Goal: Task Accomplishment & Management: Manage account settings

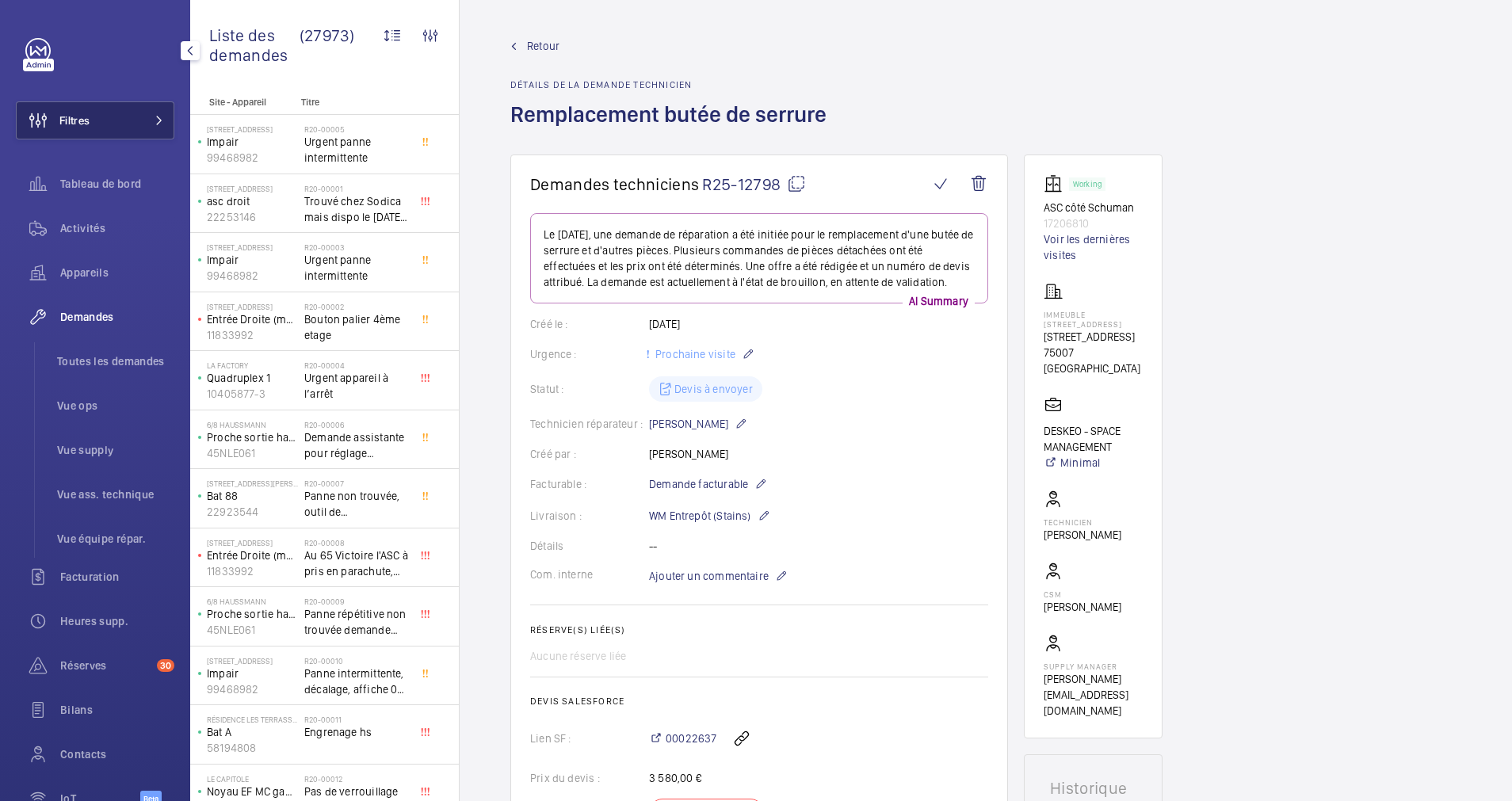
click at [145, 118] on span at bounding box center [155, 121] width 19 height 10
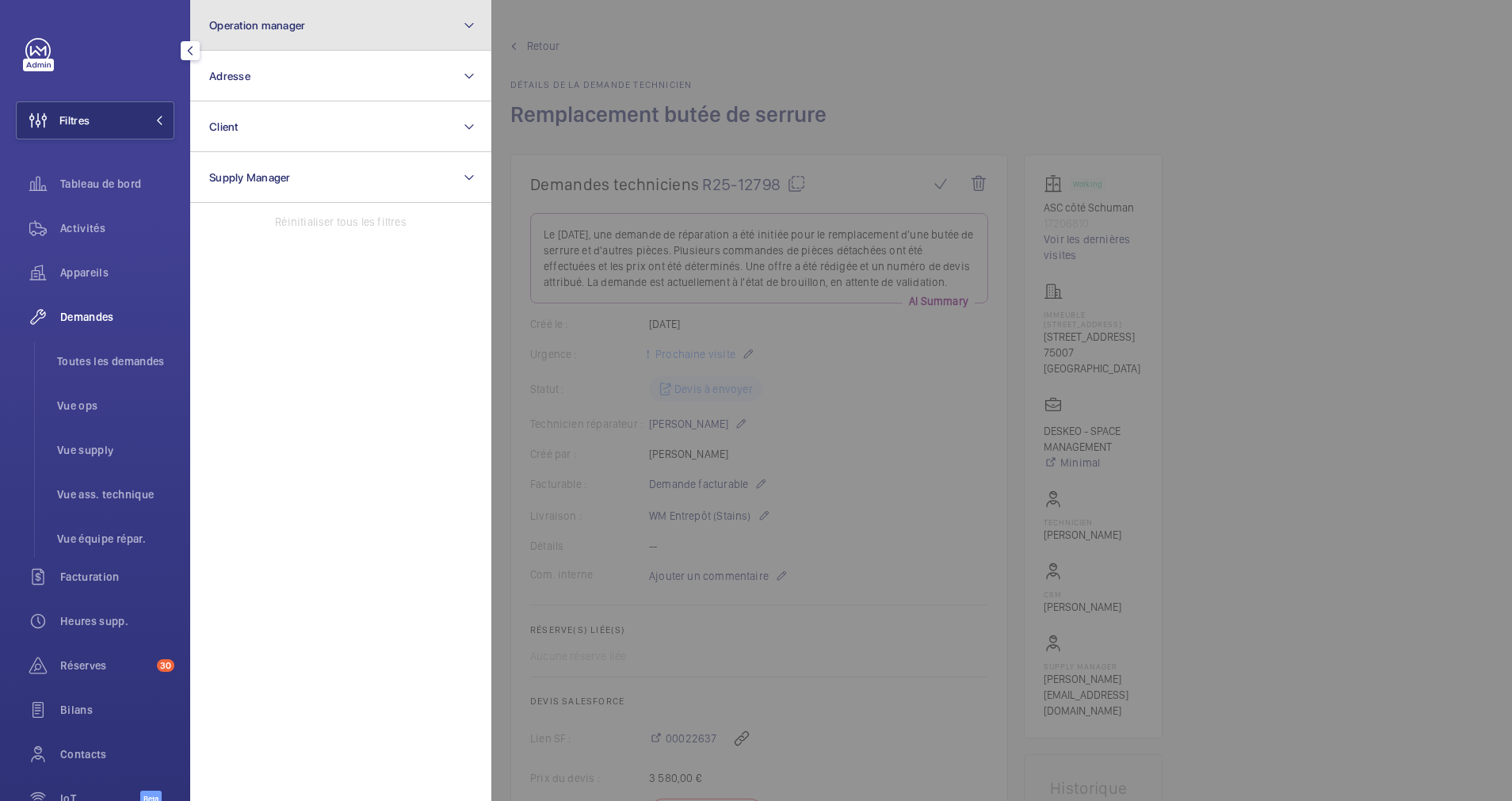
click at [355, 41] on button "Operation manager" at bounding box center [340, 25] width 301 height 50
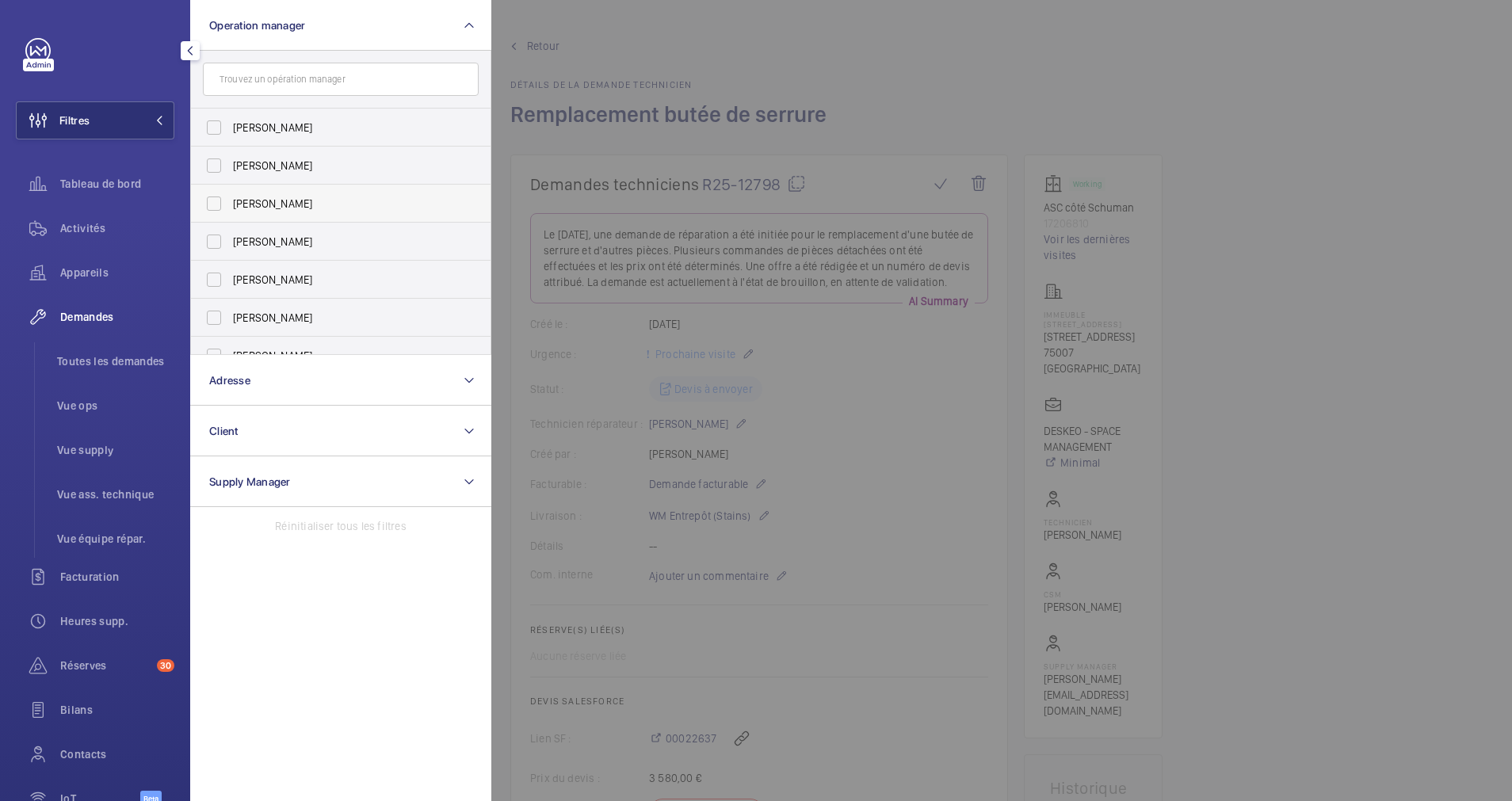
click at [252, 195] on label "[PERSON_NAME]" at bounding box center [328, 204] width 276 height 38
click at [230, 195] on input "[PERSON_NAME]" at bounding box center [214, 204] width 32 height 32
checkbox input "true"
click at [77, 263] on div "Appareils" at bounding box center [95, 272] width 158 height 38
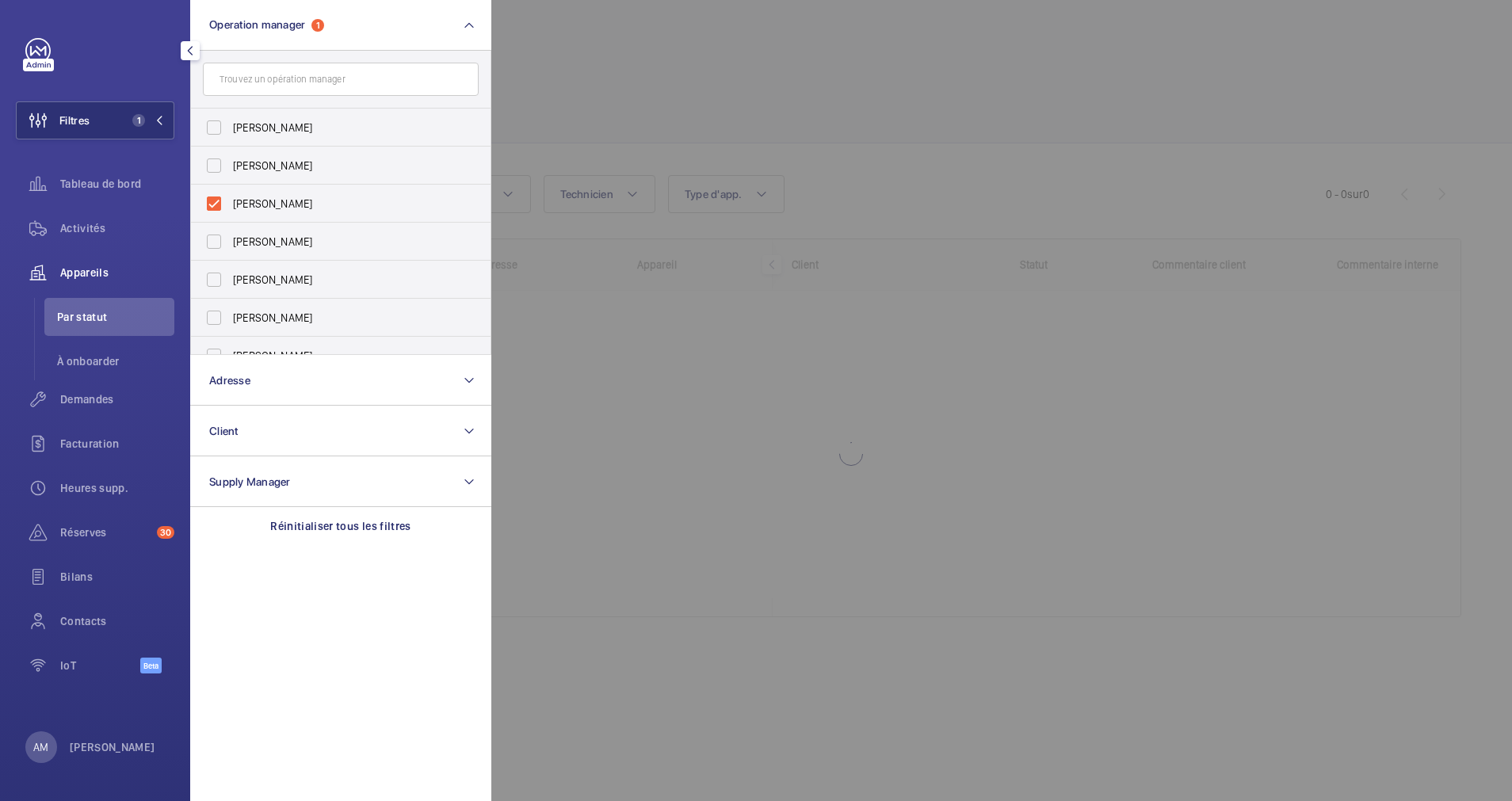
click at [653, 101] on div at bounding box center [1247, 400] width 1512 height 801
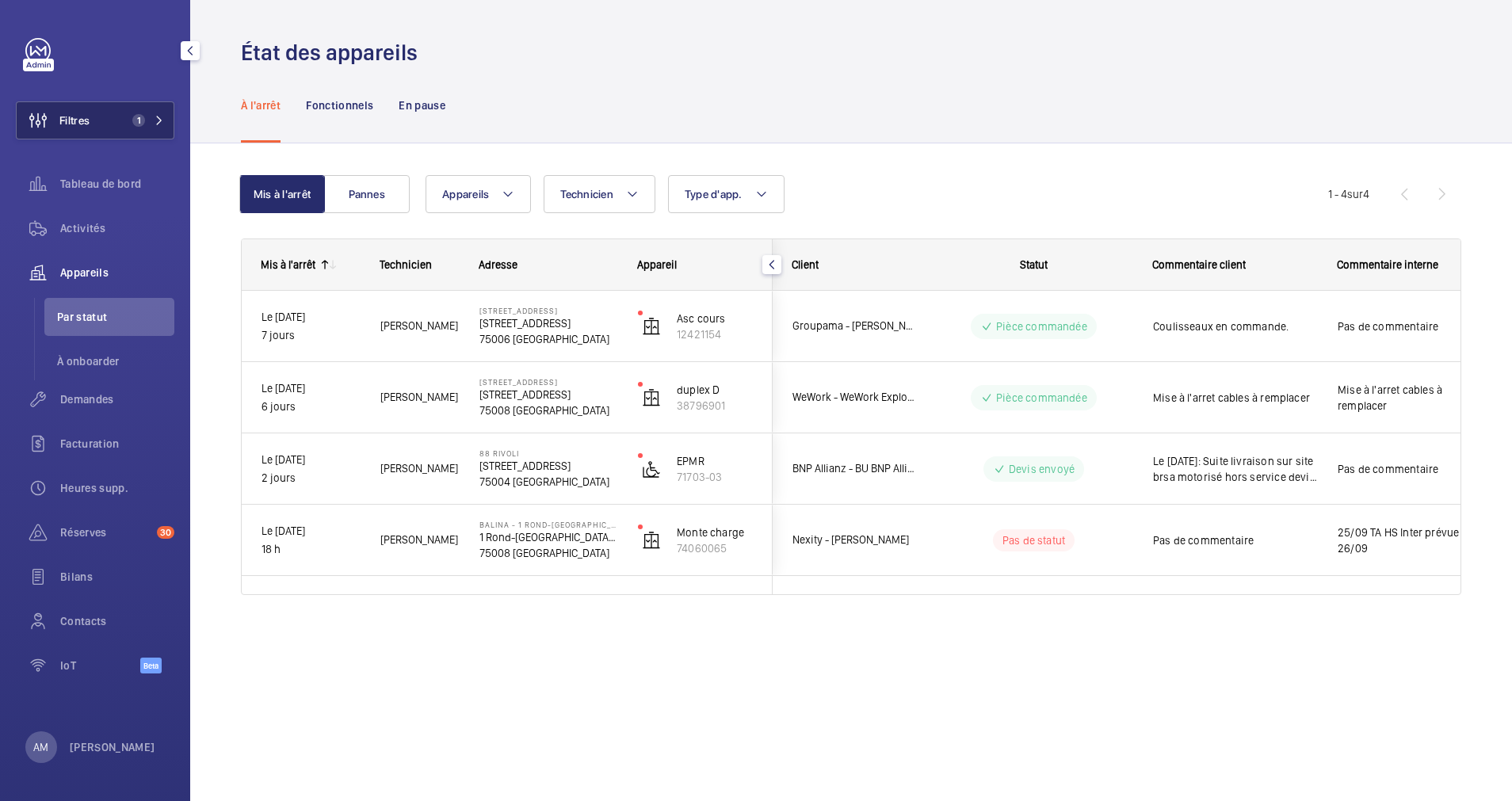
click at [156, 109] on button "Filtres 1" at bounding box center [95, 121] width 158 height 38
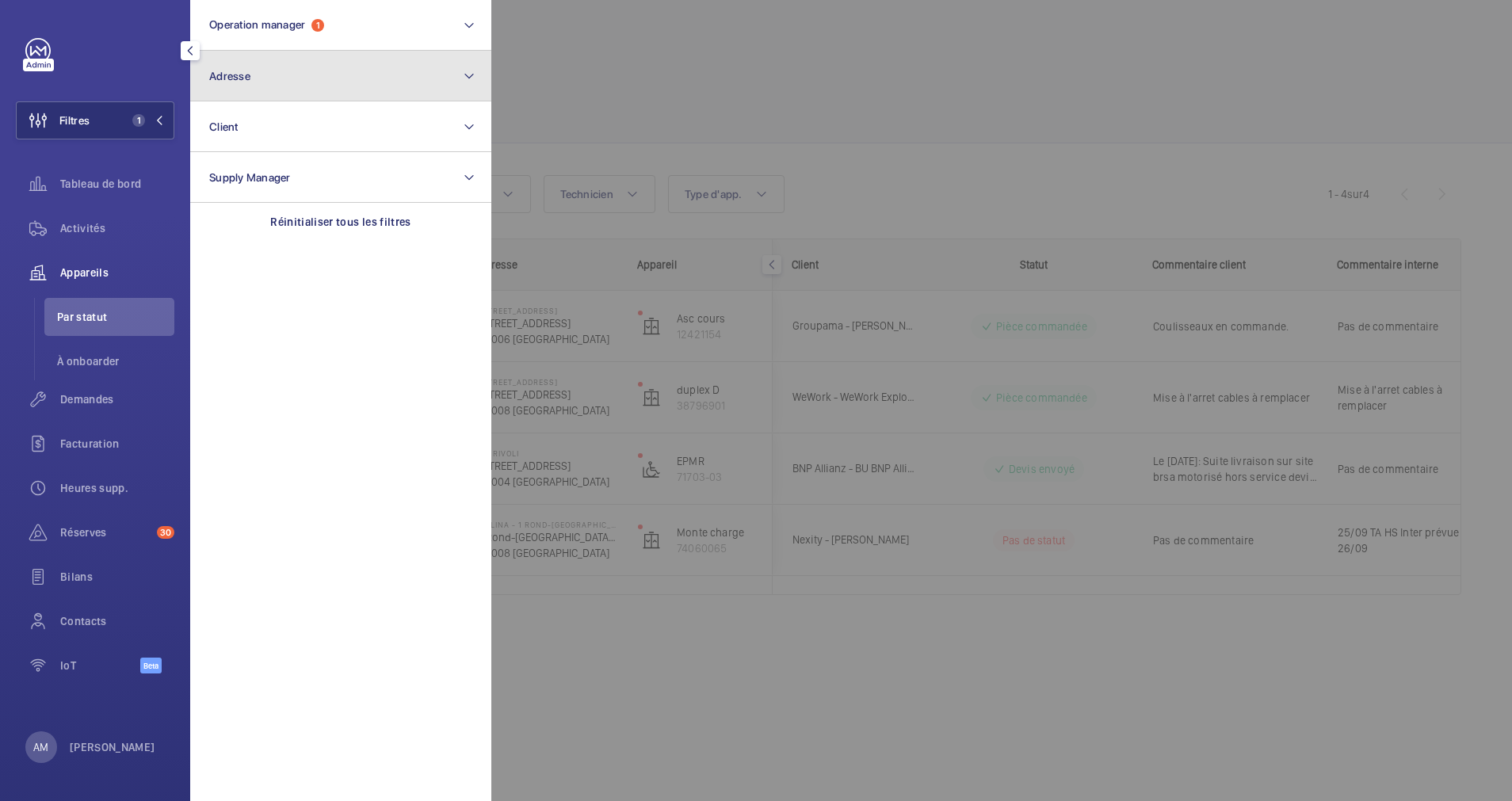
click at [359, 90] on button "Adresse" at bounding box center [340, 75] width 301 height 50
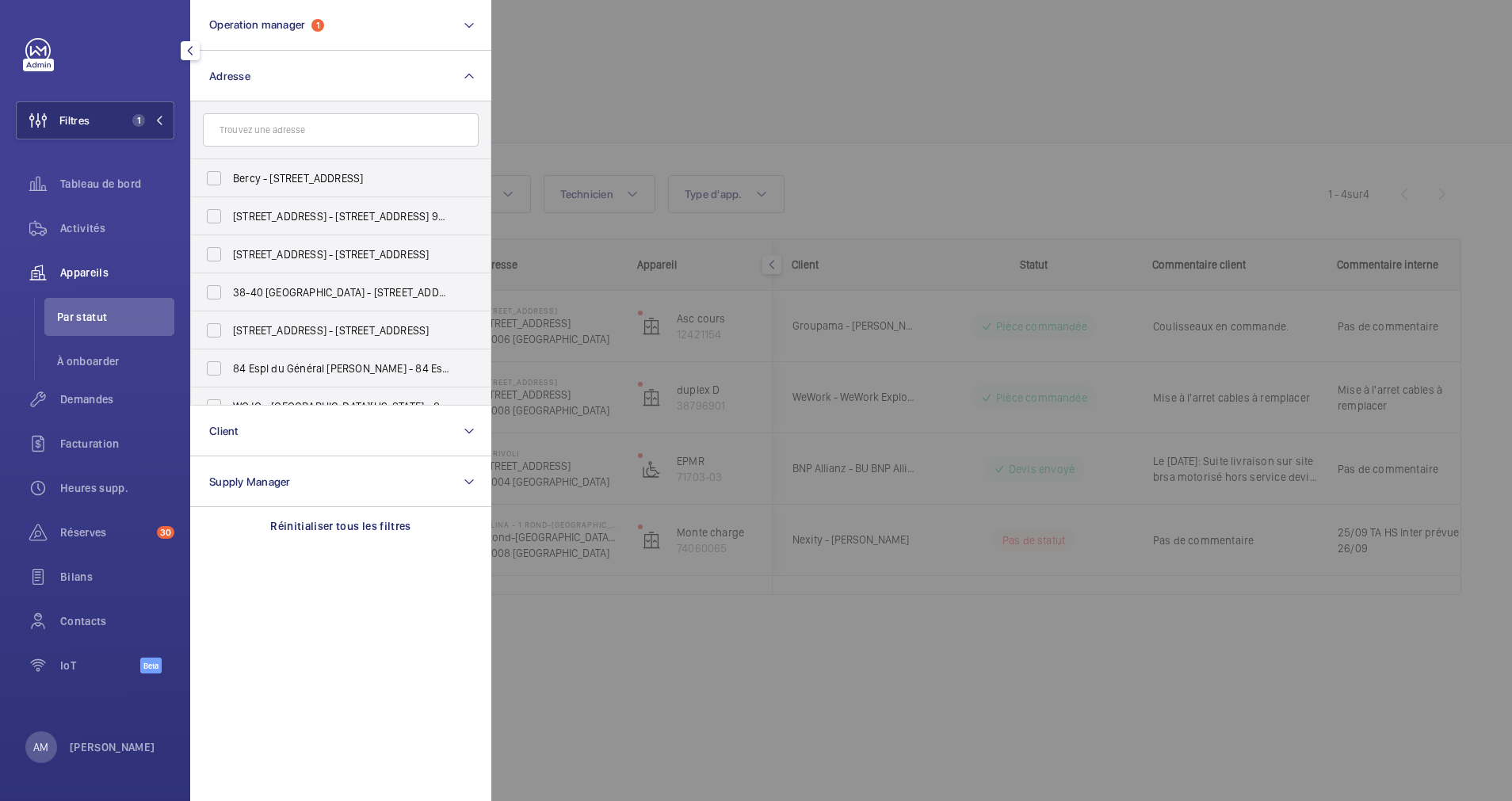
click at [337, 139] on input "text" at bounding box center [340, 130] width 276 height 34
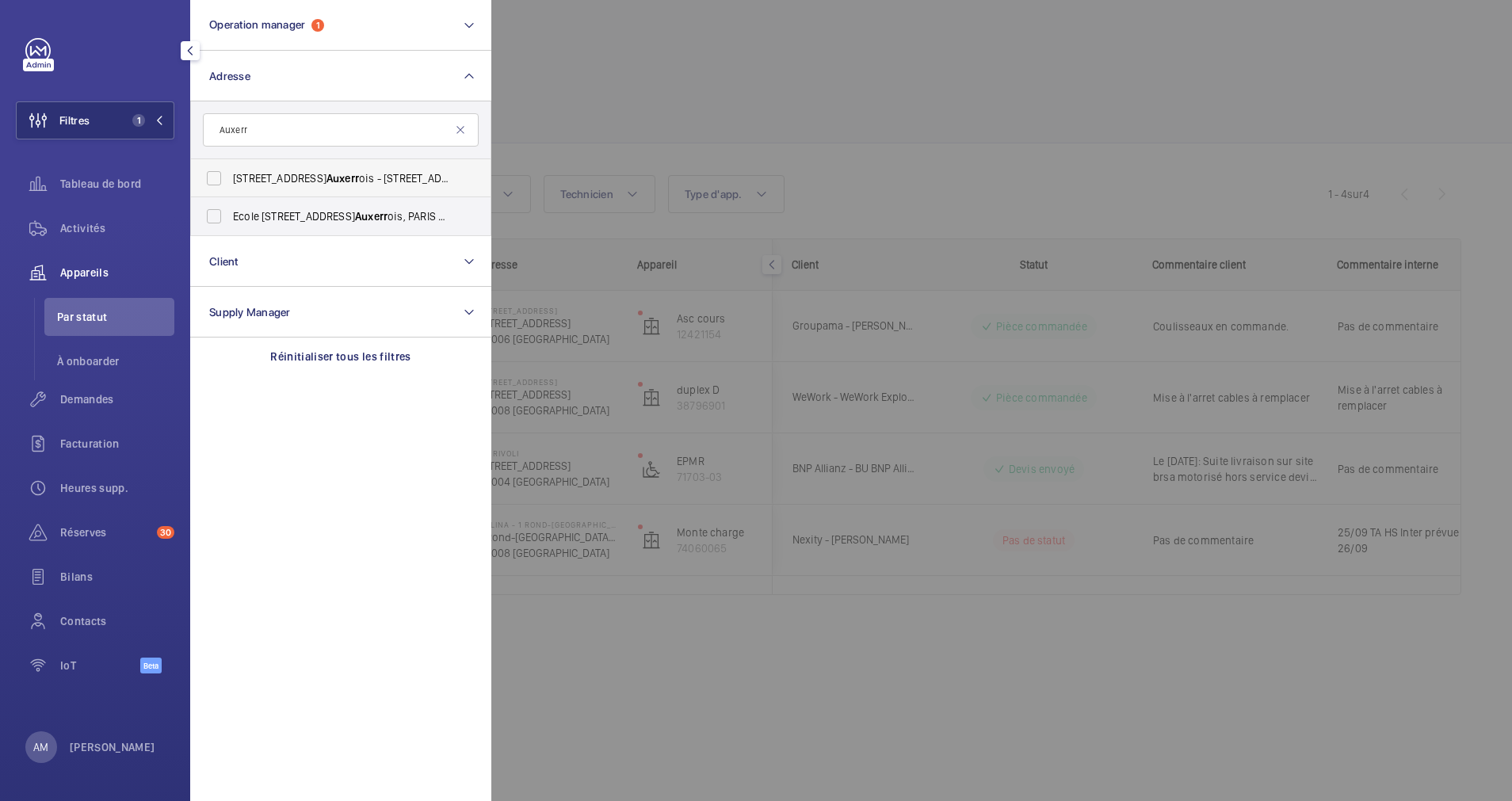
type input "Auxerr"
click at [320, 172] on span "17 Rue des Prêtres Saint-Germain l' Auxerr ois - 17 Rue des Prêtres Saint-Germa…" at bounding box center [342, 178] width 218 height 16
click at [230, 172] on input "17 Rue des Prêtres Saint-Germain l' Auxerr ois - 17 Rue des Prêtres Saint-Germa…" at bounding box center [214, 178] width 32 height 32
checkbox input "true"
click at [824, 152] on div at bounding box center [1247, 400] width 1512 height 801
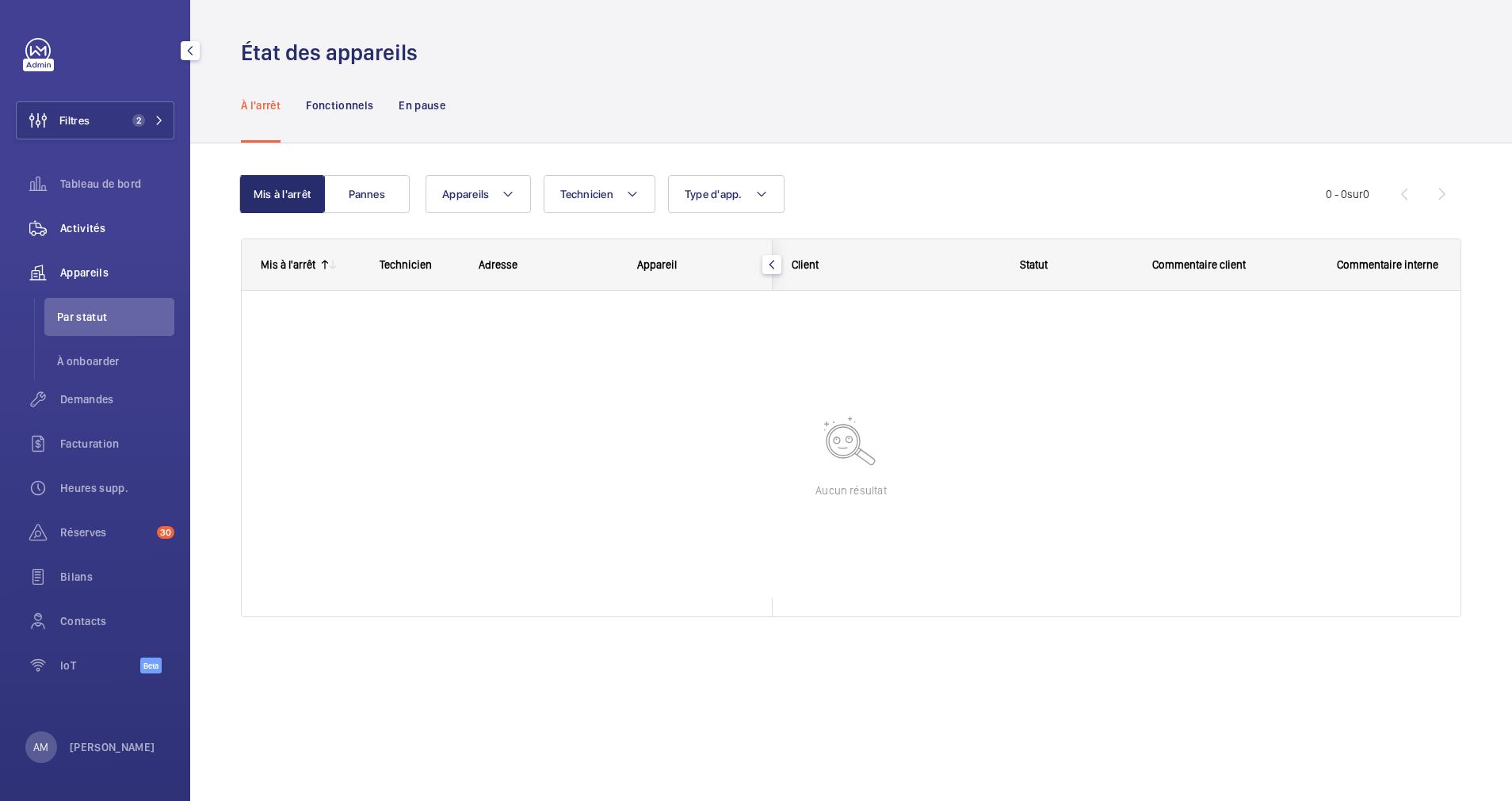
click at [92, 222] on span "Activités" at bounding box center [117, 228] width 114 height 16
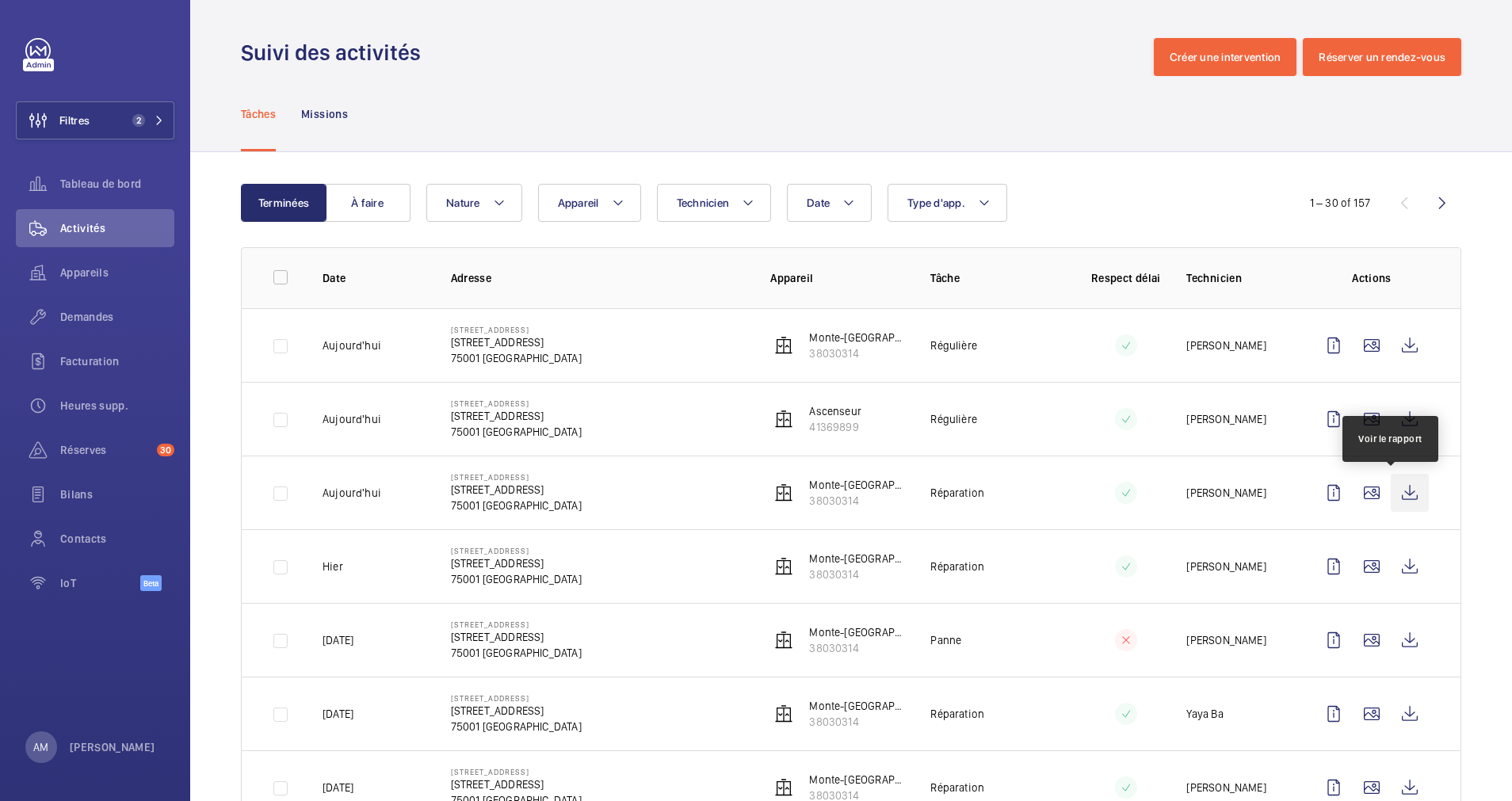
click at [1391, 483] on wm-front-icon-button at bounding box center [1410, 493] width 38 height 38
click at [161, 117] on mat-icon at bounding box center [159, 121] width 10 height 10
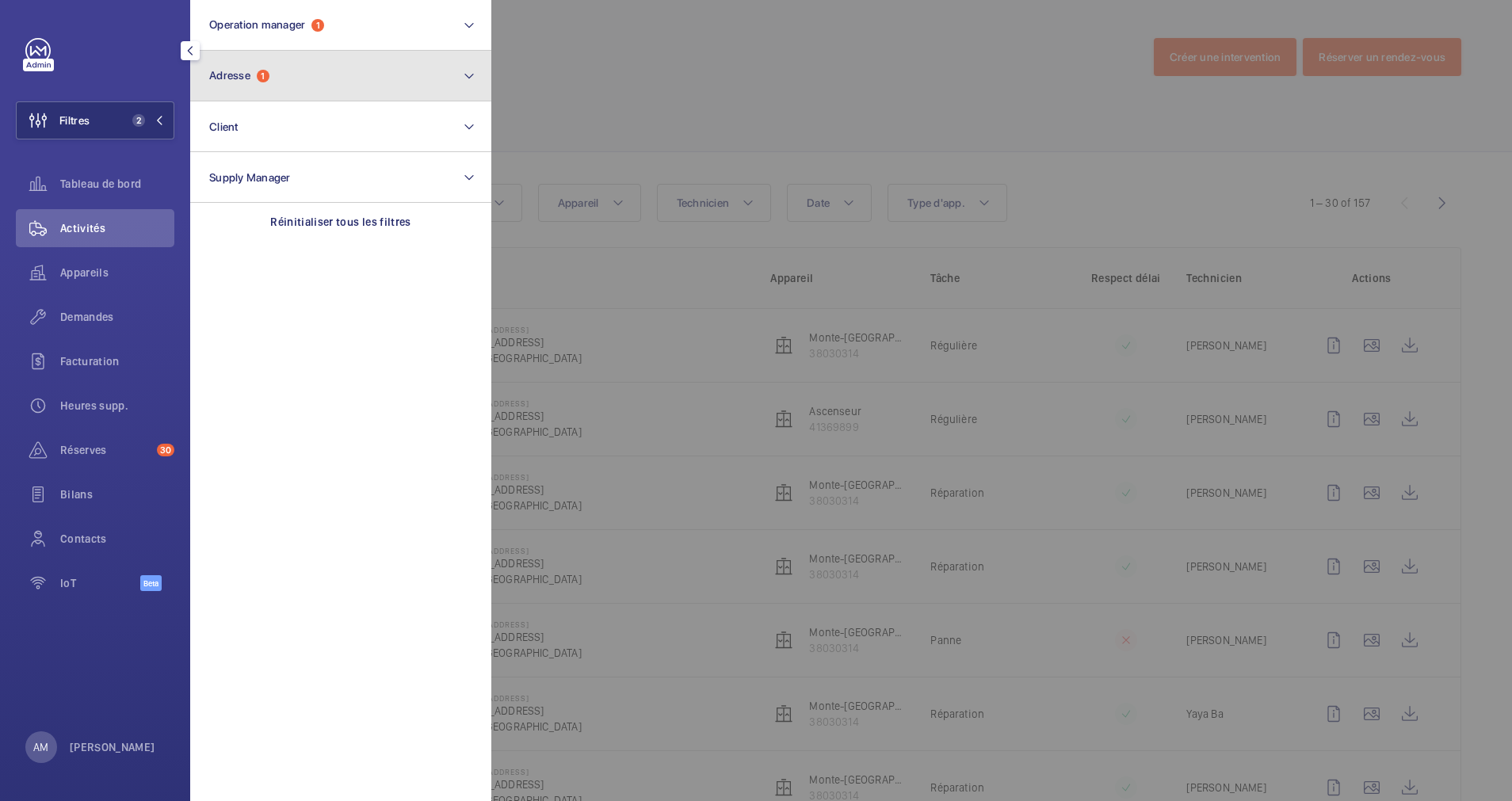
click at [297, 75] on button "Adresse 1" at bounding box center [340, 75] width 301 height 50
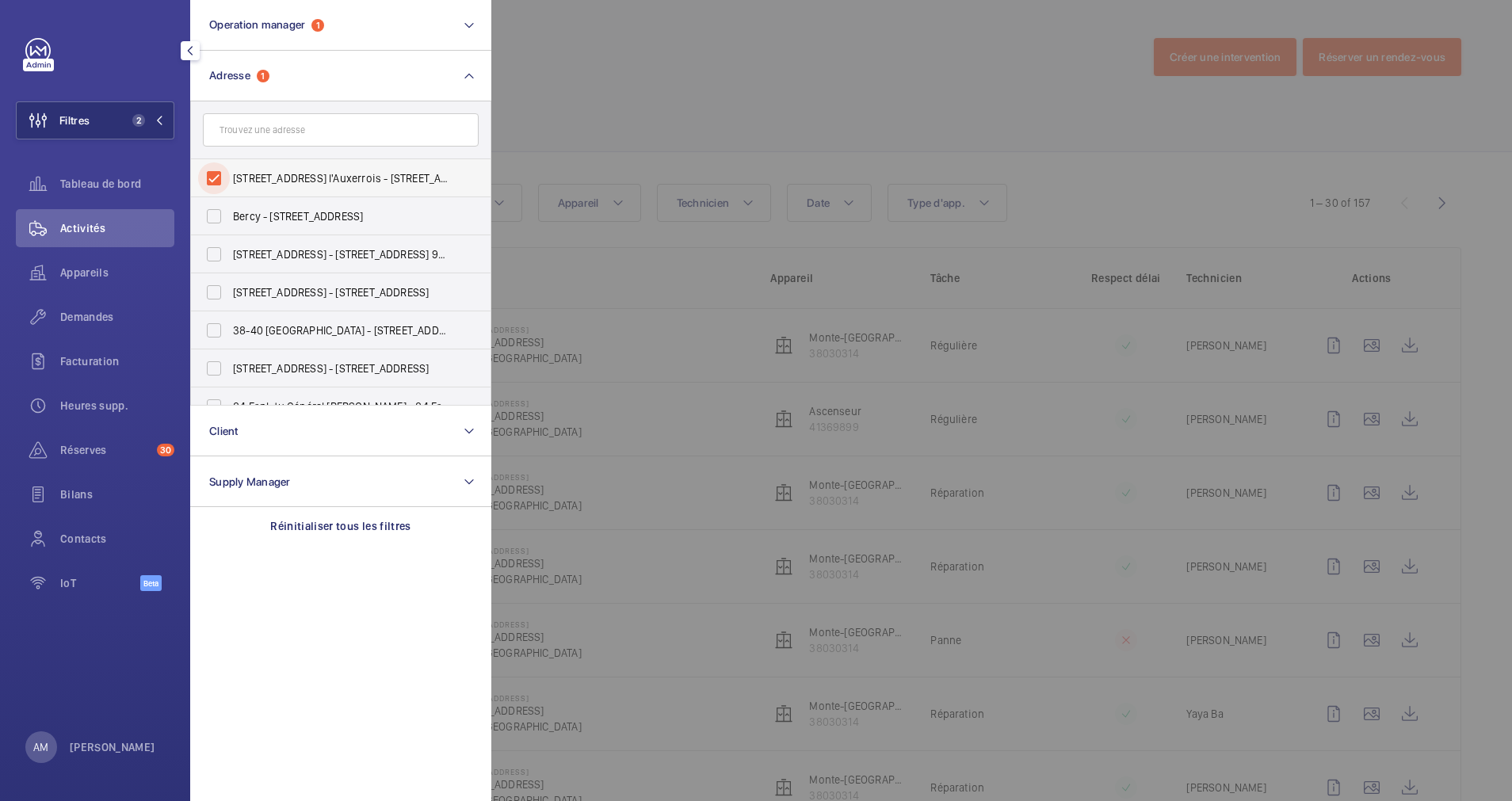
click at [216, 173] on input "17 Rue des Prêtres Saint-Germain l'Auxerrois - 17 Rue des Prêtres Saint-Germain…" at bounding box center [214, 178] width 32 height 32
checkbox input "false"
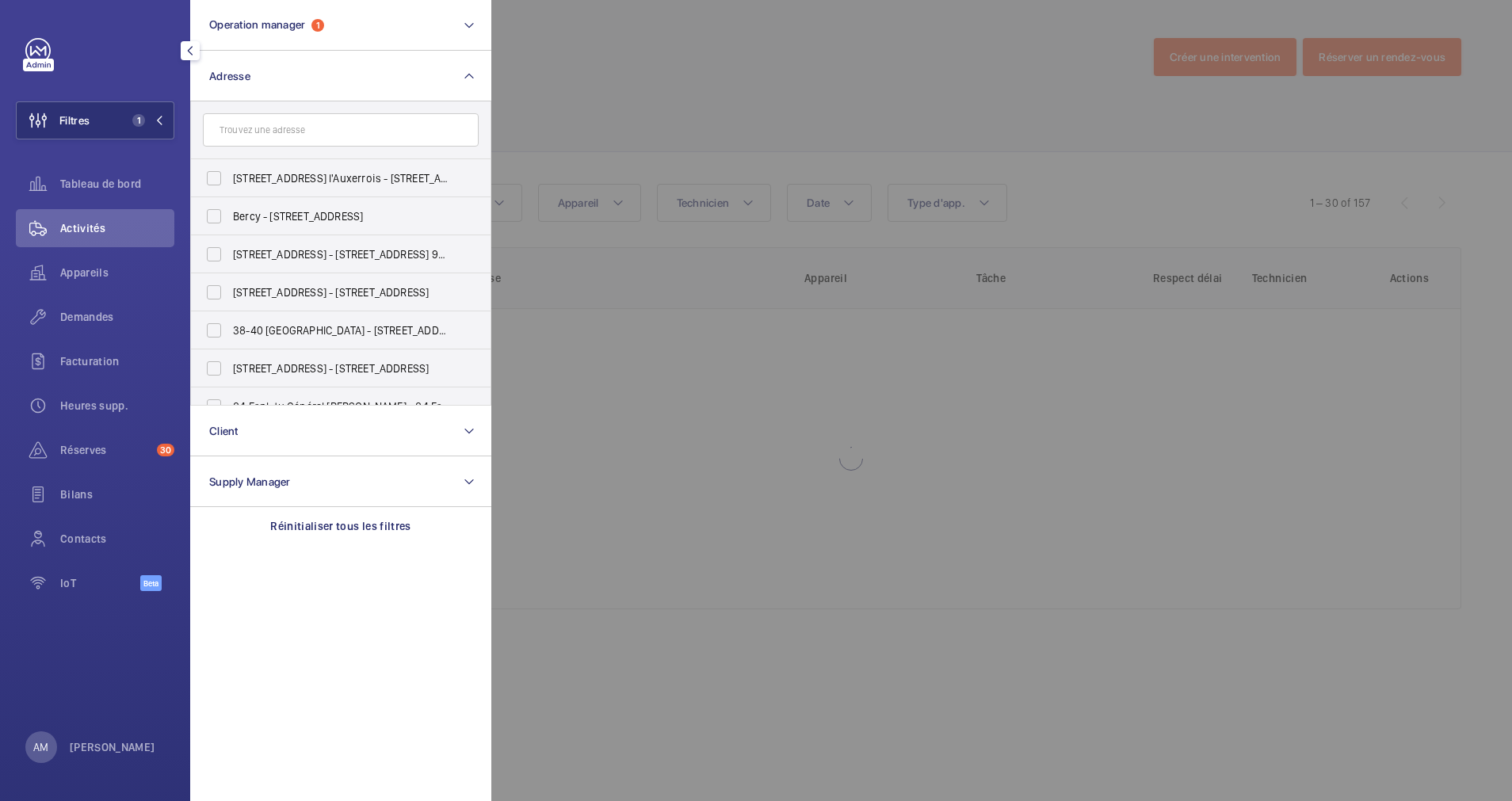
click at [567, 86] on div at bounding box center [1247, 400] width 1512 height 801
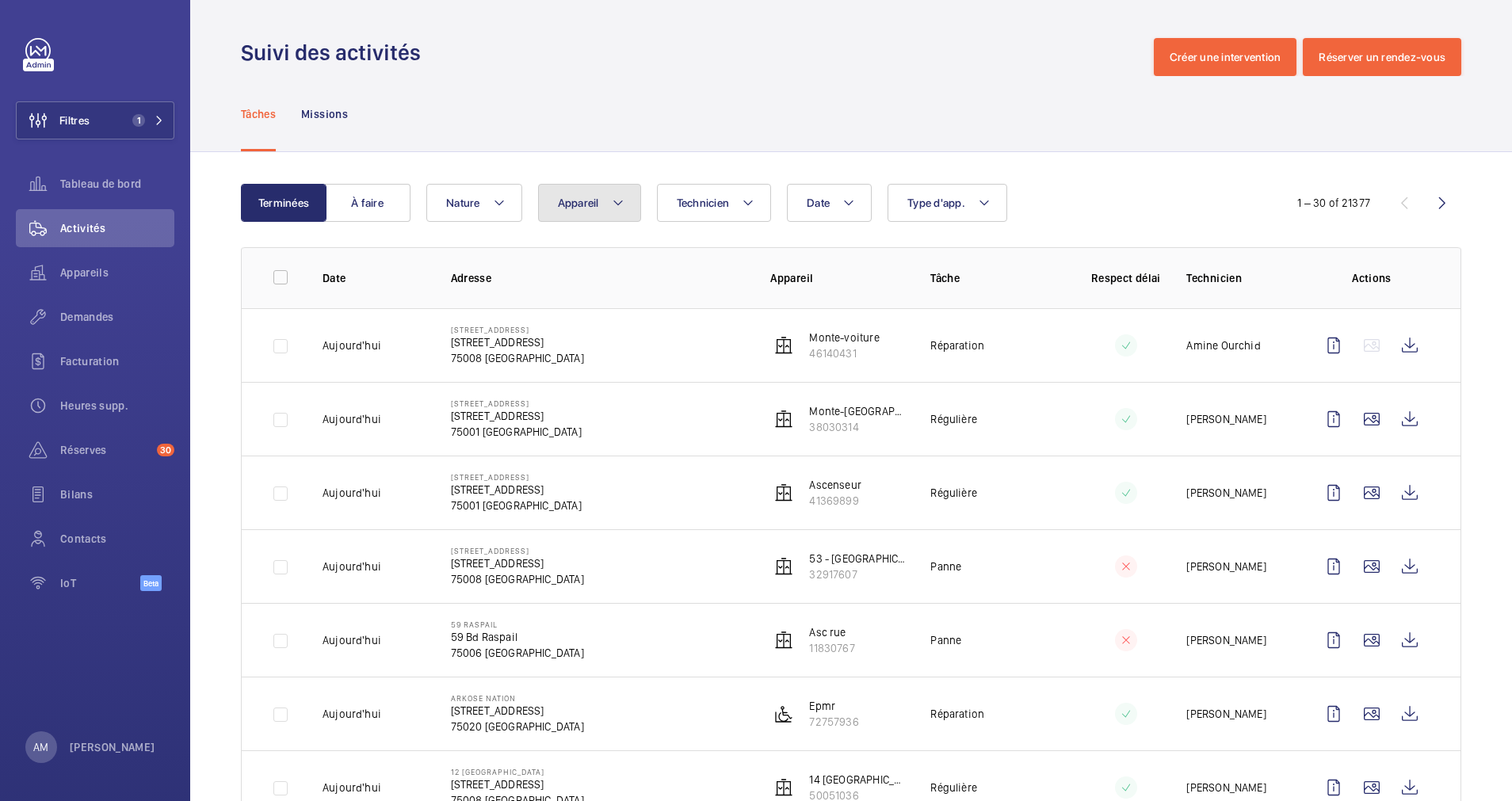
click at [621, 191] on button "Appareil" at bounding box center [589, 203] width 103 height 38
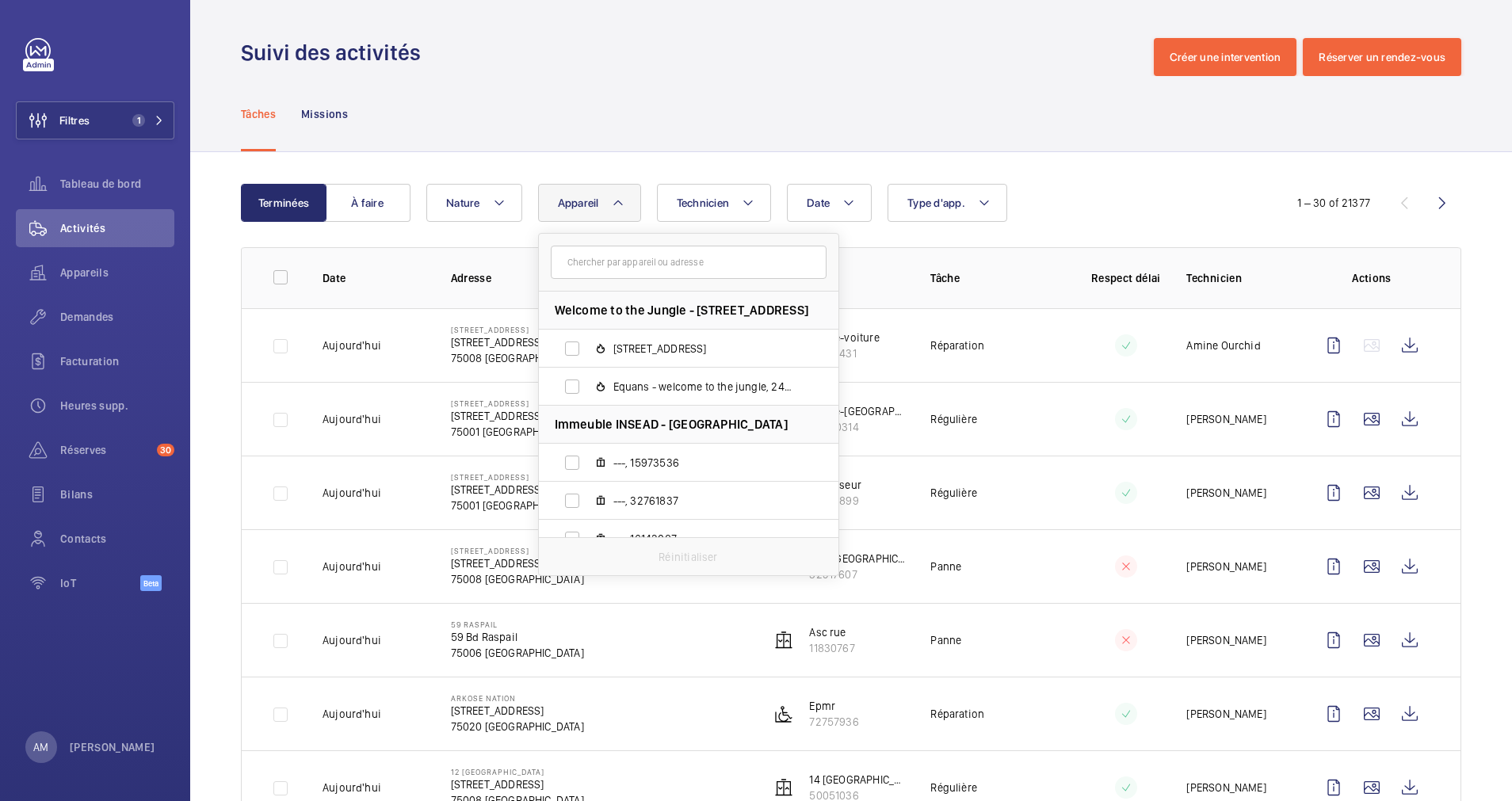
click at [601, 257] on input "text" at bounding box center [688, 263] width 276 height 34
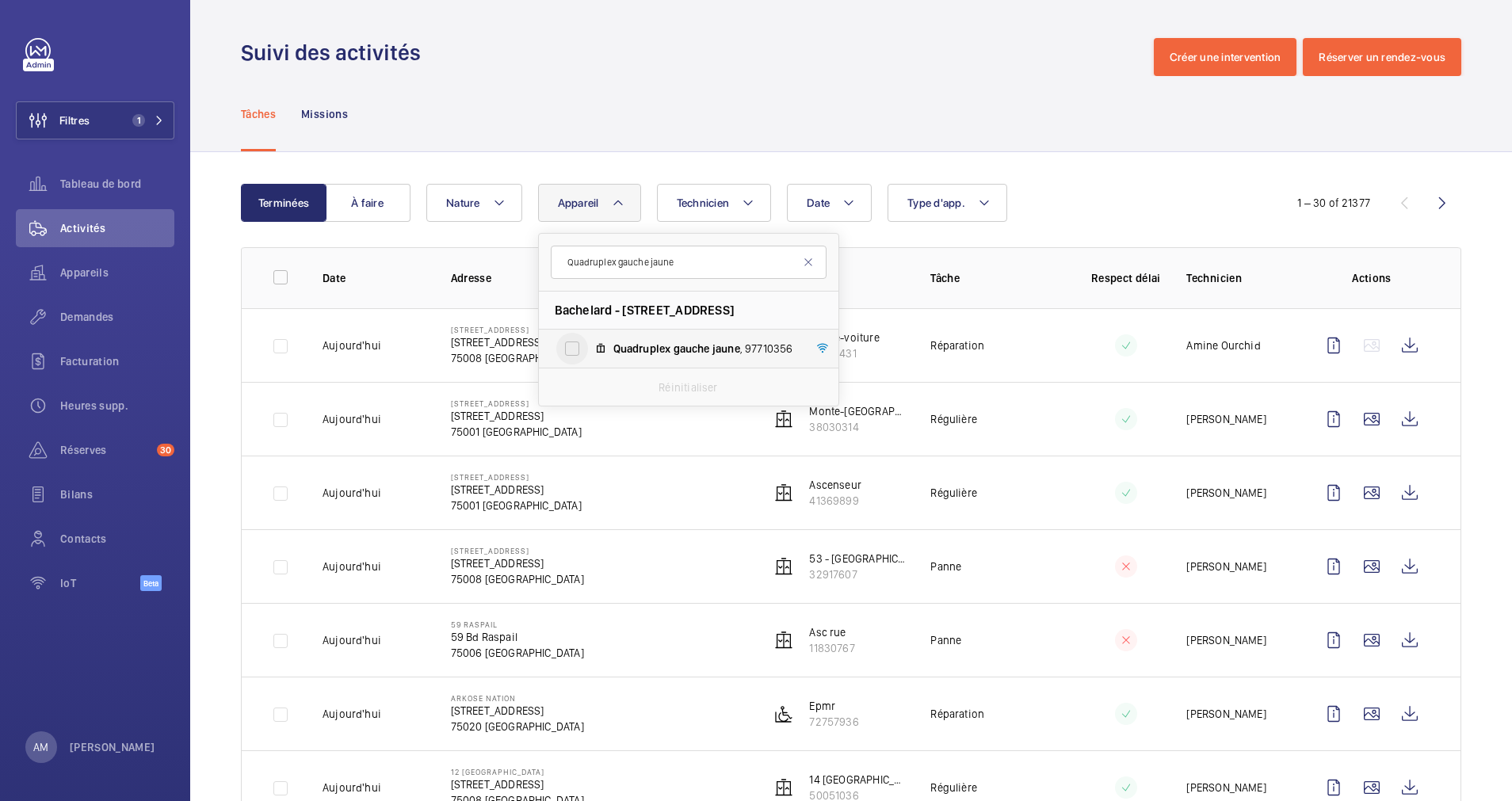
type input "Quadruplex gauche jaune"
click at [585, 346] on input "Quadruplex gauche jaune , 97710356" at bounding box center [572, 349] width 32 height 32
checkbox input "true"
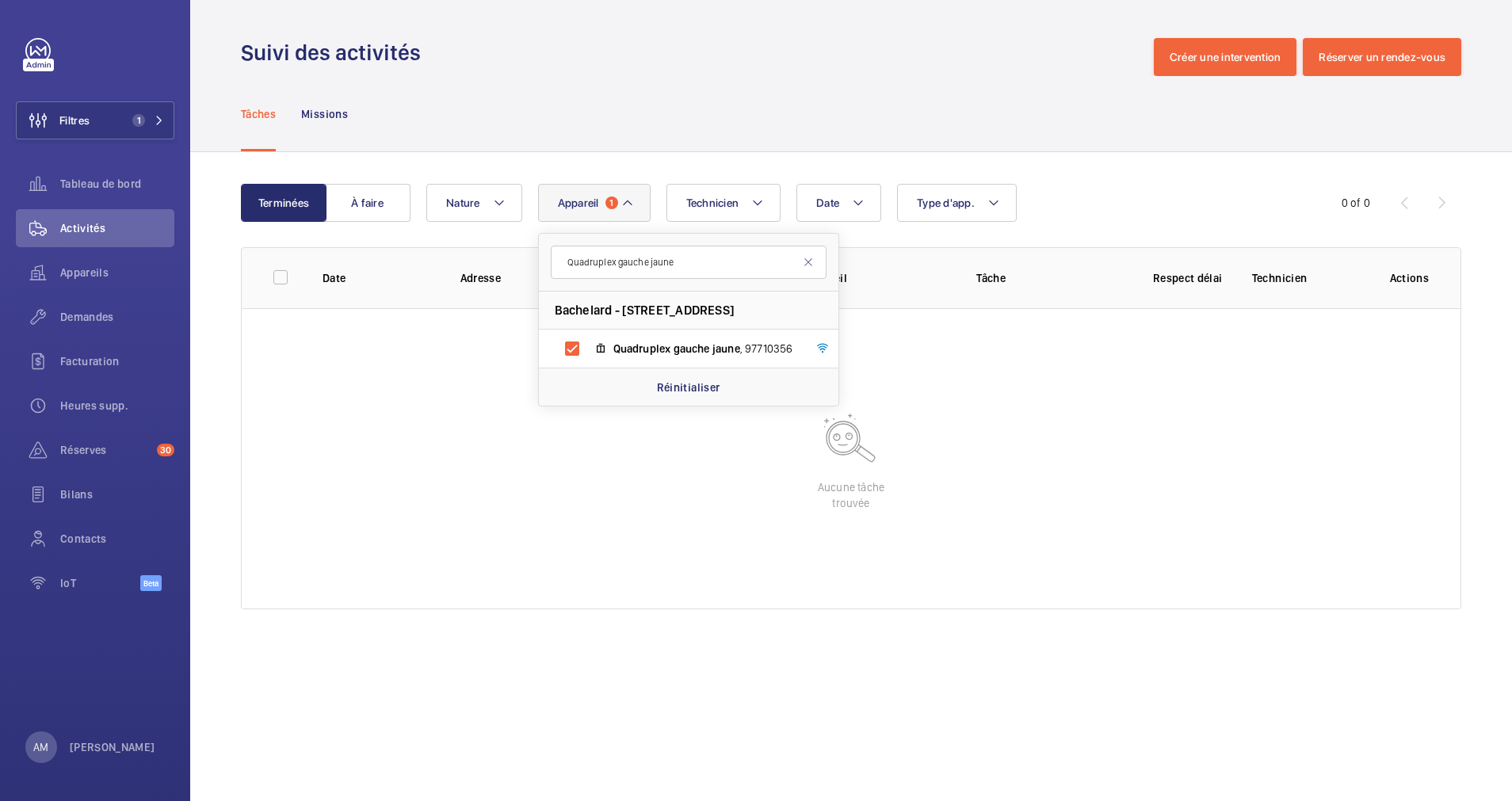
click at [783, 185] on div "Date Technicien Appareil 1 Quadruplex gauche jaune Bachelard - 111 Boulevard Br…" at bounding box center [848, 203] width 844 height 38
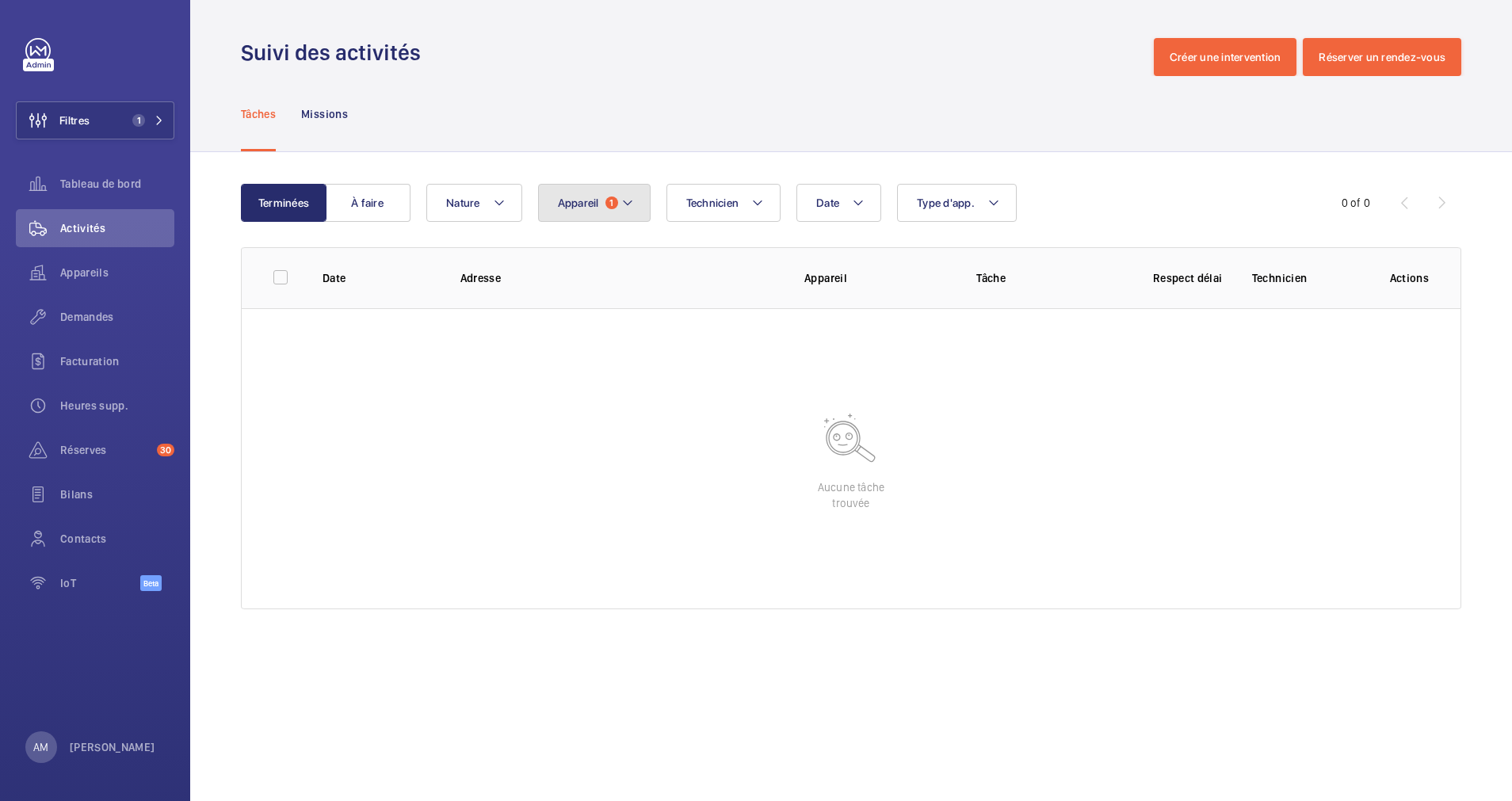
click at [619, 199] on button "Appareil 1" at bounding box center [594, 203] width 113 height 38
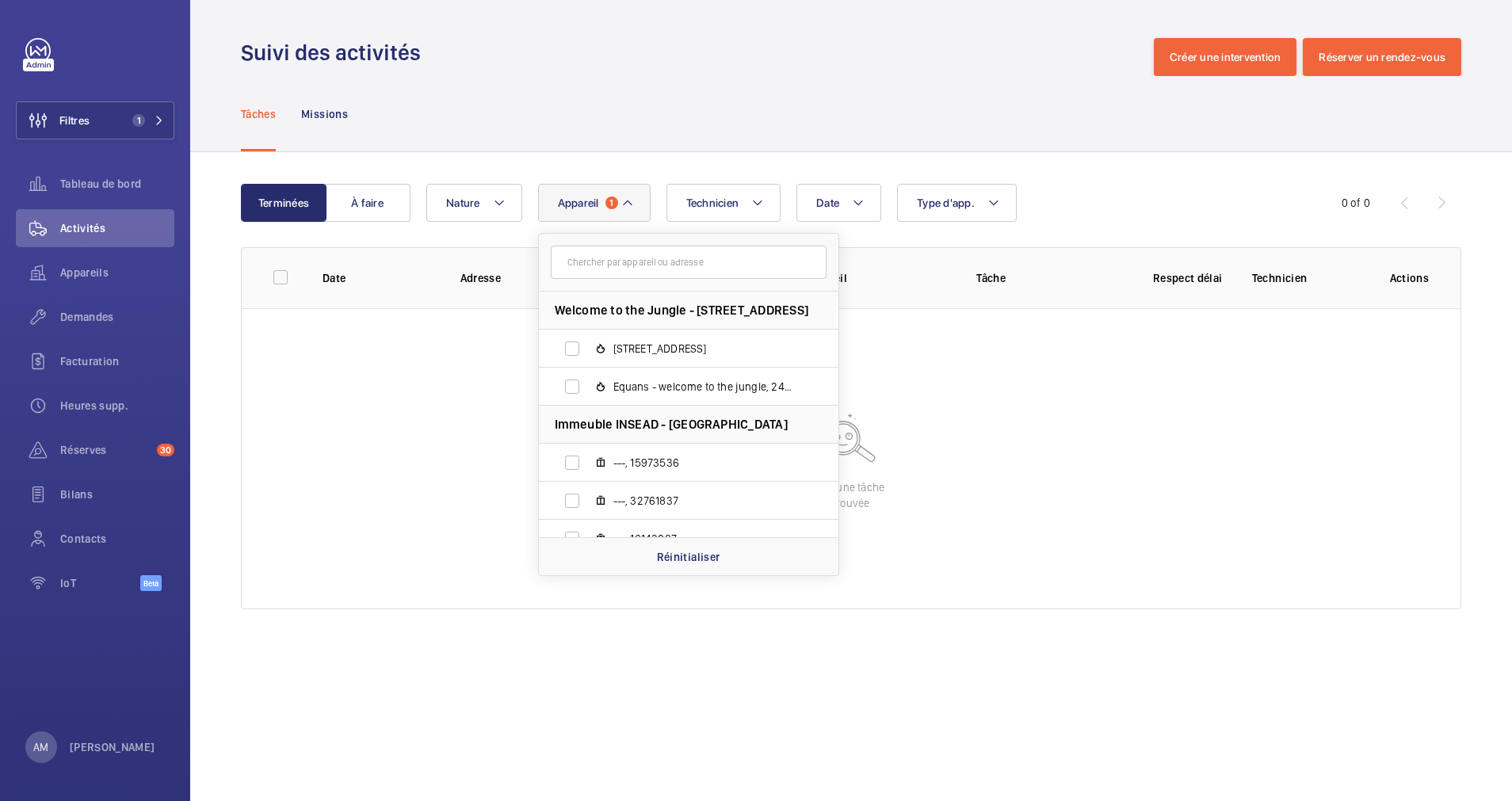
click at [653, 189] on div "Date Technicien Appareil 1 Welcome to the Jungle - 8 Rue Saint-Fiacre, 75002 PA…" at bounding box center [848, 203] width 844 height 38
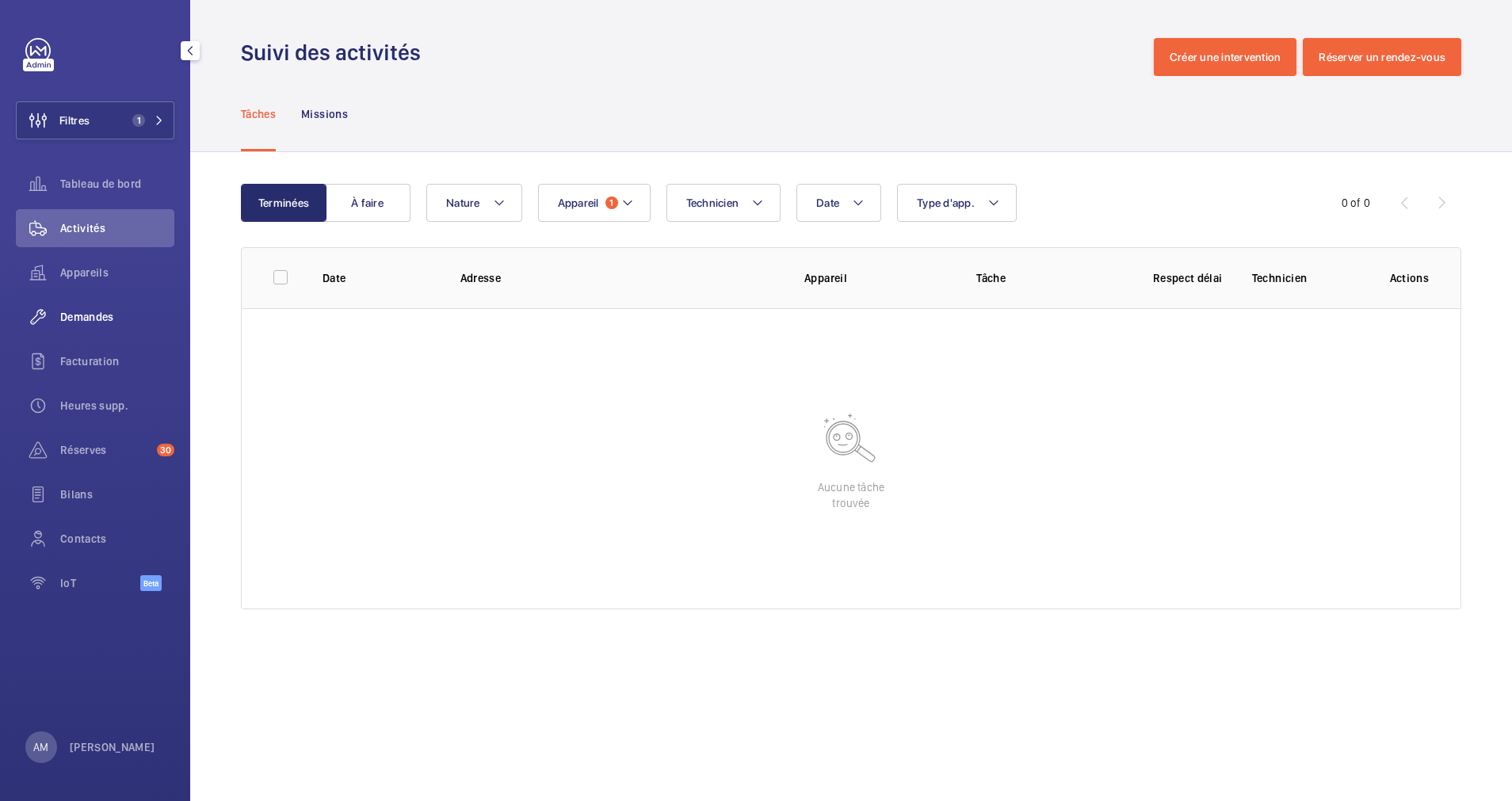
click at [101, 320] on span "Demandes" at bounding box center [117, 317] width 114 height 16
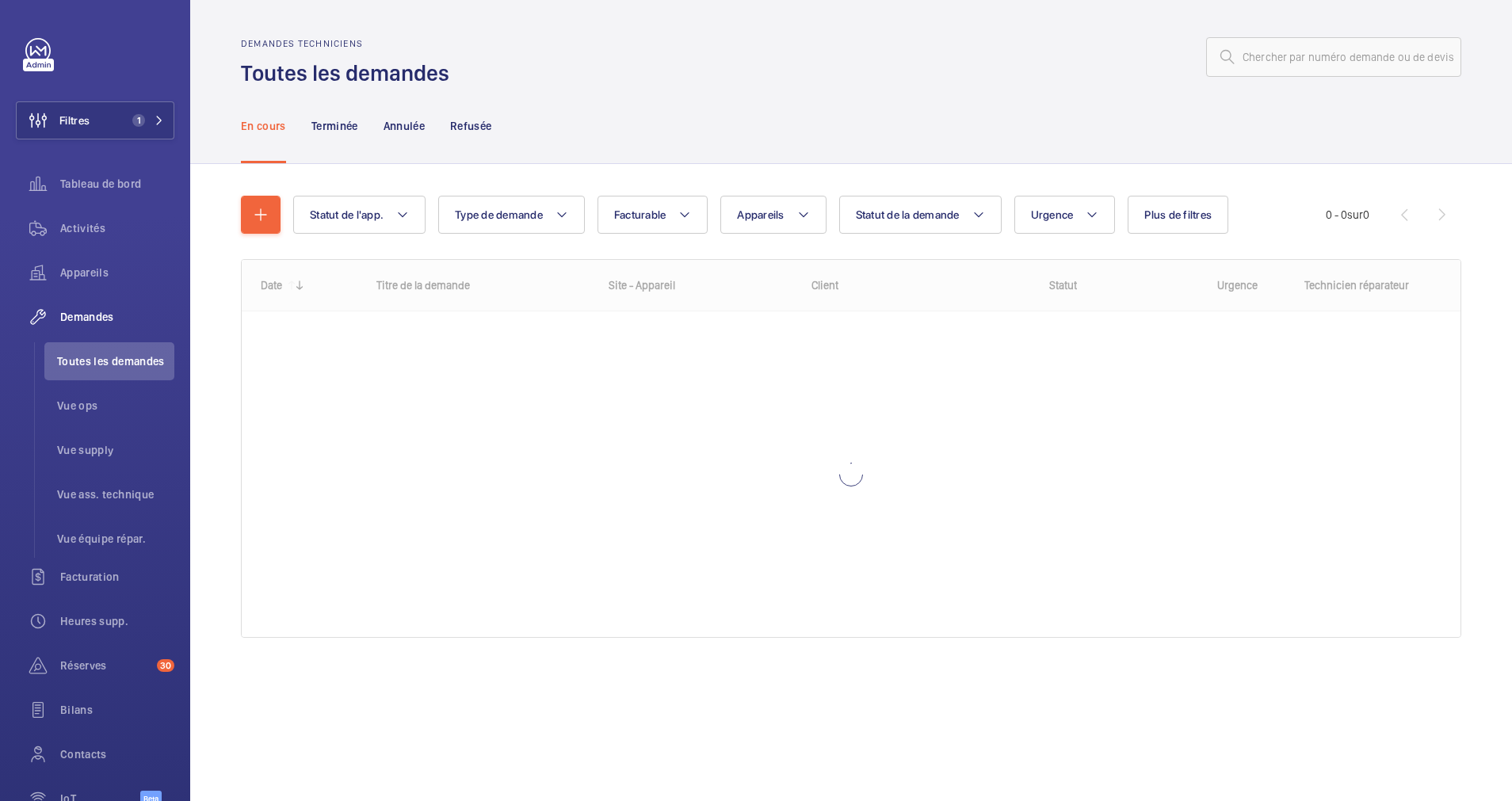
click at [835, 210] on div "Statut de l'app. Type de demande Facturable Appareils Statut de la demande Urge…" at bounding box center [809, 215] width 1033 height 38
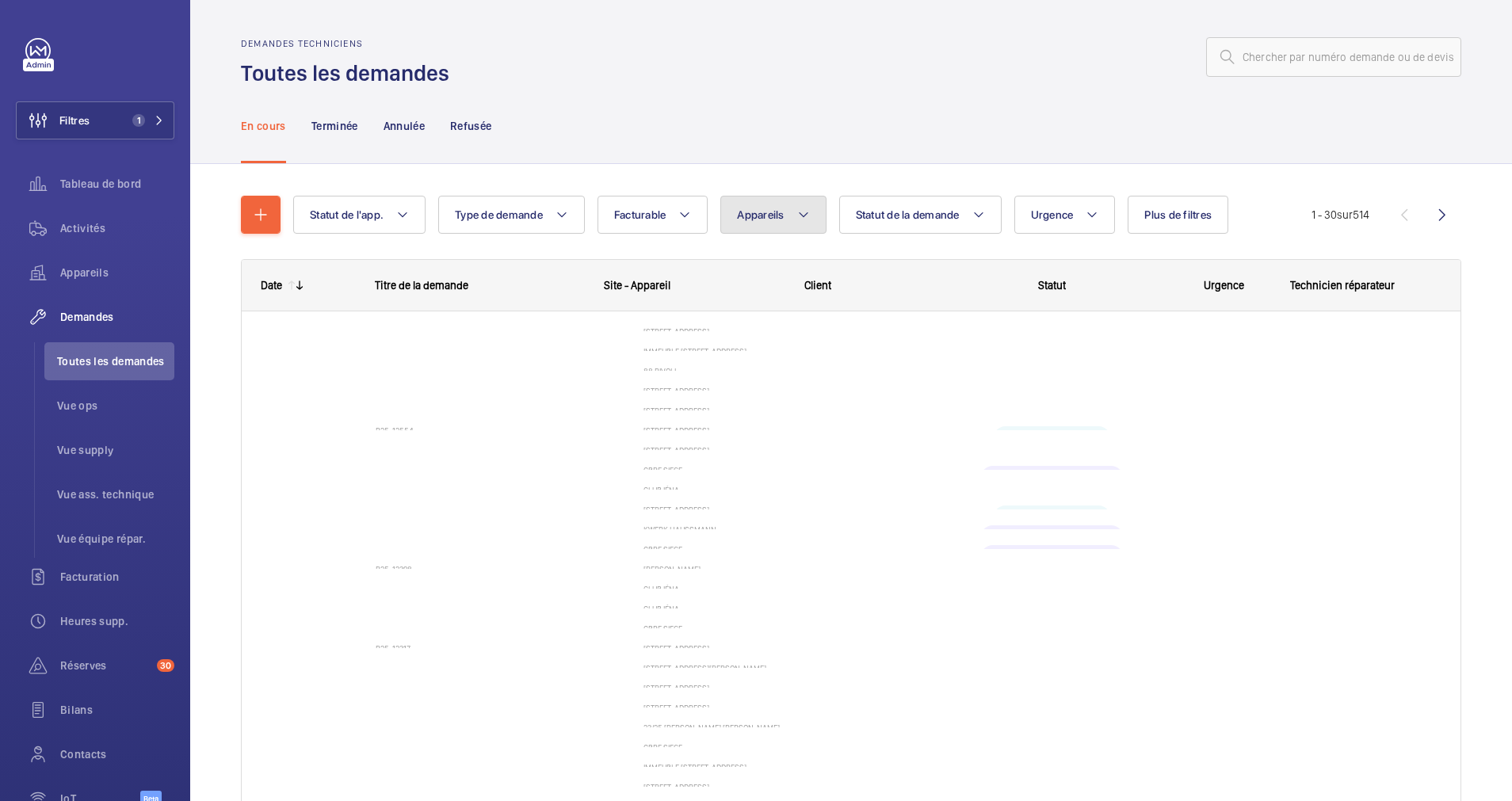
click at [804, 220] on mat-icon at bounding box center [804, 215] width 13 height 19
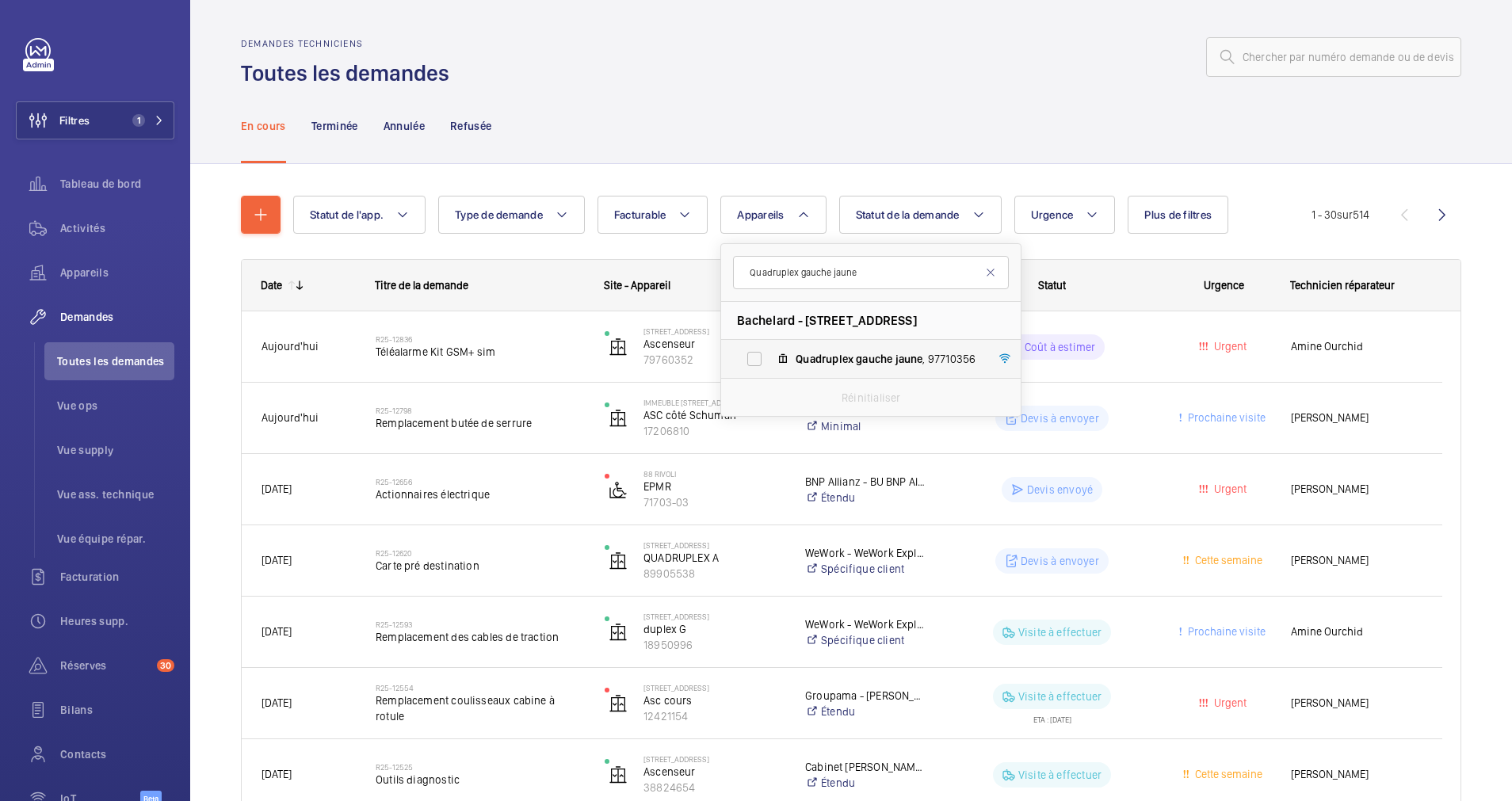
type input "Quadruplex gauche jaune"
click at [772, 363] on label "Quadruplex gauche jaune , 97710356" at bounding box center [858, 359] width 274 height 38
click at [770, 363] on input "Quadruplex gauche jaune , 97710356" at bounding box center [755, 359] width 32 height 32
checkbox input "true"
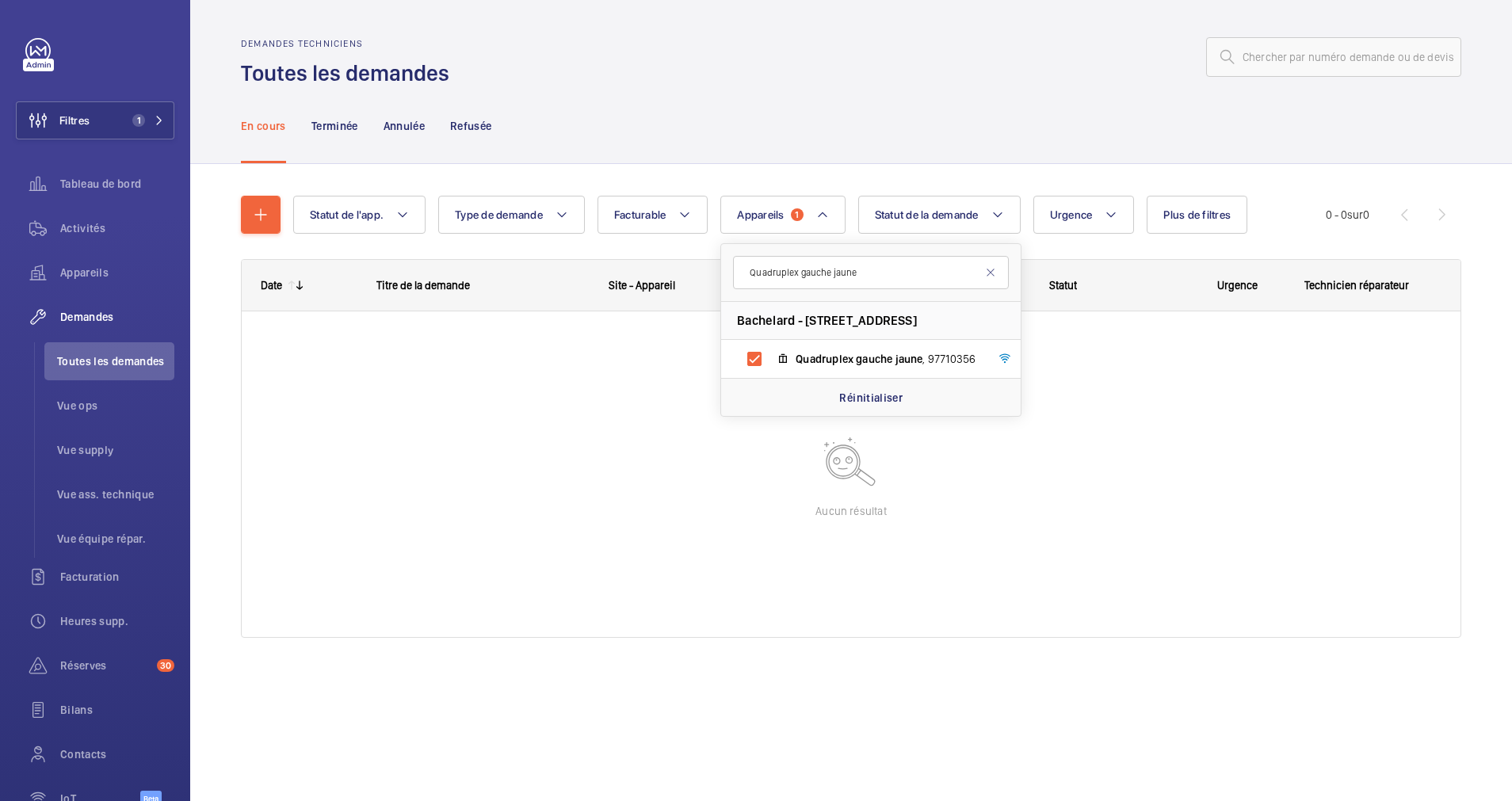
click at [847, 152] on div "En cours Terminée Annulée Refusée" at bounding box center [851, 125] width 1220 height 75
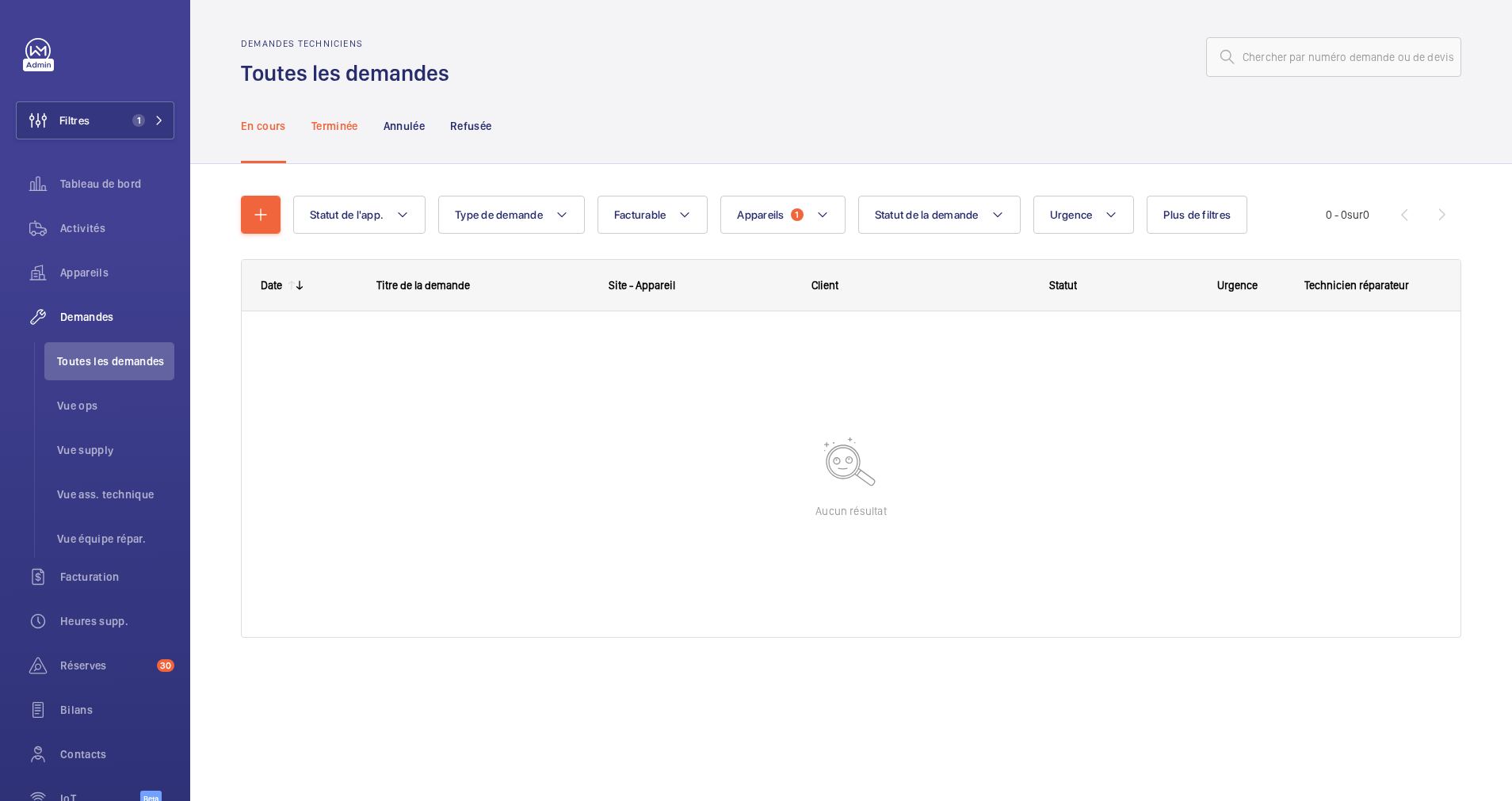
click at [355, 127] on p "Terminée" at bounding box center [335, 126] width 47 height 16
click at [396, 127] on p "Annulée" at bounding box center [404, 126] width 42 height 16
click at [483, 118] on p "Refusée" at bounding box center [470, 126] width 42 height 16
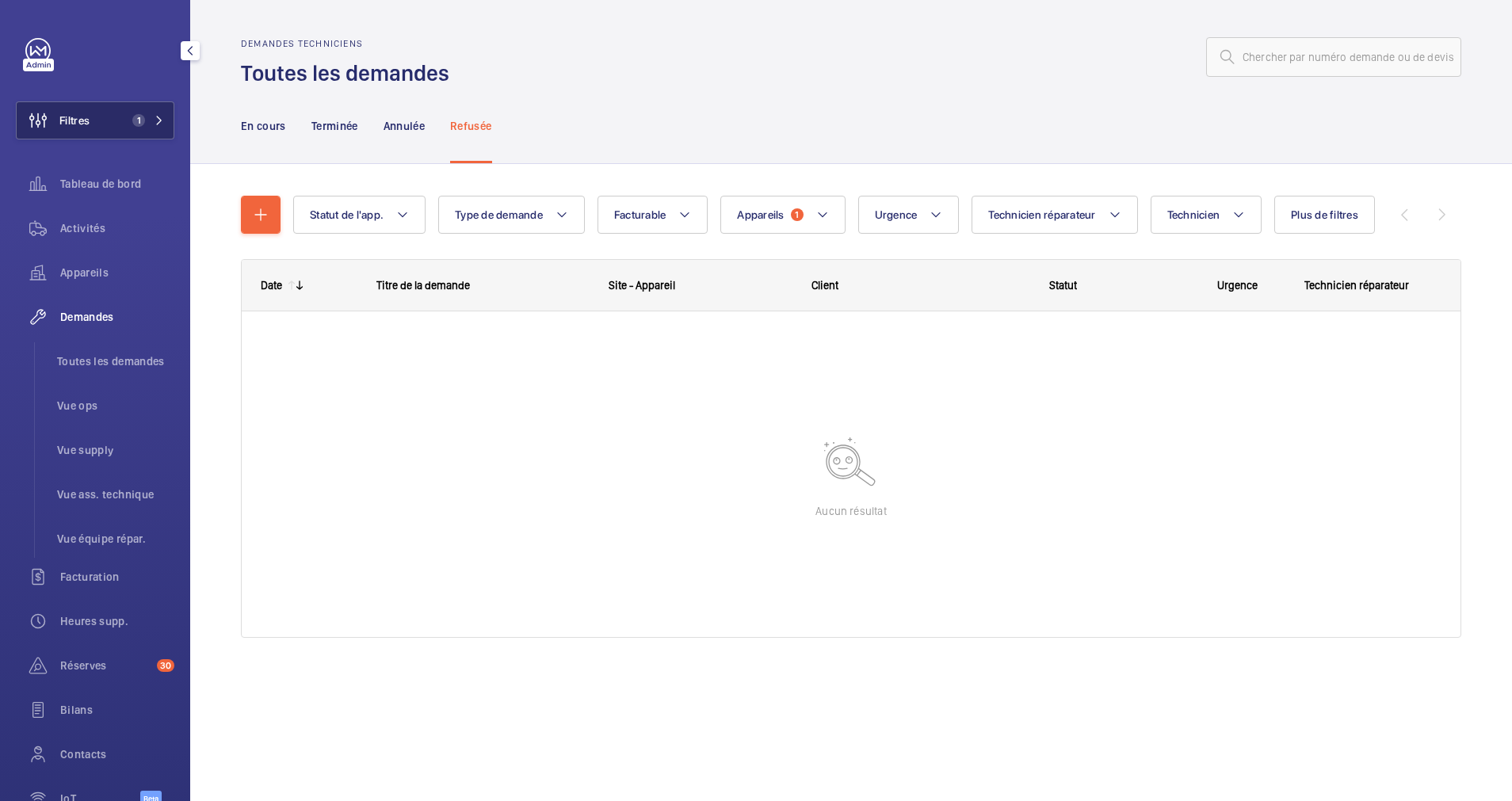
click at [168, 116] on button "Filtres 1" at bounding box center [95, 121] width 158 height 38
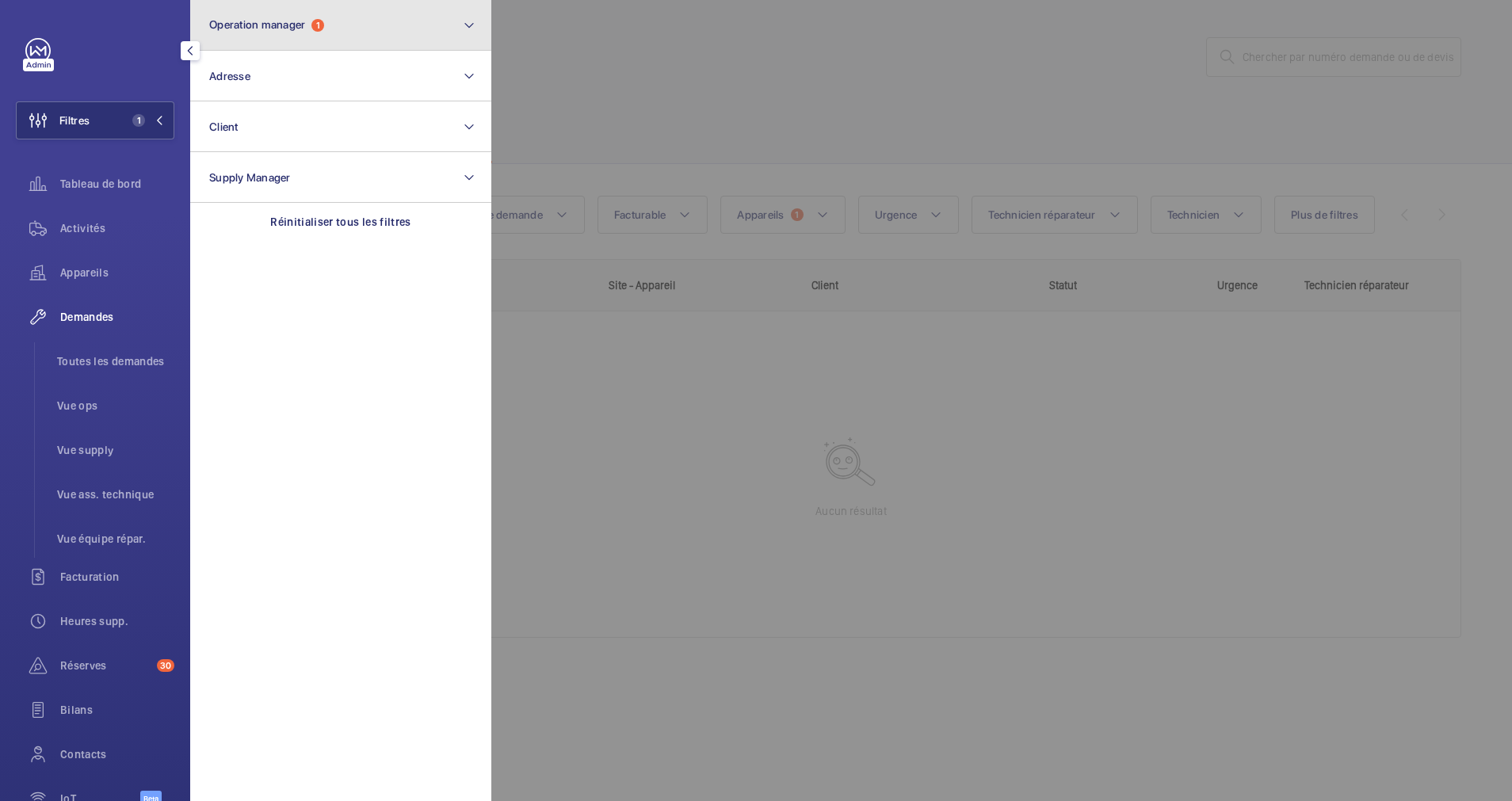
drag, startPoint x: 420, startPoint y: 44, endPoint x: 395, endPoint y: 47, distance: 25.2
click at [414, 44] on button "Operation manager 1" at bounding box center [340, 25] width 301 height 50
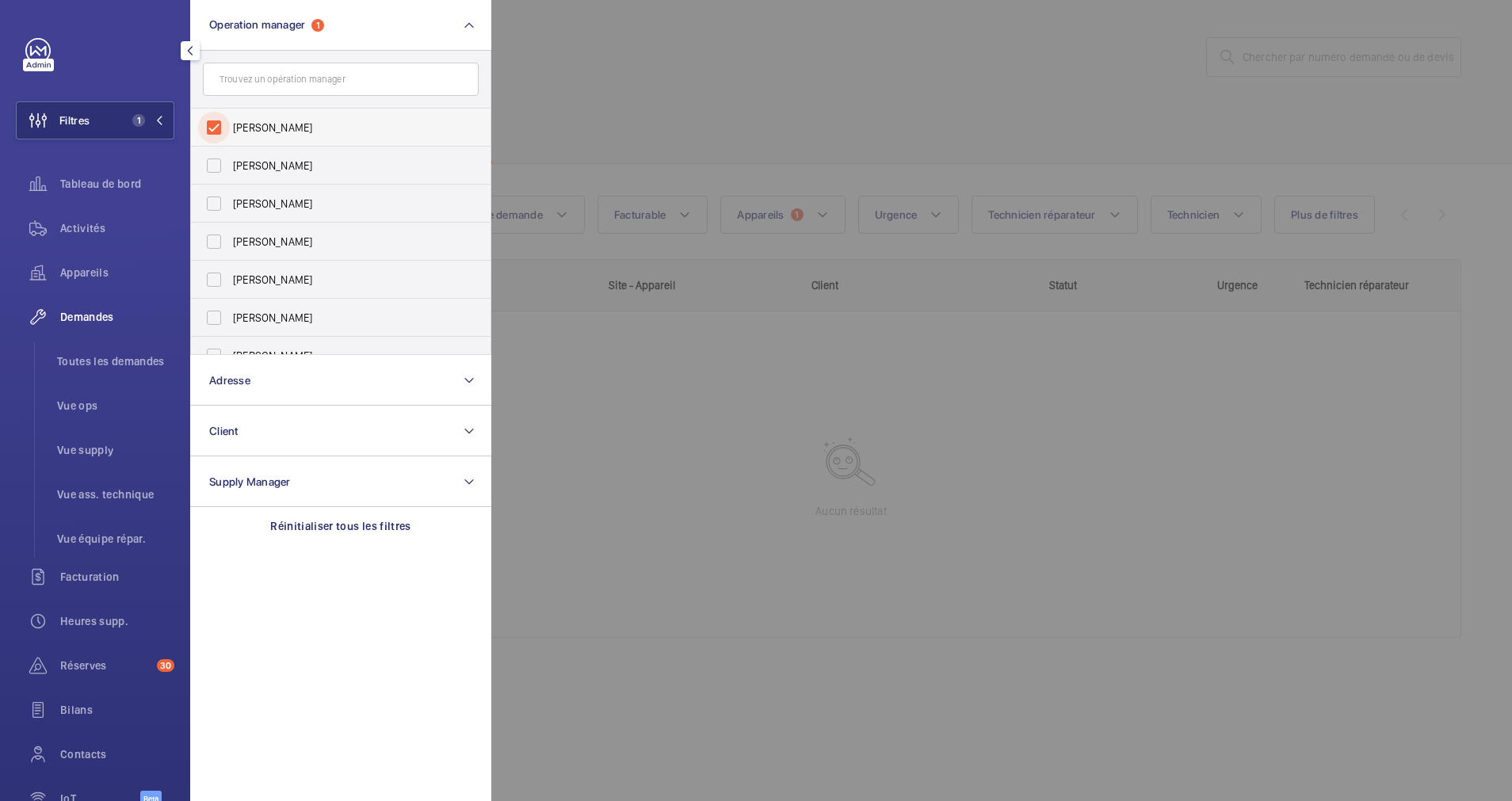
click at [214, 113] on input "[PERSON_NAME]" at bounding box center [214, 128] width 32 height 32
checkbox input "false"
click at [893, 102] on div at bounding box center [1247, 400] width 1512 height 801
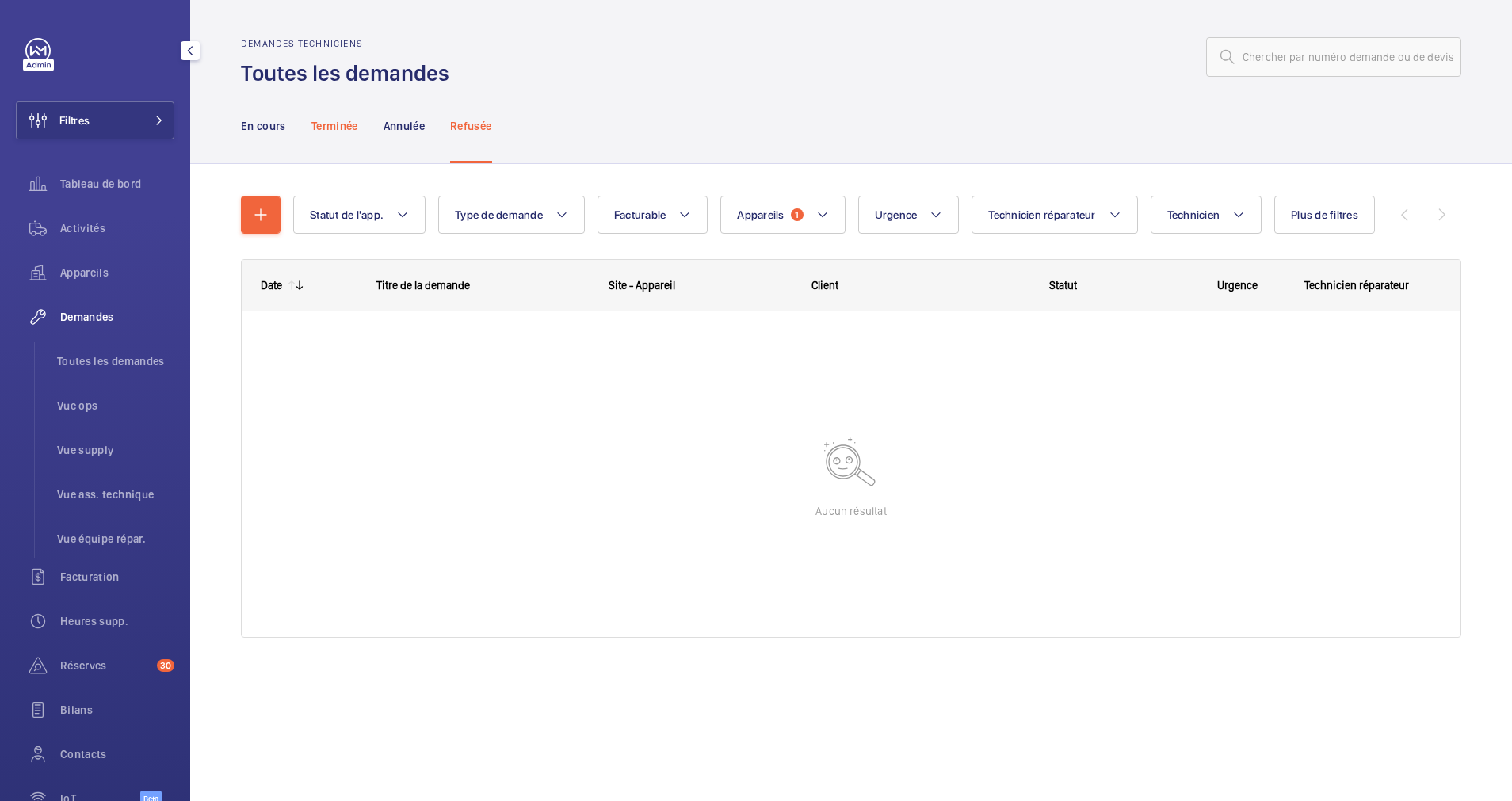
click at [314, 118] on p "Terminée" at bounding box center [335, 126] width 47 height 16
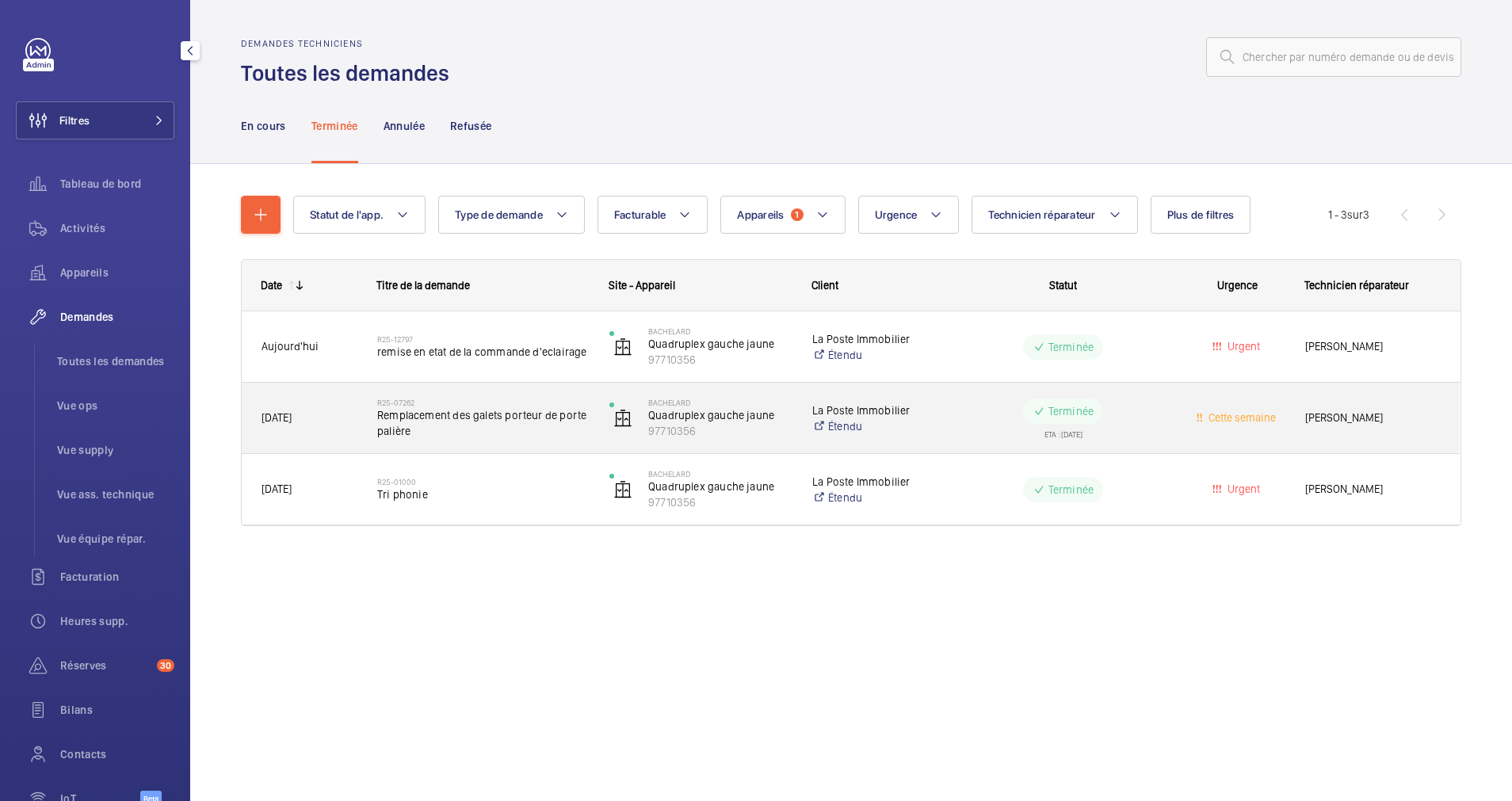
click at [496, 421] on span "Remplacement des galets porteur de porte palière" at bounding box center [482, 423] width 212 height 32
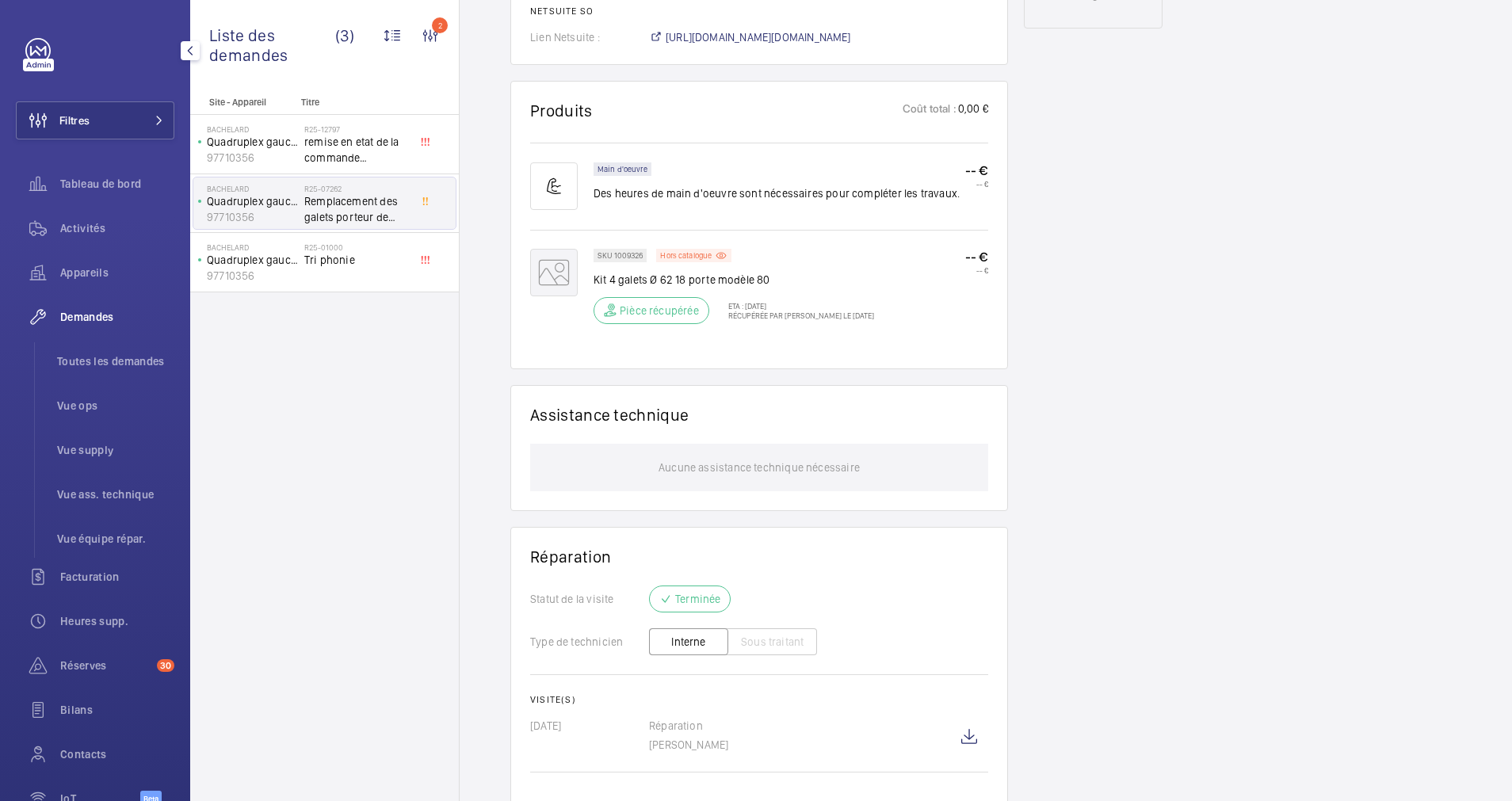
scroll to position [966, 0]
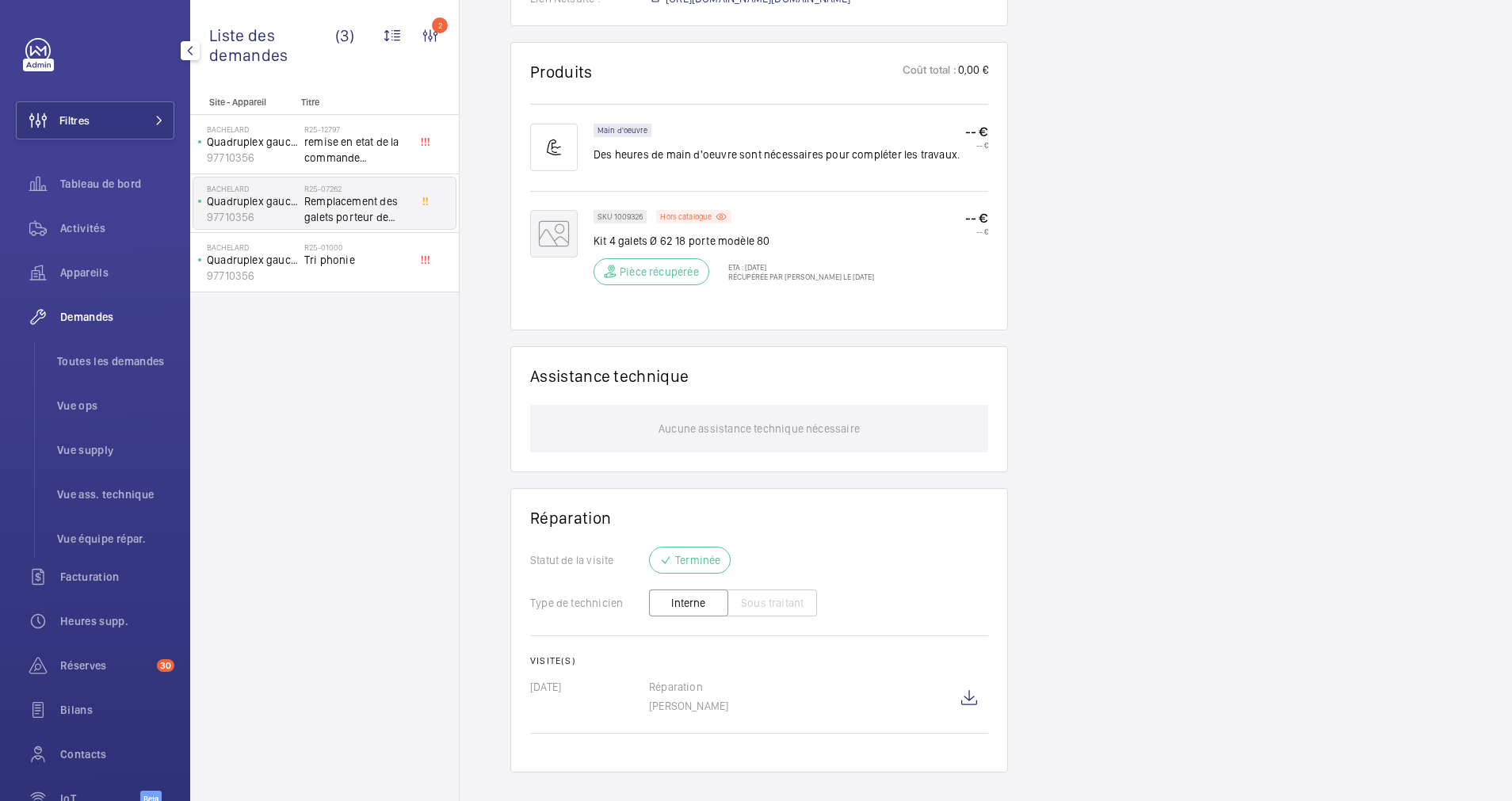
click at [618, 214] on p "SKU 1009326" at bounding box center [620, 216] width 46 height 6
drag, startPoint x: 642, startPoint y: 202, endPoint x: 590, endPoint y: 198, distance: 52.2
click at [590, 210] on div "SKU 1009326 Hors catalogue Kit 4 galets Ø 62 18 porte modèle 80 Pièce récupérée…" at bounding box center [759, 260] width 458 height 101
copy p "SKU 1009326"
click at [145, 113] on button "Filtres" at bounding box center [95, 121] width 158 height 38
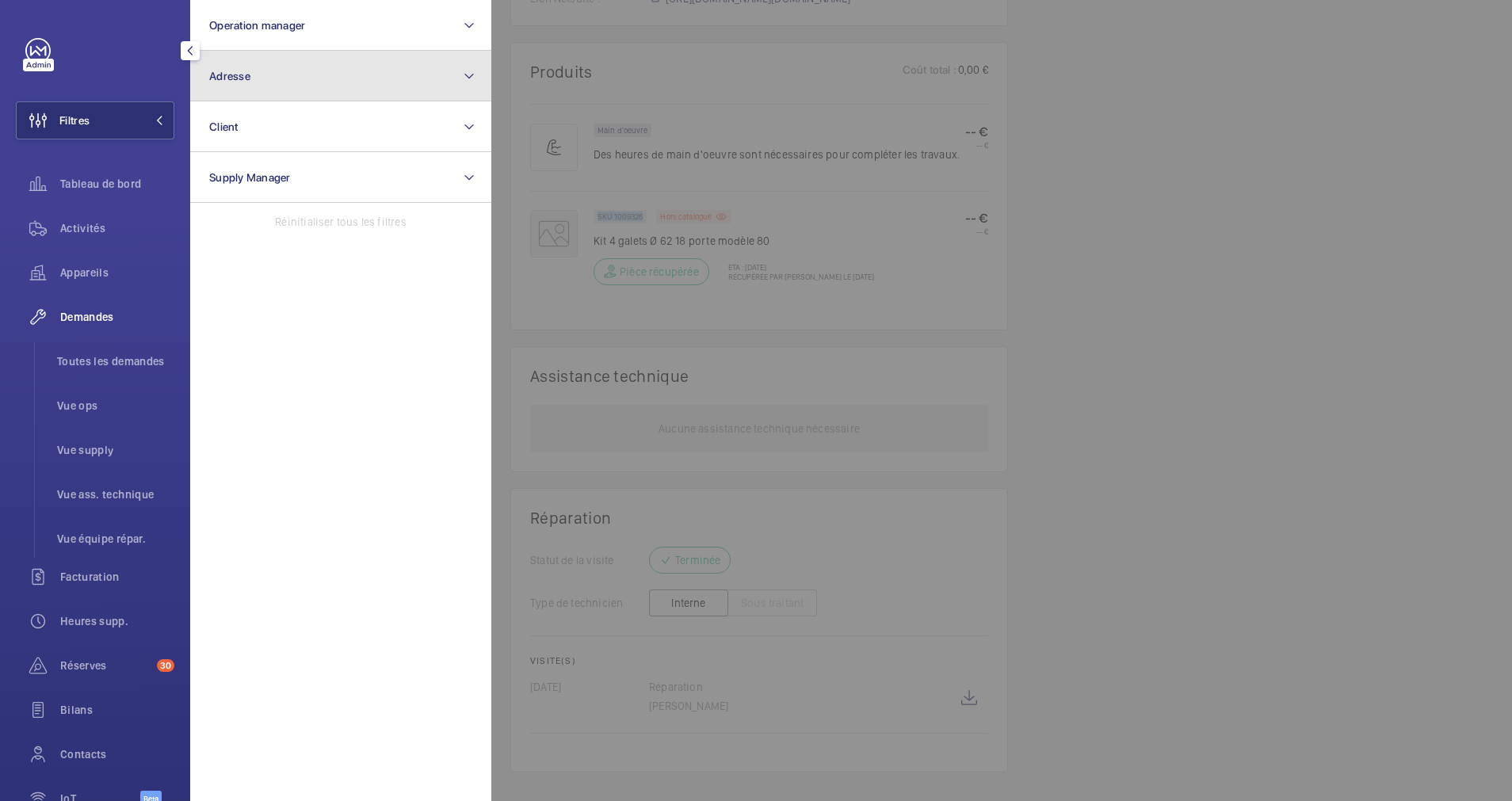
click at [256, 79] on button "Adresse" at bounding box center [340, 75] width 301 height 50
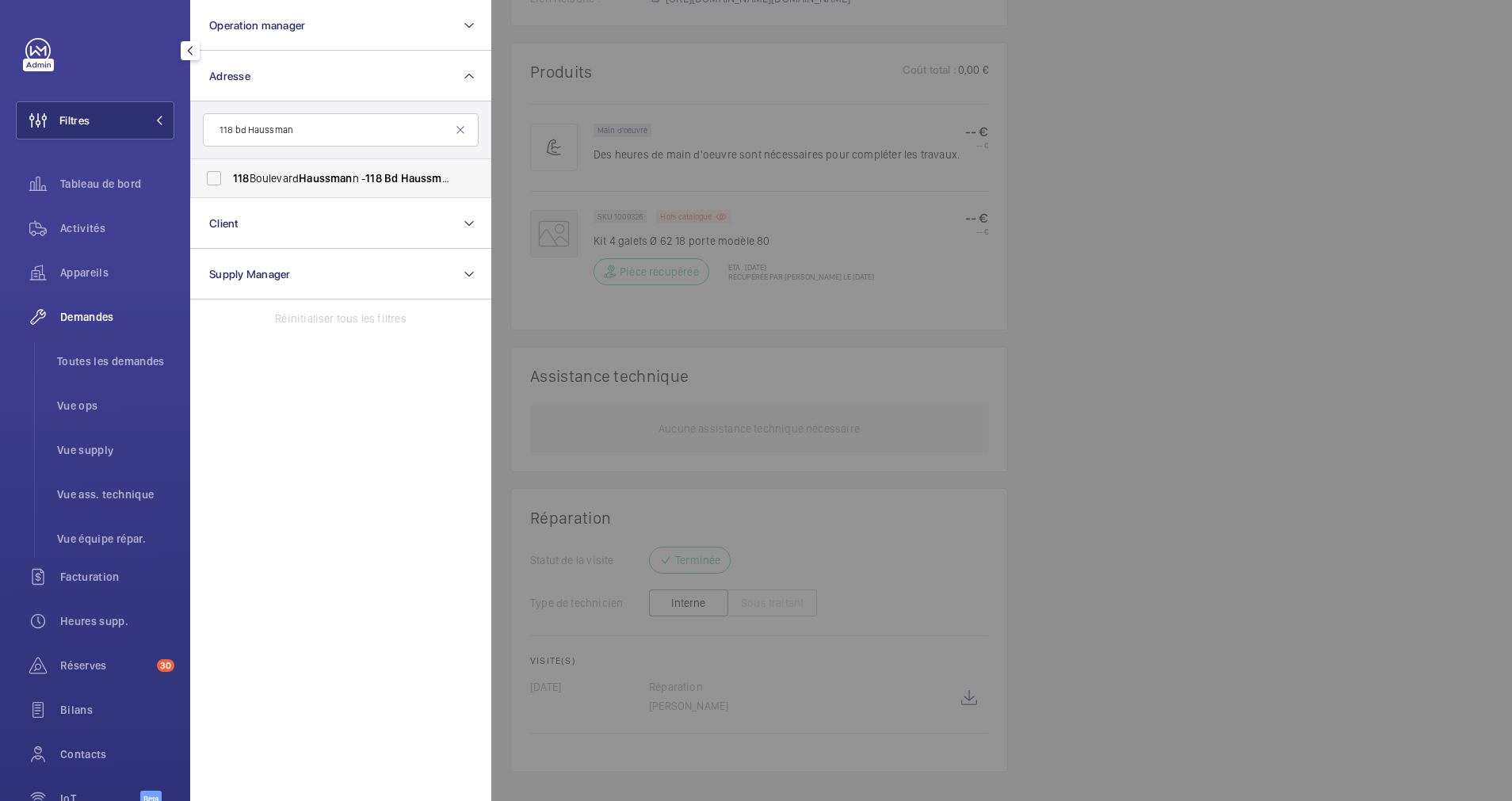
type input "118 bd Haussman"
click at [230, 176] on label "118 Boulevard Haussman n - 118 Bd Haussman n, 75008 PARIS, PARIS 75008" at bounding box center [328, 178] width 276 height 38
click at [230, 176] on input "118 Boulevard Haussman n - 118 Bd Haussman n, 75008 PARIS, PARIS 75008" at bounding box center [214, 178] width 32 height 32
checkbox input "true"
click at [76, 260] on div "Appareils" at bounding box center [95, 272] width 158 height 38
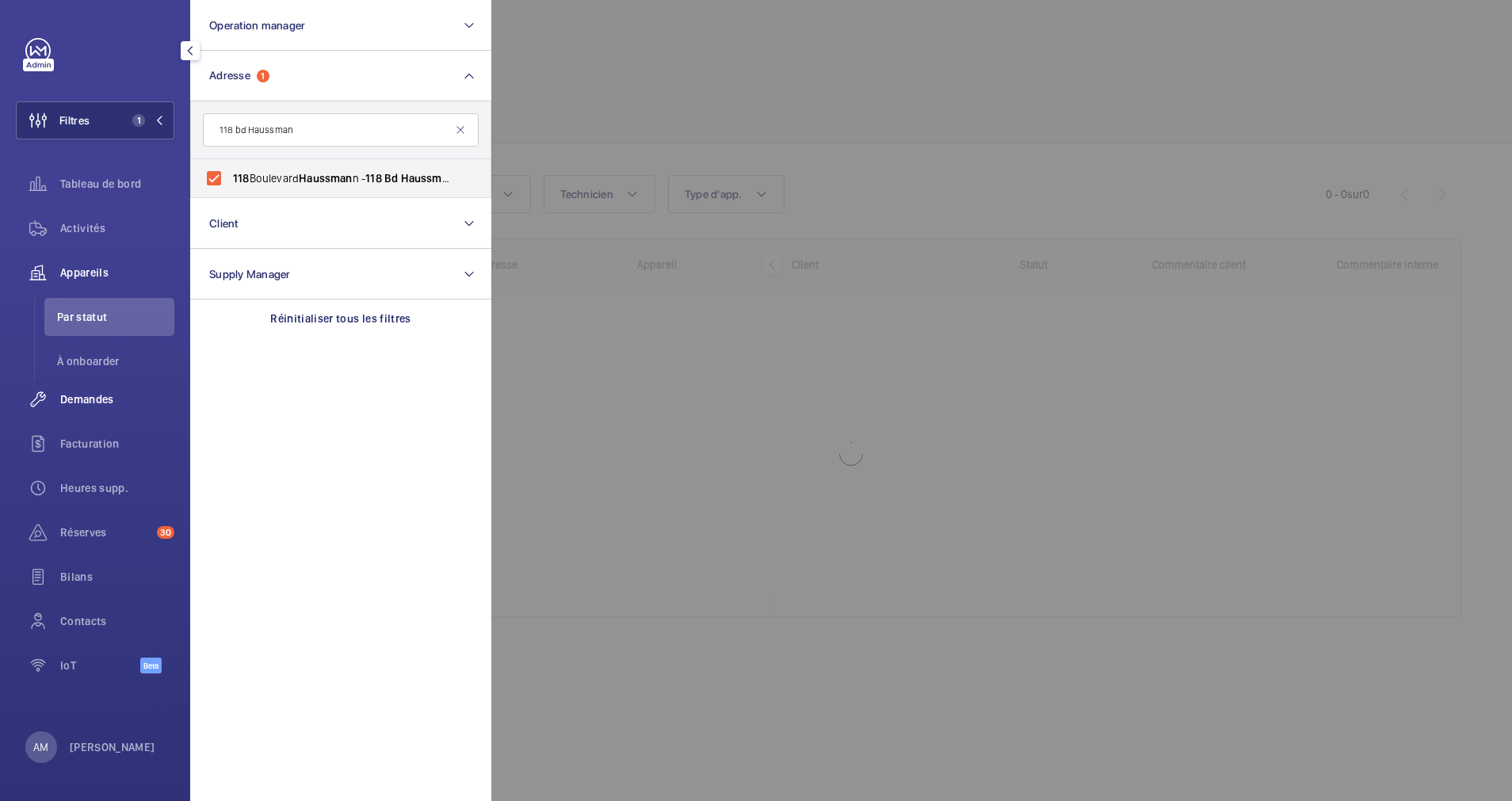
click at [79, 402] on span "Demandes" at bounding box center [117, 399] width 114 height 16
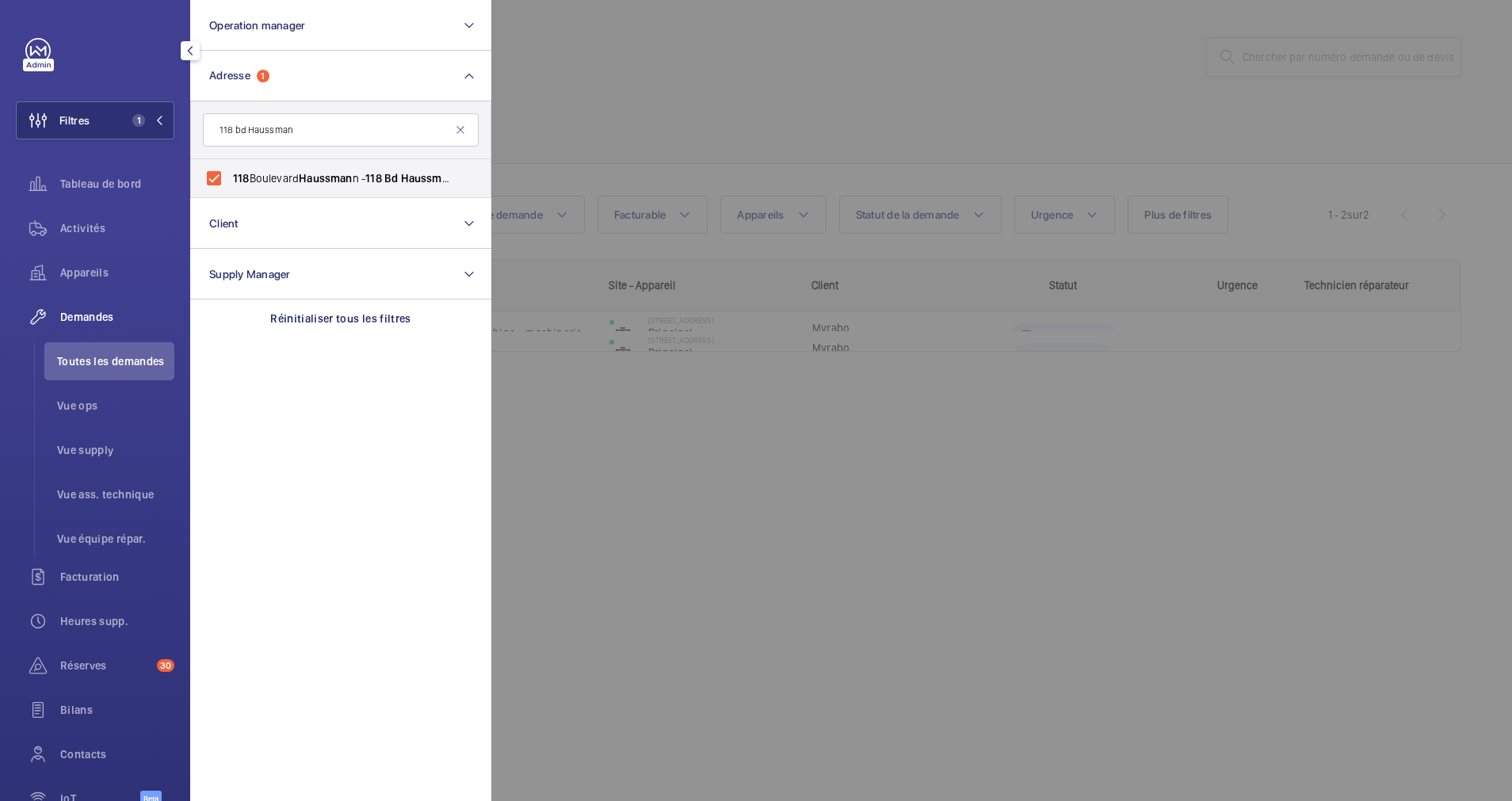
click at [664, 132] on div at bounding box center [1247, 400] width 1512 height 801
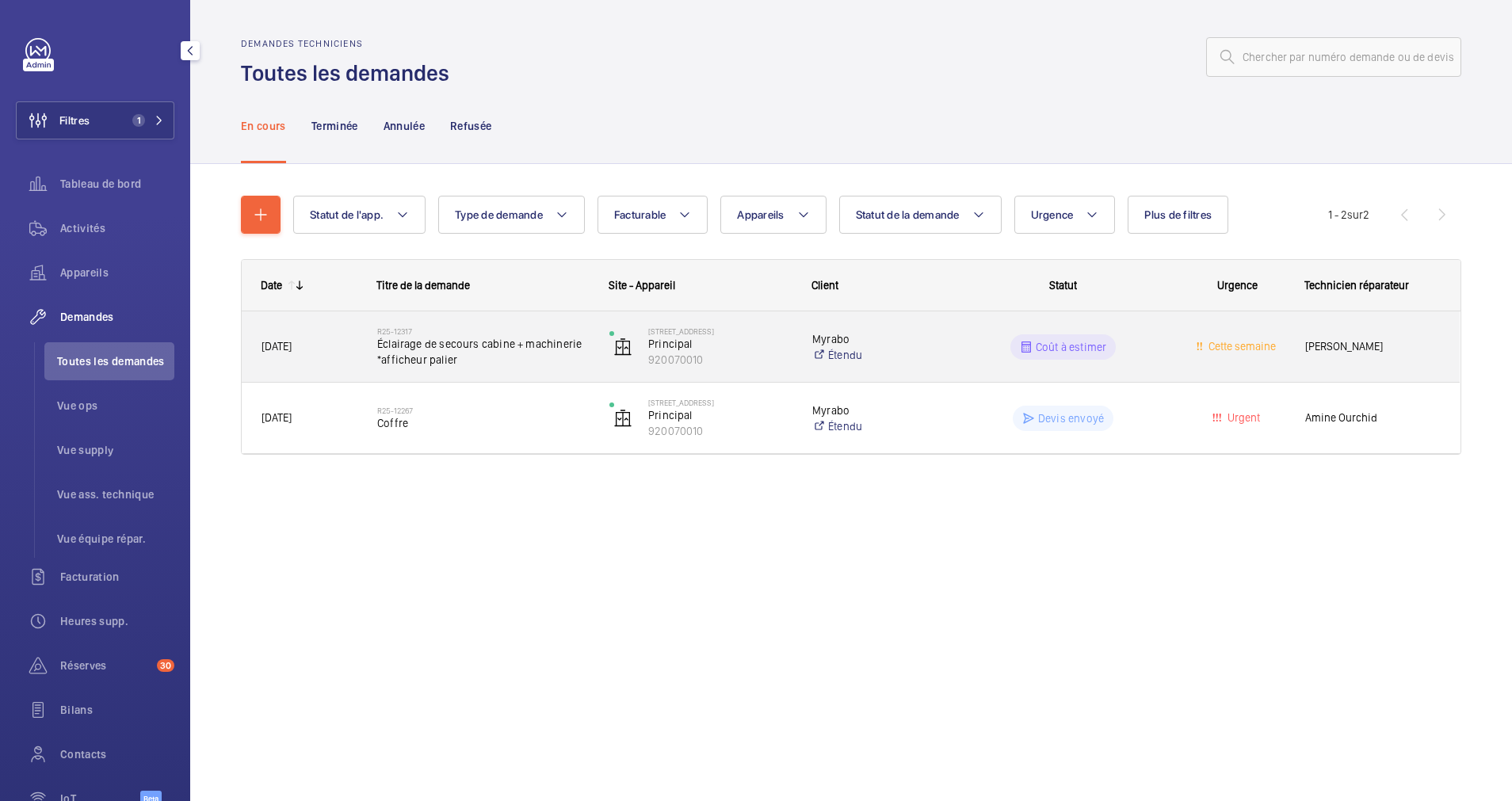
click at [524, 364] on span "Éclairage de secours cabine + machinerie *afficheur palier" at bounding box center [482, 352] width 212 height 32
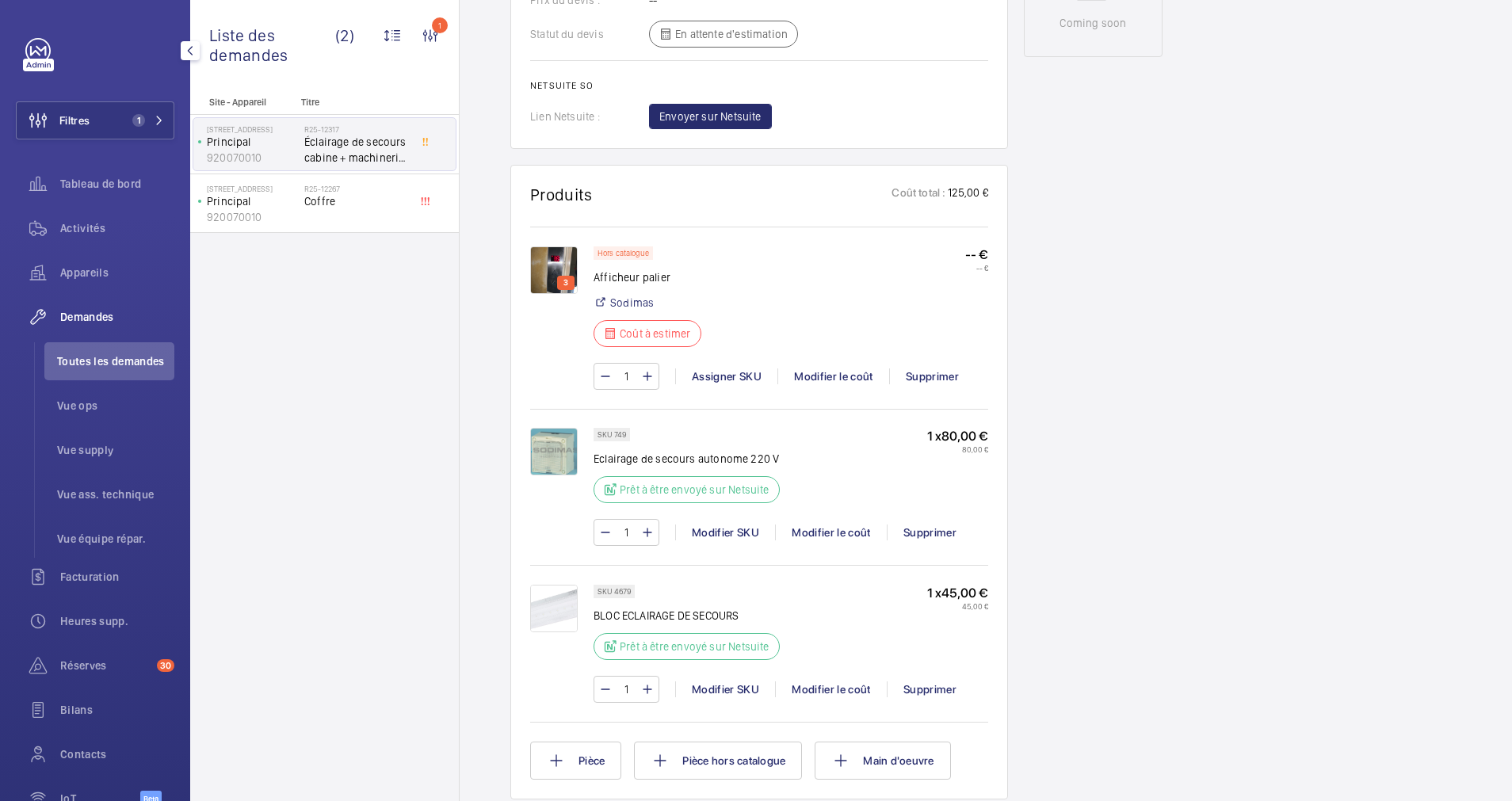
scroll to position [950, 0]
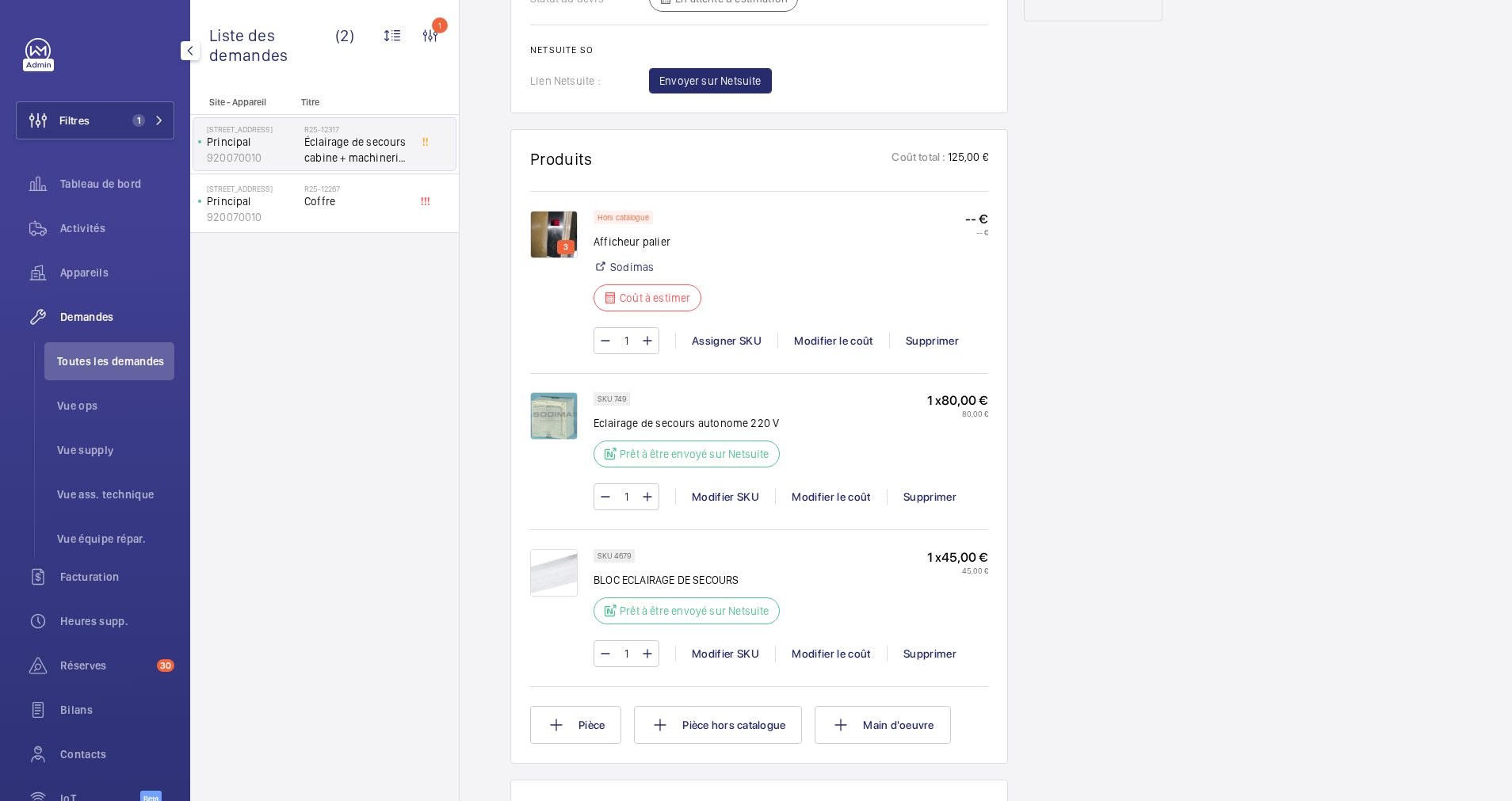
click at [563, 220] on img at bounding box center [554, 235] width 48 height 48
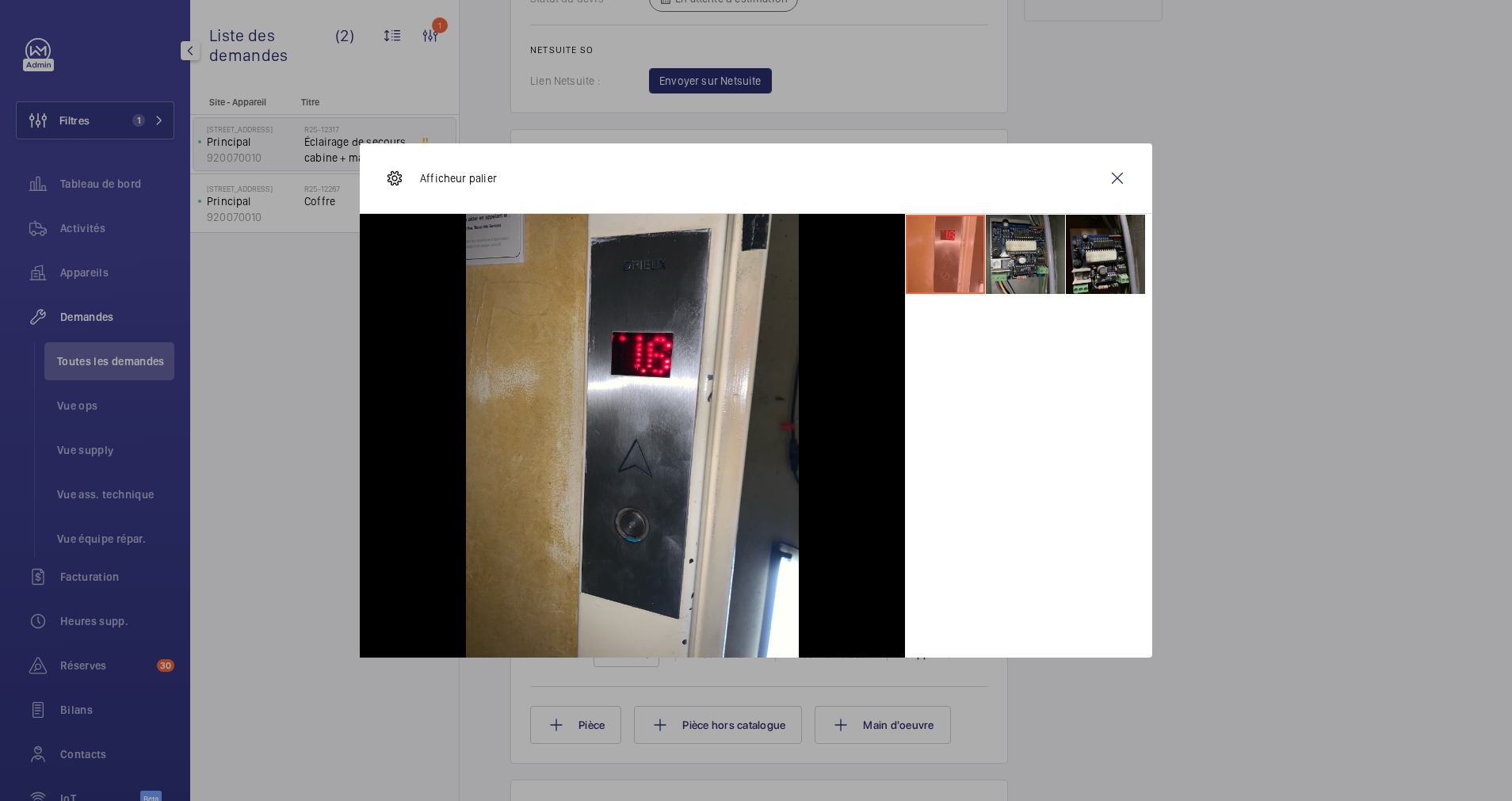
click at [1011, 248] on li at bounding box center [1025, 254] width 79 height 79
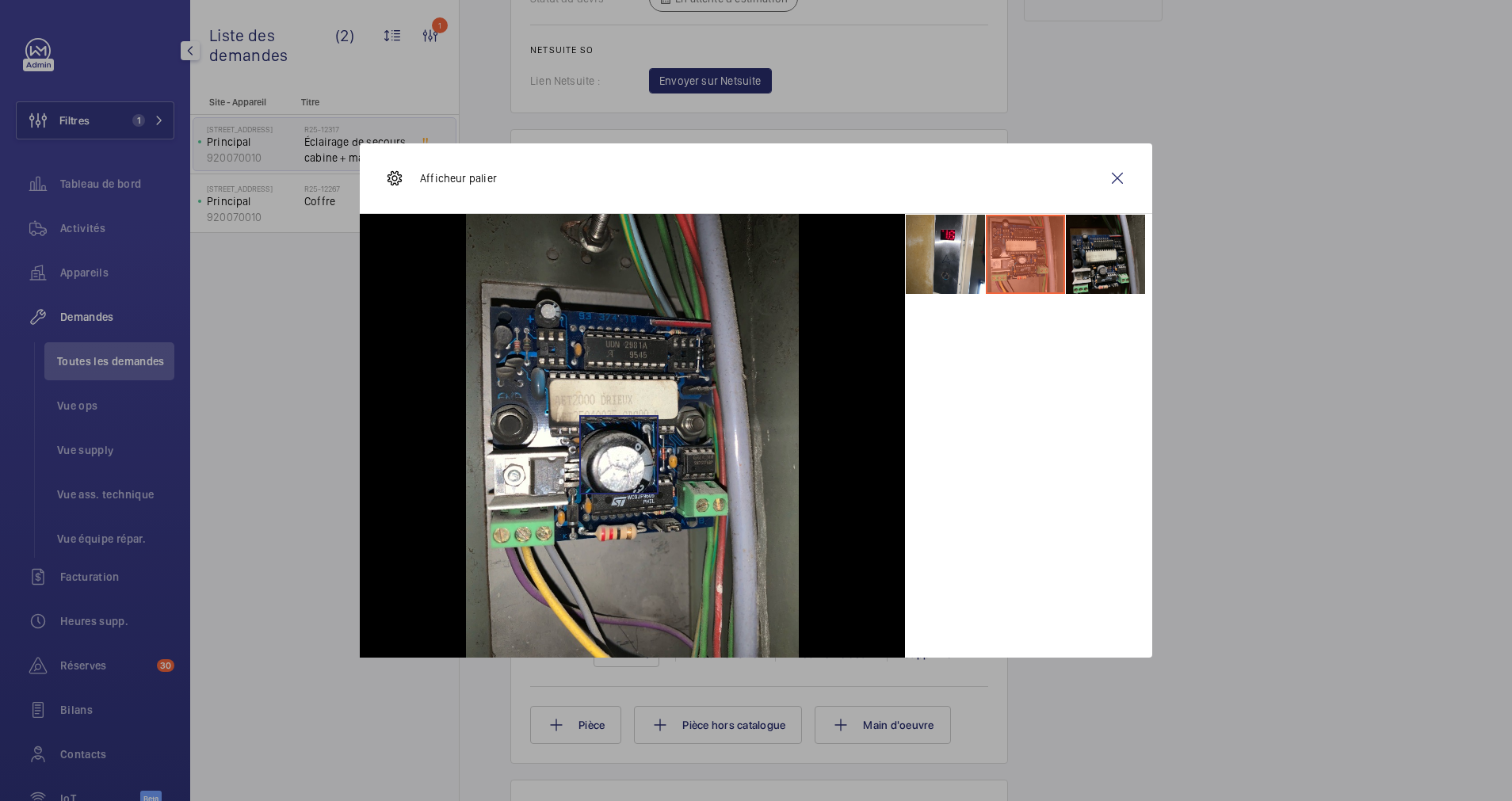
click at [618, 454] on img at bounding box center [632, 436] width 333 height 444
click at [1113, 259] on li at bounding box center [1105, 254] width 79 height 79
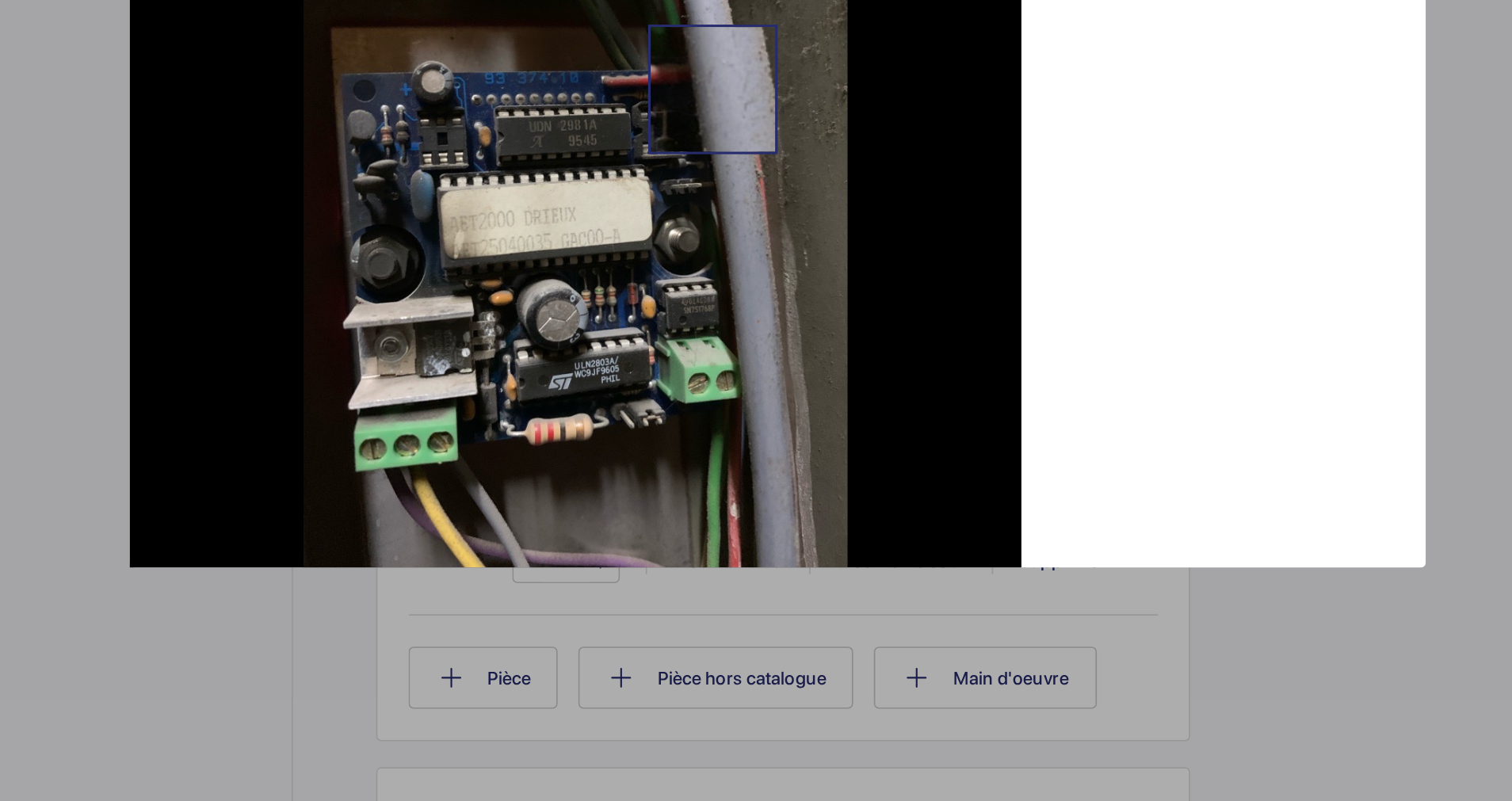
scroll to position [0, 0]
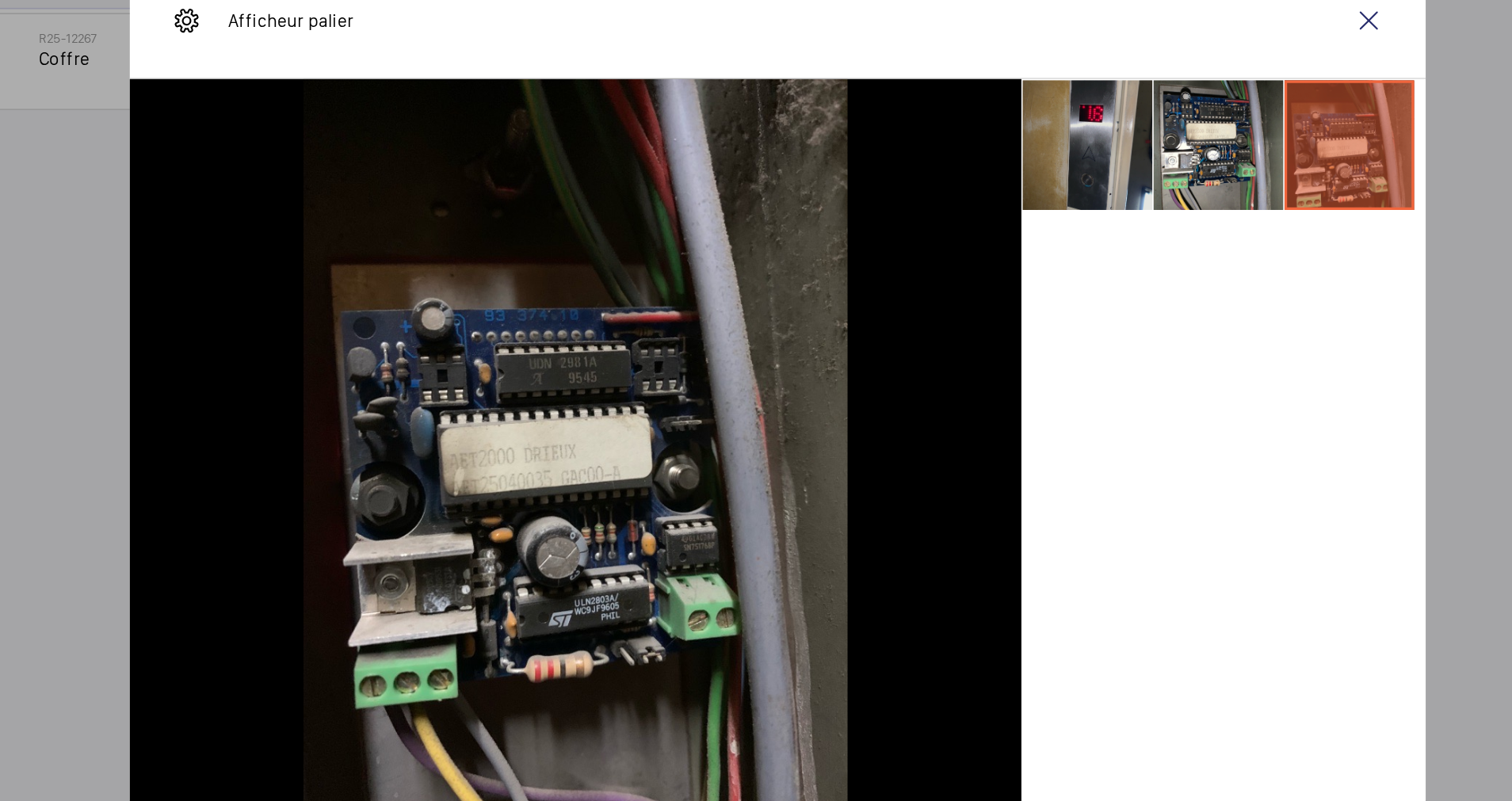
click at [953, 264] on li at bounding box center [945, 254] width 79 height 79
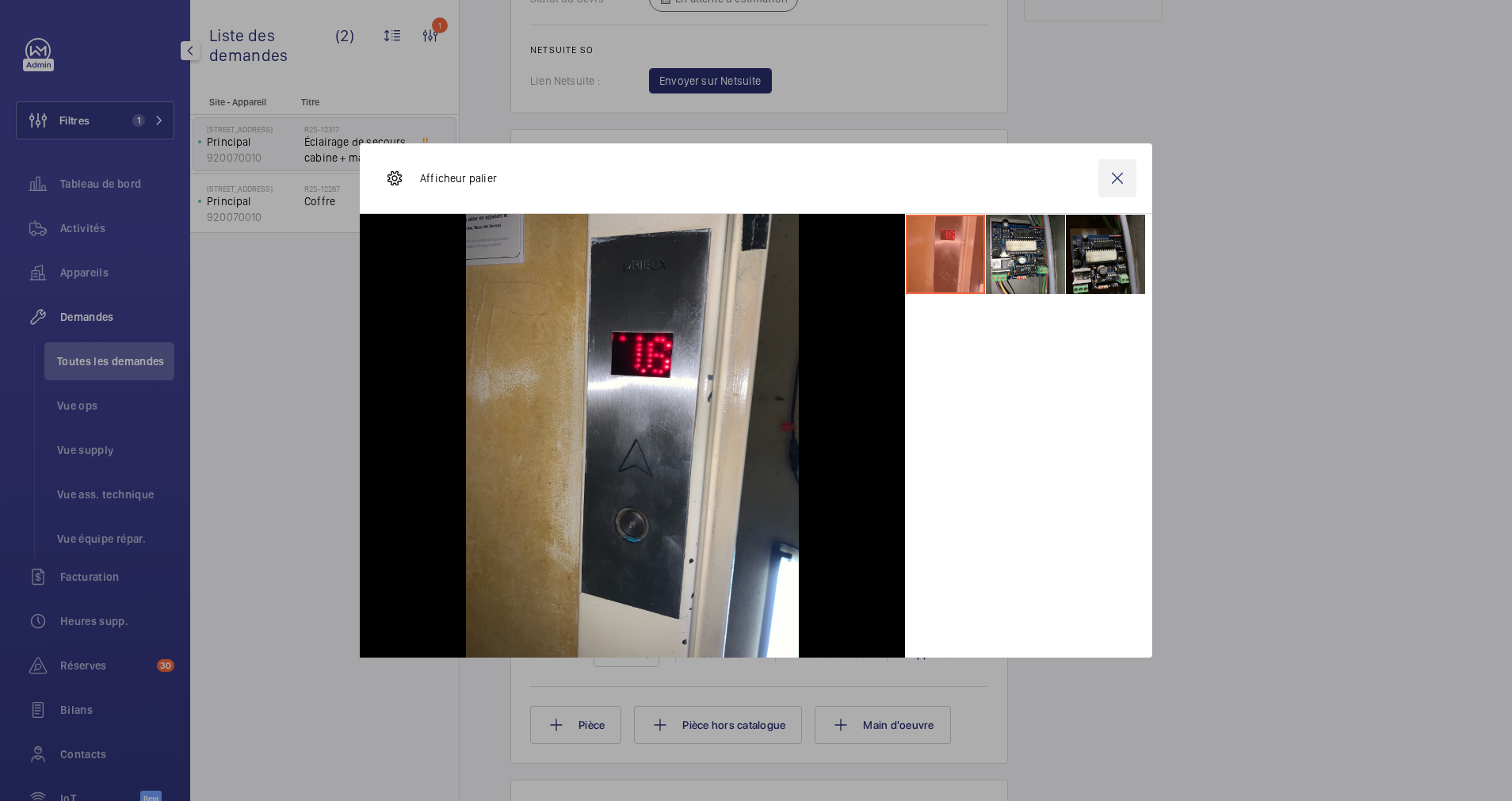
click at [1117, 172] on wm-front-icon-button at bounding box center [1117, 178] width 38 height 38
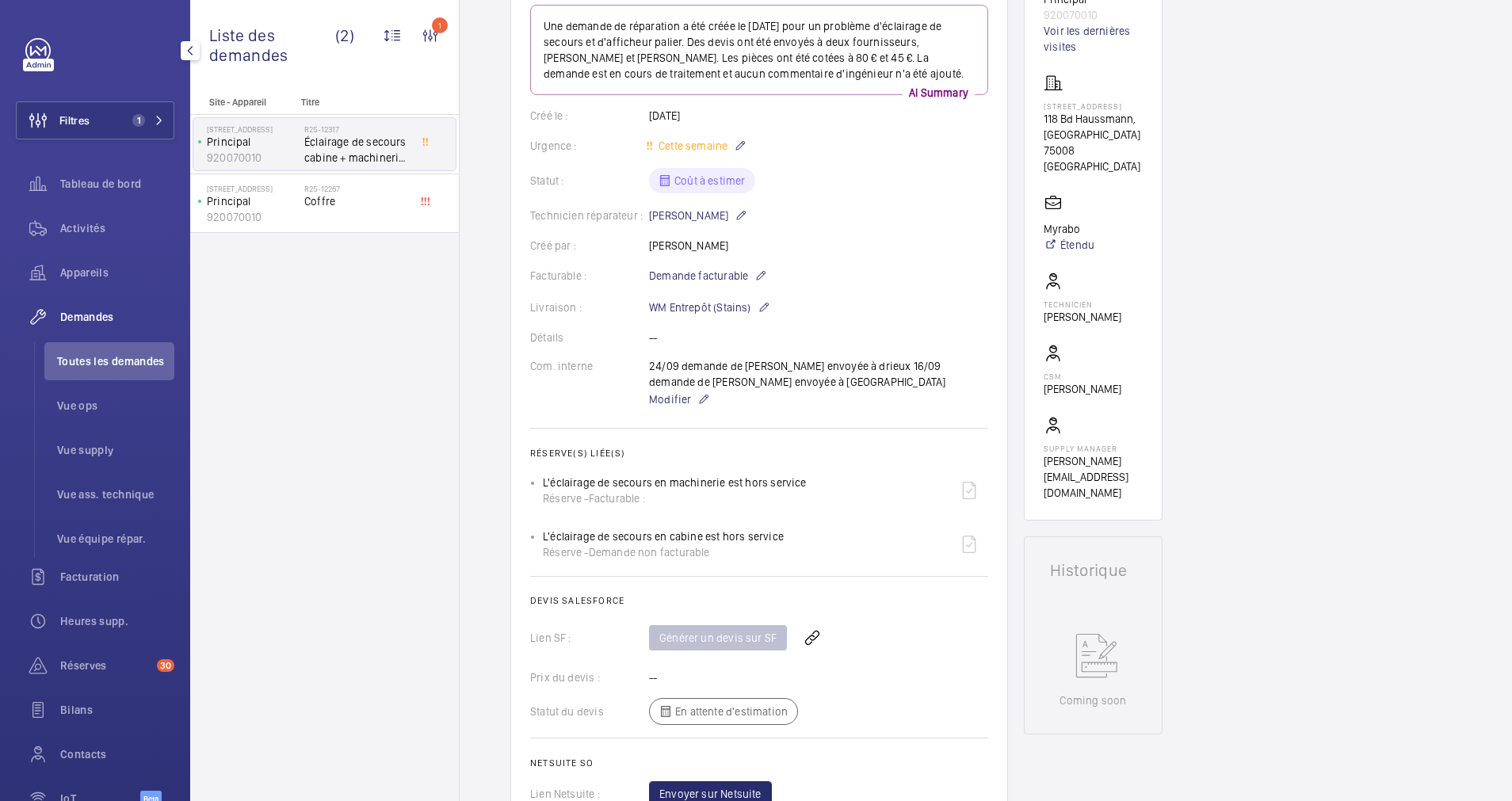
scroll to position [119, 0]
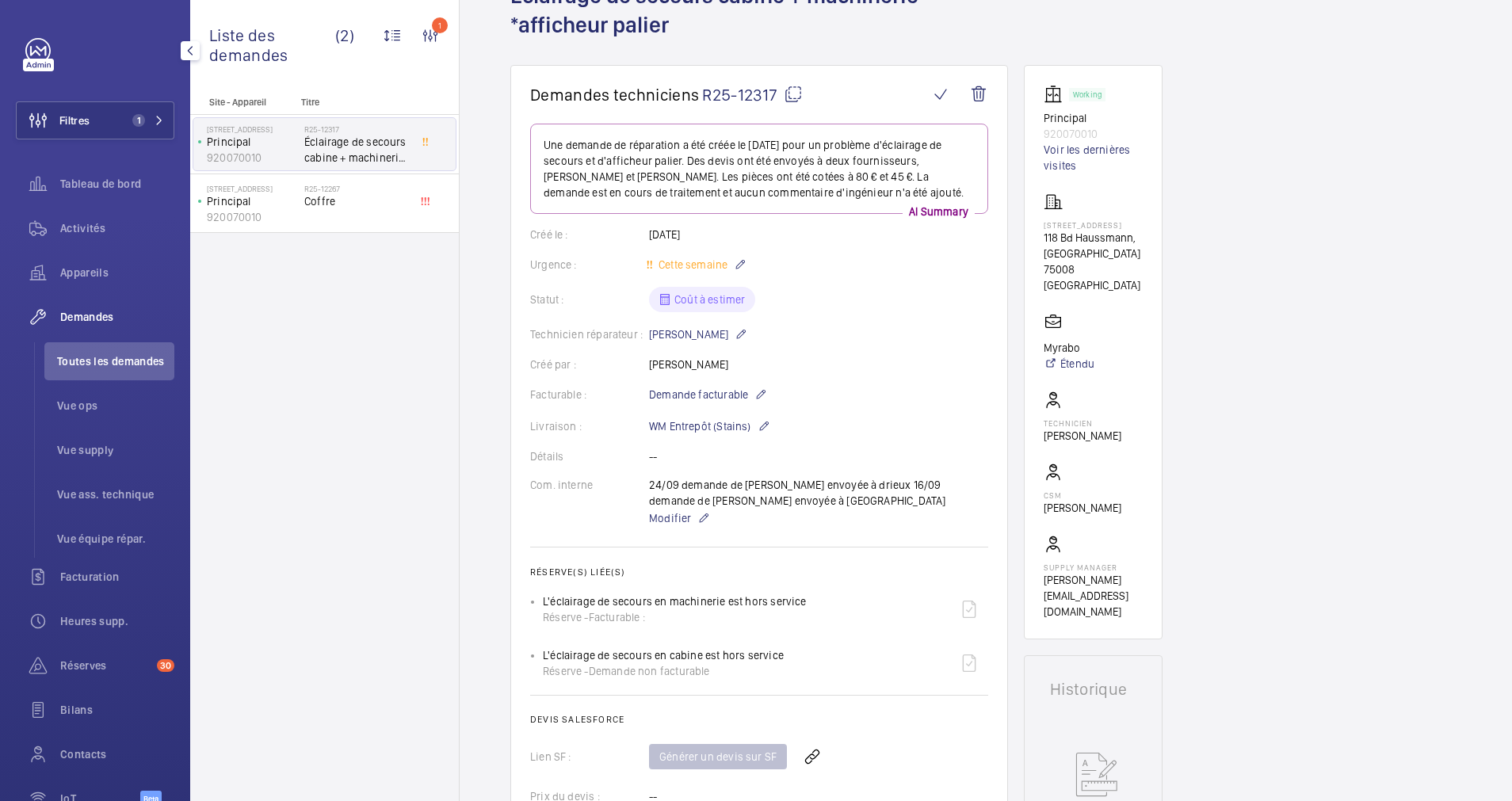
click at [789, 86] on mat-icon at bounding box center [793, 94] width 19 height 19
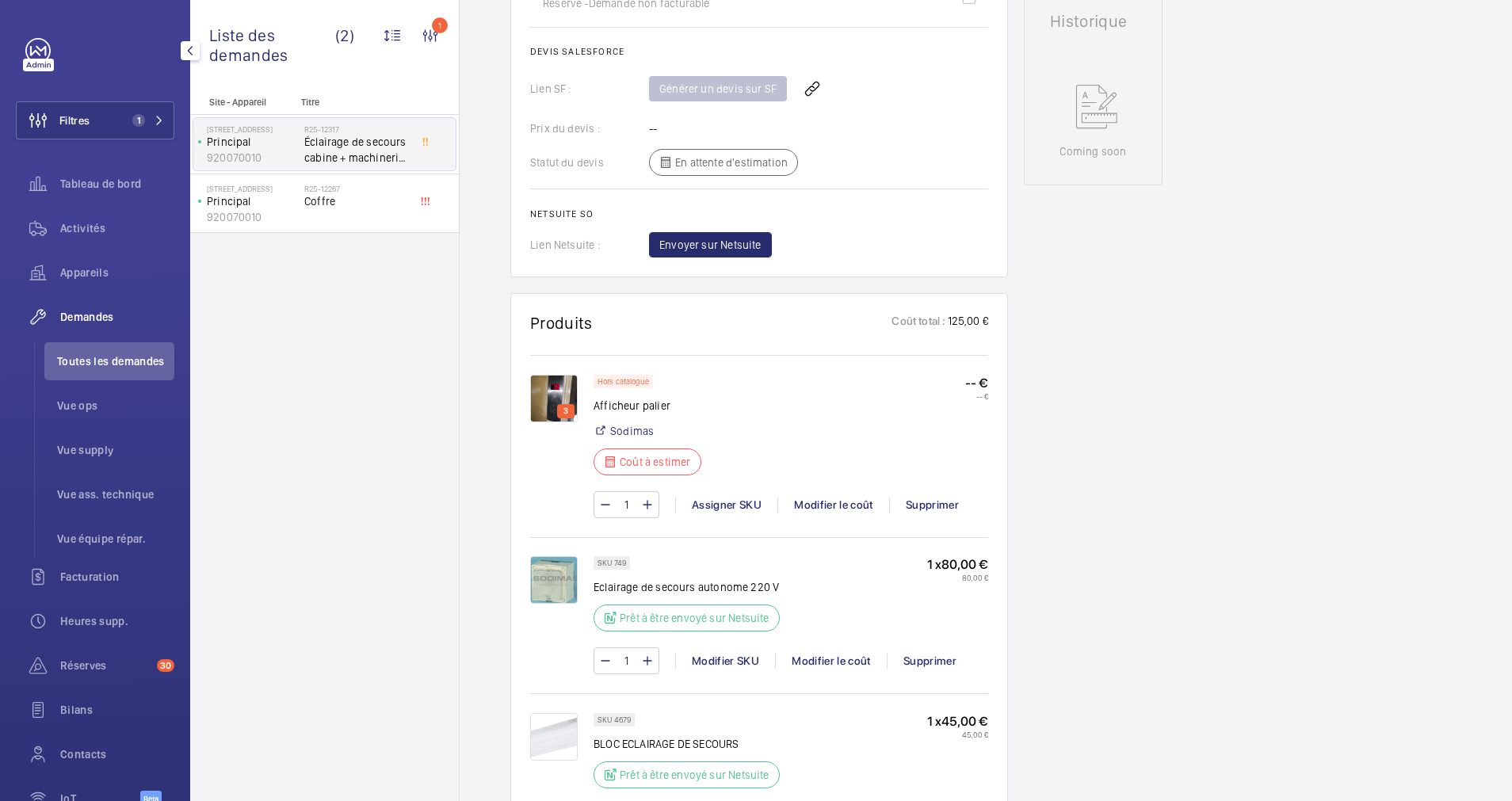
scroll to position [832, 0]
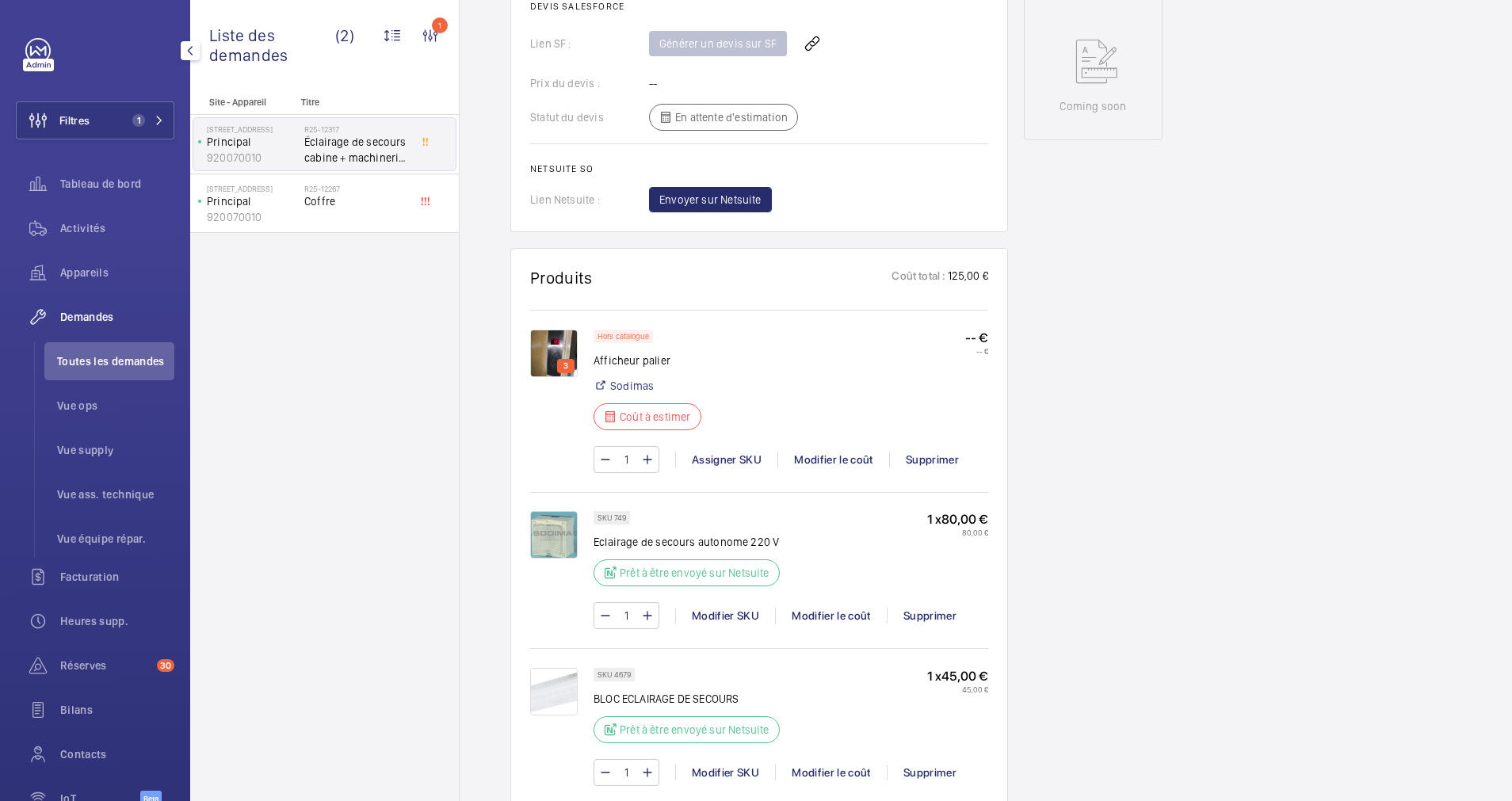
click at [563, 342] on img at bounding box center [554, 354] width 48 height 48
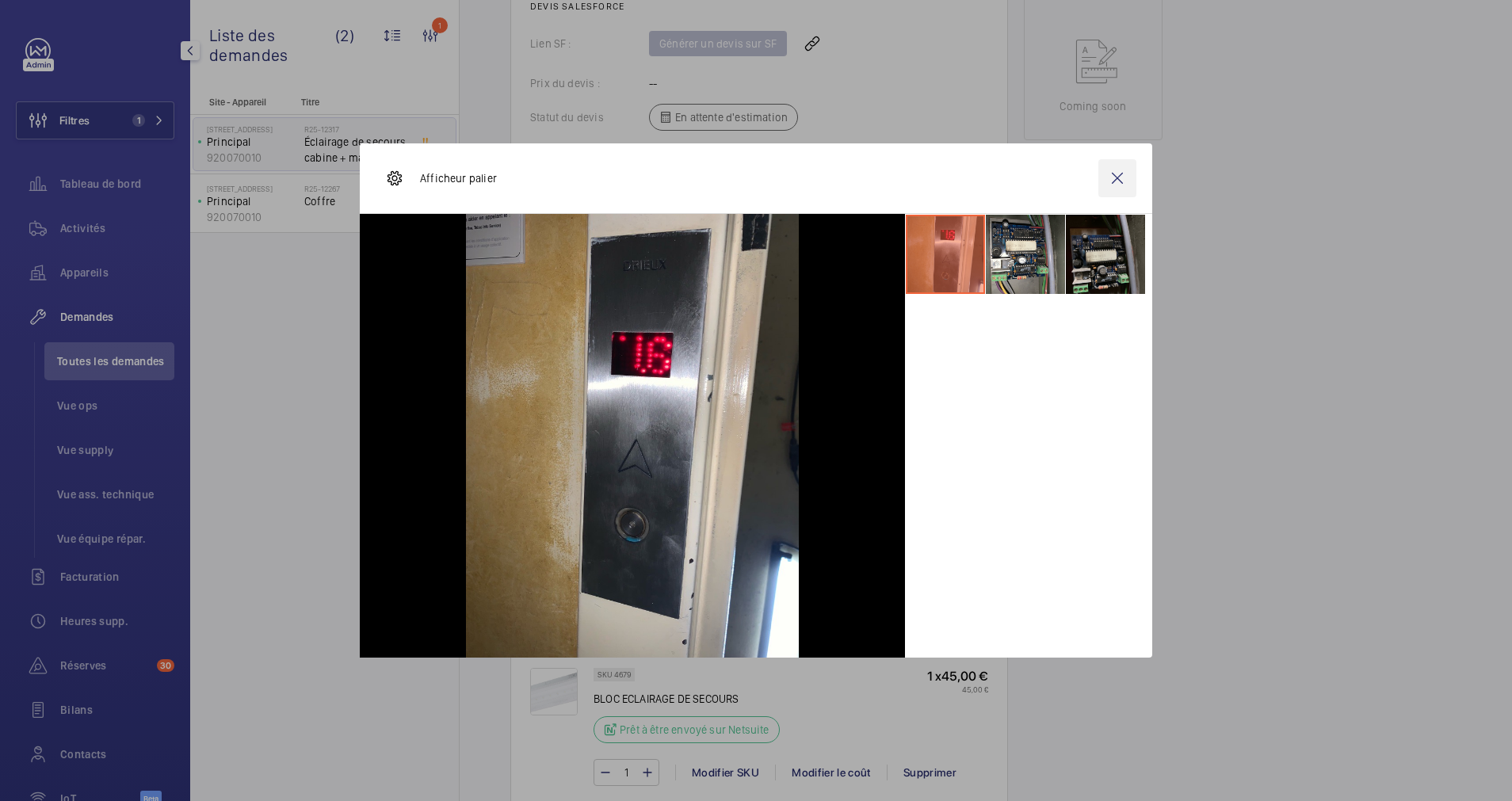
click at [1123, 177] on wm-front-icon-button at bounding box center [1117, 178] width 38 height 38
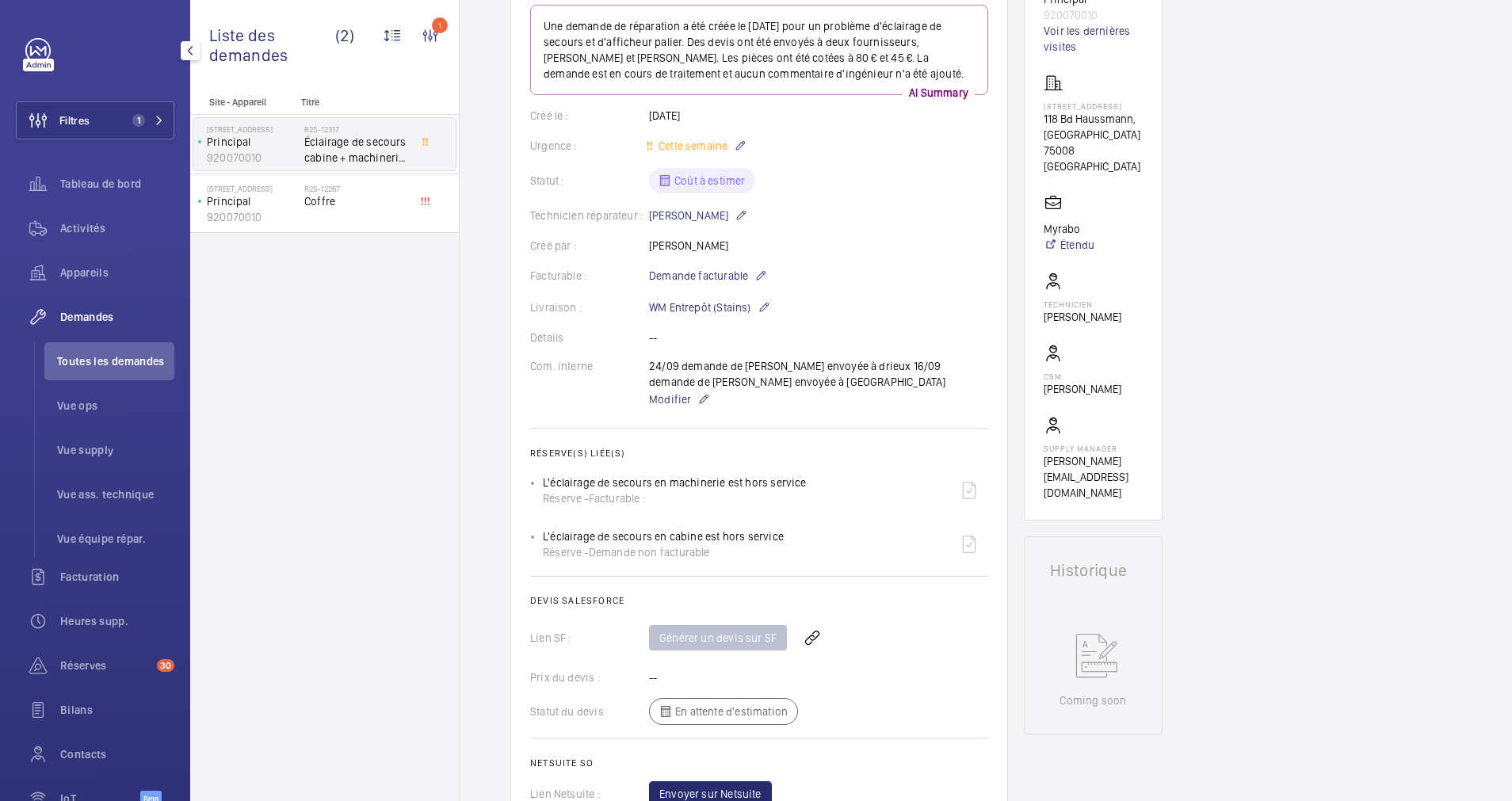
scroll to position [0, 0]
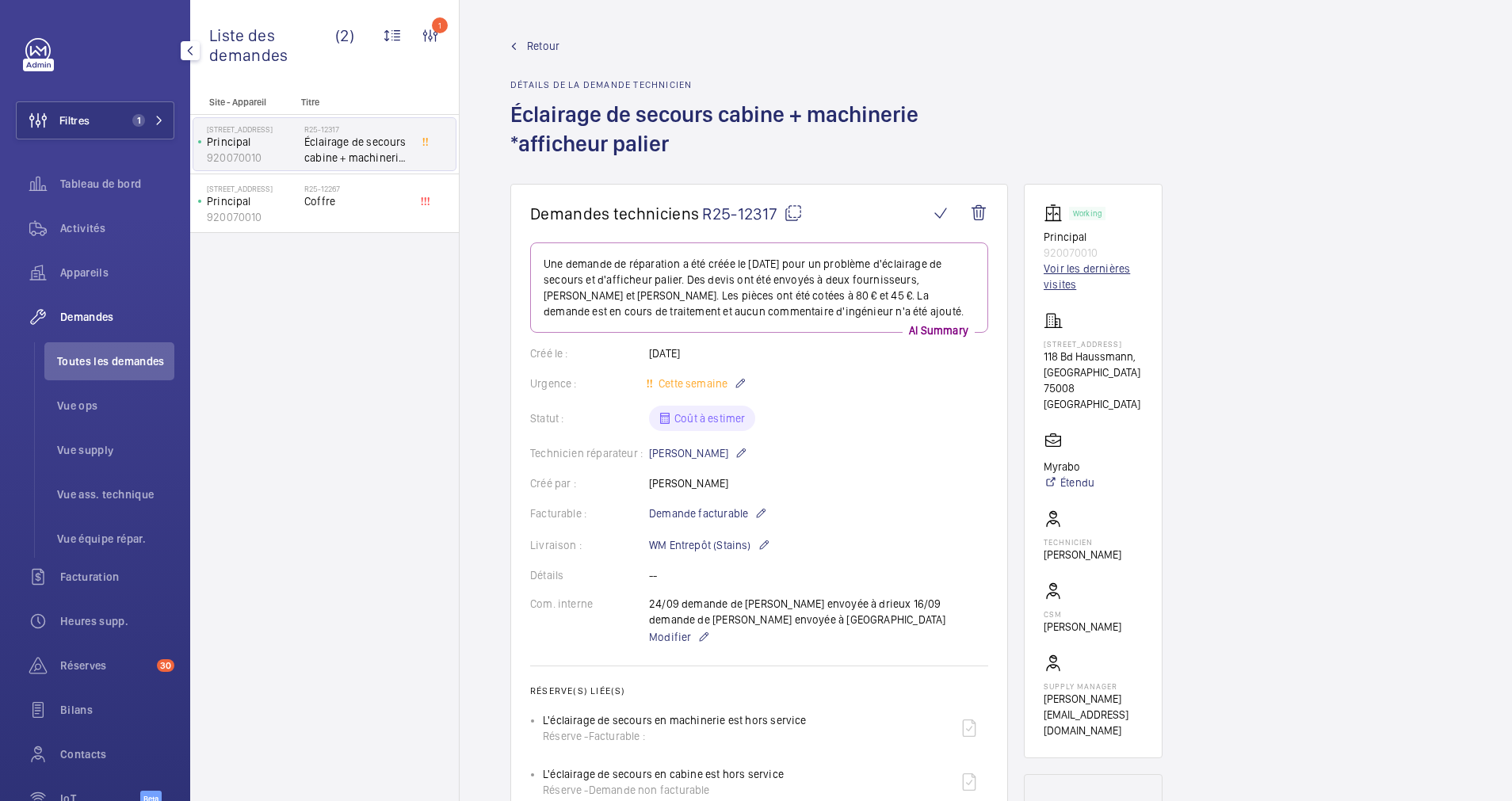
click at [1074, 268] on link "Voir les dernières visites" at bounding box center [1093, 276] width 99 height 32
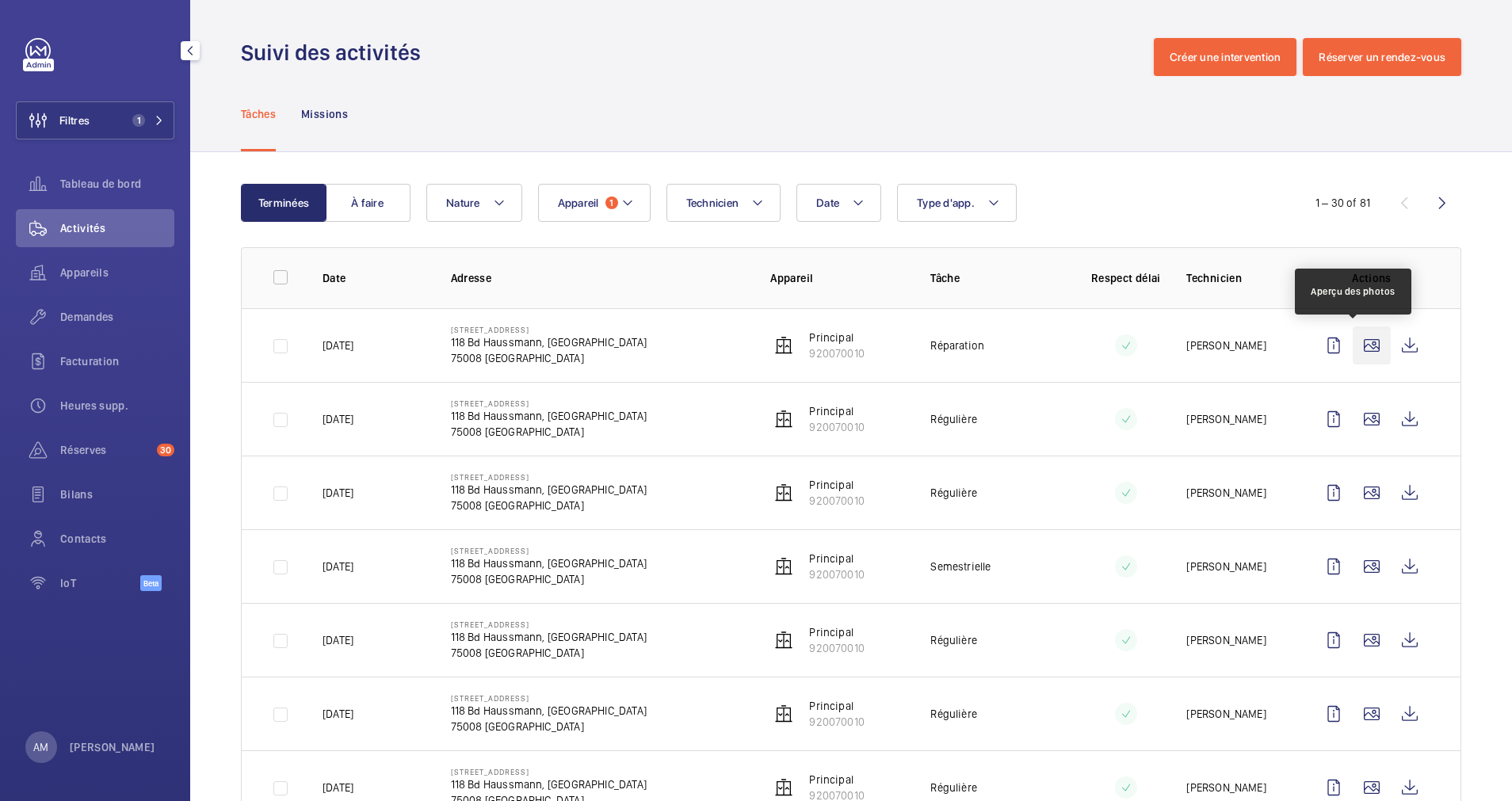
click at [1358, 344] on wm-front-icon-button at bounding box center [1371, 346] width 38 height 38
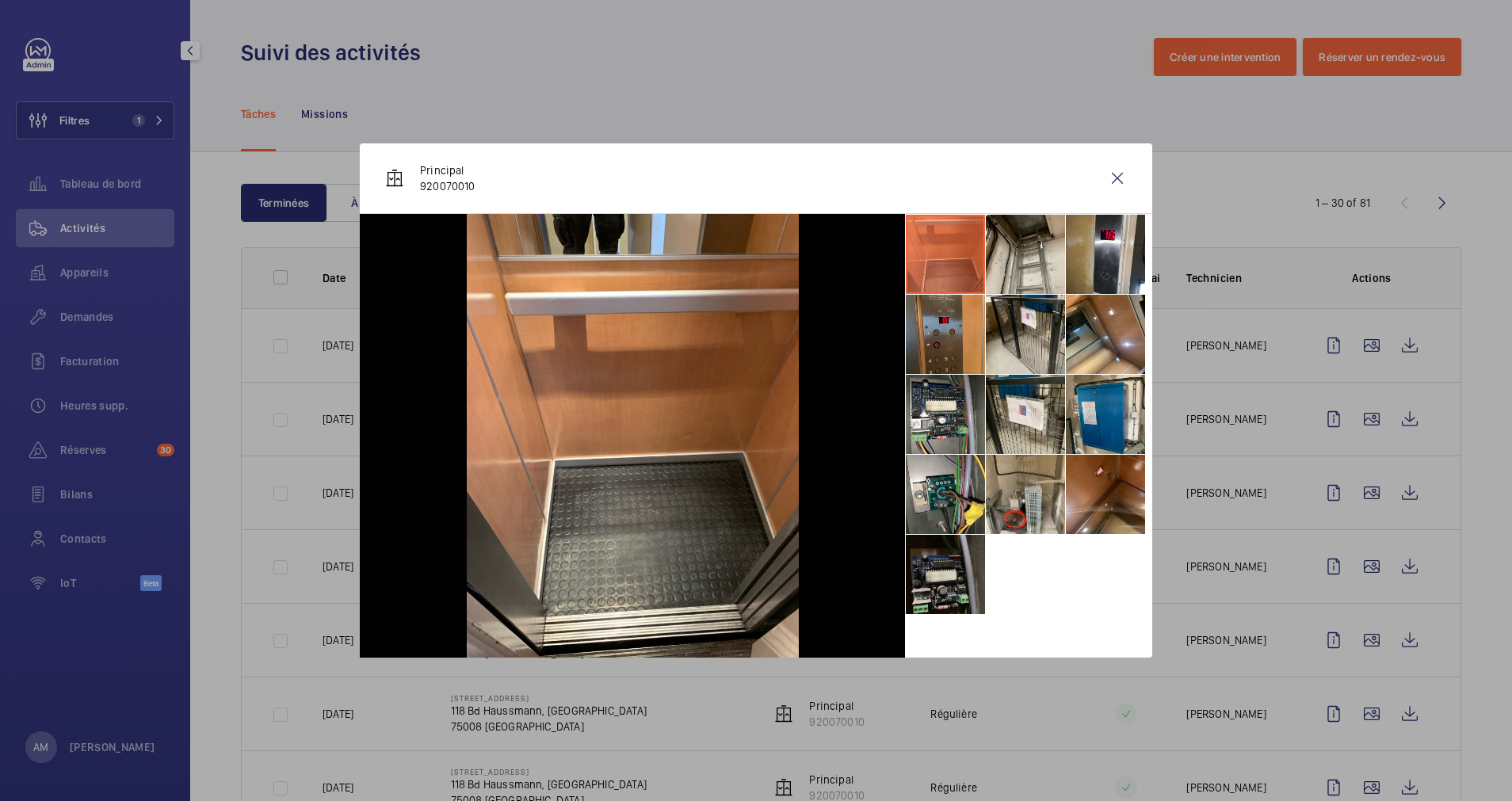
click at [941, 345] on li at bounding box center [945, 334] width 79 height 79
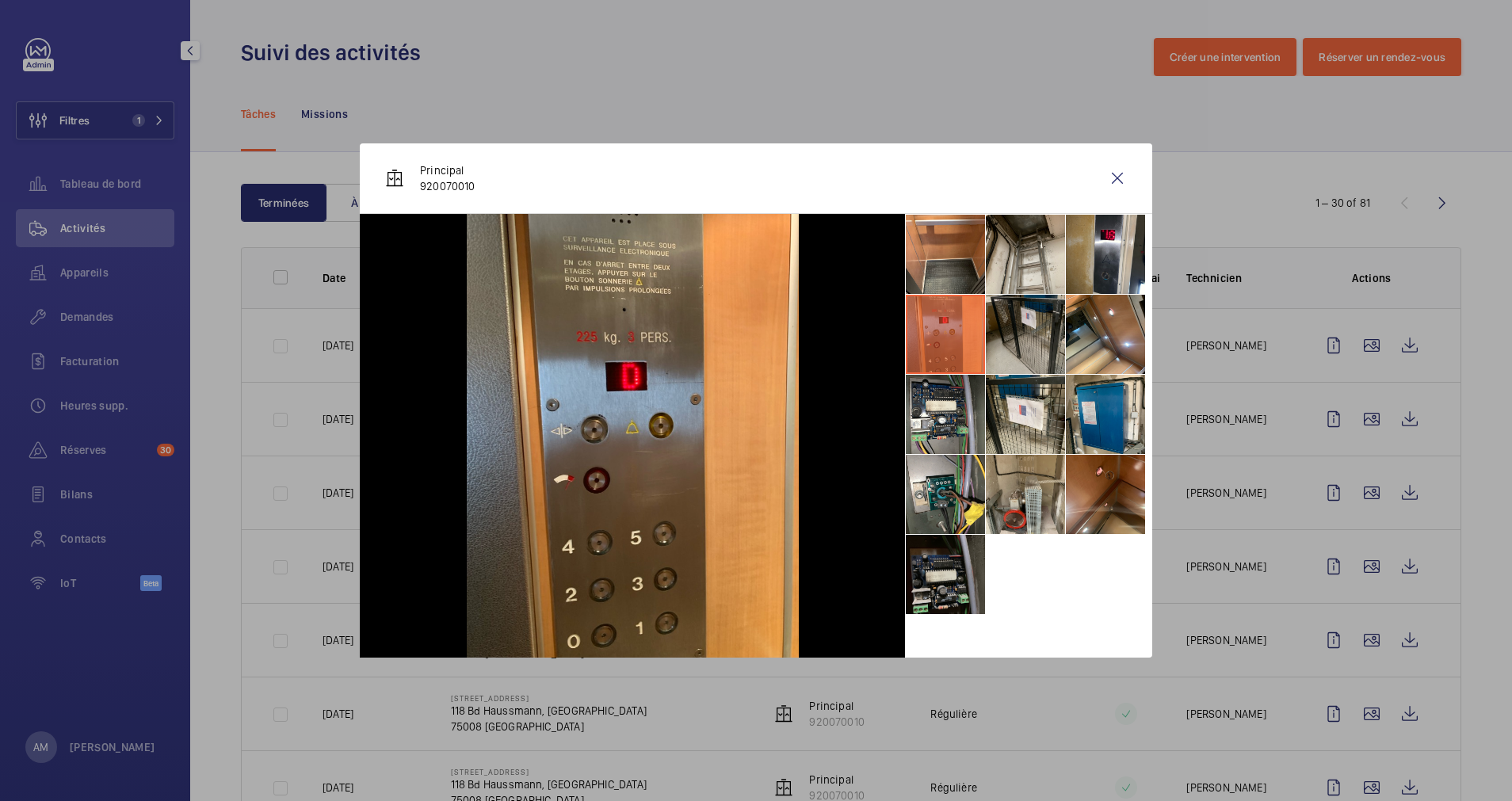
click at [1033, 329] on li at bounding box center [1025, 334] width 79 height 79
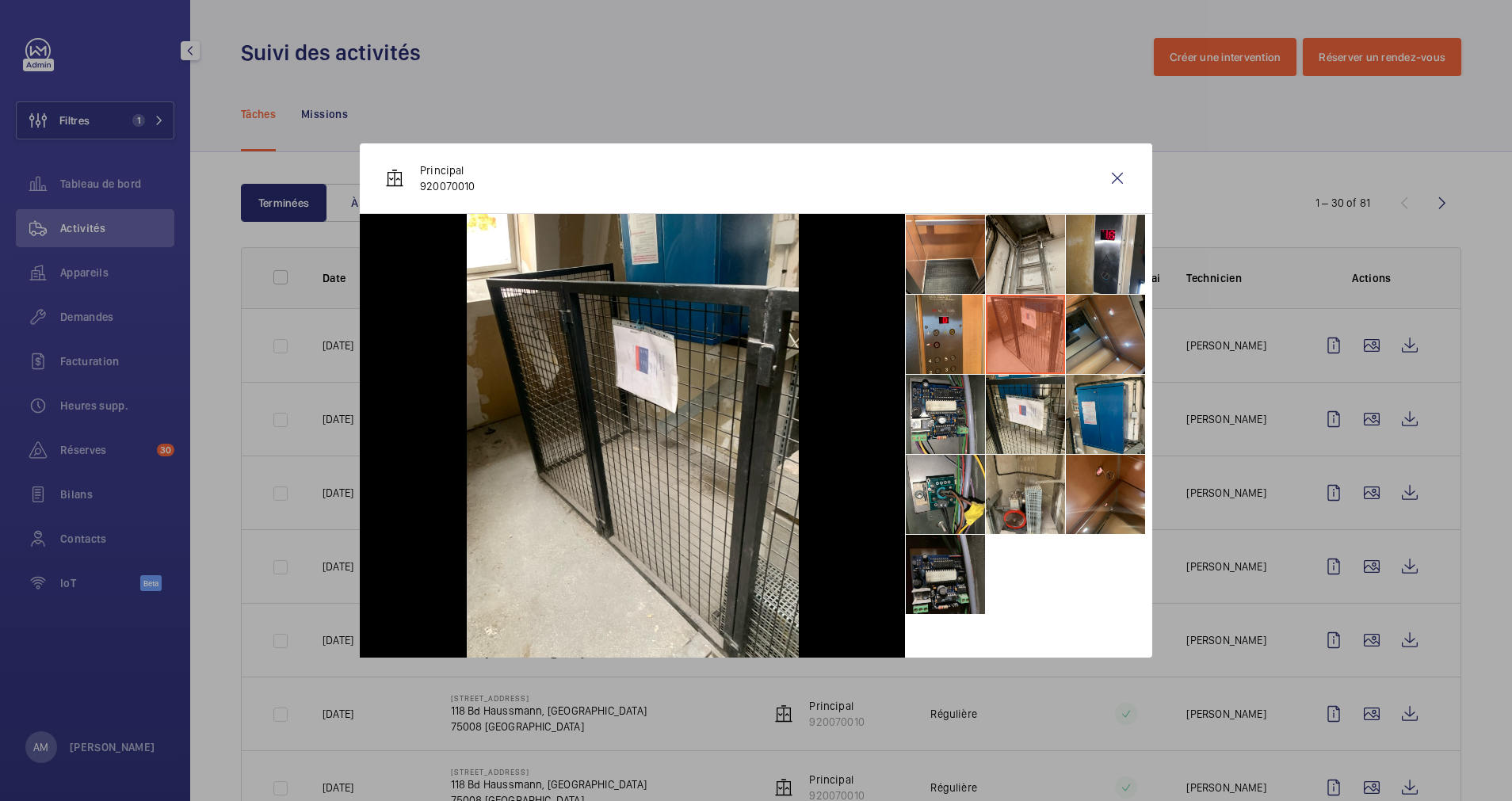
click at [1098, 343] on li at bounding box center [1105, 334] width 79 height 79
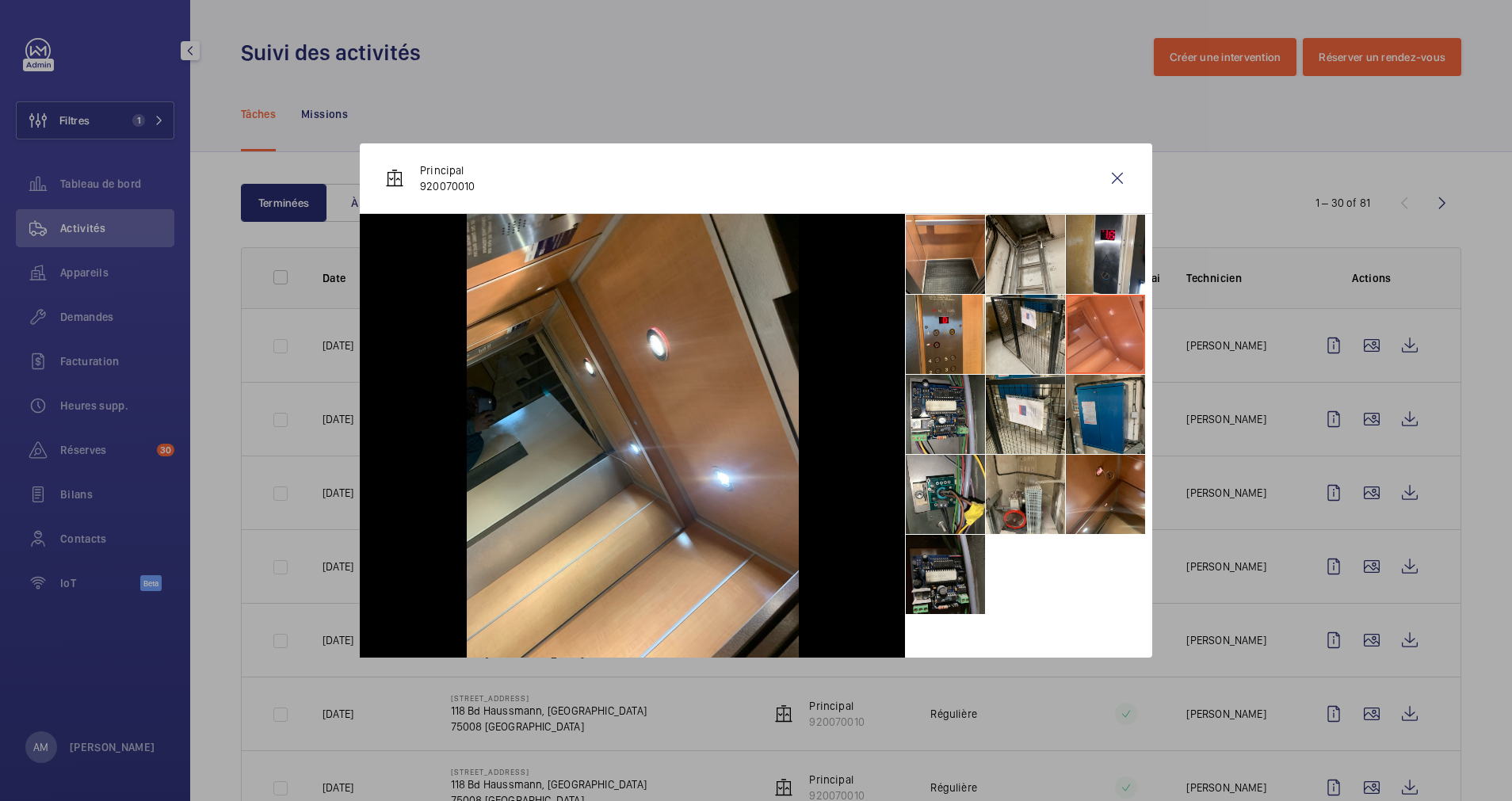
click at [1097, 385] on li at bounding box center [1105, 414] width 79 height 79
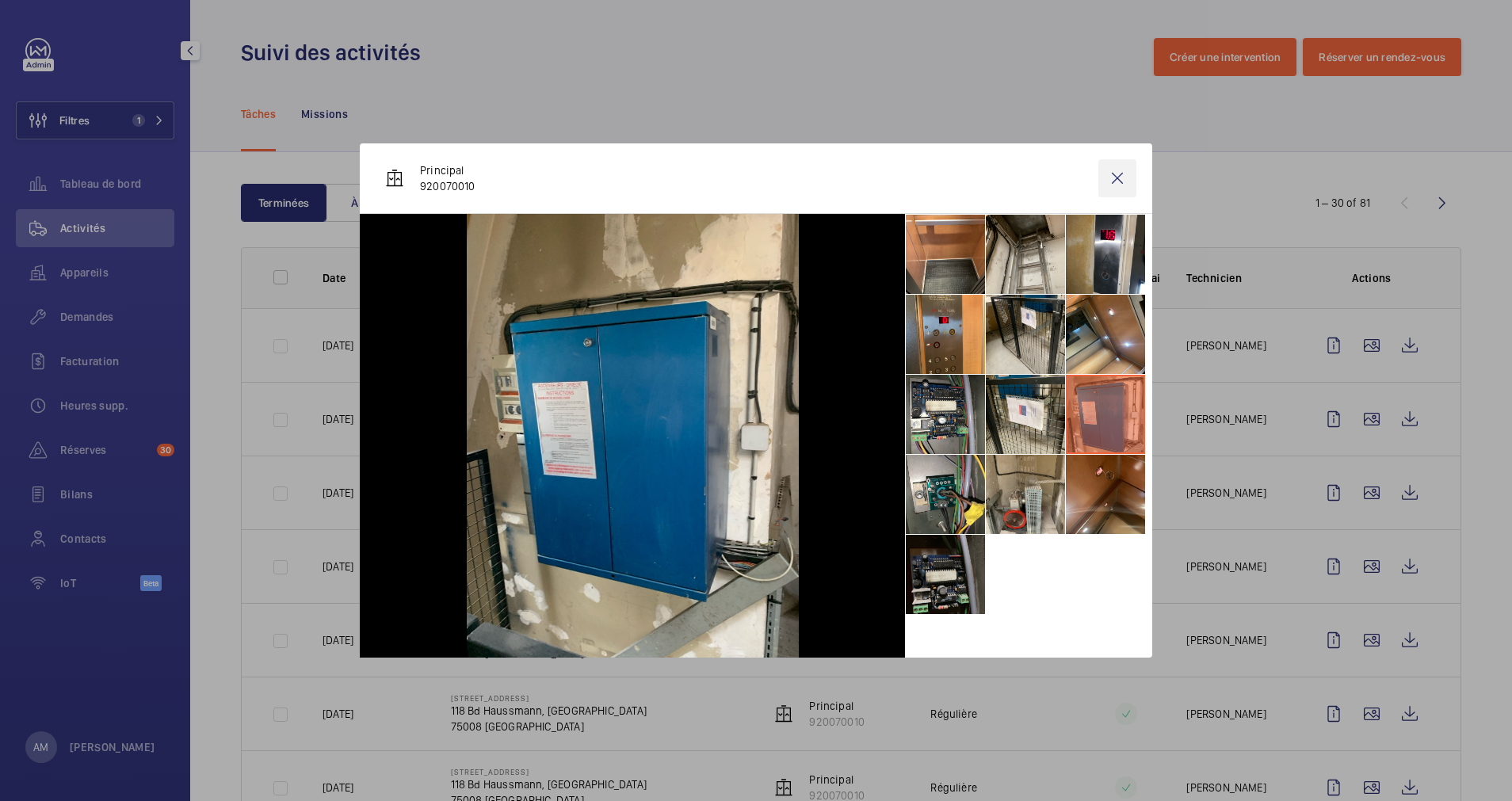
click at [1117, 174] on wm-front-icon-button at bounding box center [1117, 178] width 38 height 38
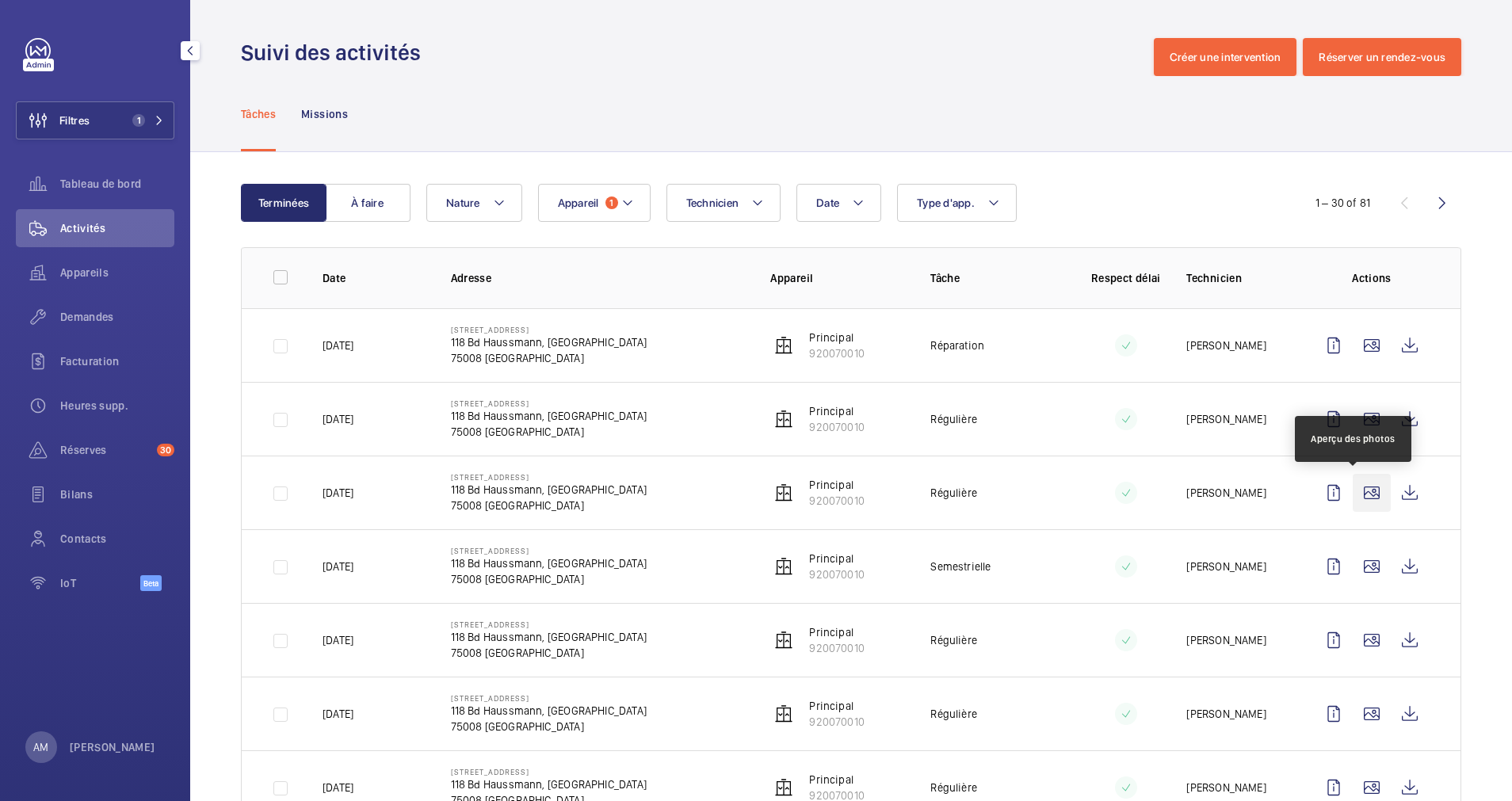
click at [1352, 491] on wm-front-icon-button at bounding box center [1371, 493] width 38 height 38
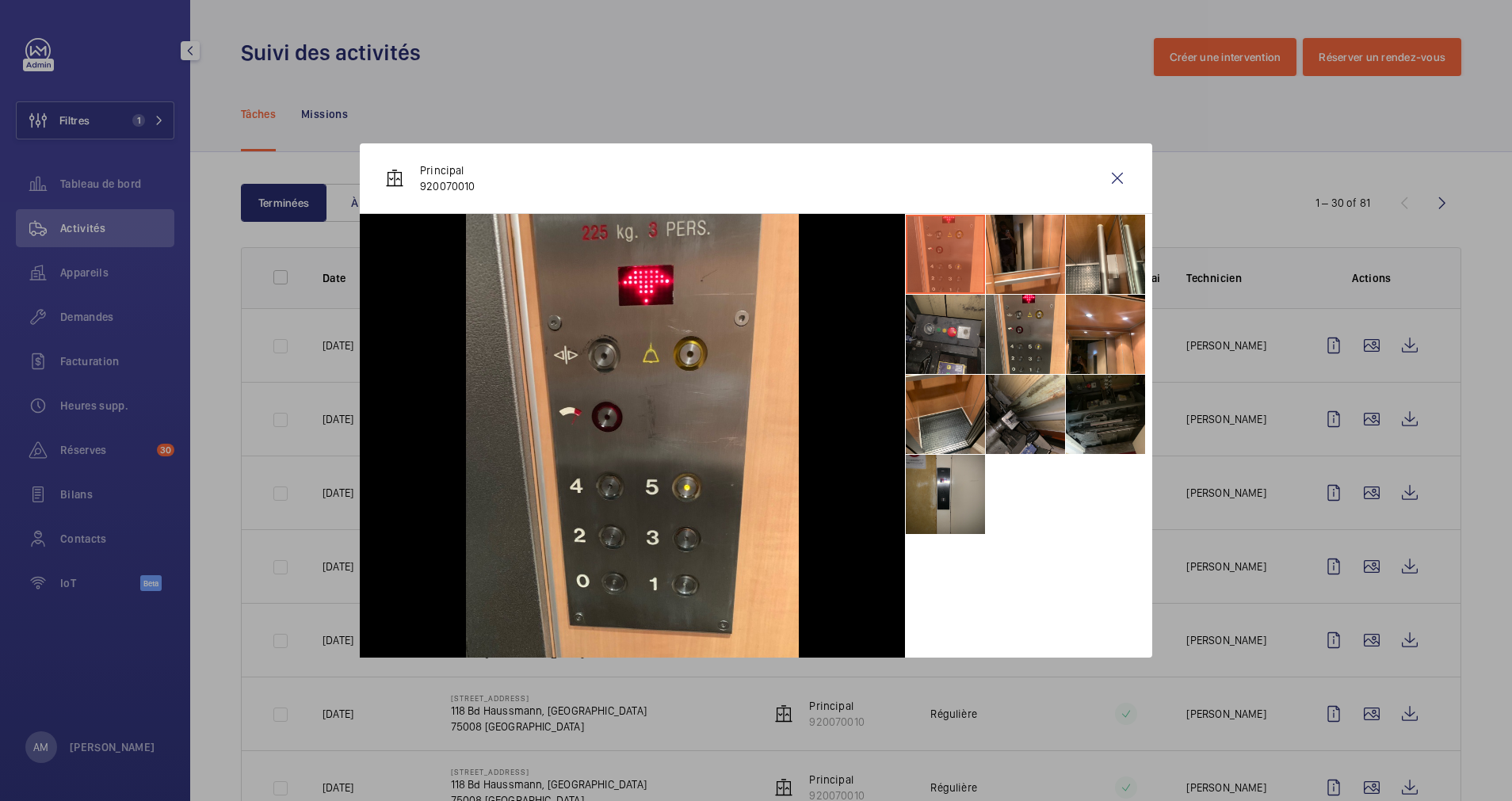
click at [1359, 550] on div at bounding box center [756, 400] width 1512 height 801
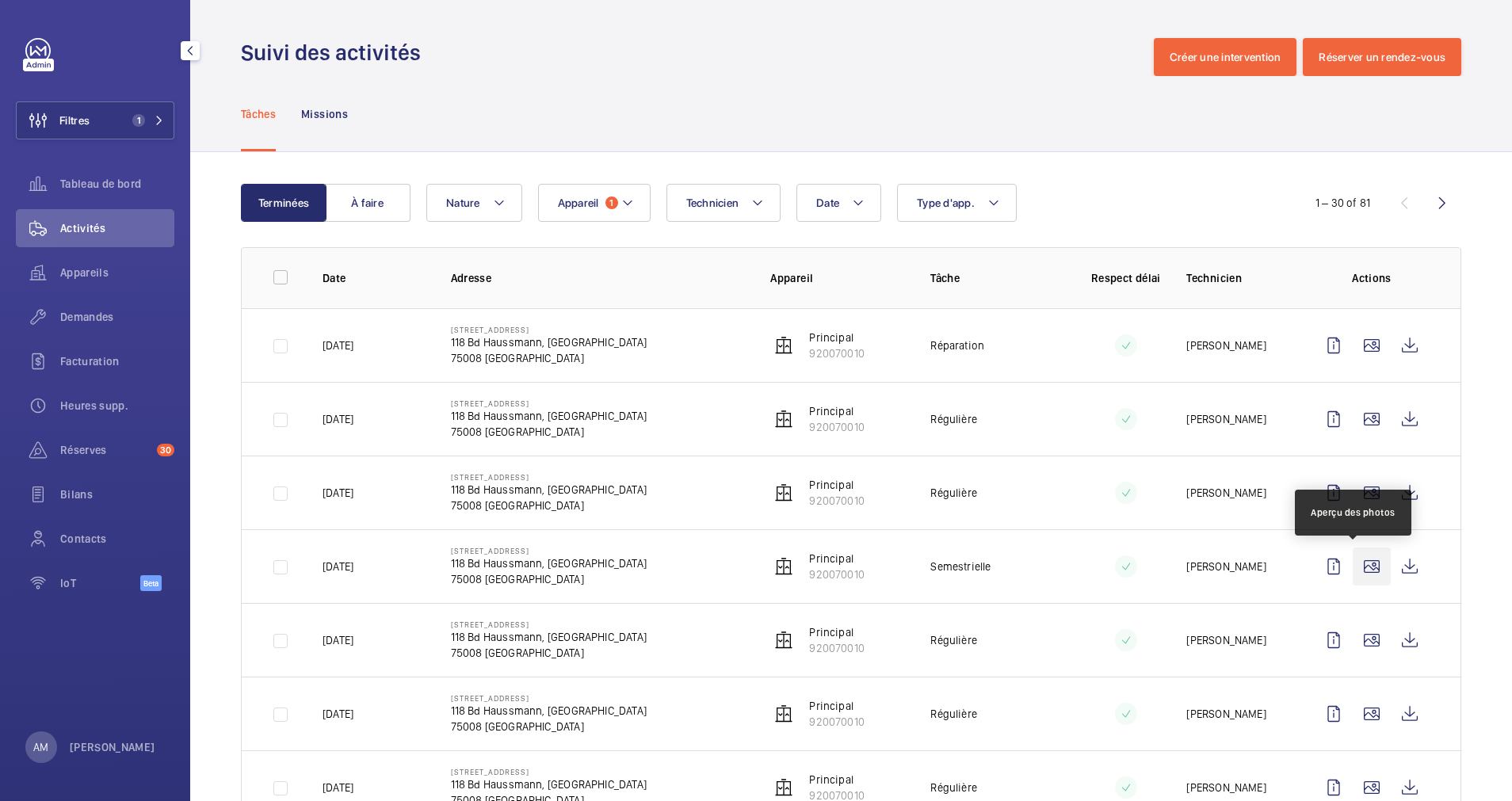
click at [1355, 565] on wm-front-icon-button at bounding box center [1371, 566] width 38 height 38
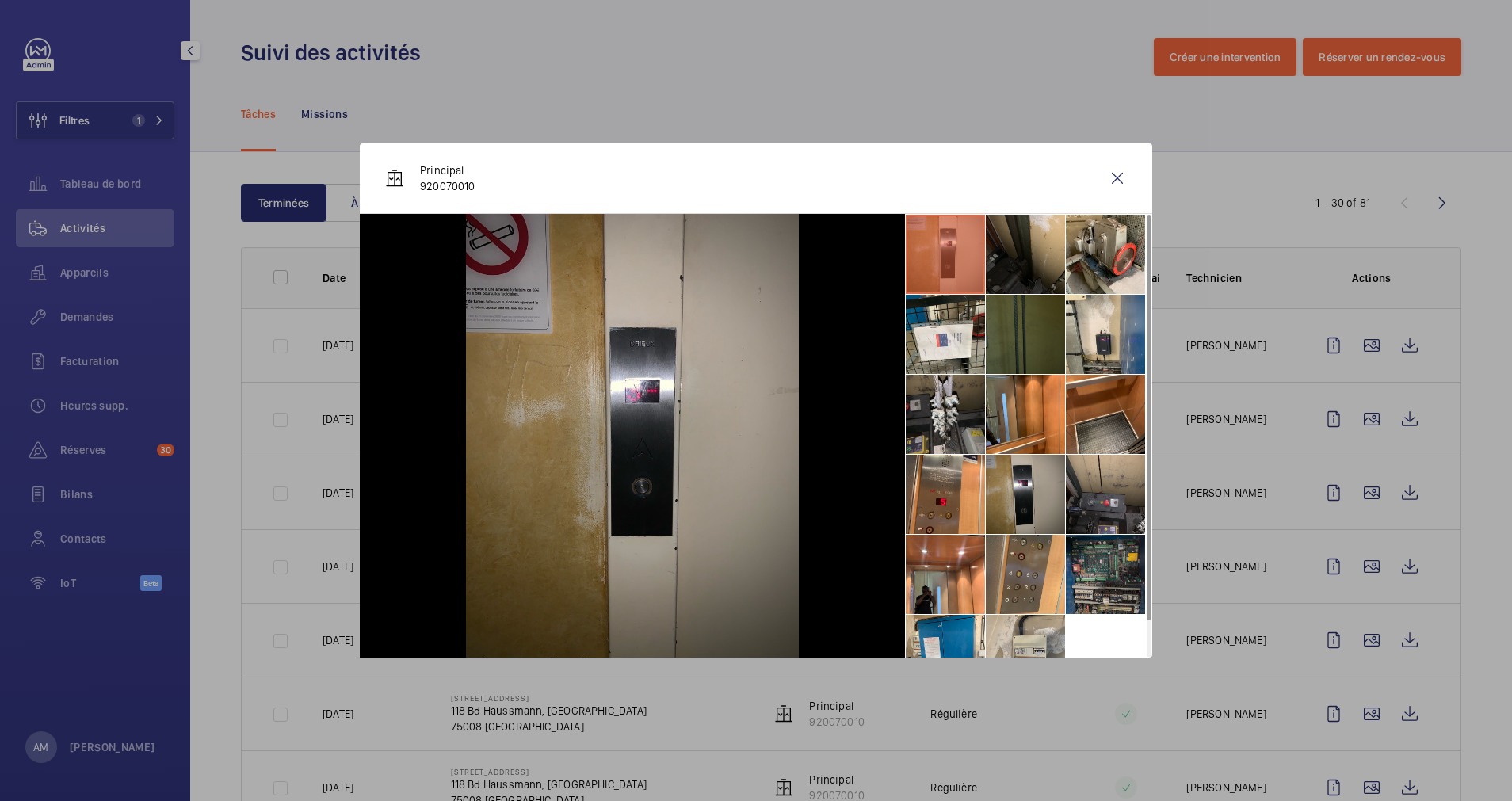
click at [1119, 572] on li at bounding box center [1105, 574] width 79 height 79
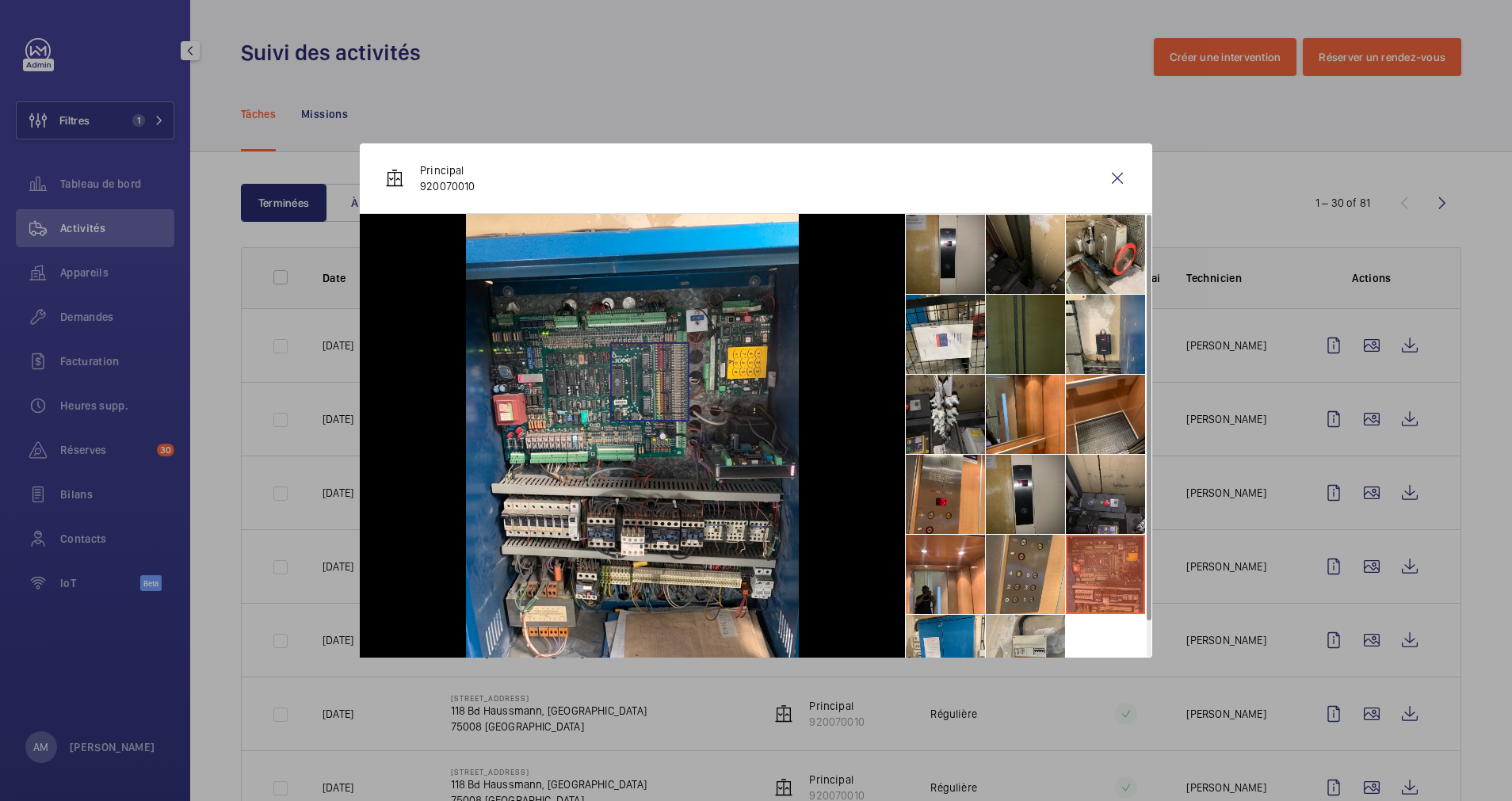
click at [649, 382] on img at bounding box center [632, 436] width 333 height 444
click at [1026, 509] on li at bounding box center [1025, 494] width 79 height 79
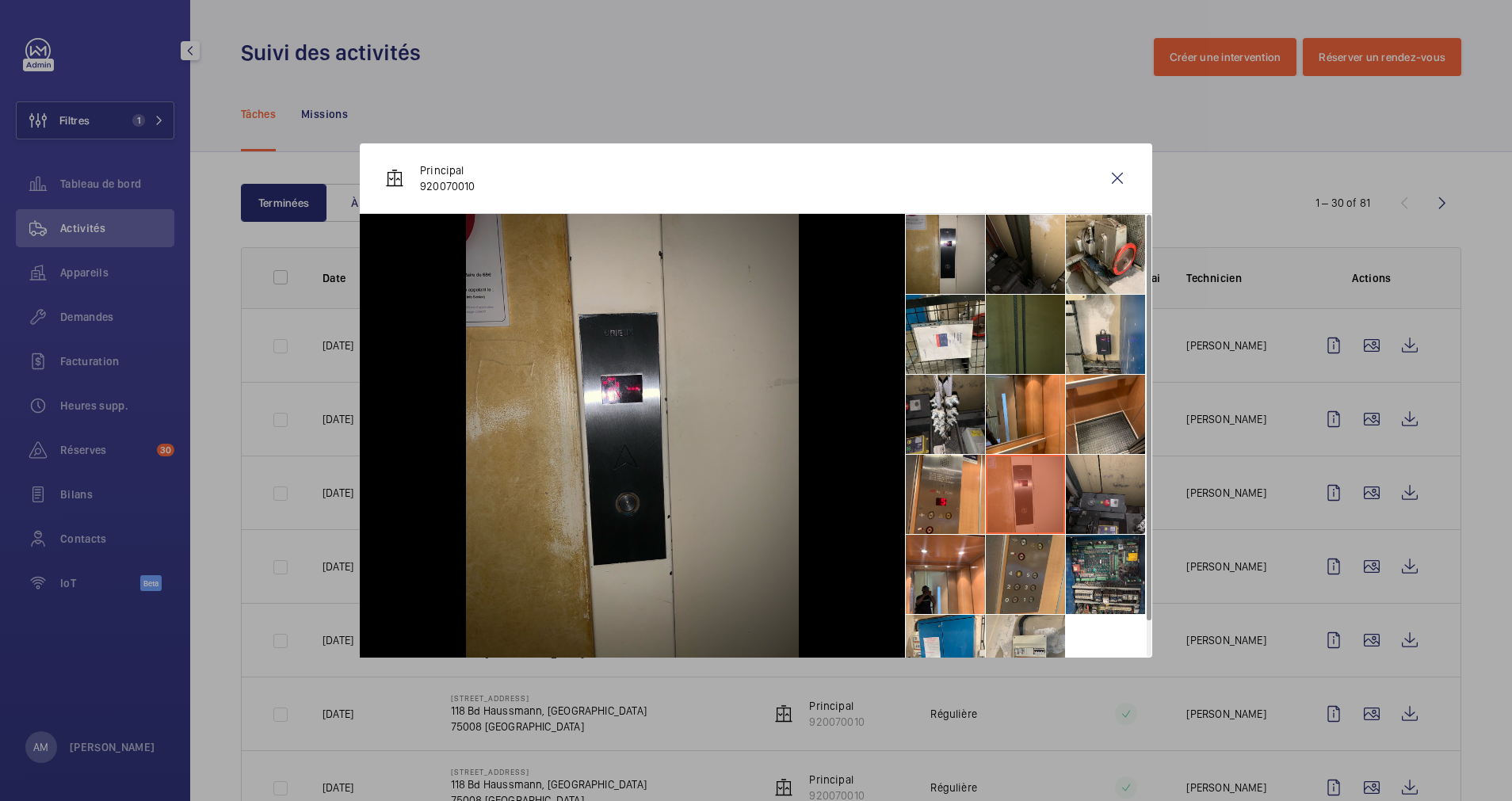
click at [1017, 567] on li at bounding box center [1025, 574] width 79 height 79
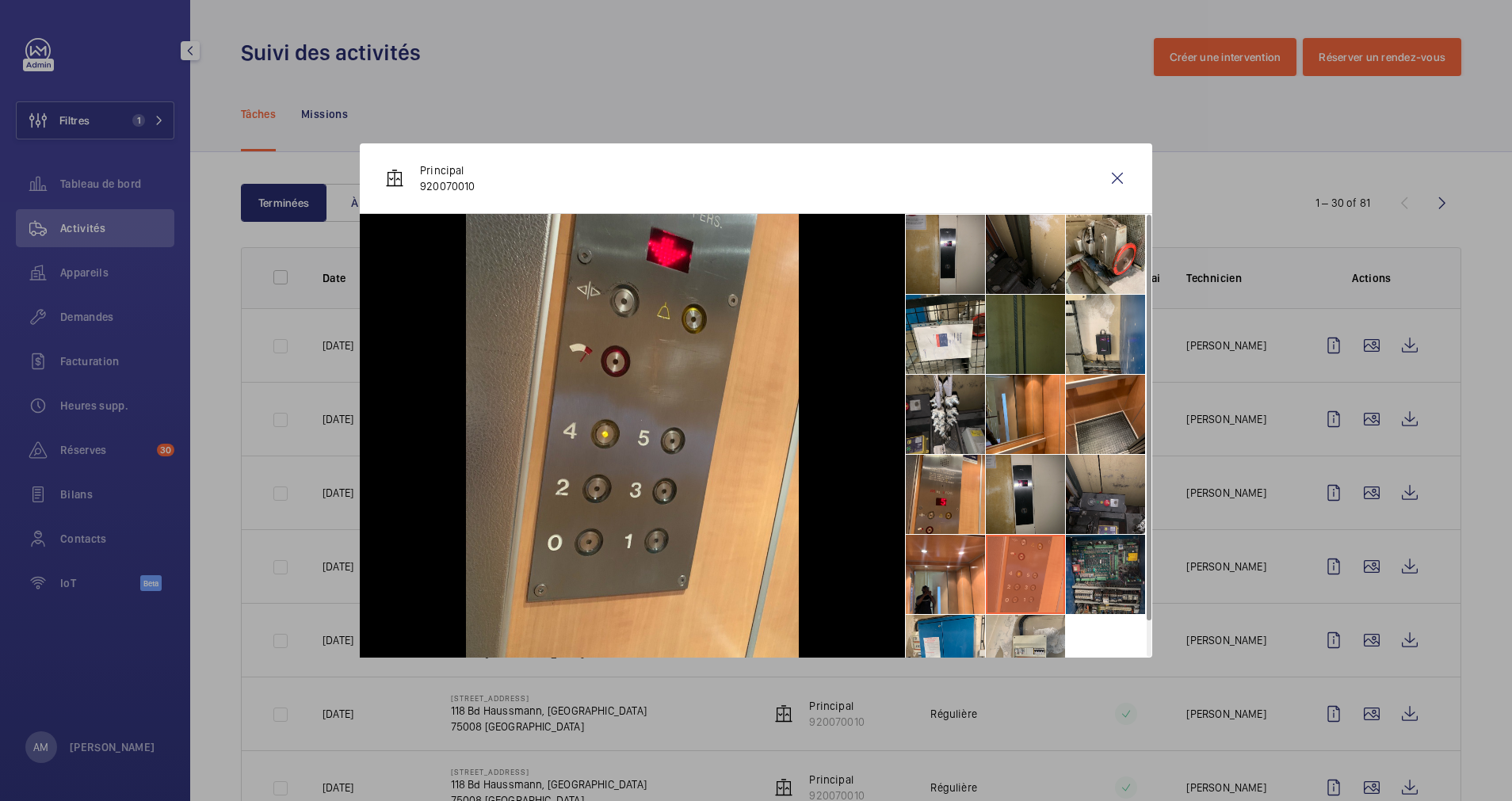
click at [1093, 562] on li at bounding box center [1105, 574] width 79 height 79
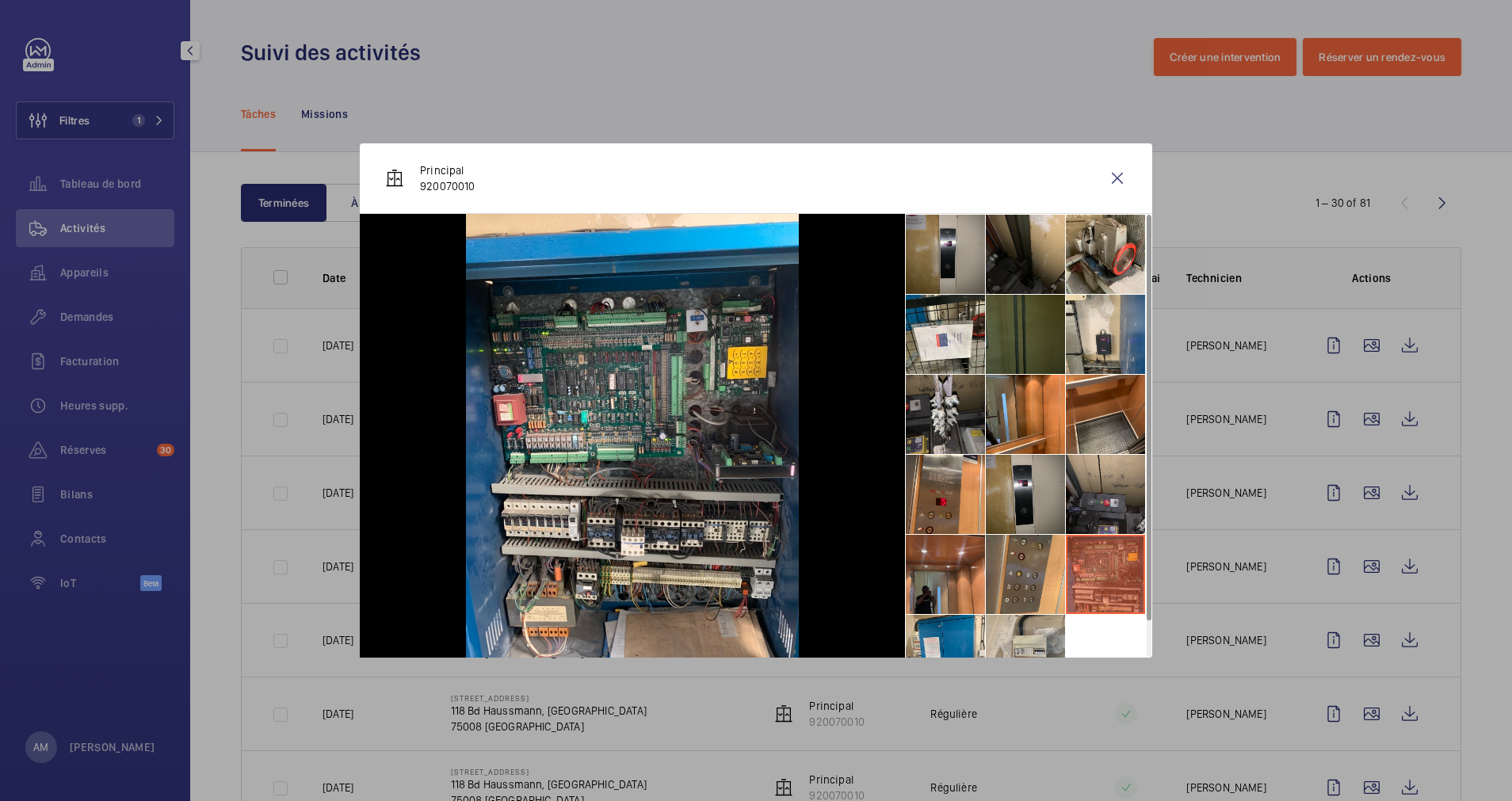
click at [929, 580] on li at bounding box center [945, 574] width 79 height 79
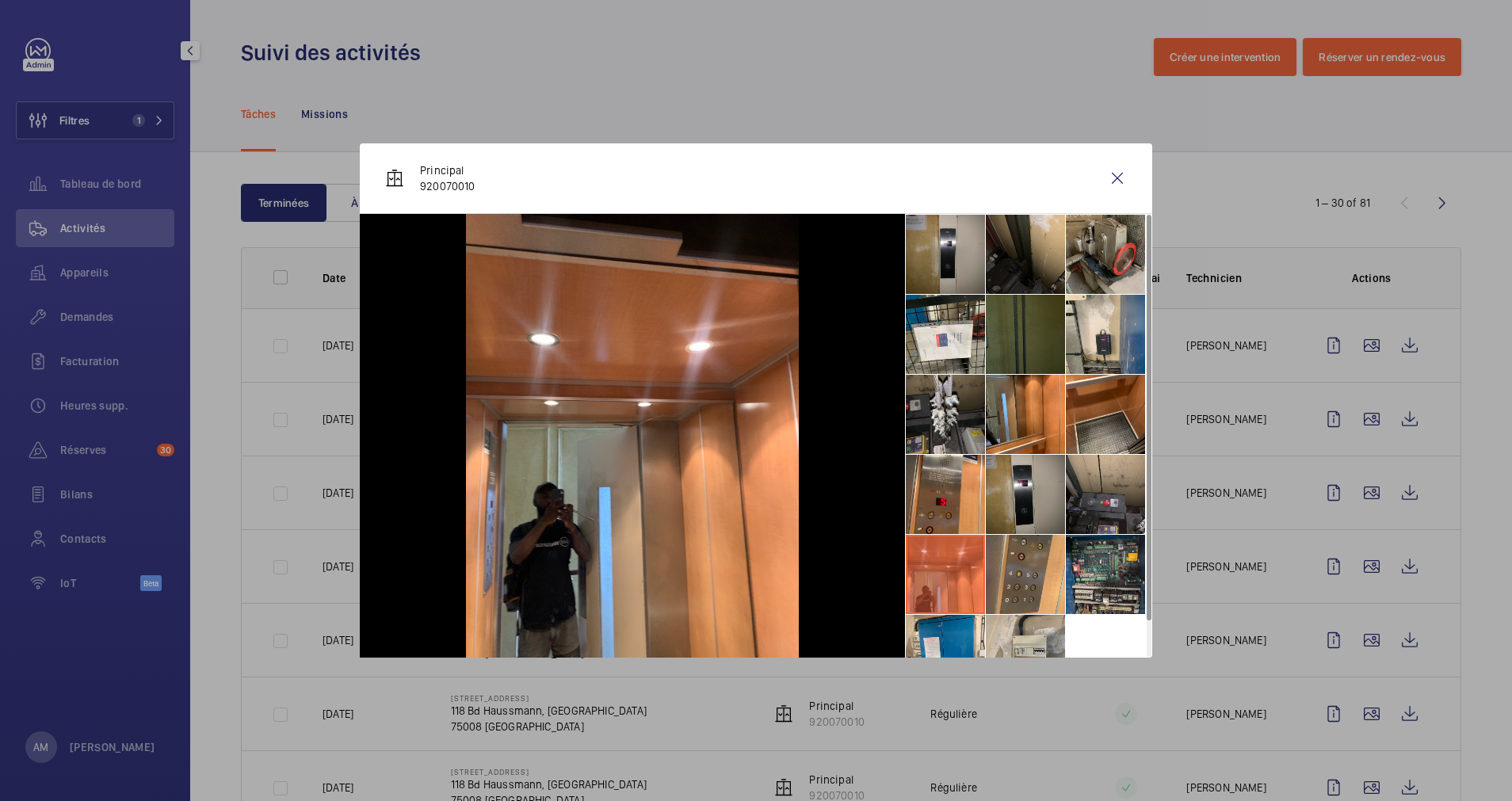
click at [1092, 264] on li at bounding box center [1105, 254] width 79 height 79
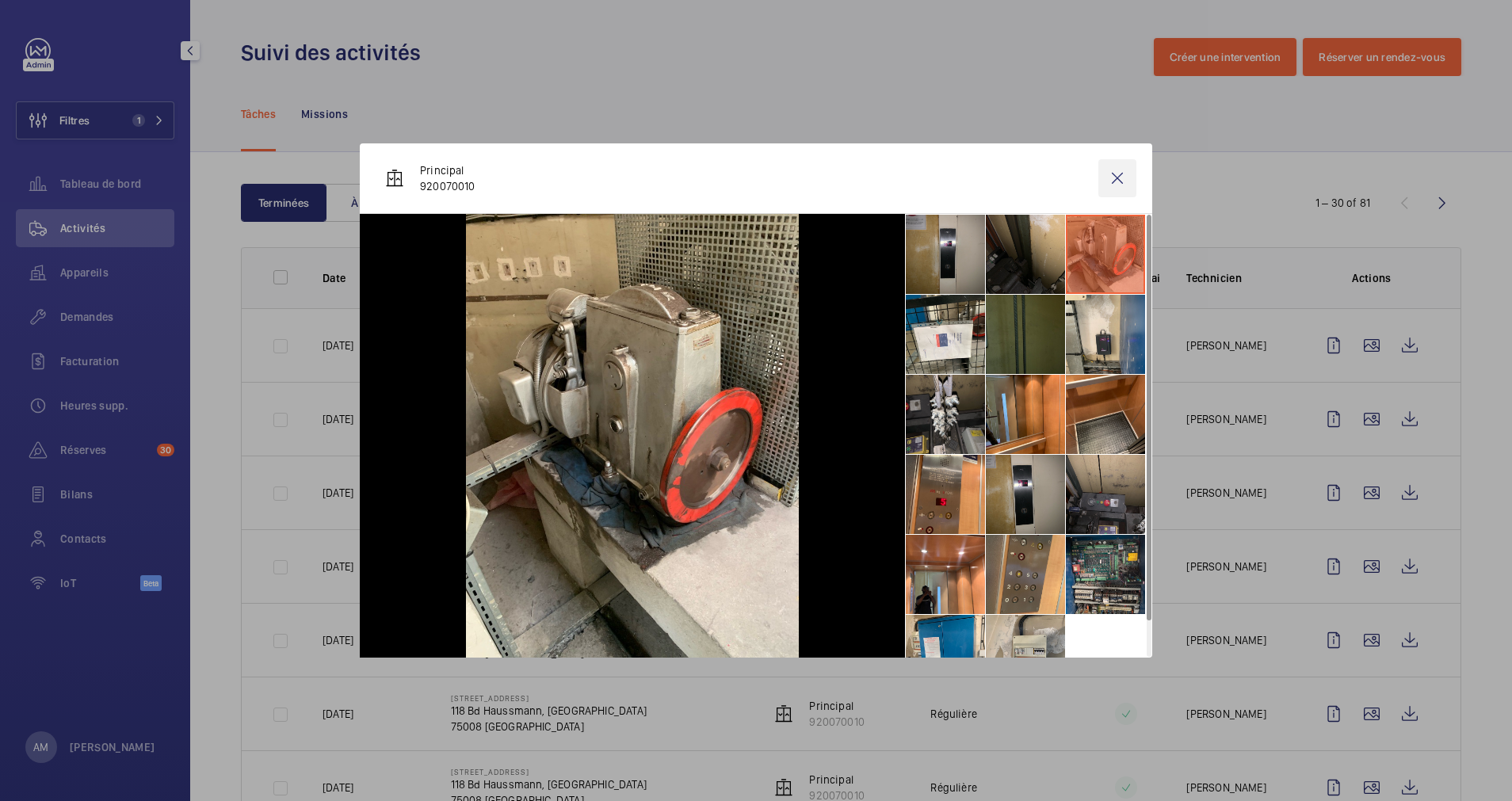
click at [1117, 181] on wm-front-icon-button at bounding box center [1117, 178] width 38 height 38
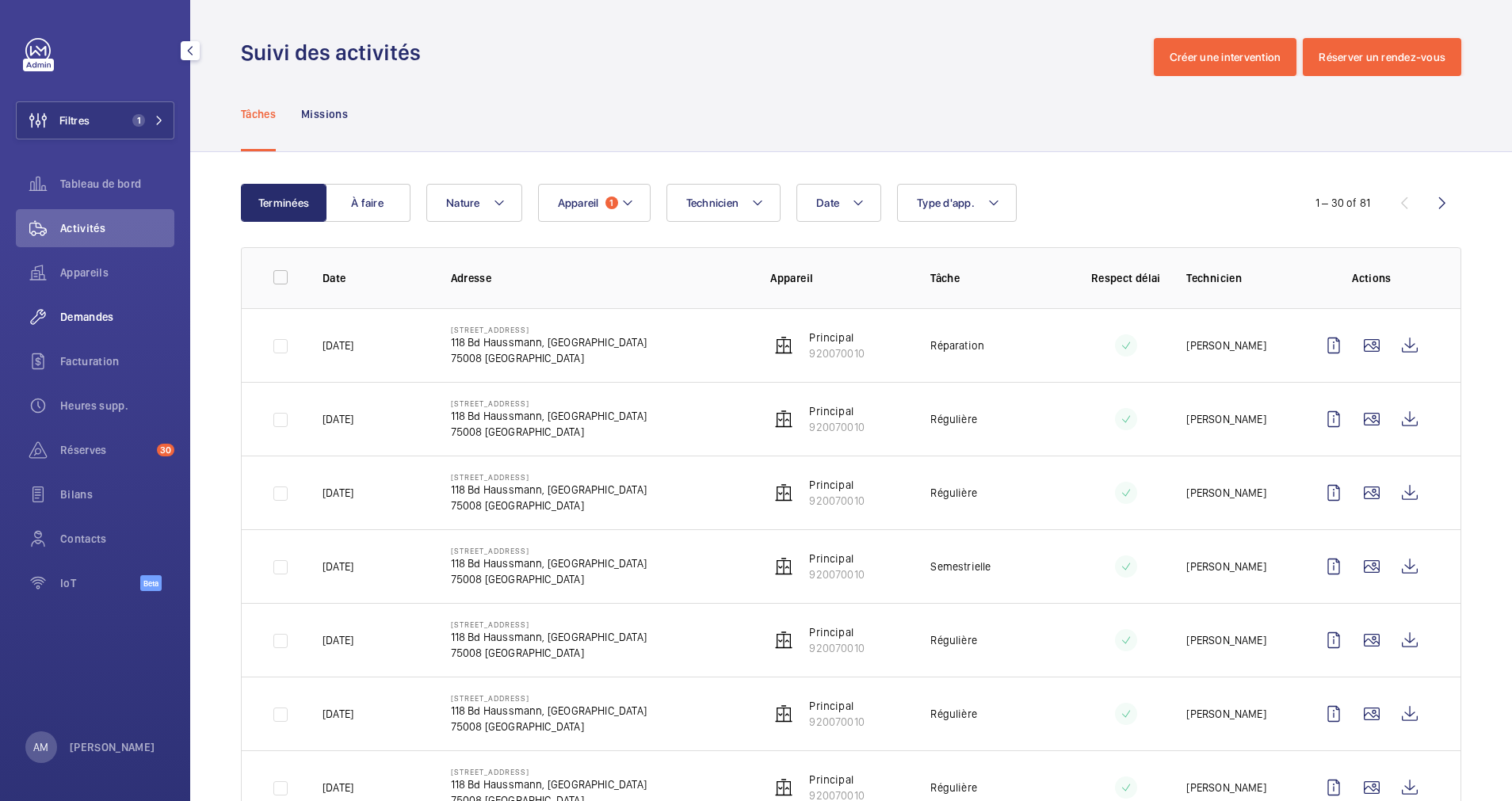
click at [94, 319] on span "Demandes" at bounding box center [117, 317] width 114 height 16
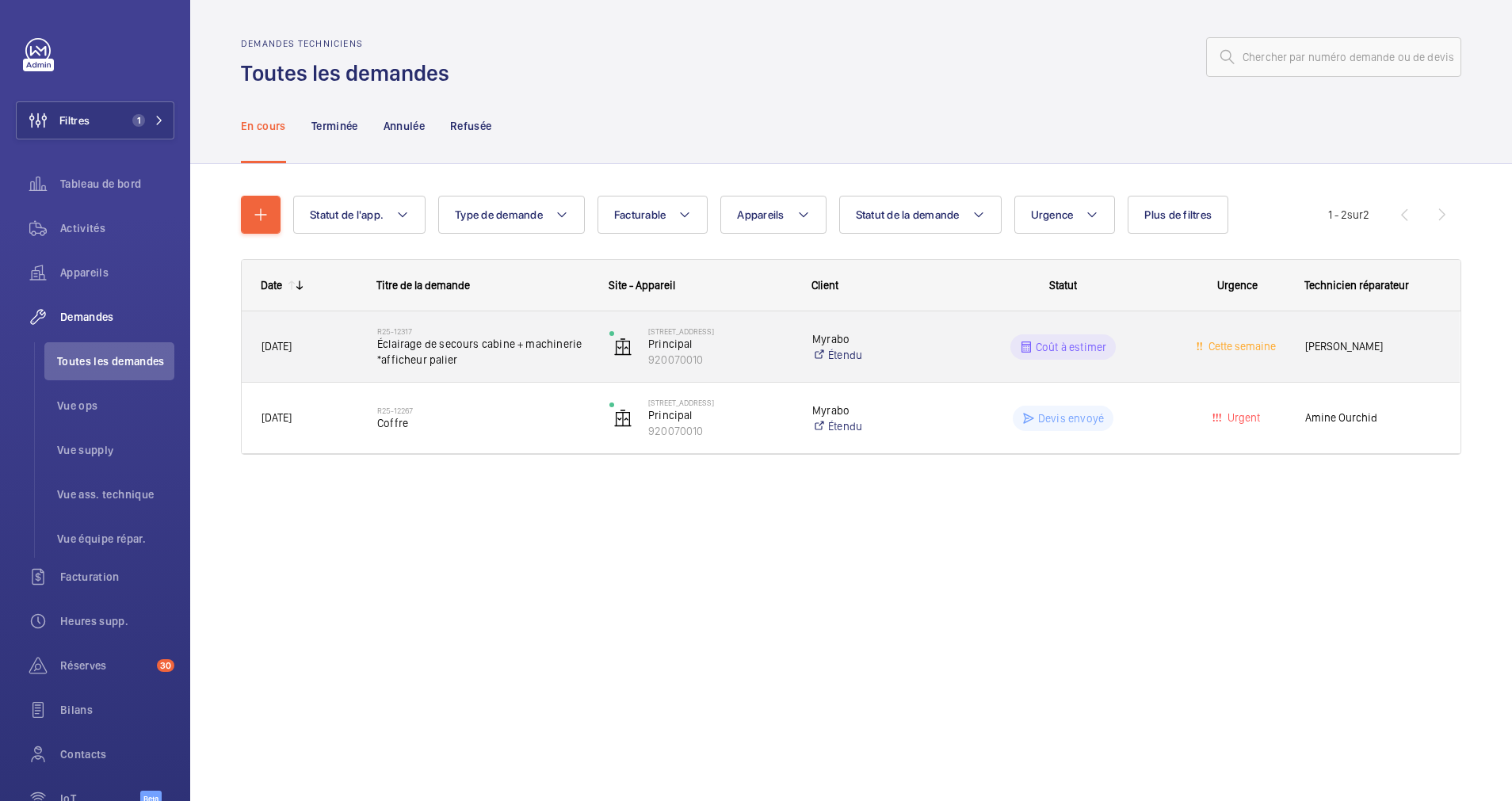
click at [500, 354] on span "Éclairage de secours cabine + machinerie *afficheur palier" at bounding box center [482, 352] width 212 height 32
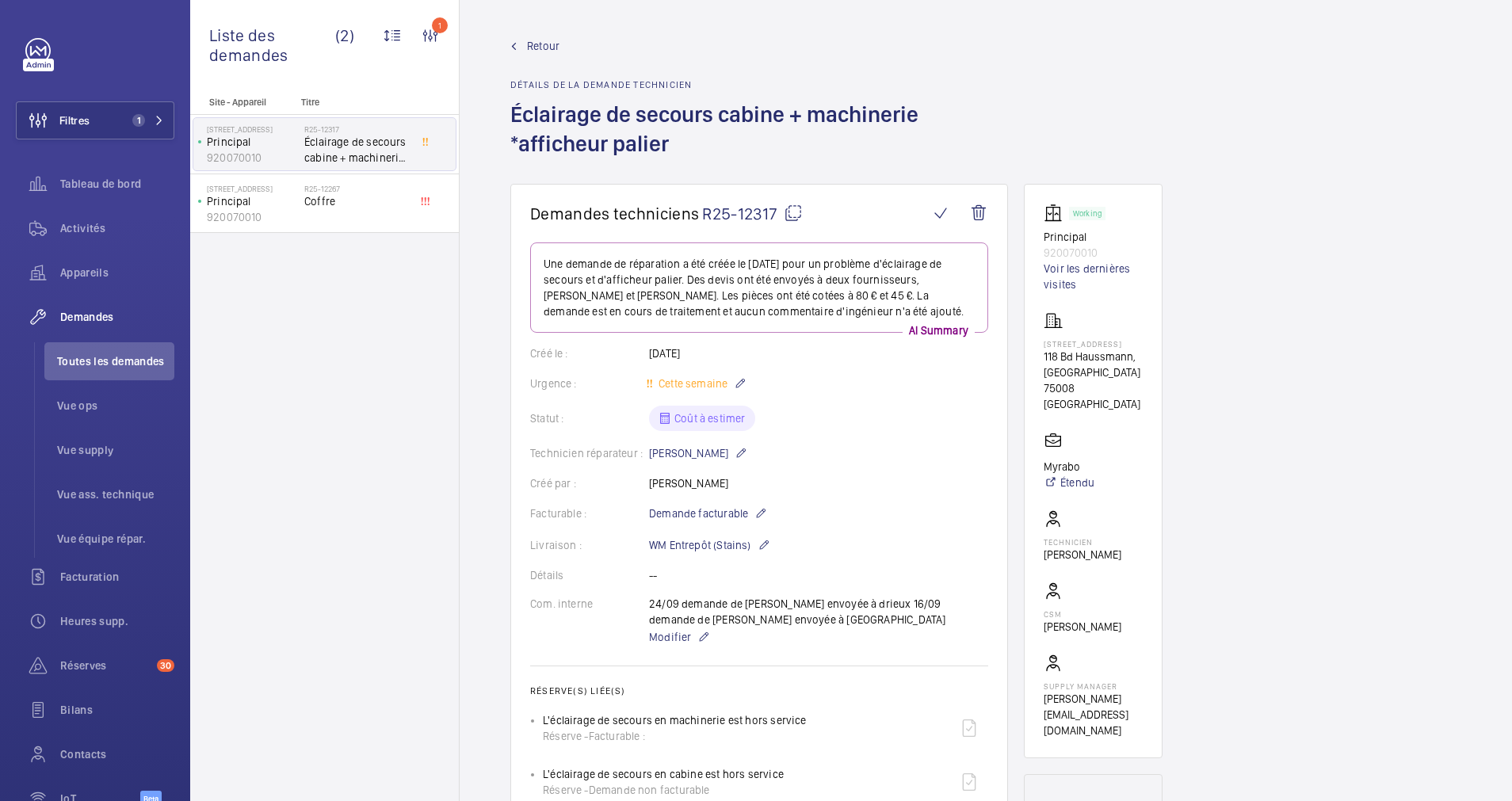
click at [798, 212] on mat-icon at bounding box center [793, 213] width 19 height 19
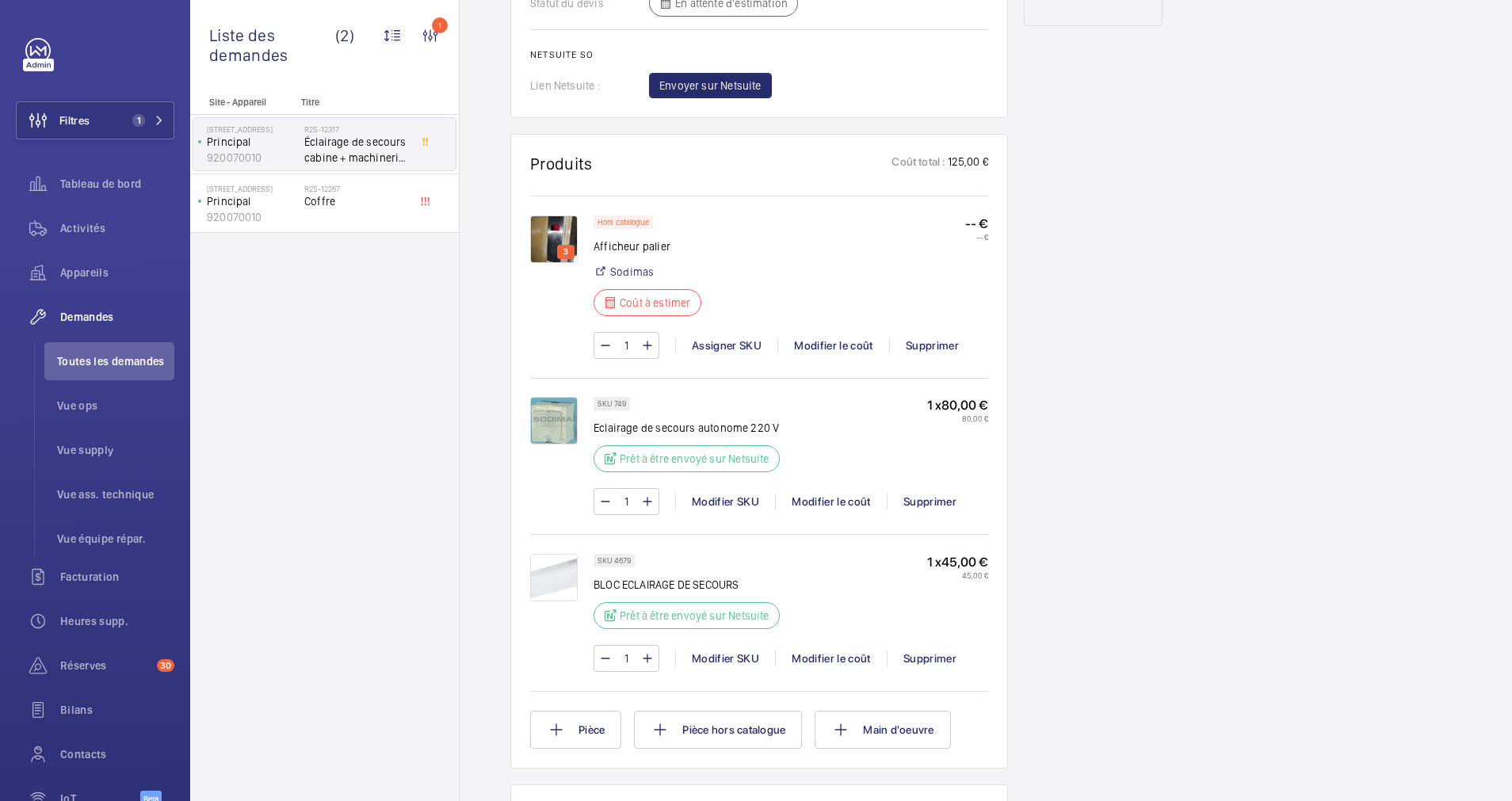
scroll to position [950, 0]
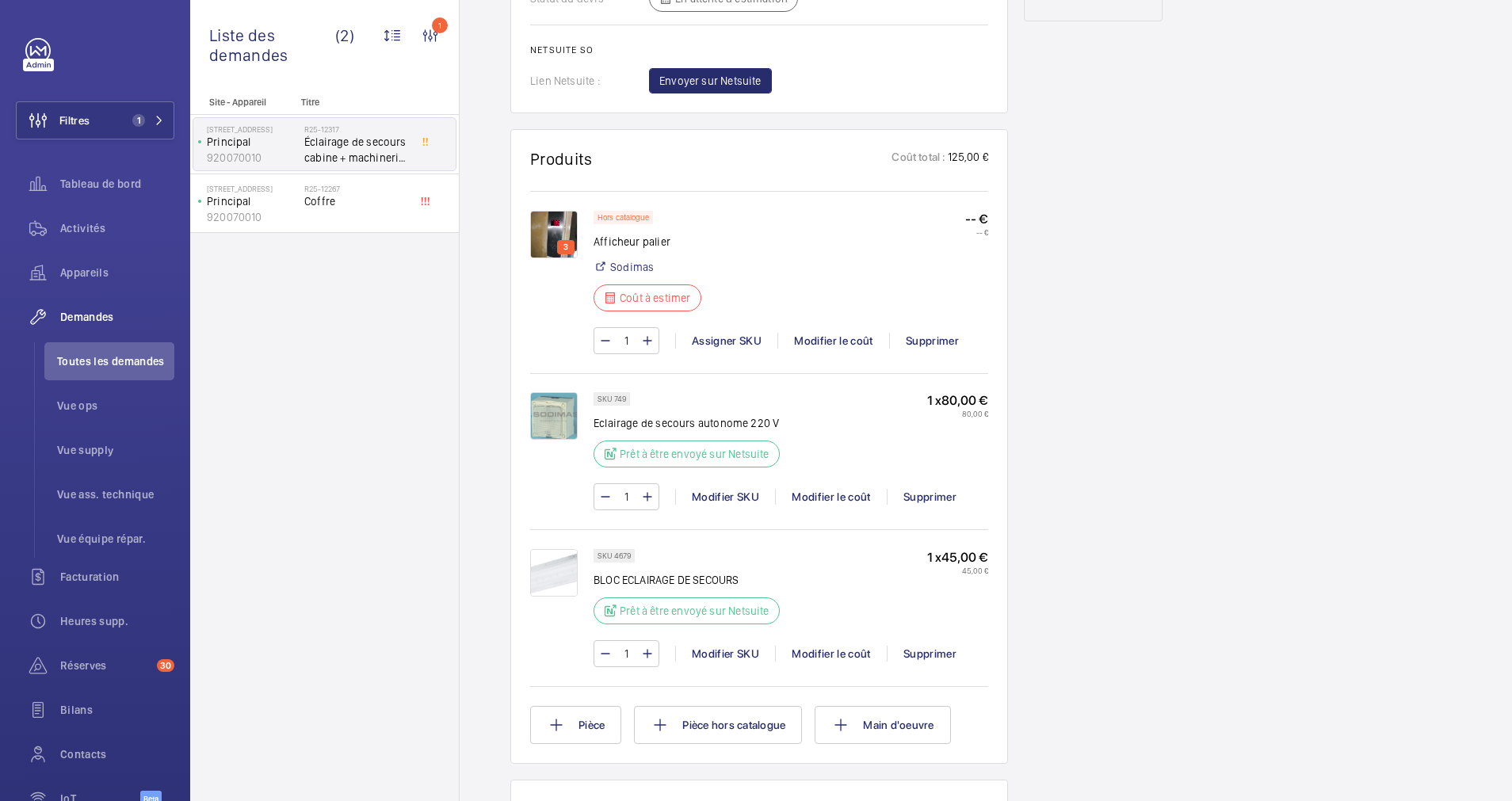
click at [549, 238] on img at bounding box center [554, 235] width 48 height 48
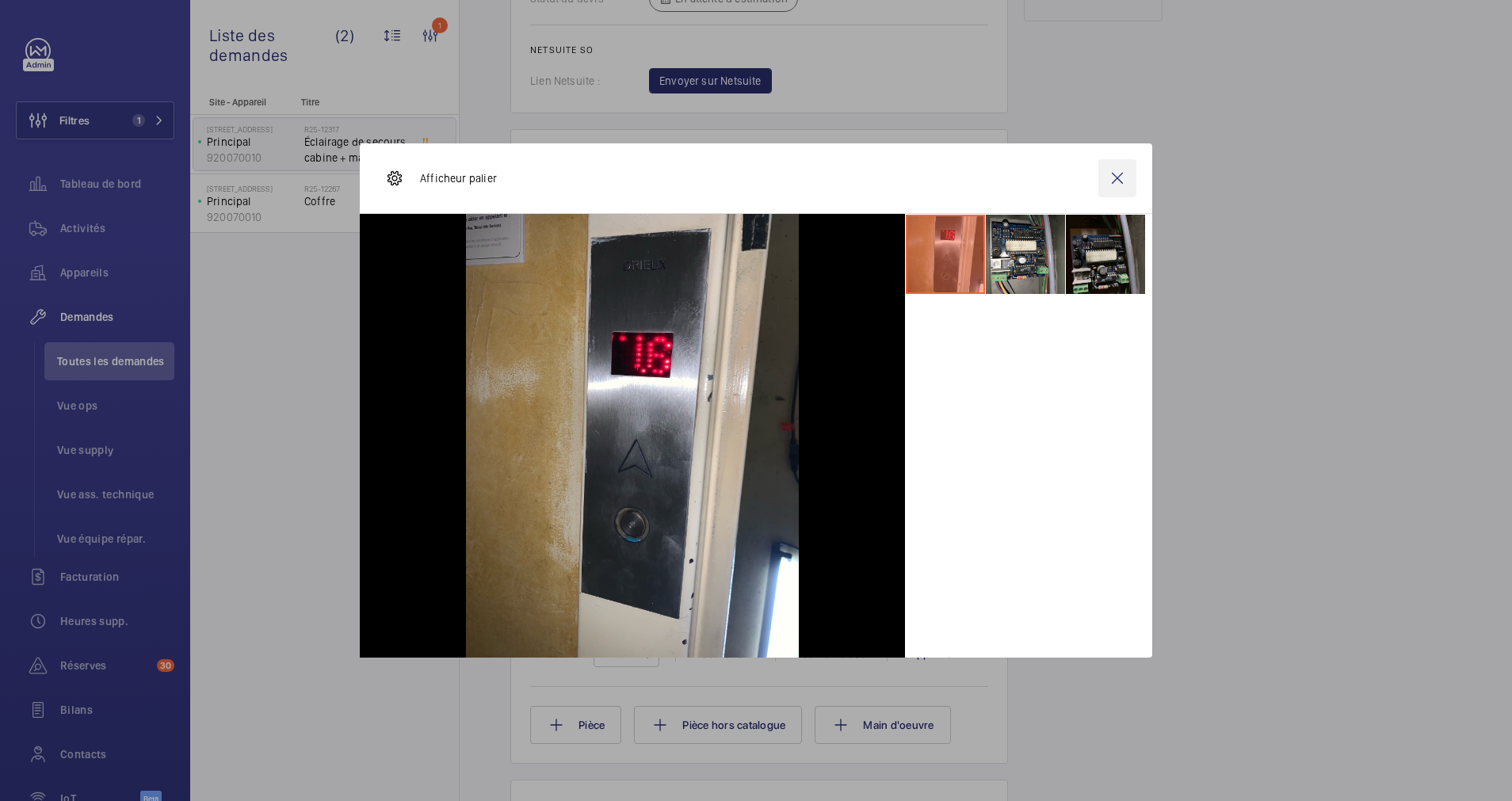
click at [1117, 176] on wm-front-icon-button at bounding box center [1117, 178] width 38 height 38
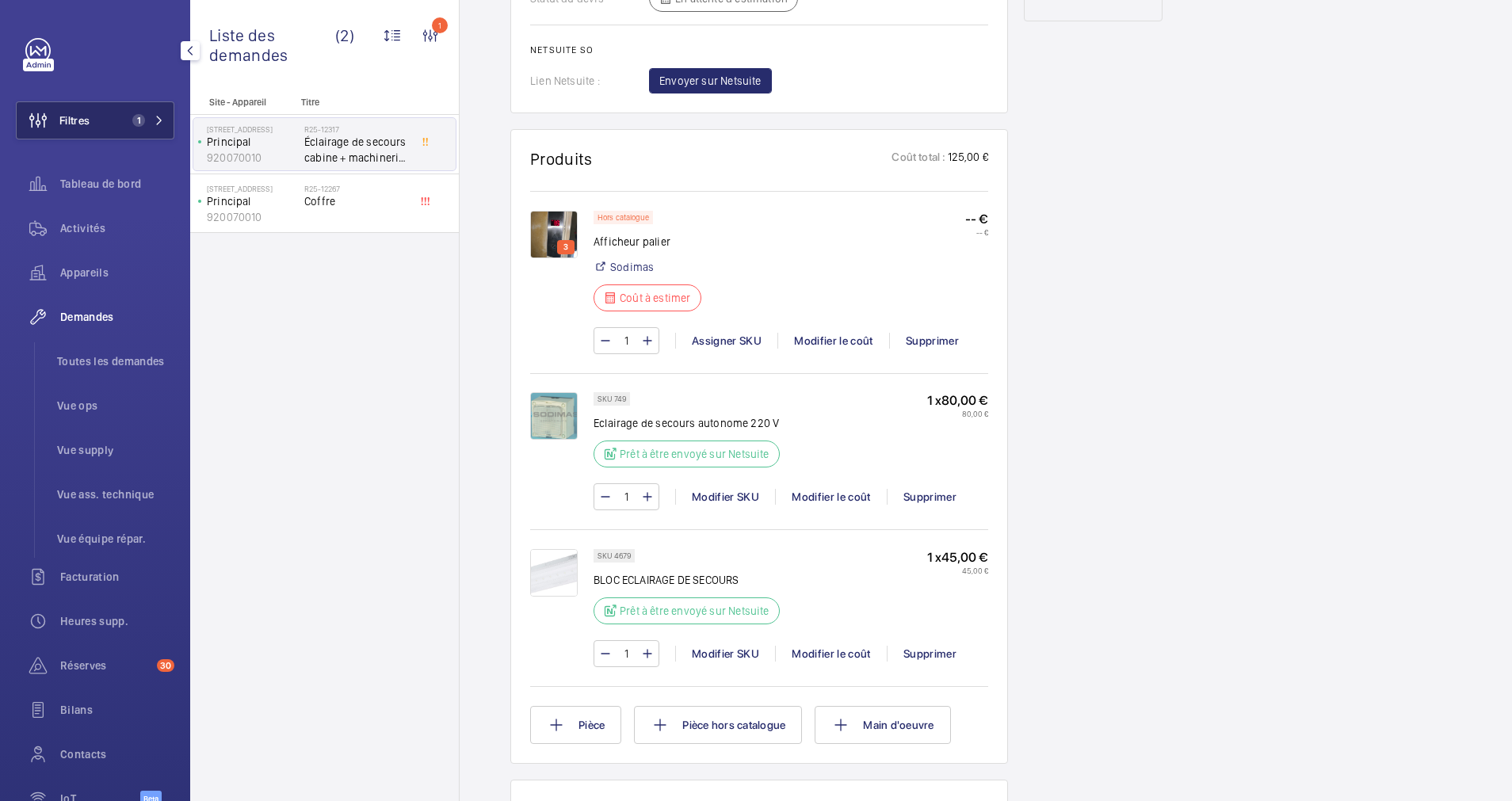
click at [116, 114] on button "Filtres 1" at bounding box center [95, 121] width 158 height 38
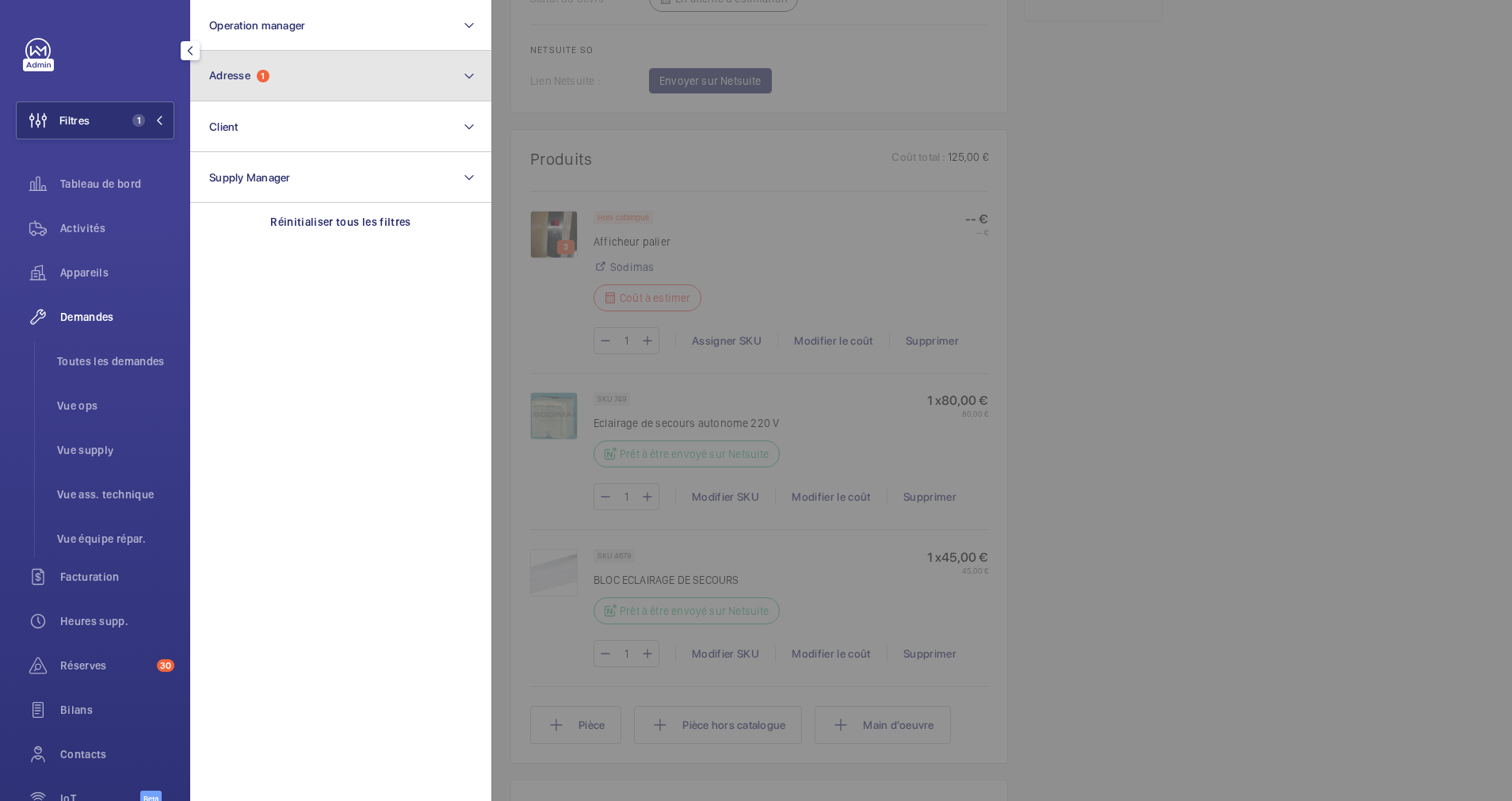
click at [327, 69] on button "Adresse 1" at bounding box center [340, 75] width 301 height 50
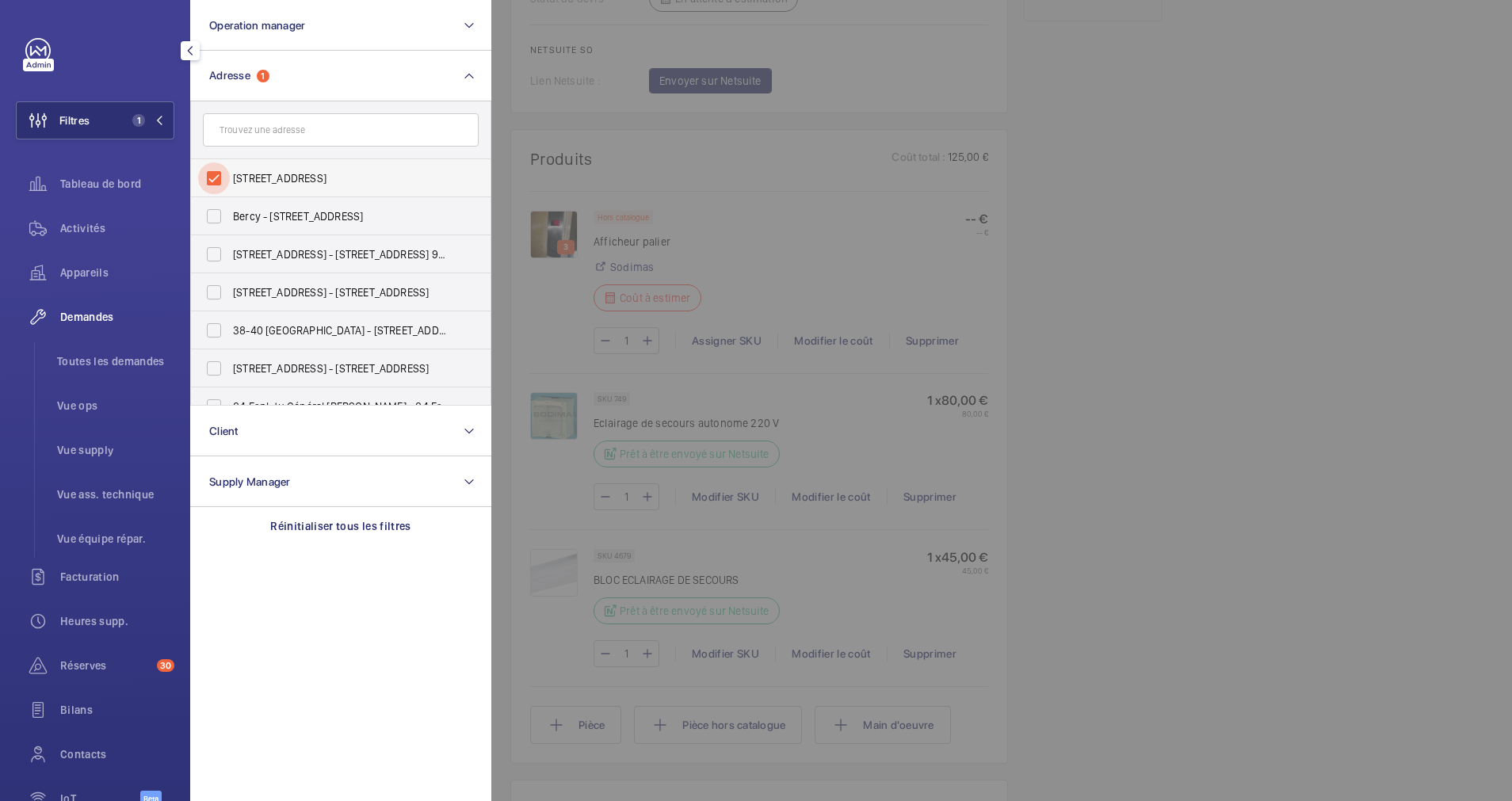
click at [216, 174] on input "118 Boulevard Haussmann - 118 Bd Haussmann, 75008 PARIS, PARIS 75008" at bounding box center [214, 178] width 32 height 32
checkbox input "false"
click at [282, 129] on input "text" at bounding box center [340, 130] width 276 height 34
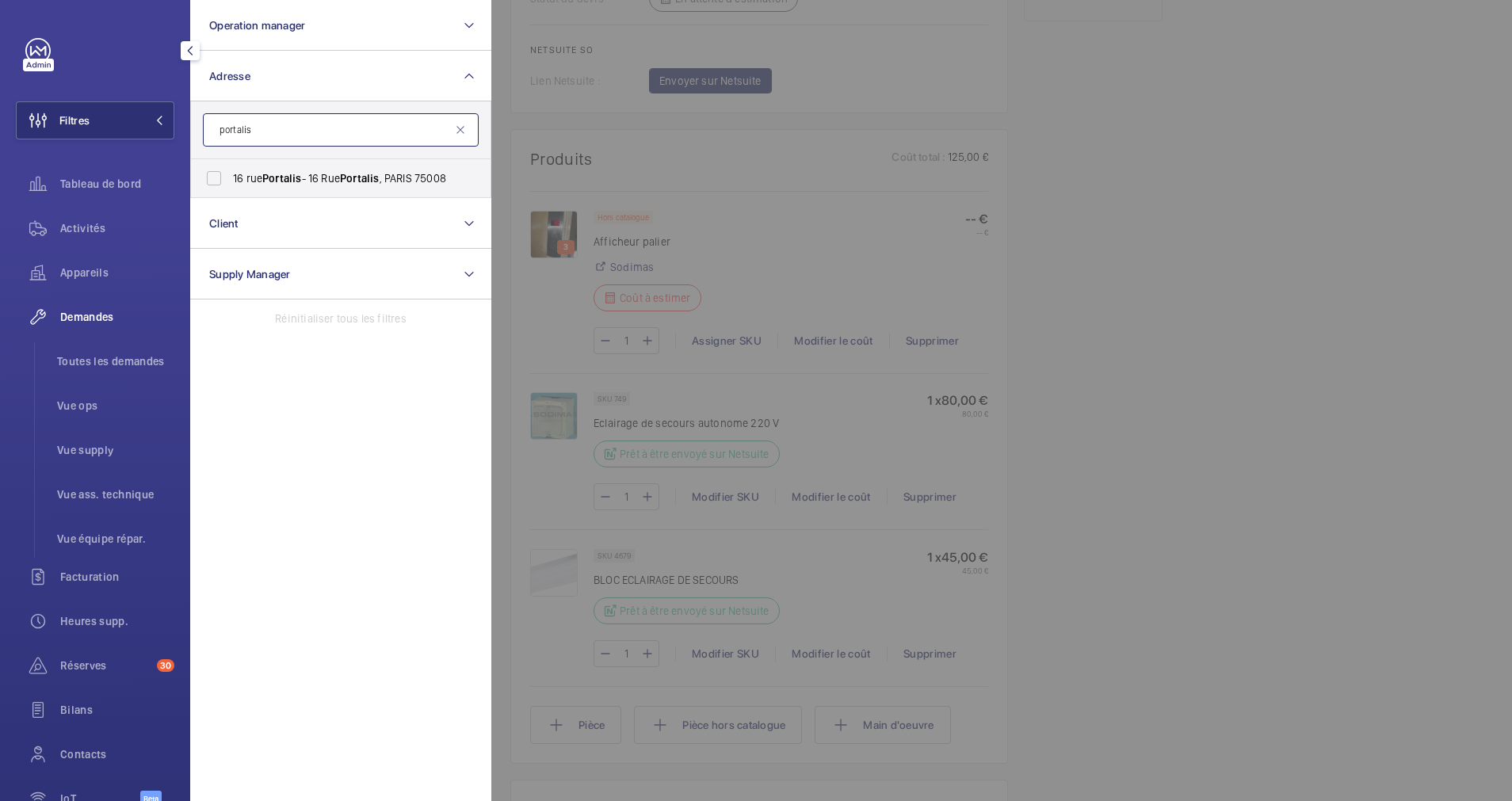
type input "portalis"
click at [217, 176] on input "16 rue Portalis - 16 Rue Portalis , PARIS 75008" at bounding box center [214, 178] width 32 height 32
checkbox input "true"
click at [58, 234] on wm-front-icon-button at bounding box center [38, 228] width 45 height 38
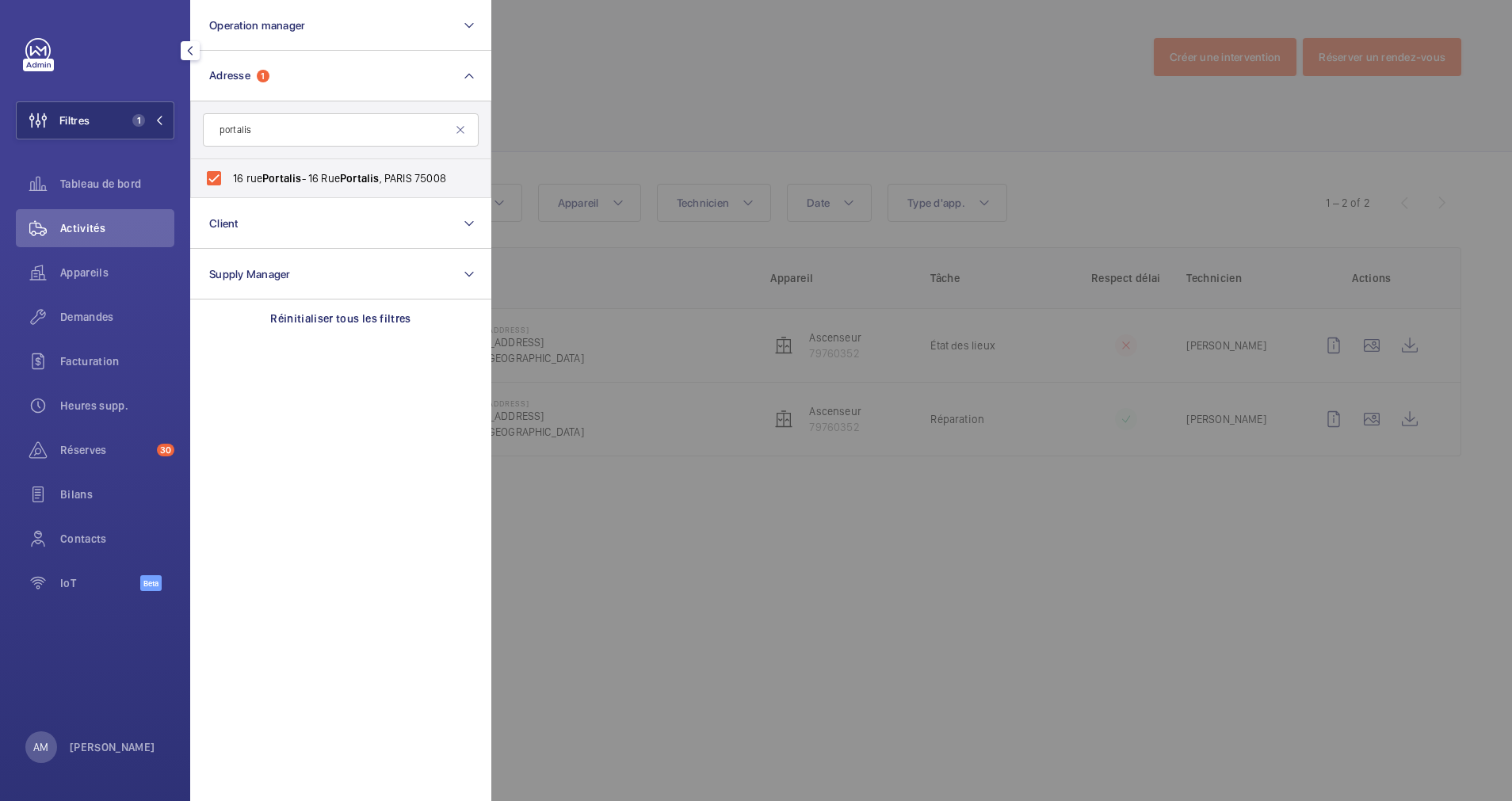
click at [777, 95] on div at bounding box center [1247, 400] width 1512 height 801
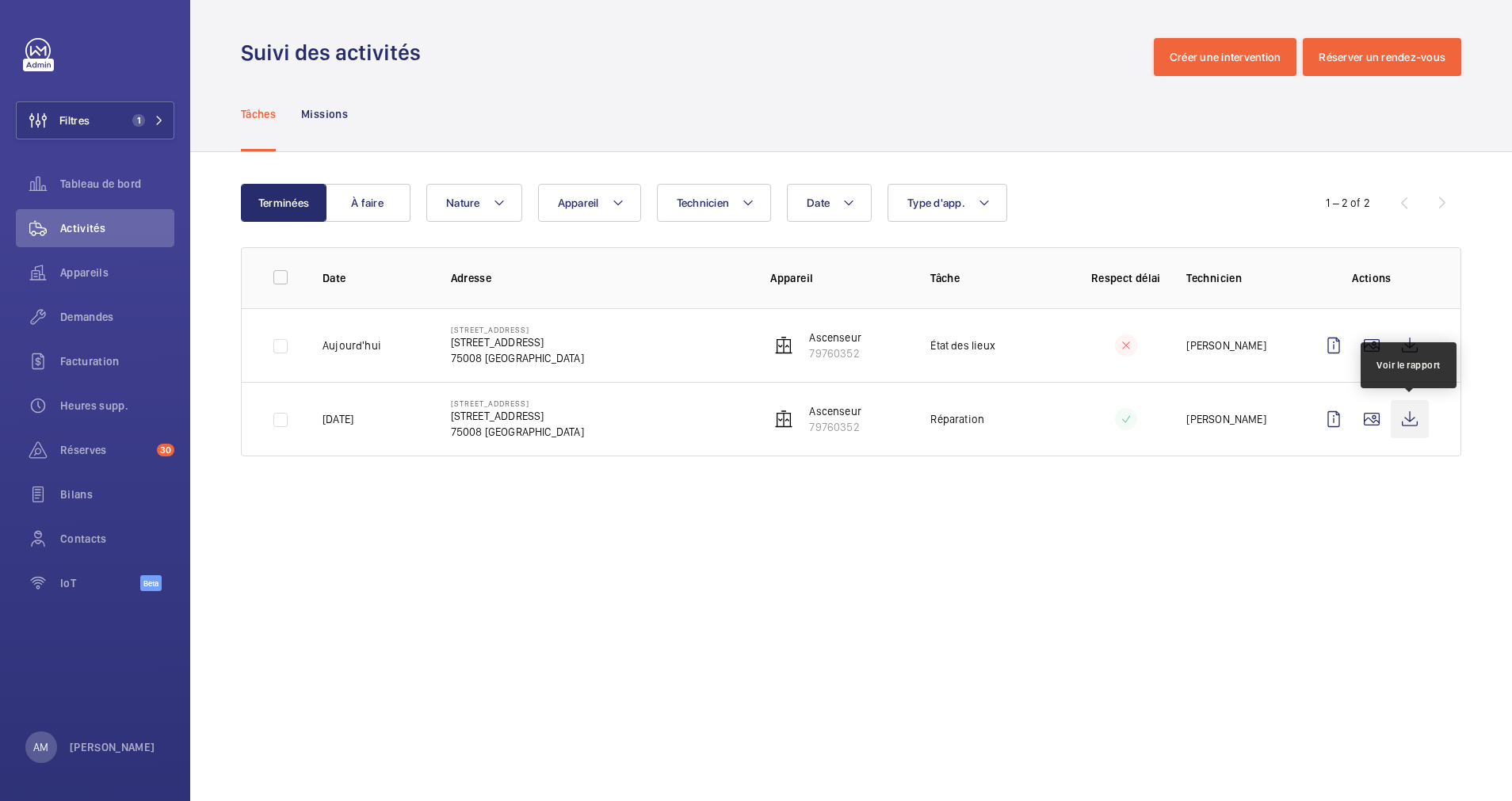
click at [1407, 420] on wm-front-icon-button at bounding box center [1410, 419] width 38 height 38
click at [95, 314] on span "Demandes" at bounding box center [117, 317] width 114 height 16
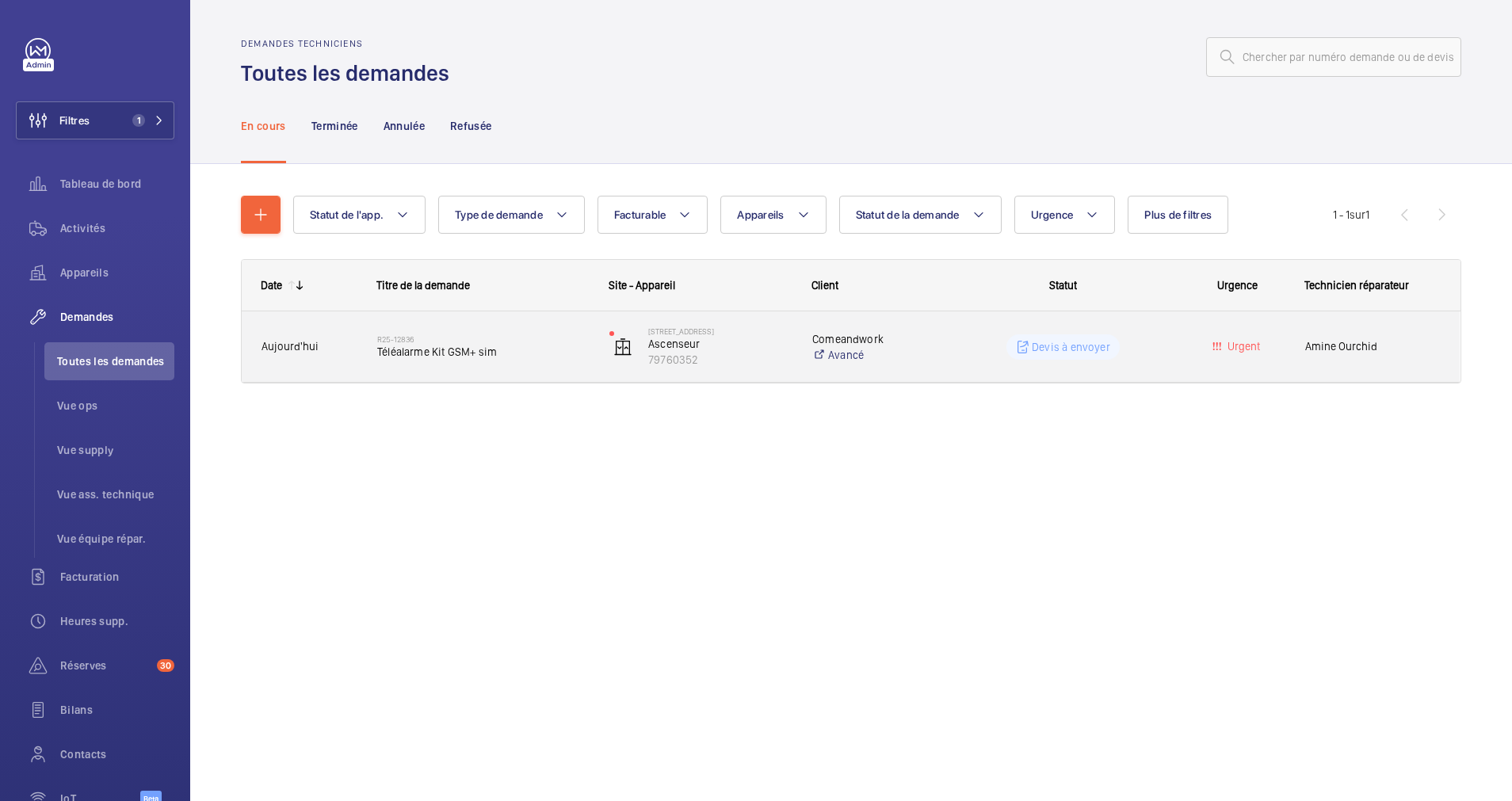
click at [537, 354] on span "Téléalarme Kit GSM+ sim" at bounding box center [482, 352] width 212 height 16
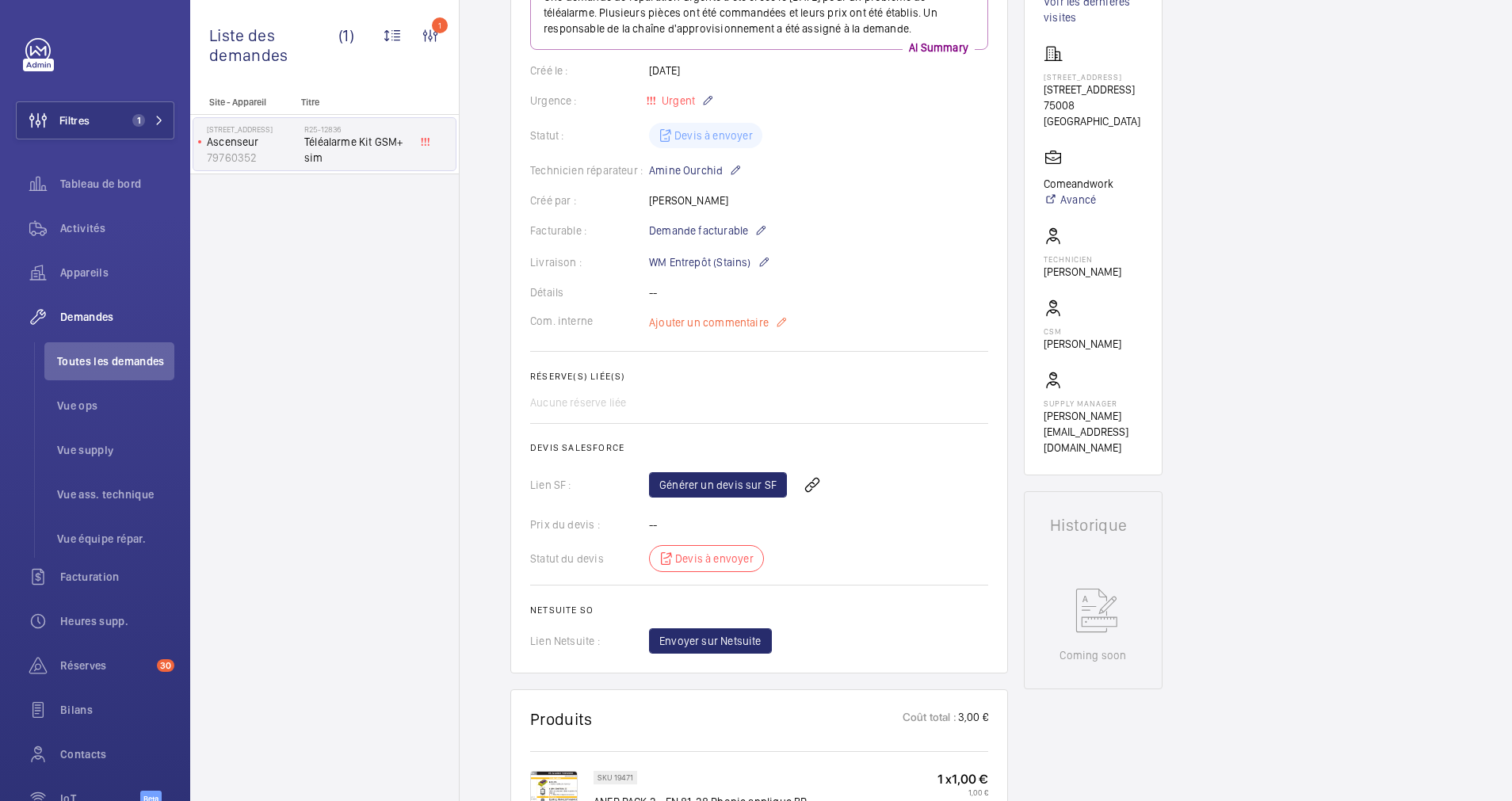
scroll to position [356, 0]
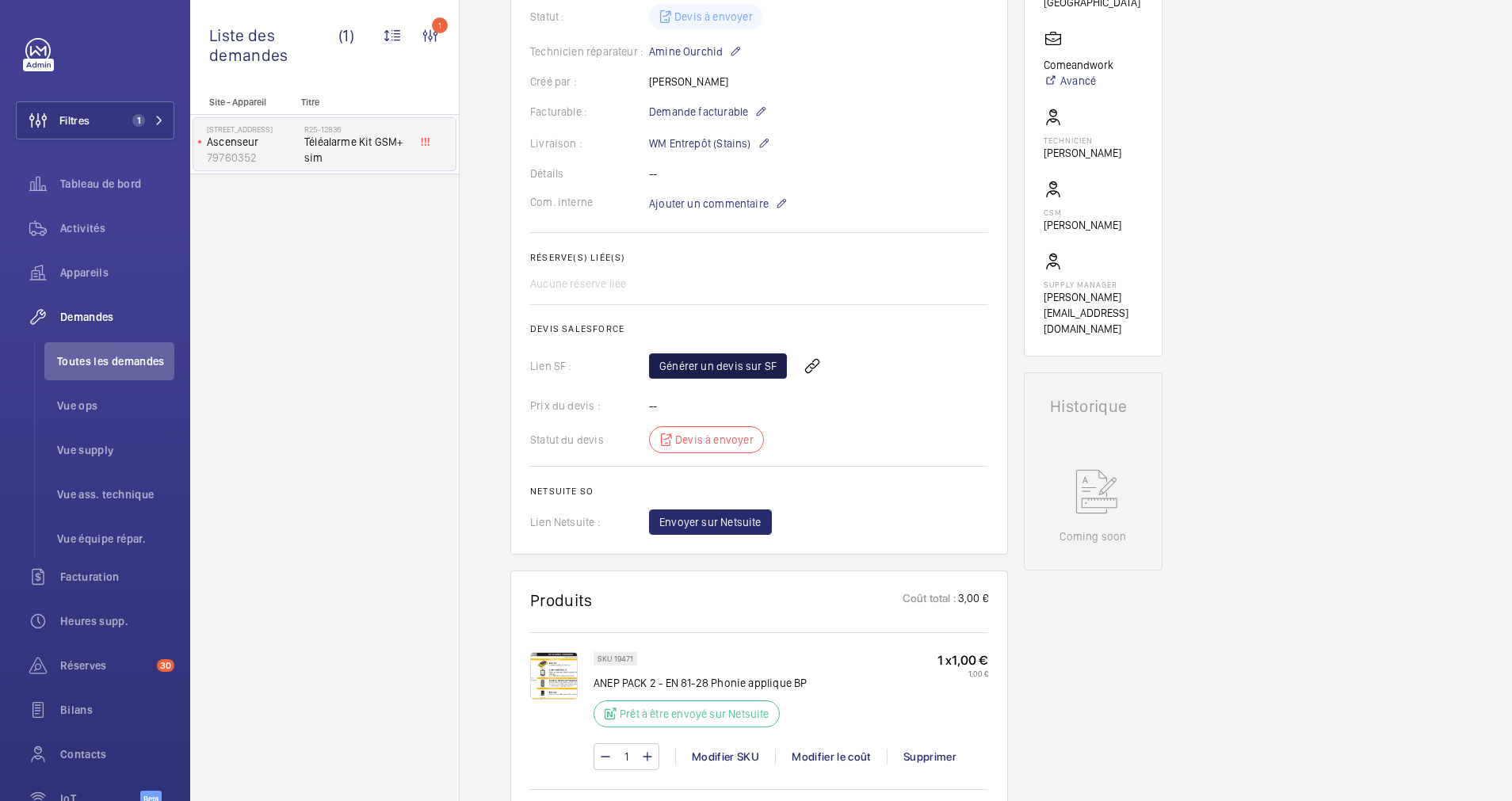
click at [729, 357] on link "Générer un devis sur SF" at bounding box center [717, 366] width 138 height 26
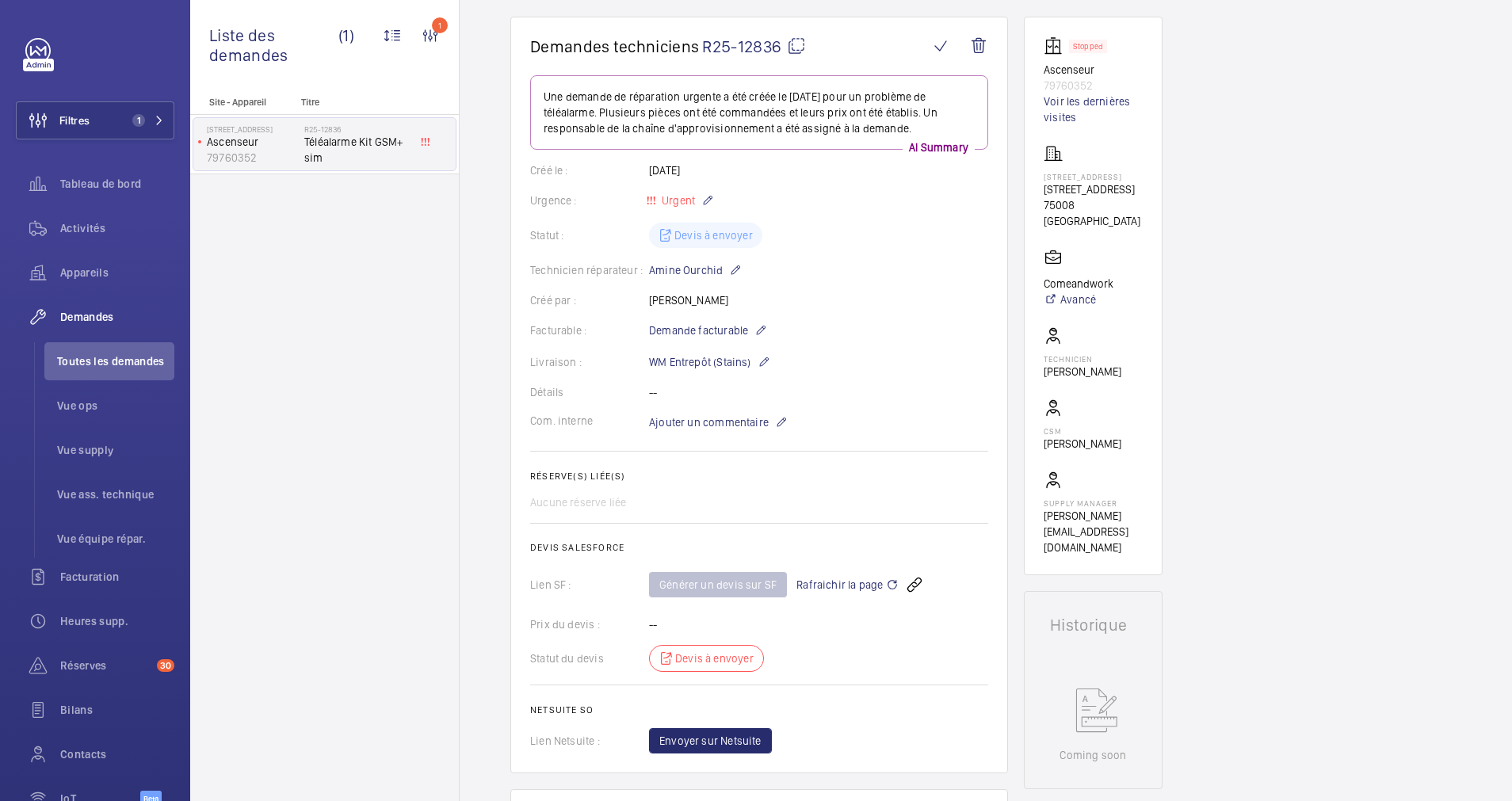
scroll to position [119, 0]
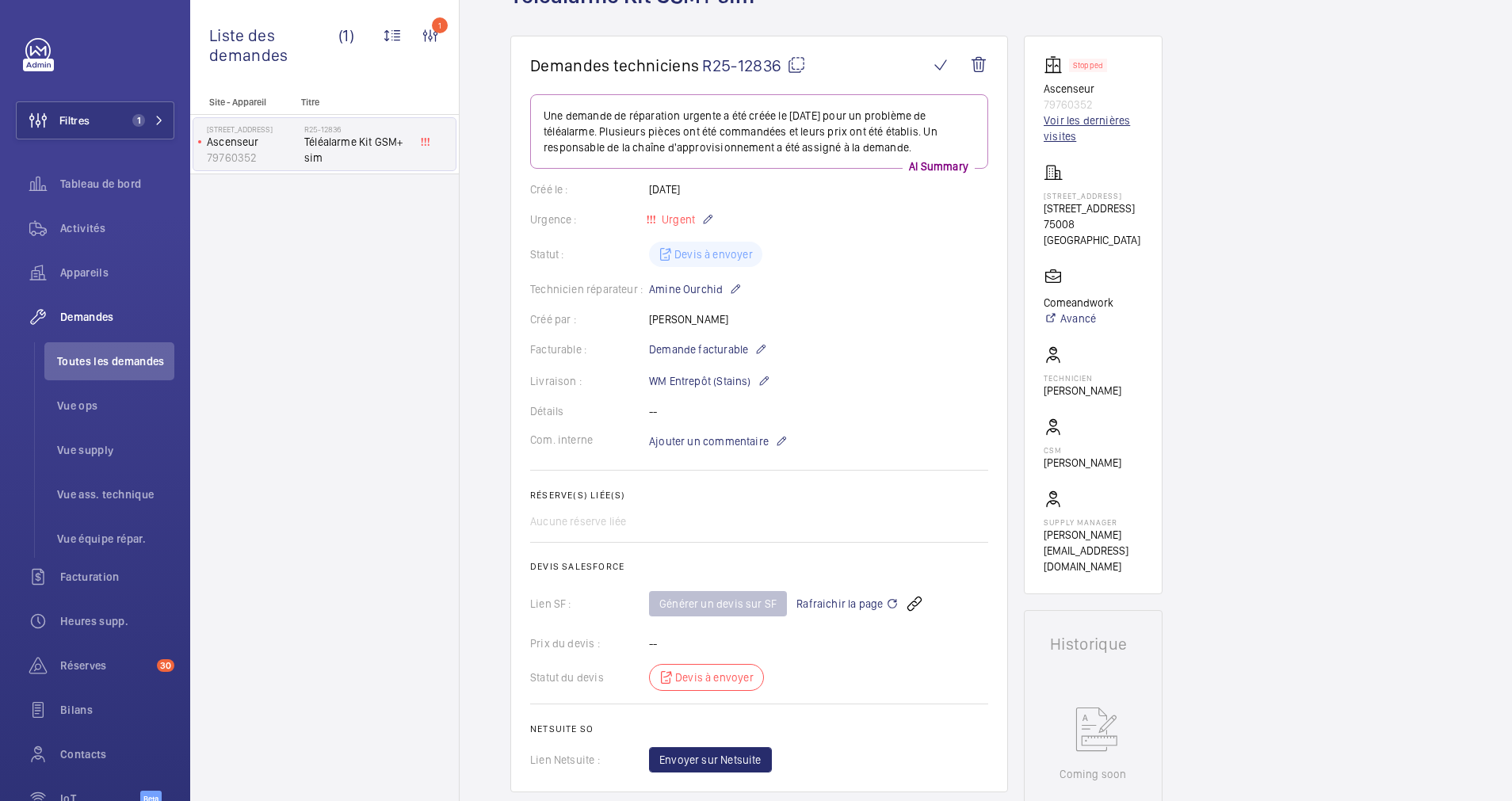
click at [1075, 115] on link "Voir les dernières visites" at bounding box center [1093, 129] width 99 height 32
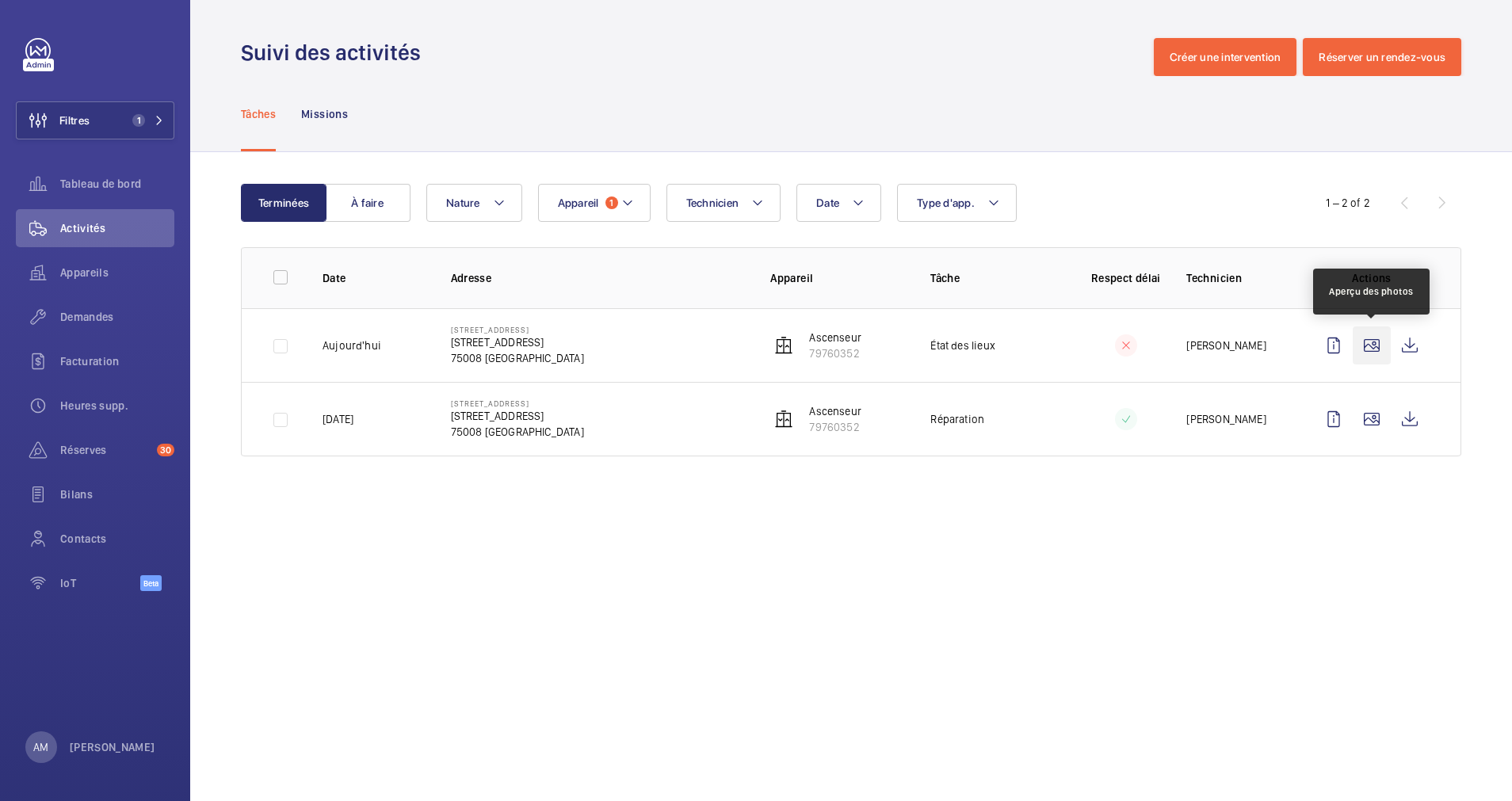
click at [1375, 348] on wm-front-icon-button at bounding box center [1371, 346] width 38 height 38
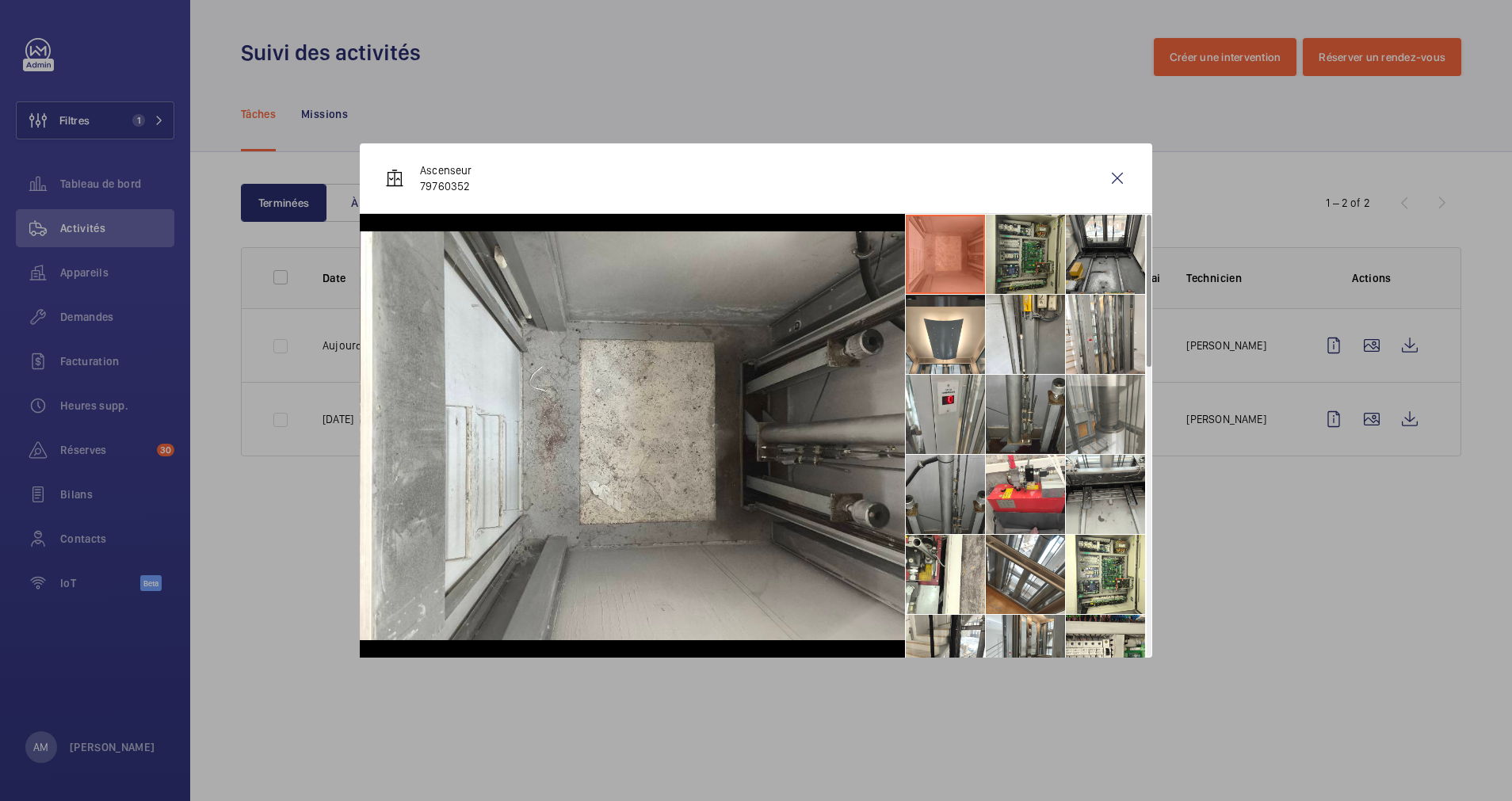
click at [1030, 261] on li at bounding box center [1025, 254] width 79 height 79
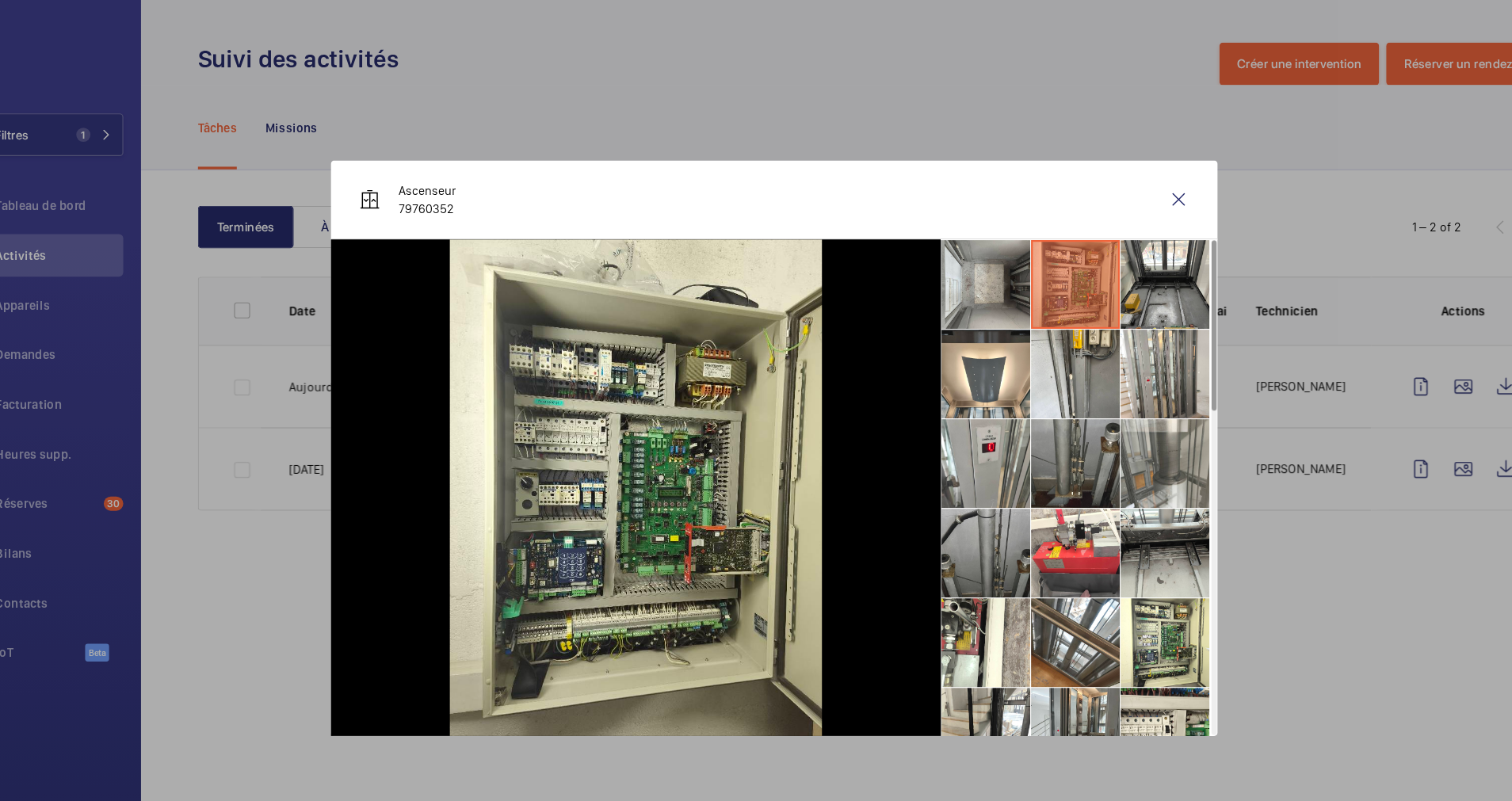
scroll to position [106, 0]
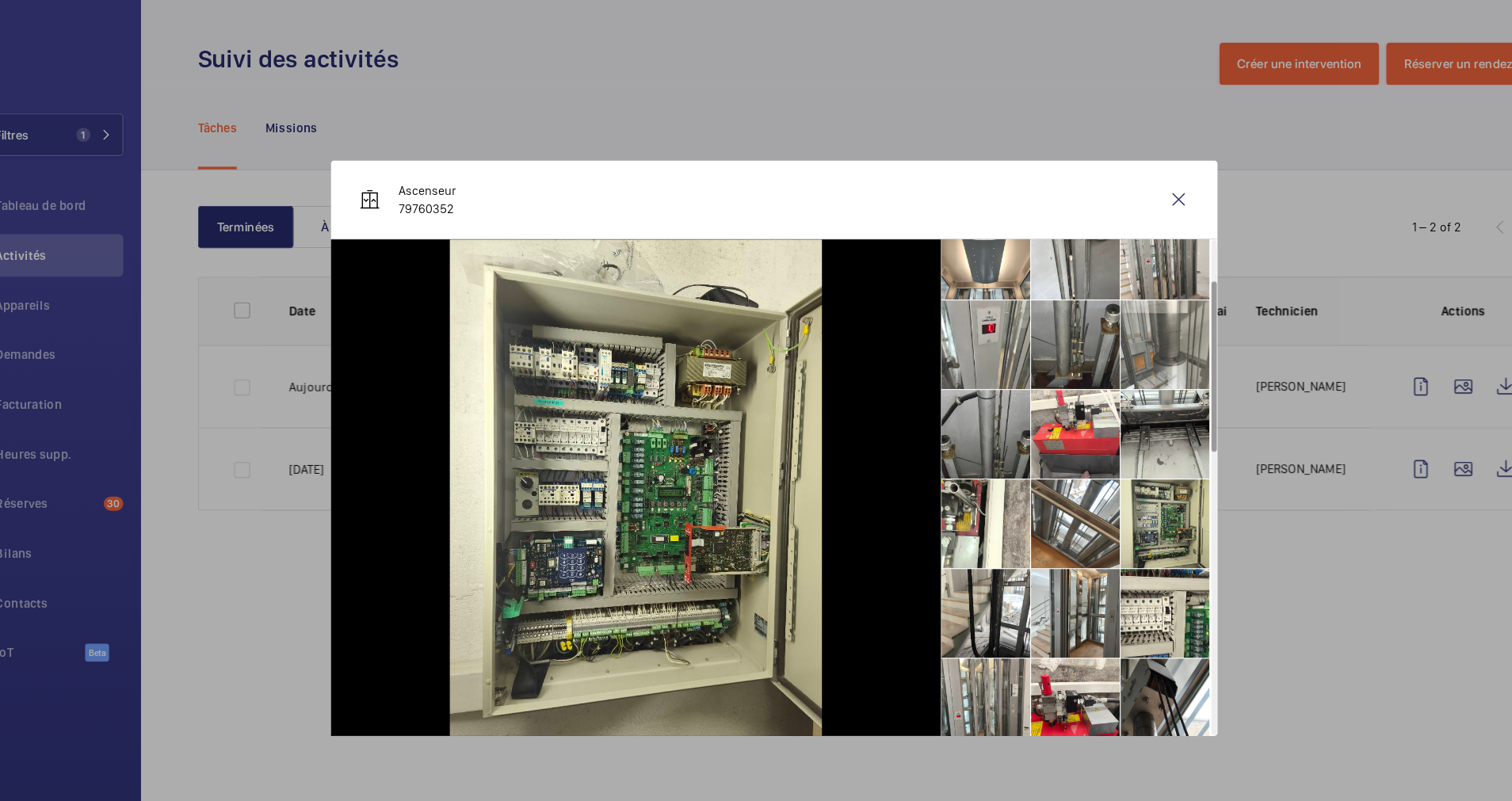
click at [1094, 458] on li at bounding box center [1105, 468] width 79 height 79
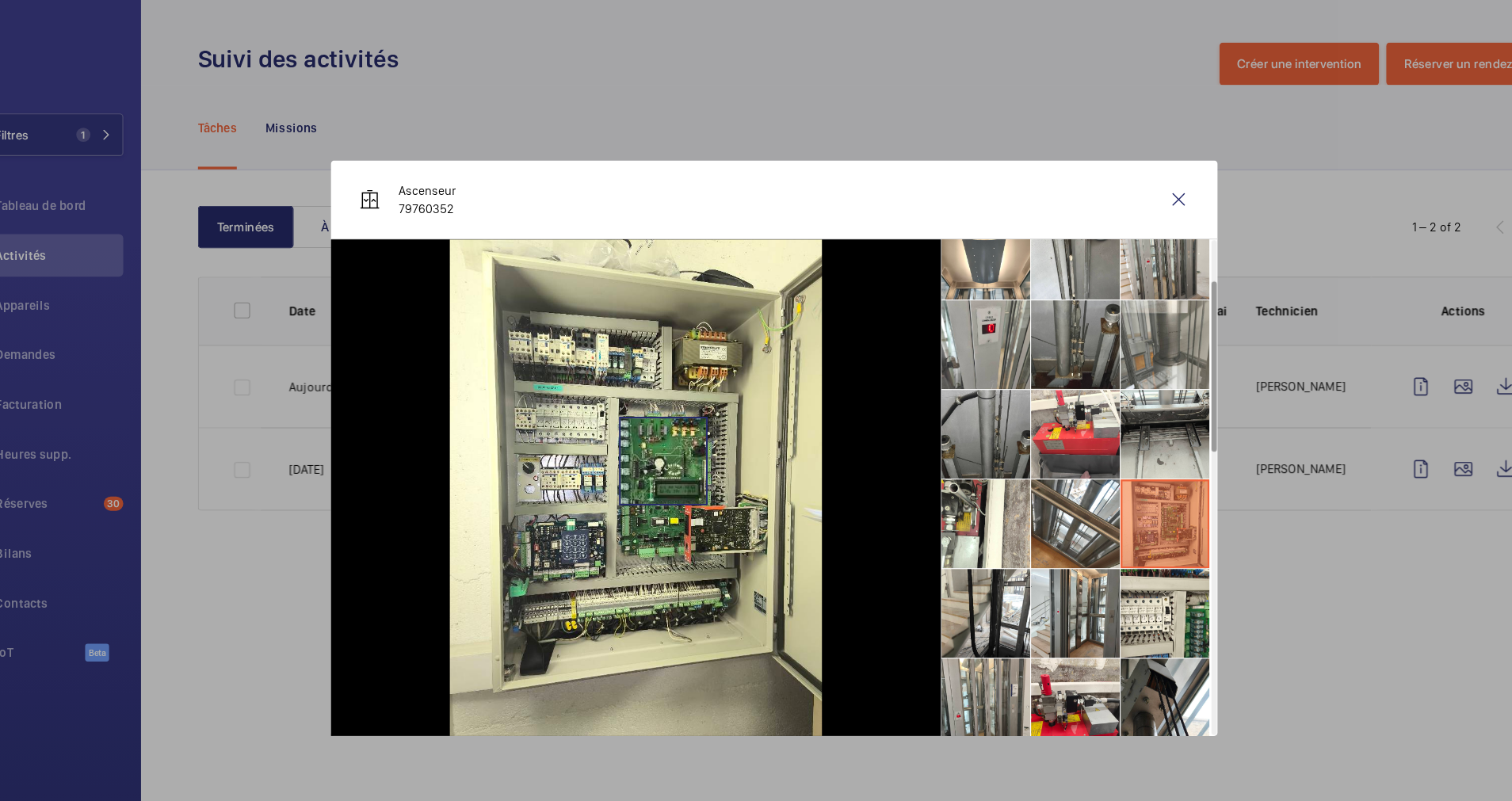
click at [656, 412] on img at bounding box center [632, 436] width 333 height 444
click at [672, 472] on img at bounding box center [632, 436] width 333 height 444
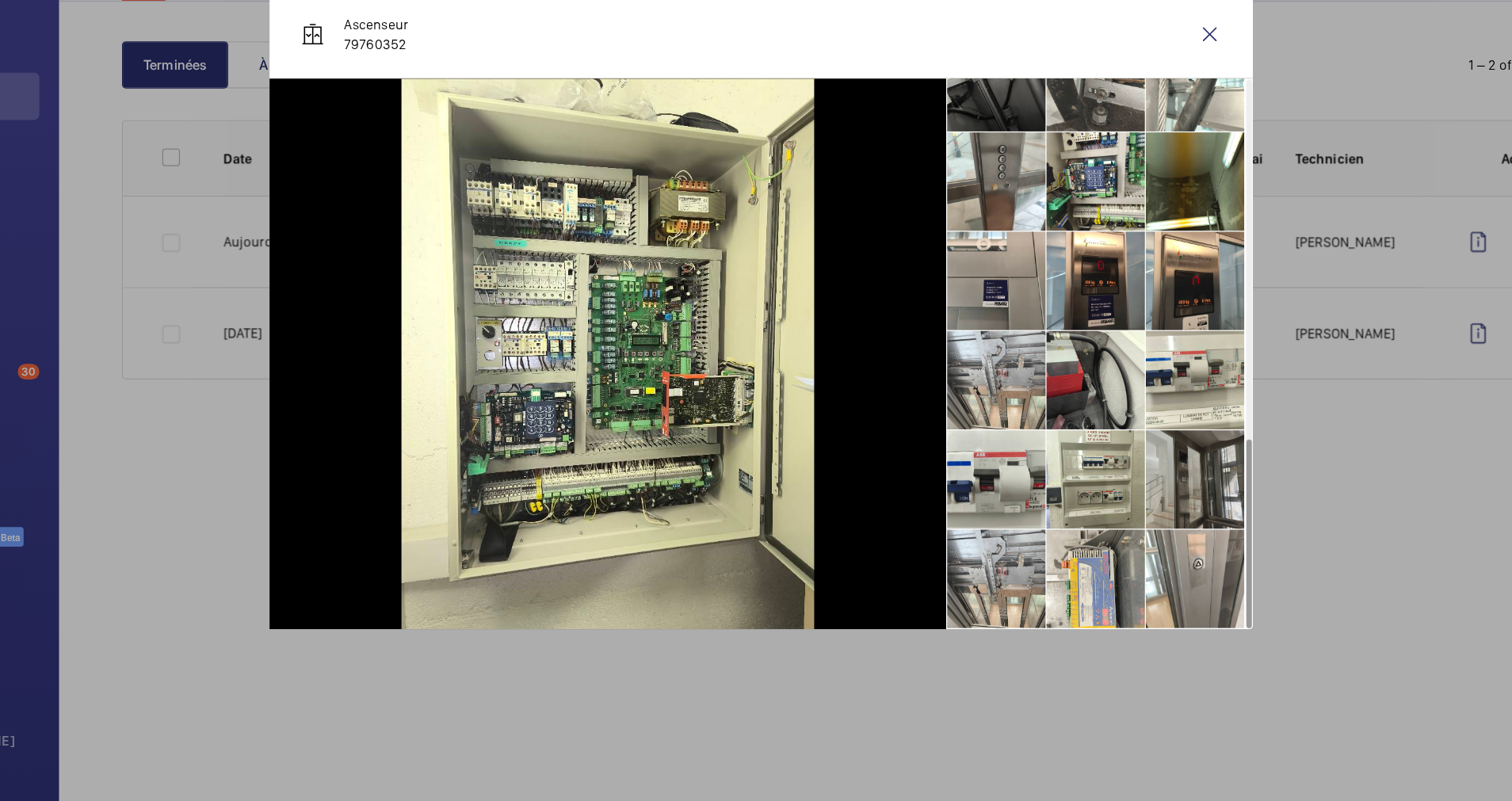
scroll to position [0, 0]
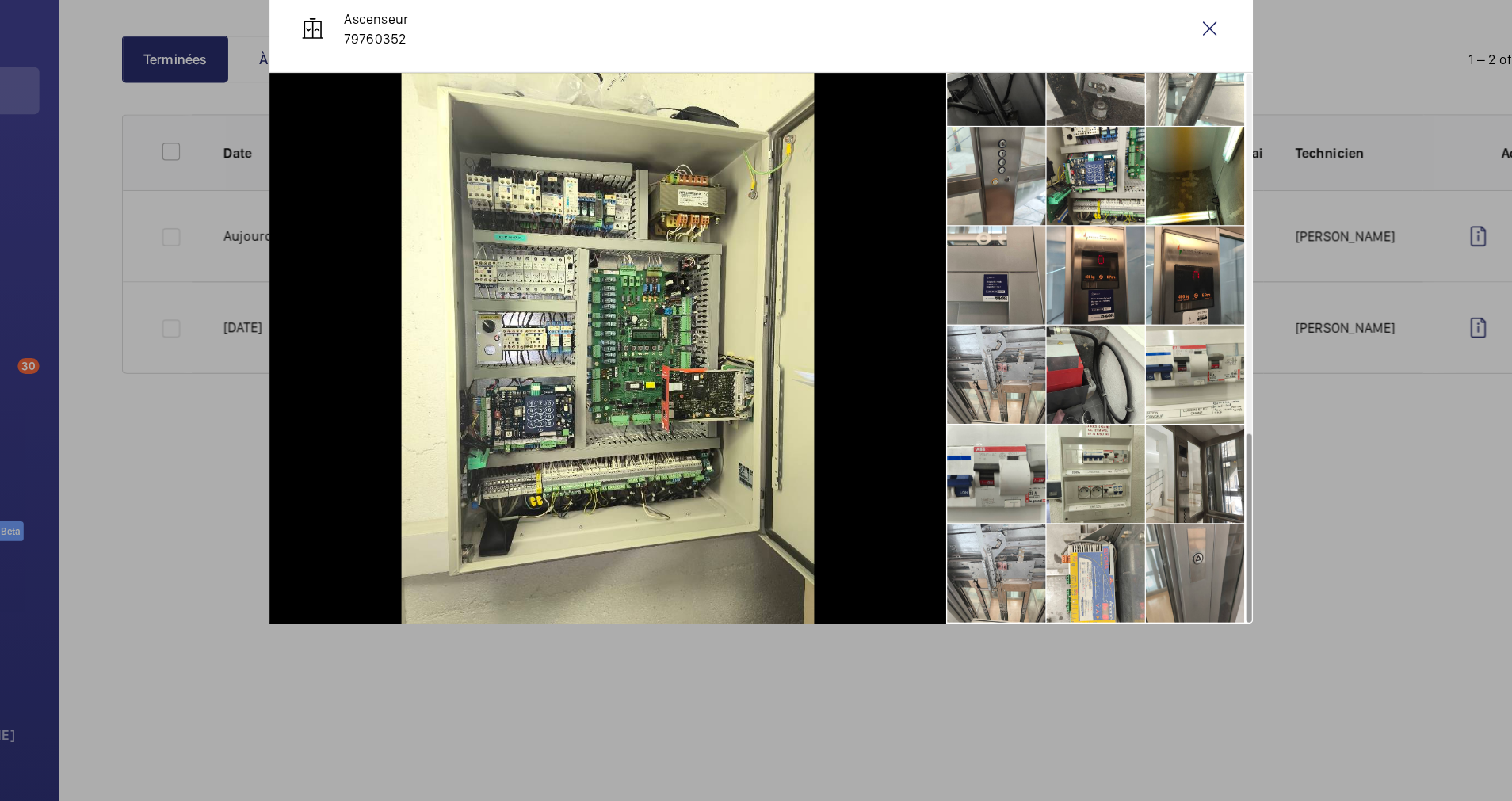
click at [1089, 605] on li at bounding box center [1105, 617] width 79 height 79
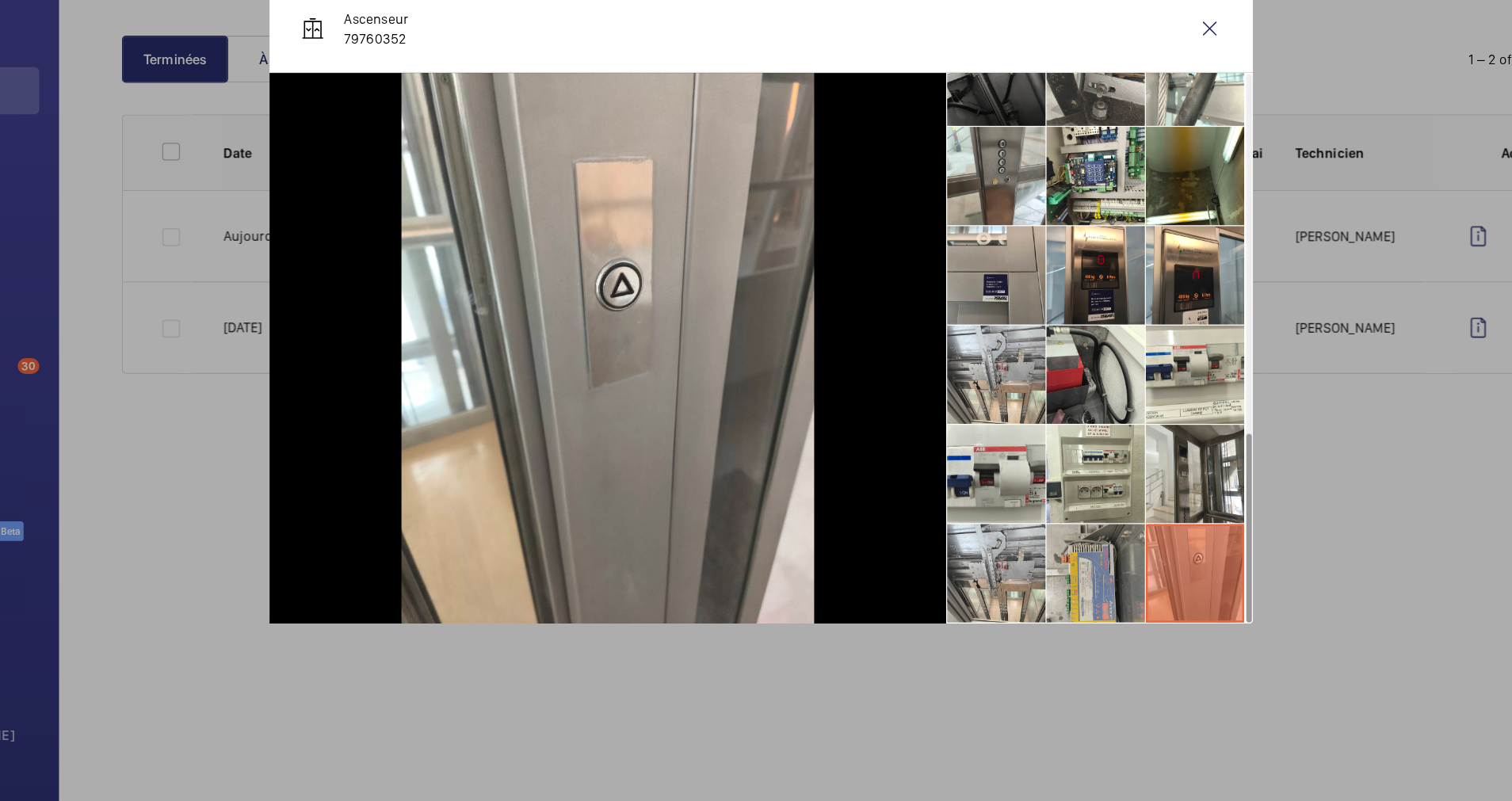
click at [1022, 616] on li at bounding box center [1025, 617] width 79 height 79
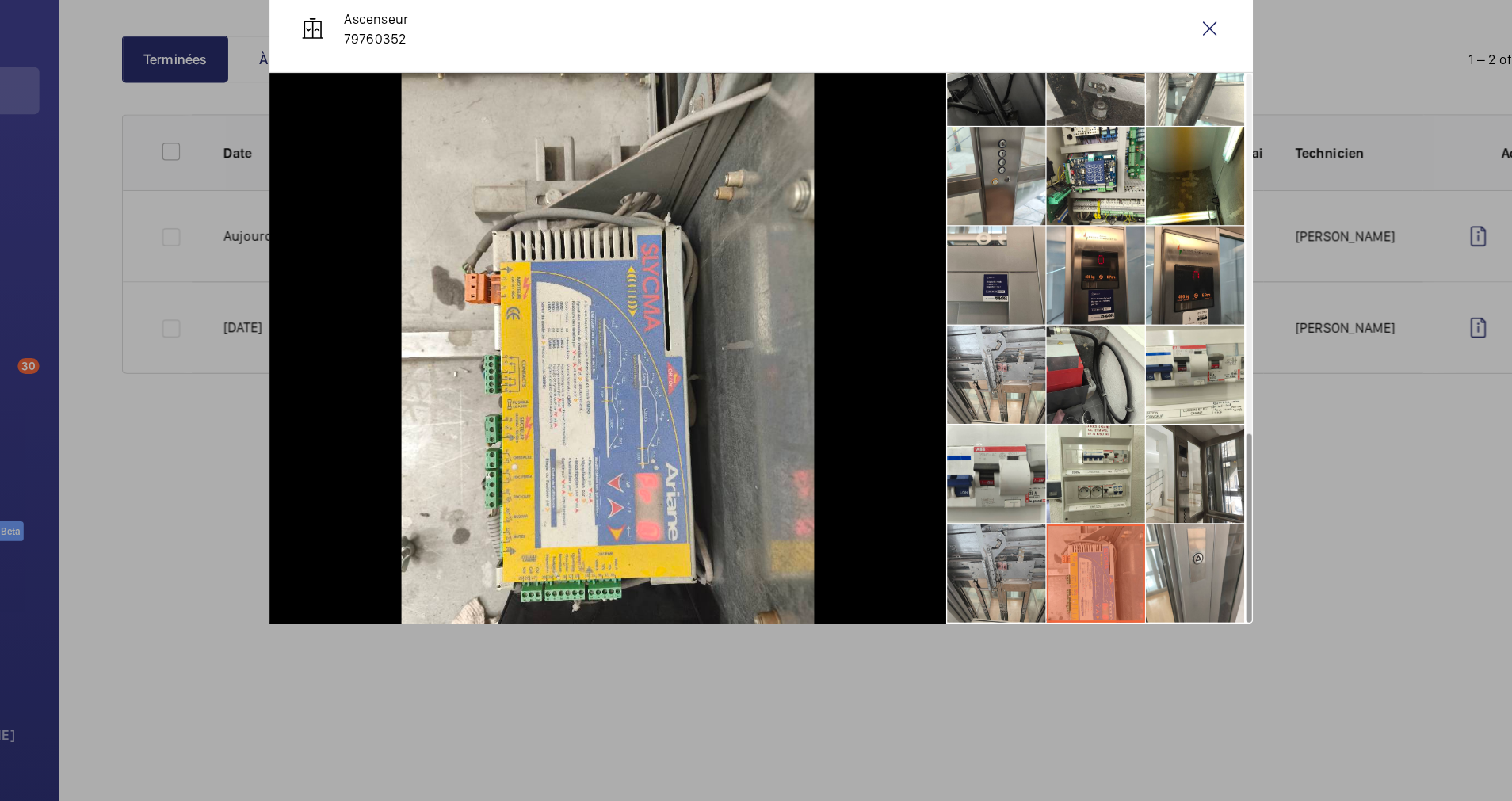
click at [958, 615] on li at bounding box center [945, 617] width 79 height 79
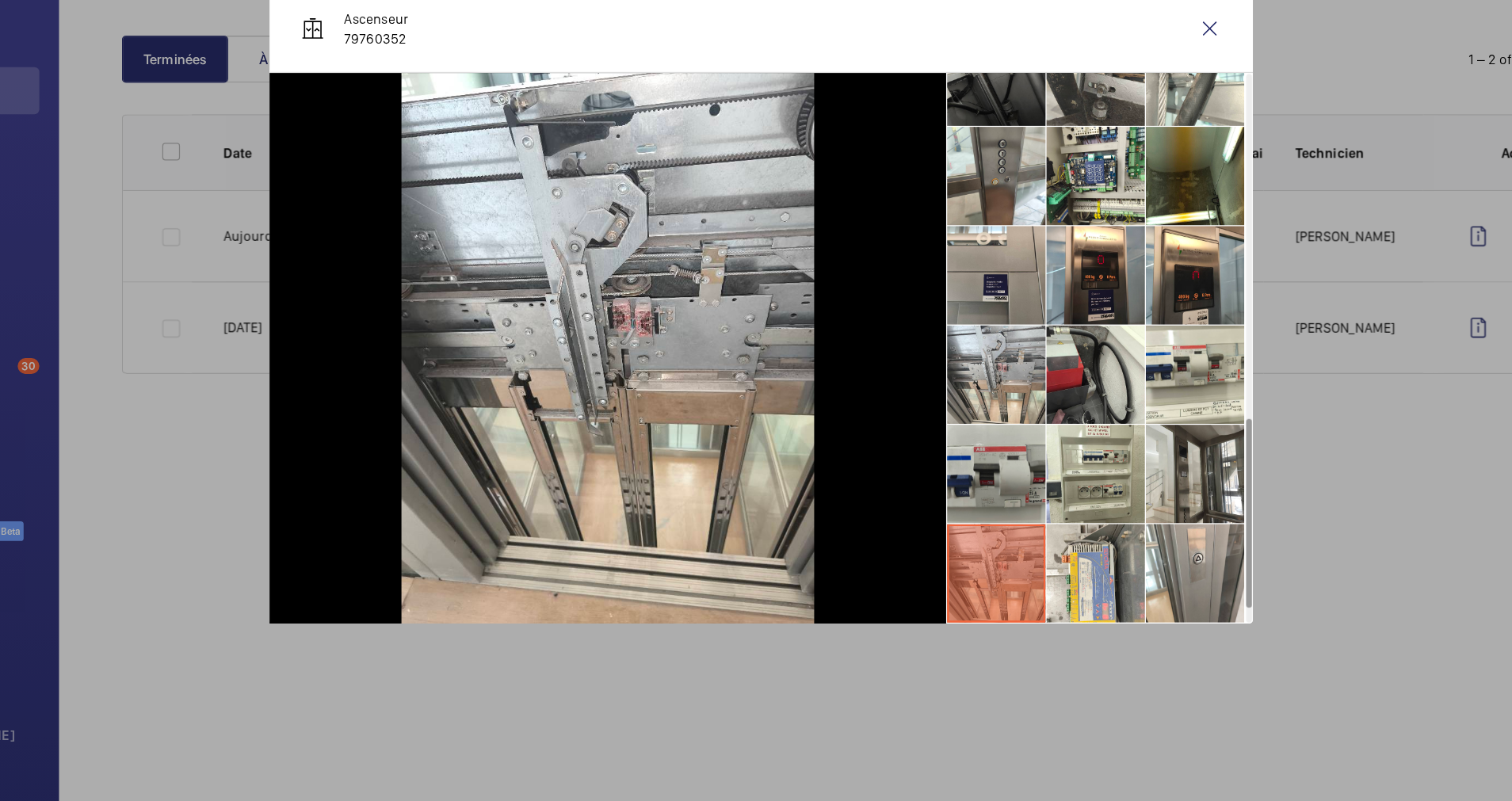
scroll to position [741, 0]
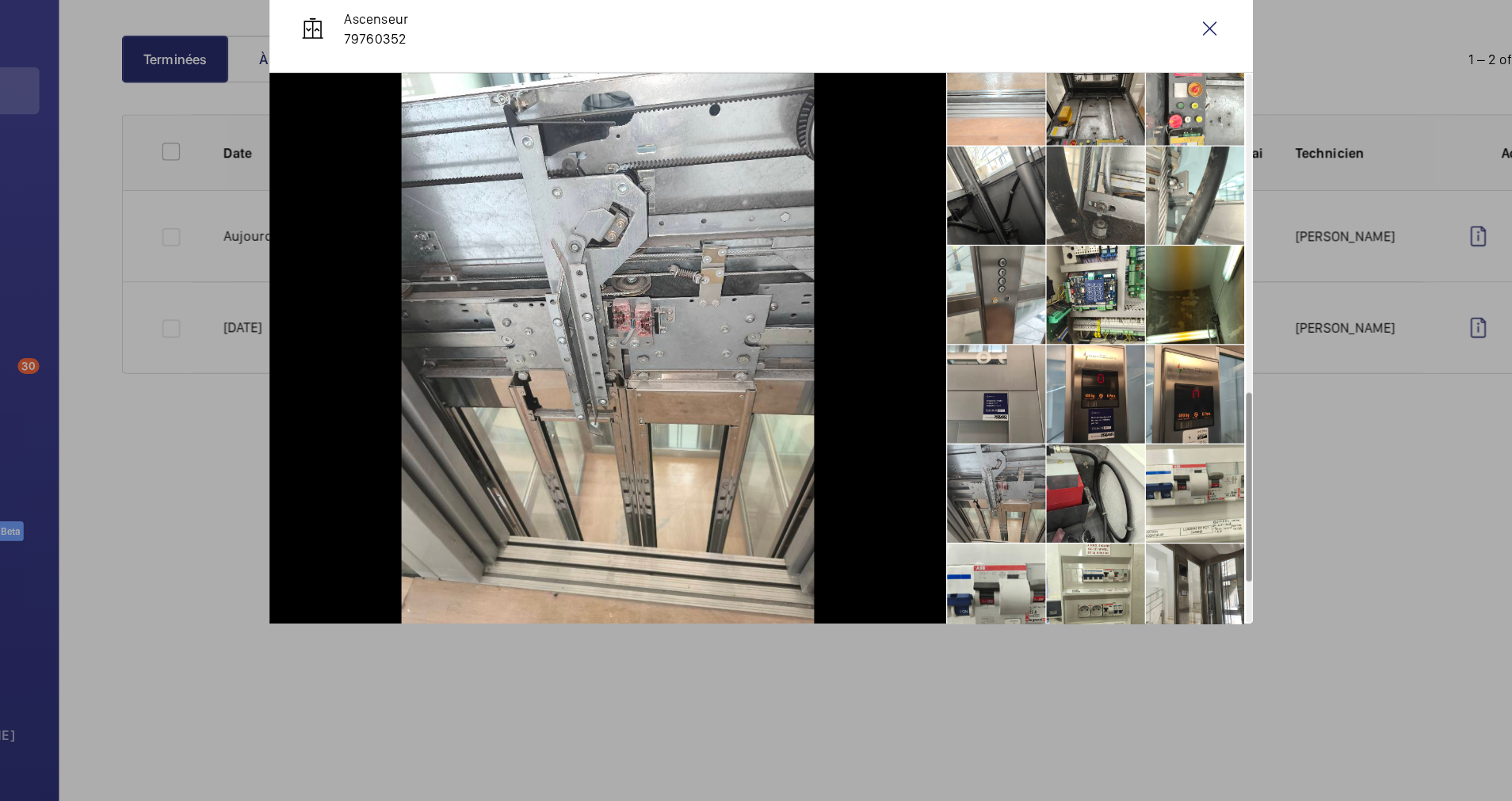
click at [941, 553] on li at bounding box center [945, 553] width 79 height 79
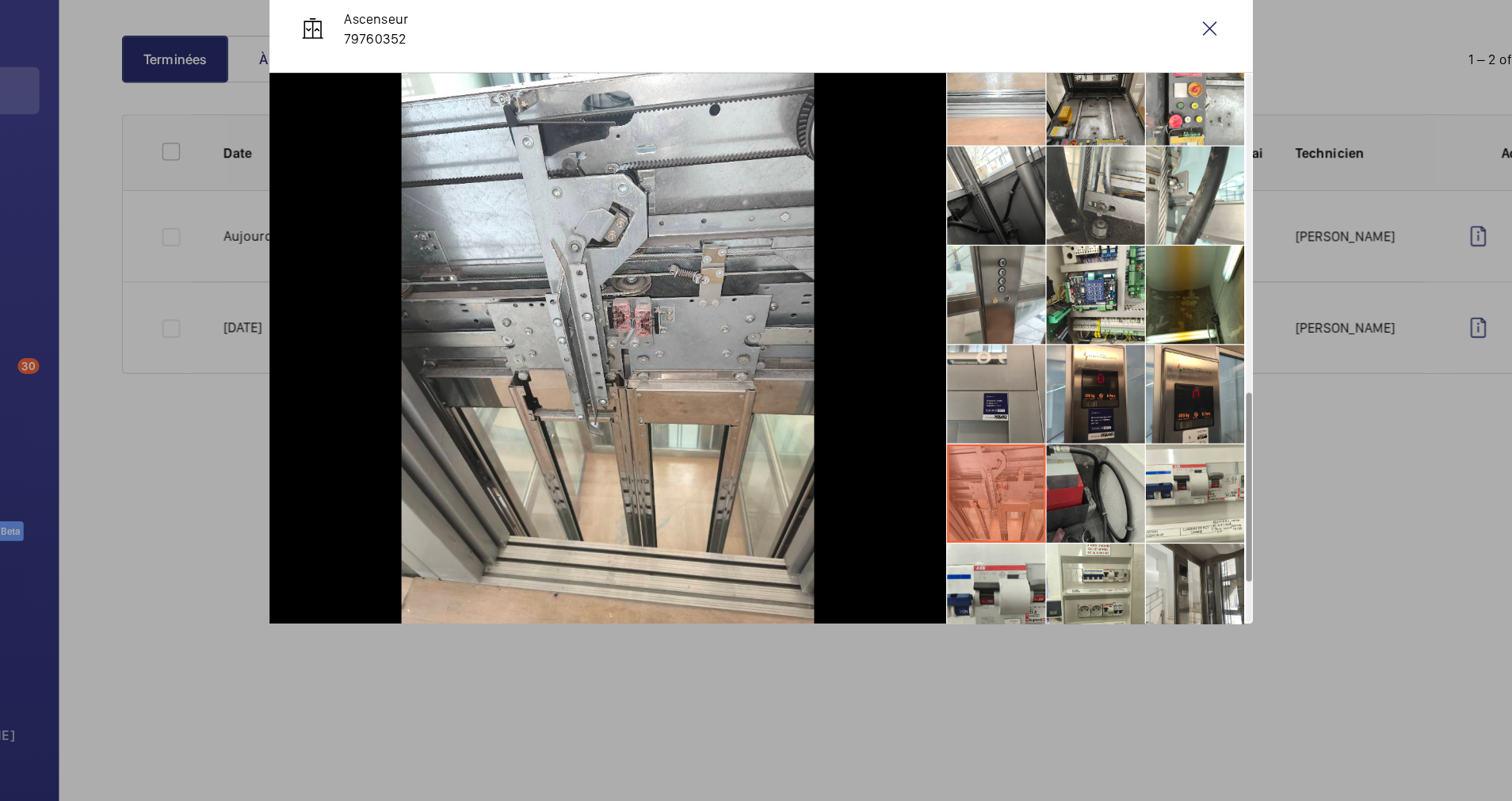
click at [1012, 550] on li at bounding box center [1025, 553] width 79 height 79
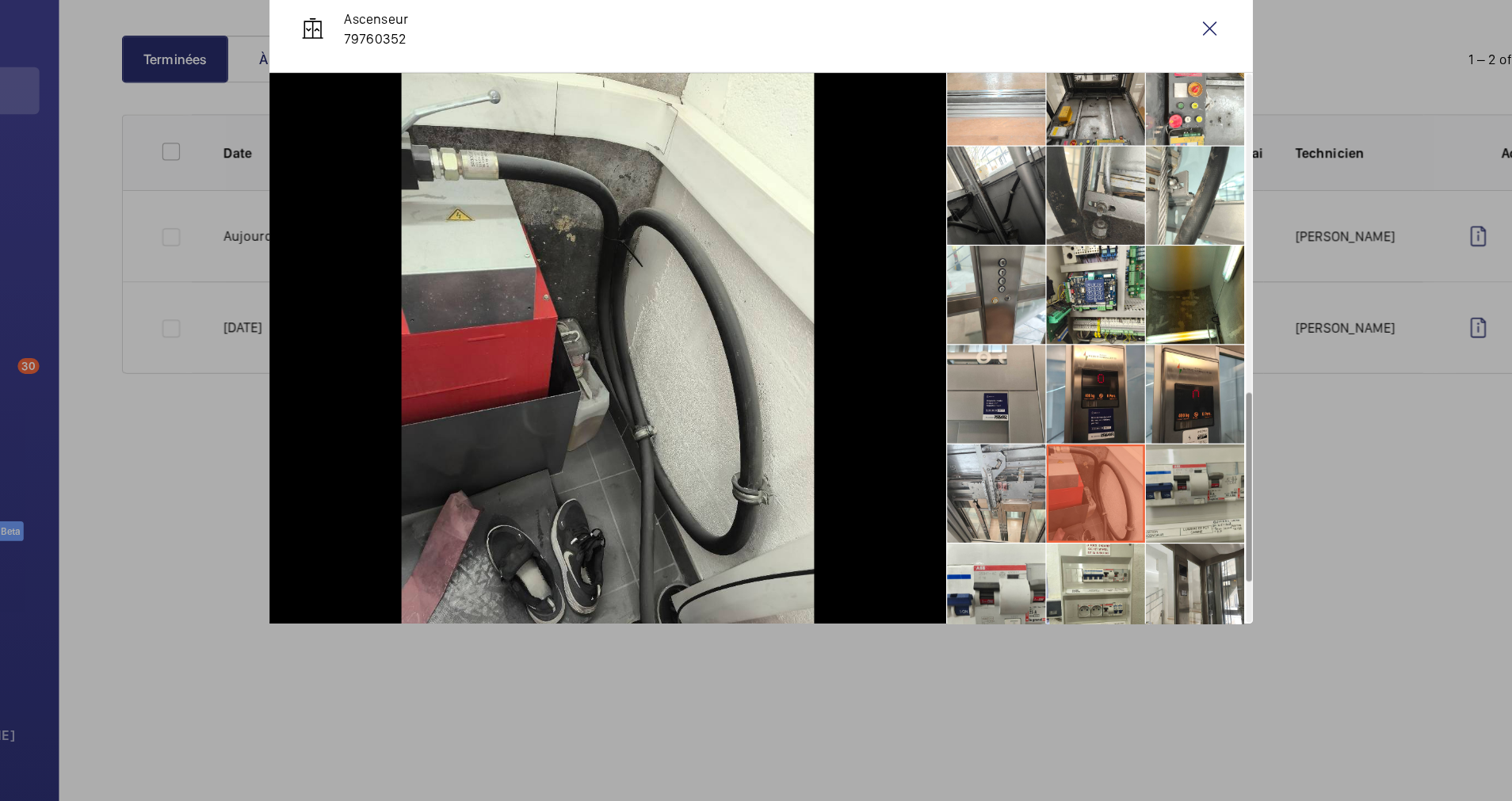
click at [1085, 555] on li at bounding box center [1105, 553] width 79 height 79
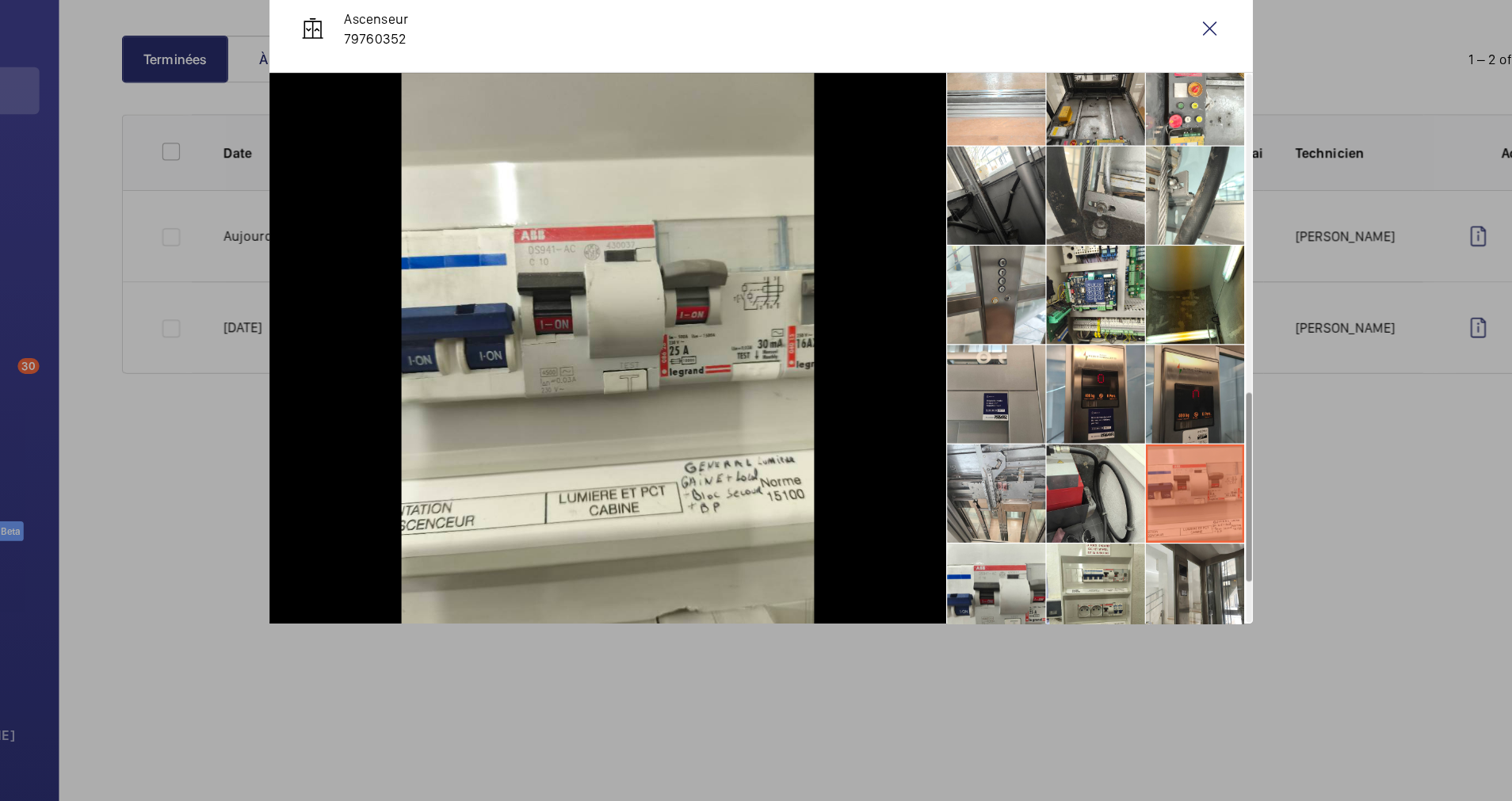
click at [1089, 478] on li at bounding box center [1105, 473] width 79 height 79
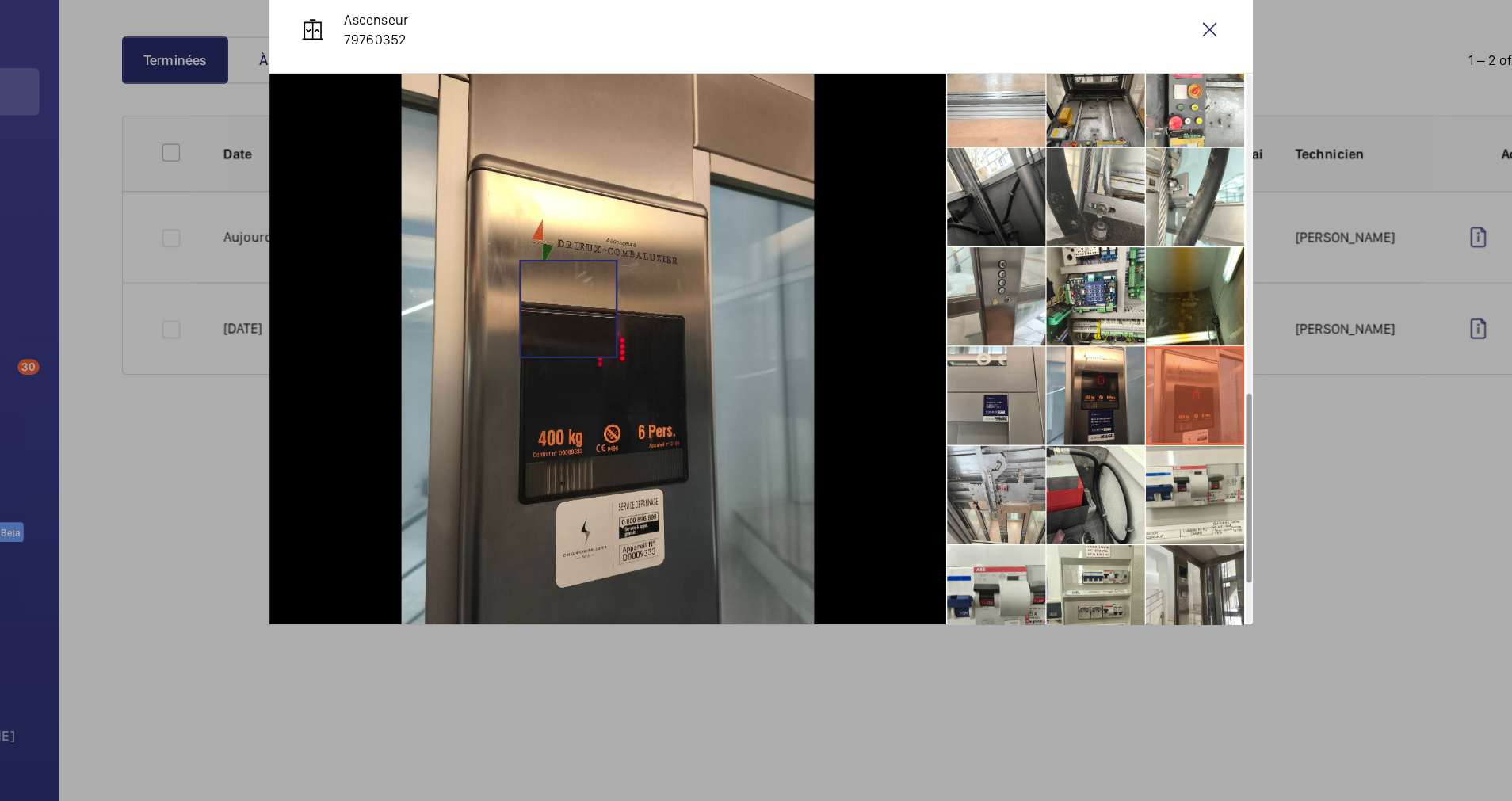
scroll to position [0, 0]
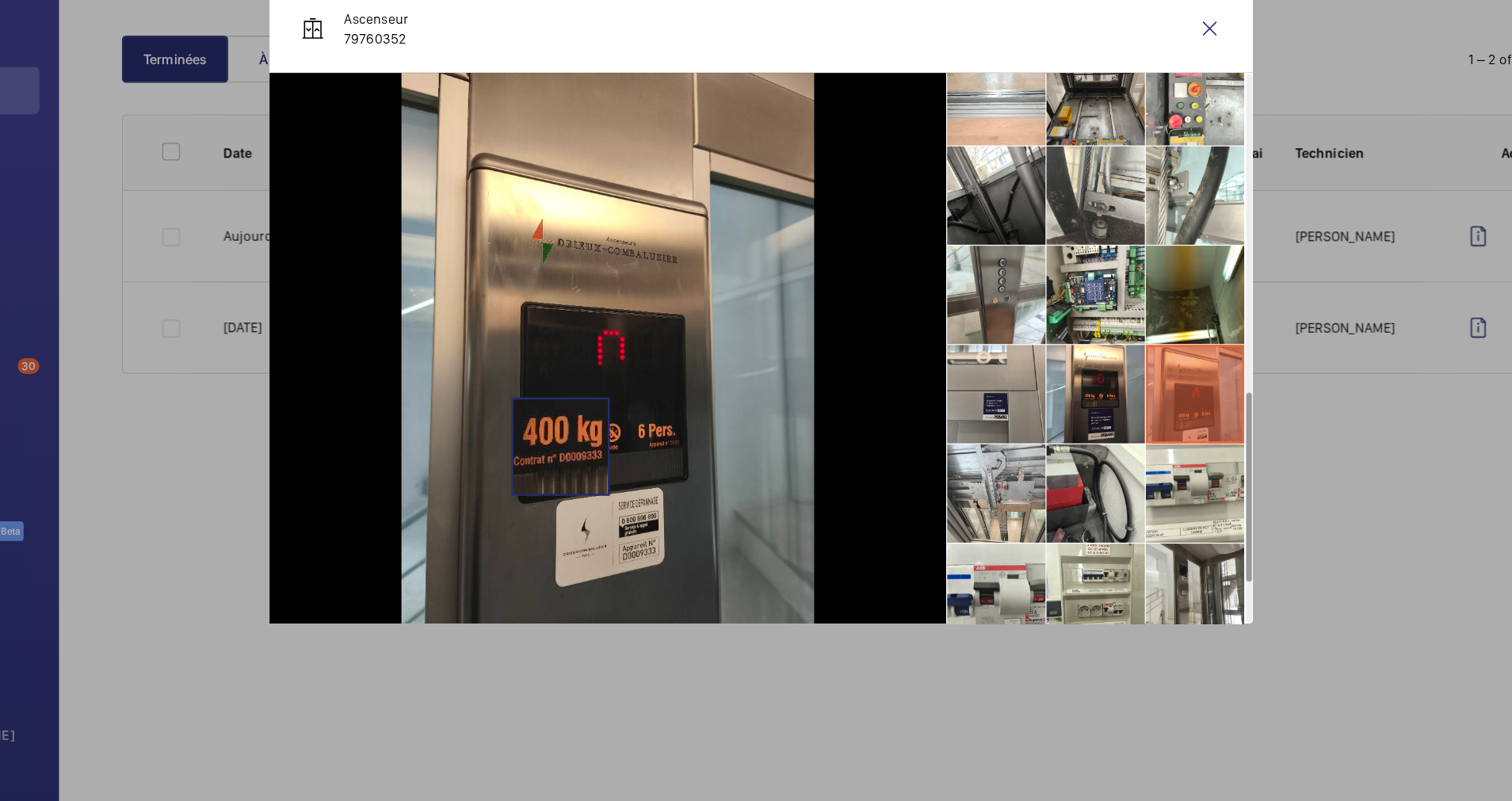
click at [593, 514] on img at bounding box center [632, 436] width 333 height 444
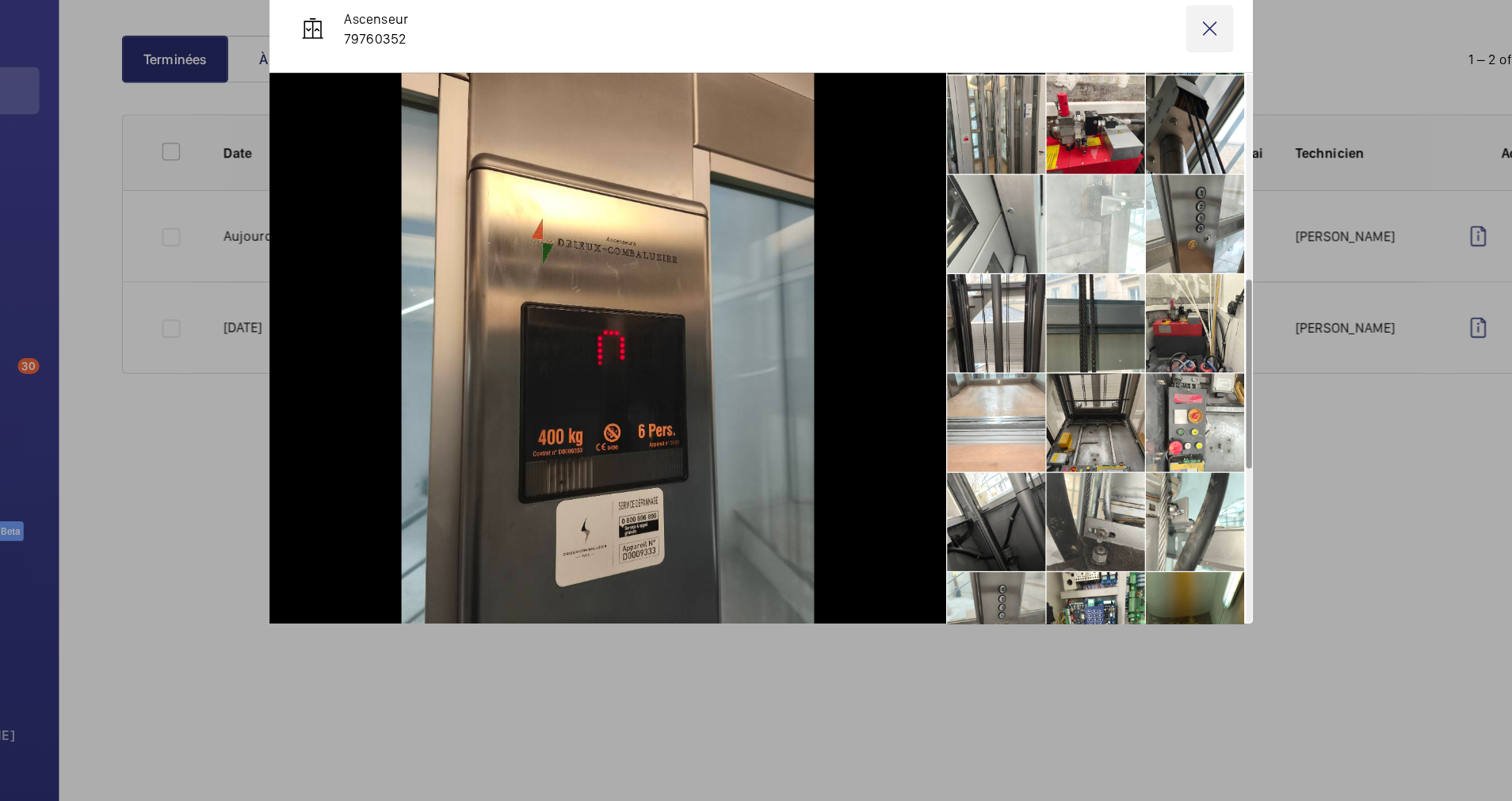
click at [1112, 173] on wm-front-icon-button at bounding box center [1117, 178] width 38 height 38
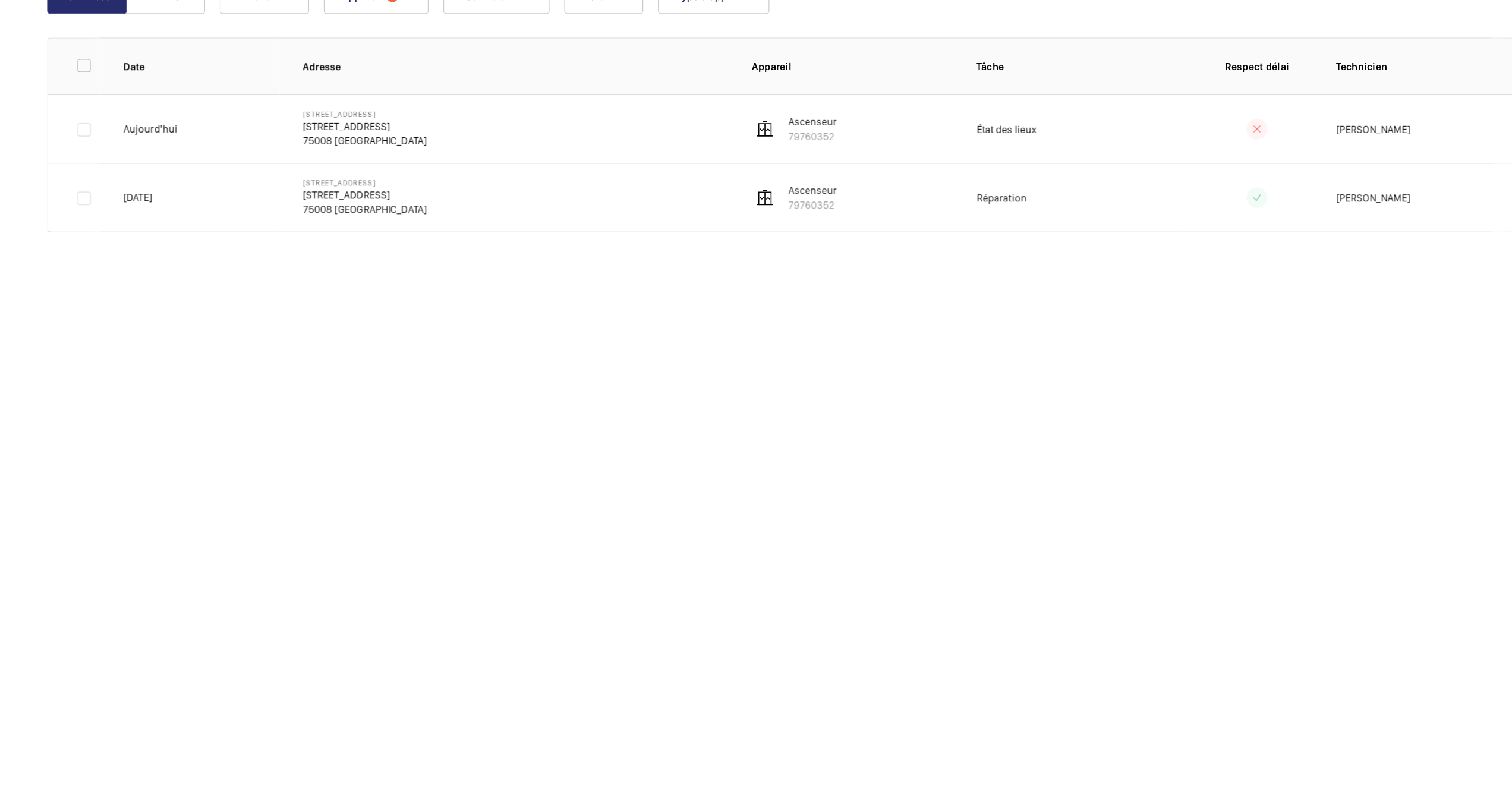
drag, startPoint x: 853, startPoint y: 145, endPoint x: 648, endPoint y: 473, distance: 386.8
click at [648, 473] on wm-front-admin-operations-monitoring "Suivi des activités Créer une intervention Réserver un rendez-vous Tâches Missi…" at bounding box center [827, 400] width 1369 height 801
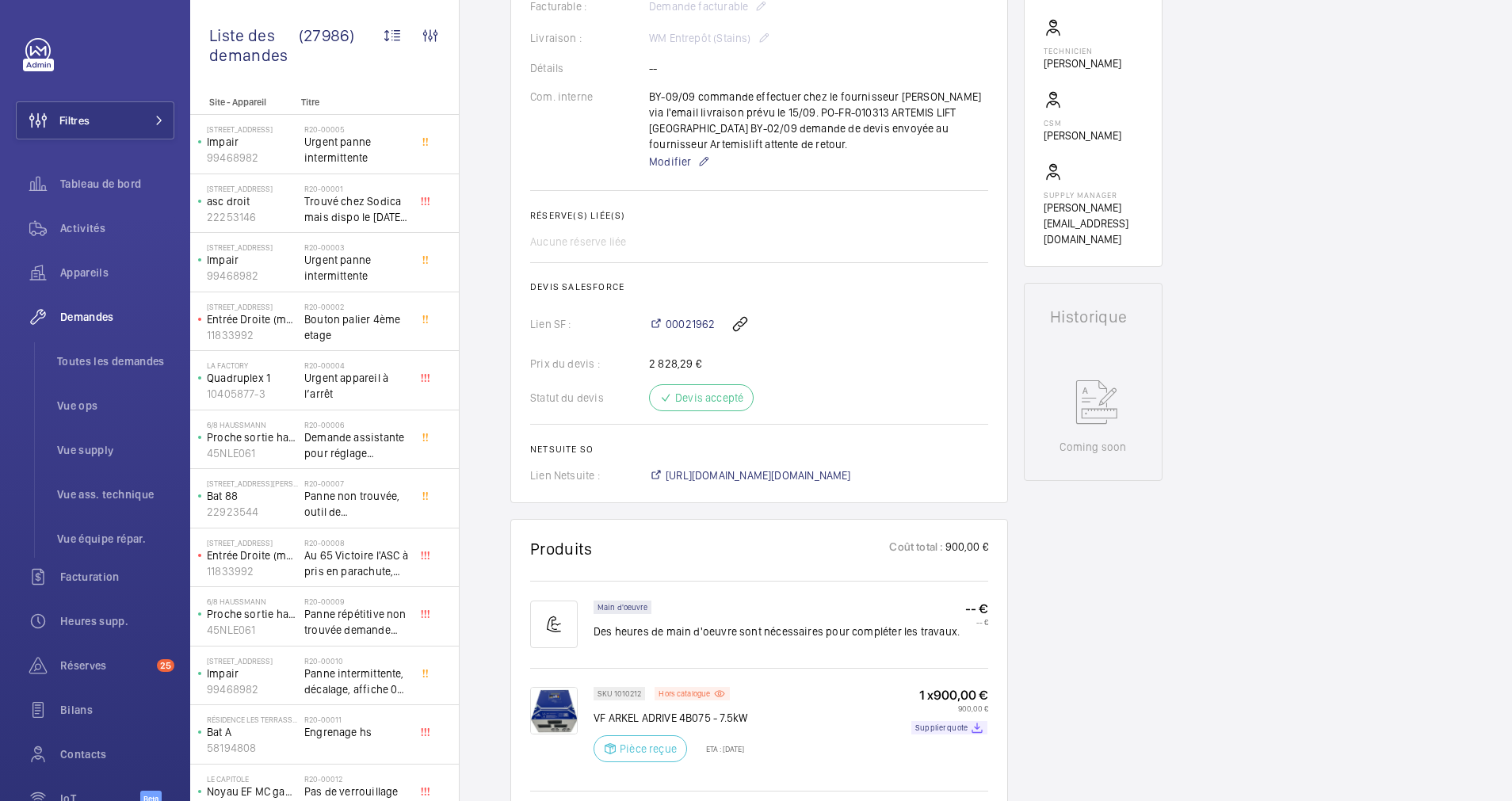
scroll to position [426, 0]
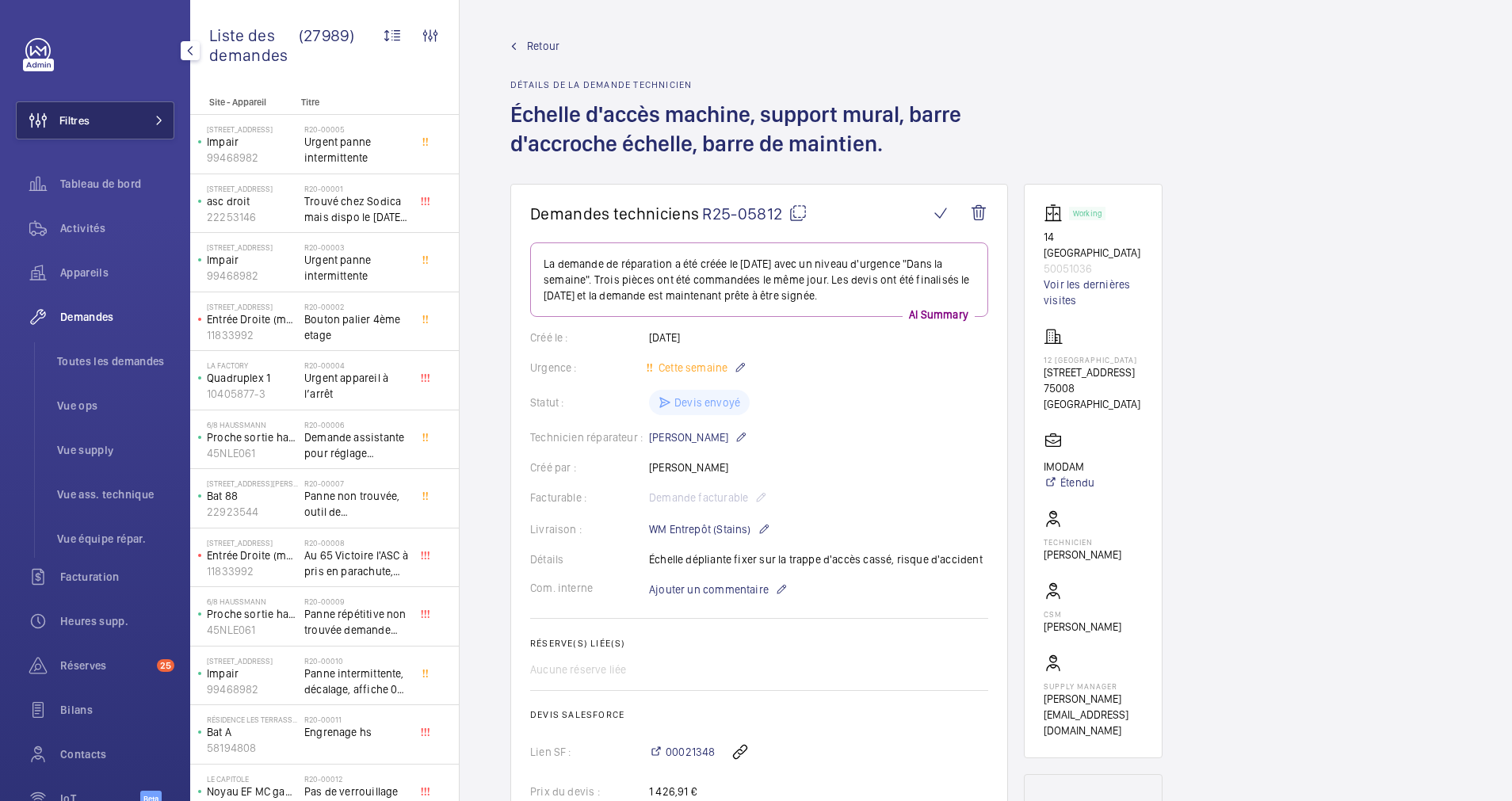
click at [98, 129] on button "Filtres" at bounding box center [95, 121] width 158 height 38
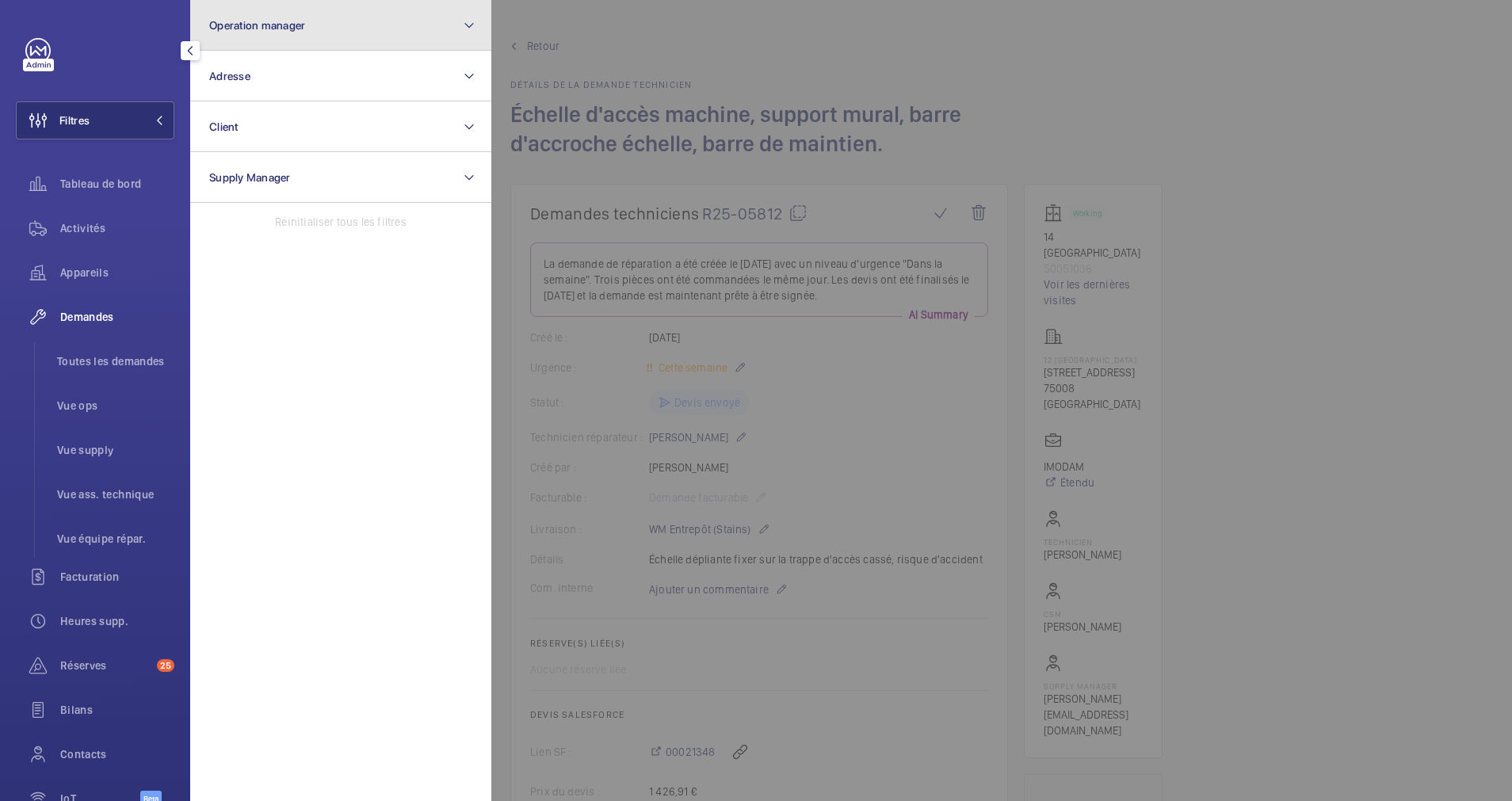
click at [292, 38] on button "Operation manager" at bounding box center [340, 25] width 301 height 50
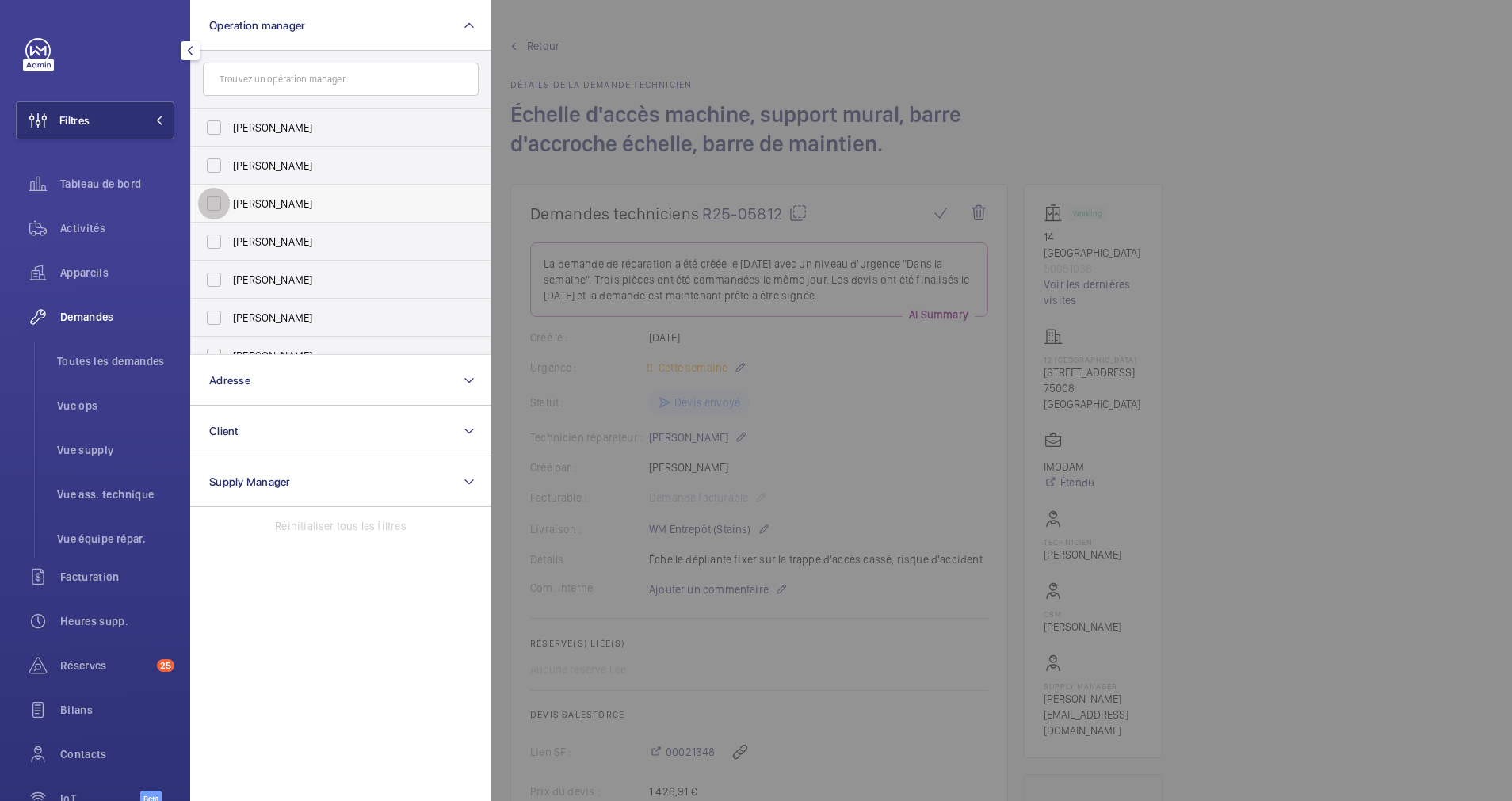
click at [210, 200] on input "[PERSON_NAME]" at bounding box center [214, 204] width 32 height 32
checkbox input "true"
click at [76, 258] on div "Appareils" at bounding box center [95, 272] width 158 height 38
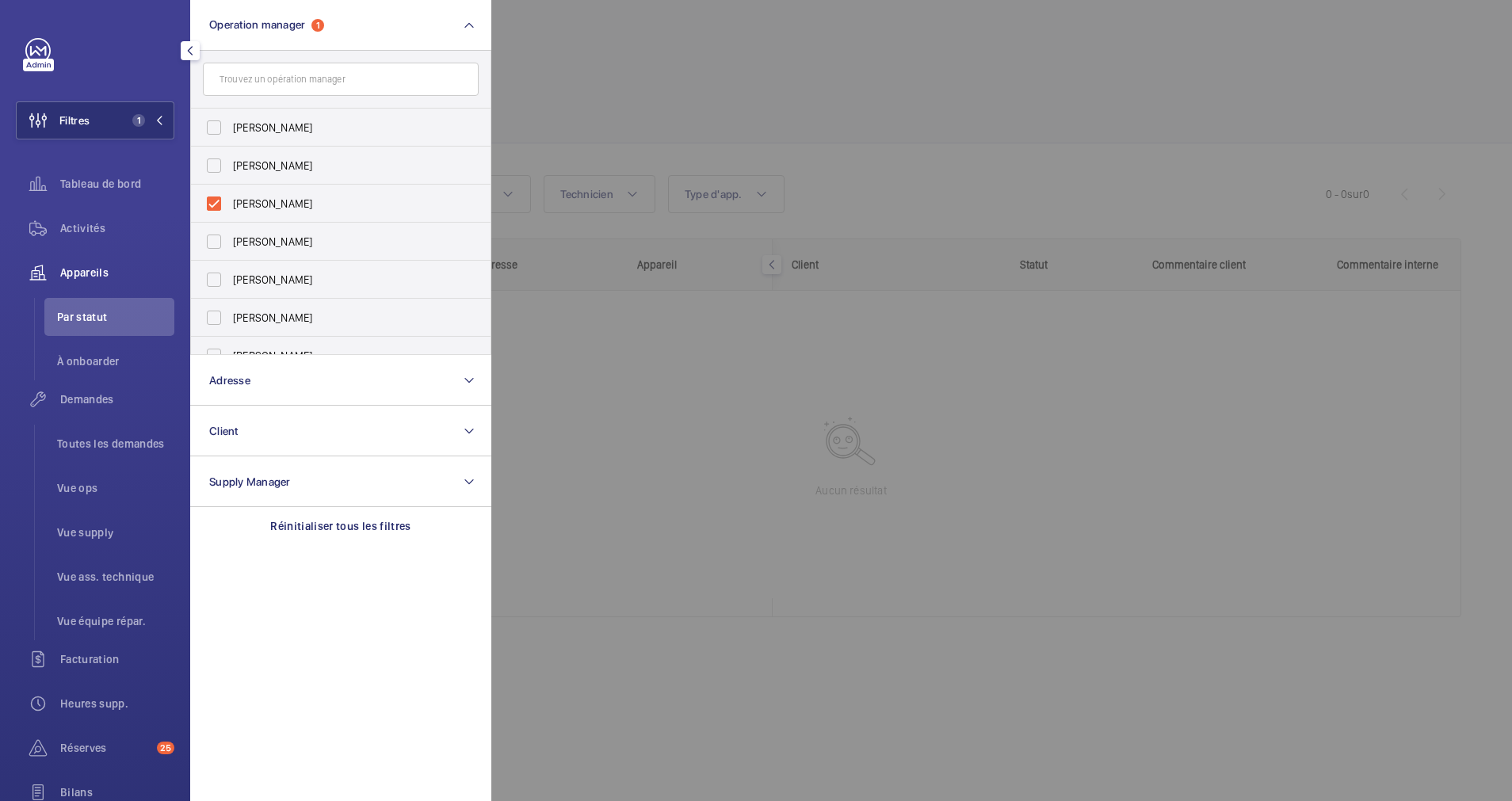
click at [762, 97] on div at bounding box center [1247, 400] width 1512 height 801
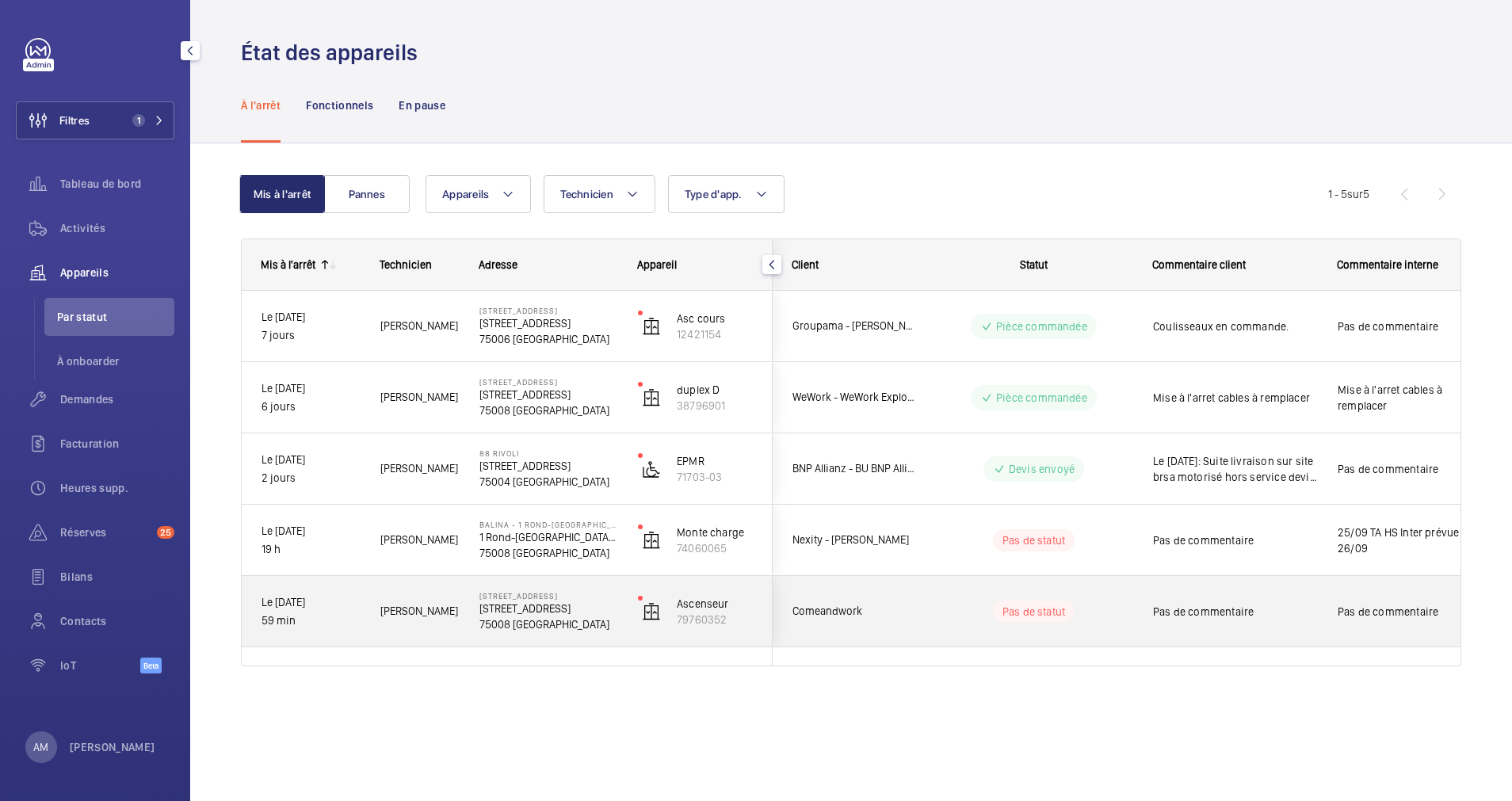
click at [603, 613] on p "16 Rue Portalis" at bounding box center [548, 609] width 138 height 16
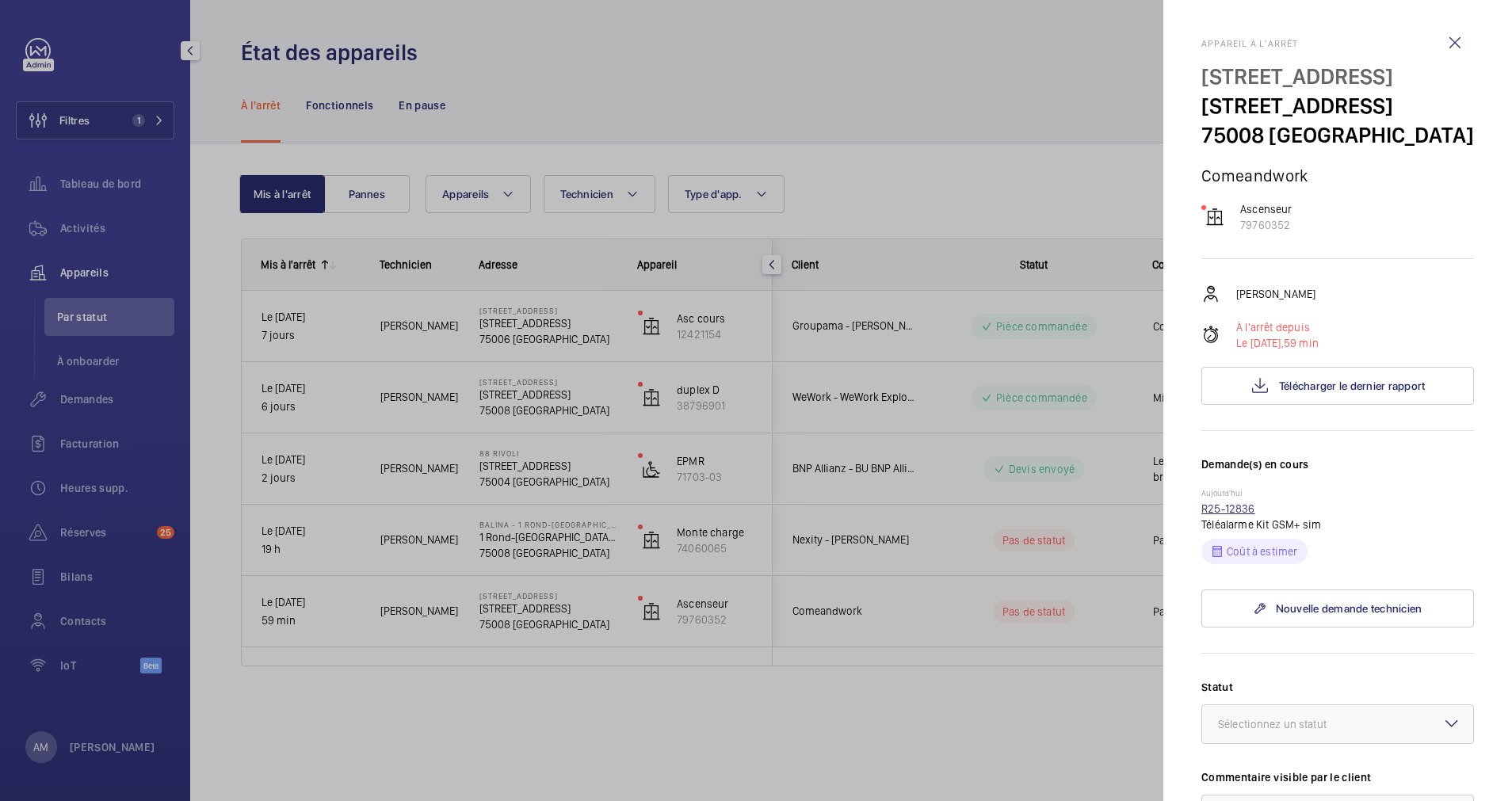
click at [1240, 511] on link "R25-12836" at bounding box center [1228, 509] width 54 height 13
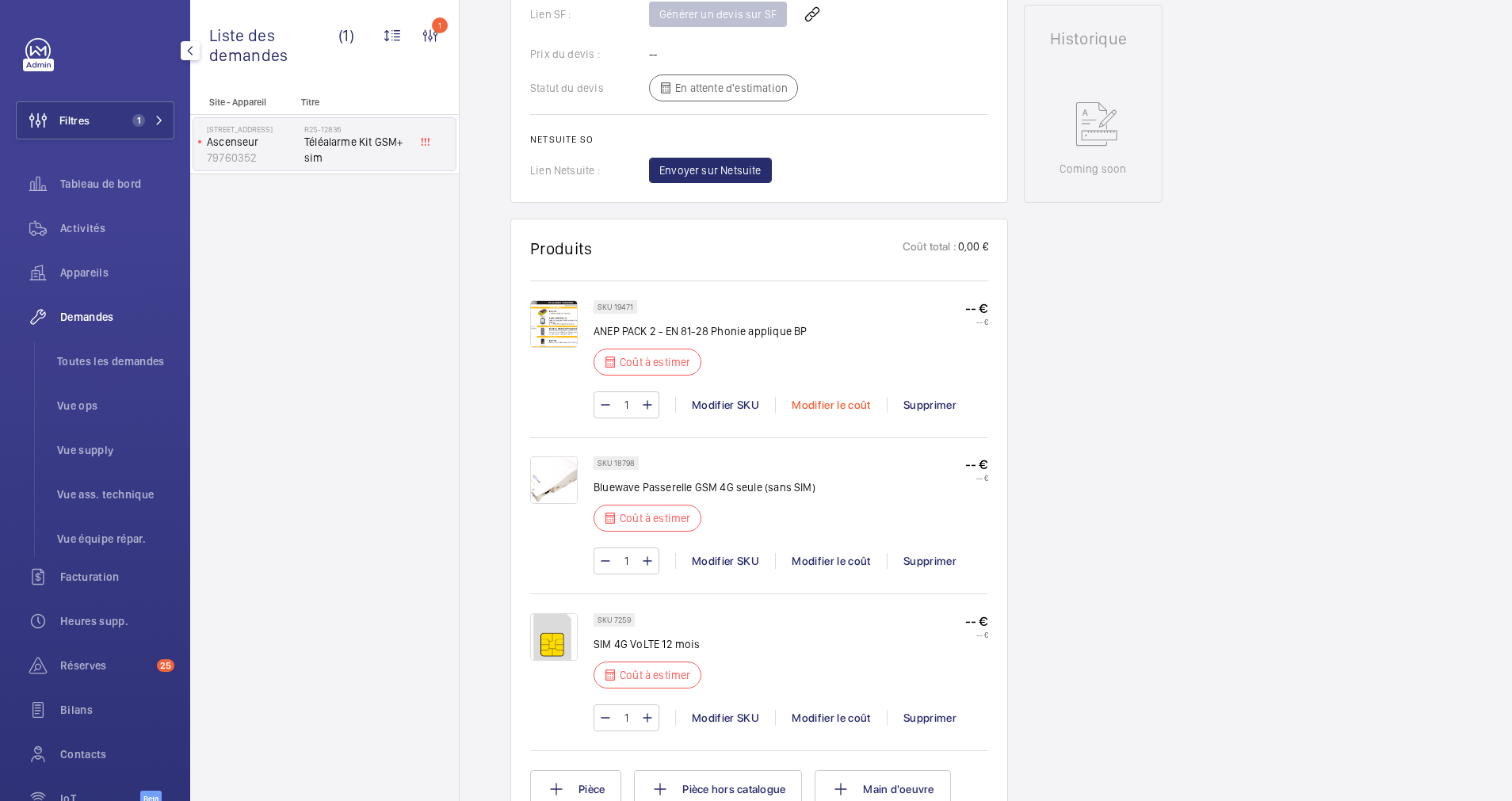
scroll to position [760, 0]
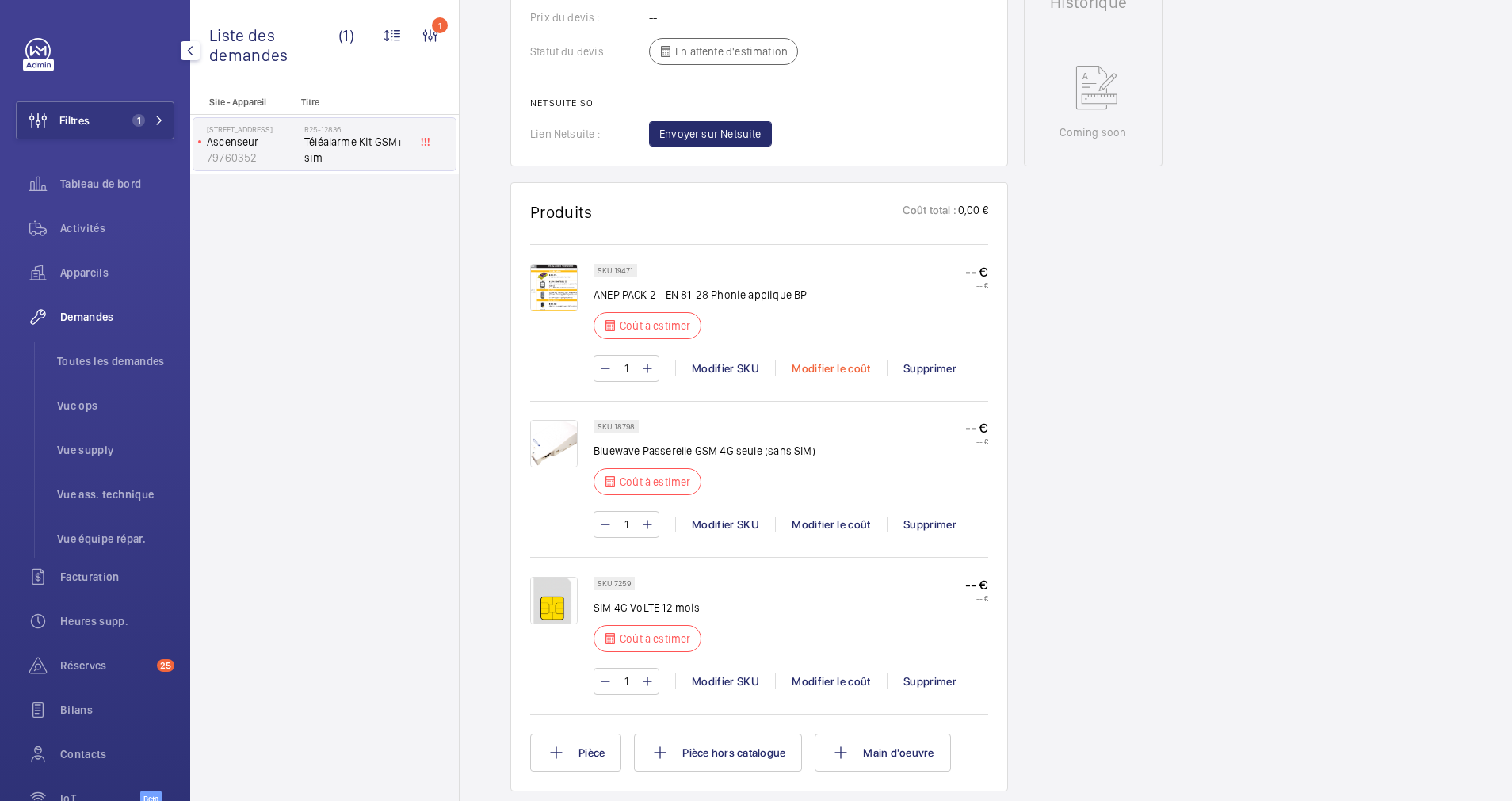
click at [833, 365] on div "Modifier le coût" at bounding box center [831, 368] width 112 height 16
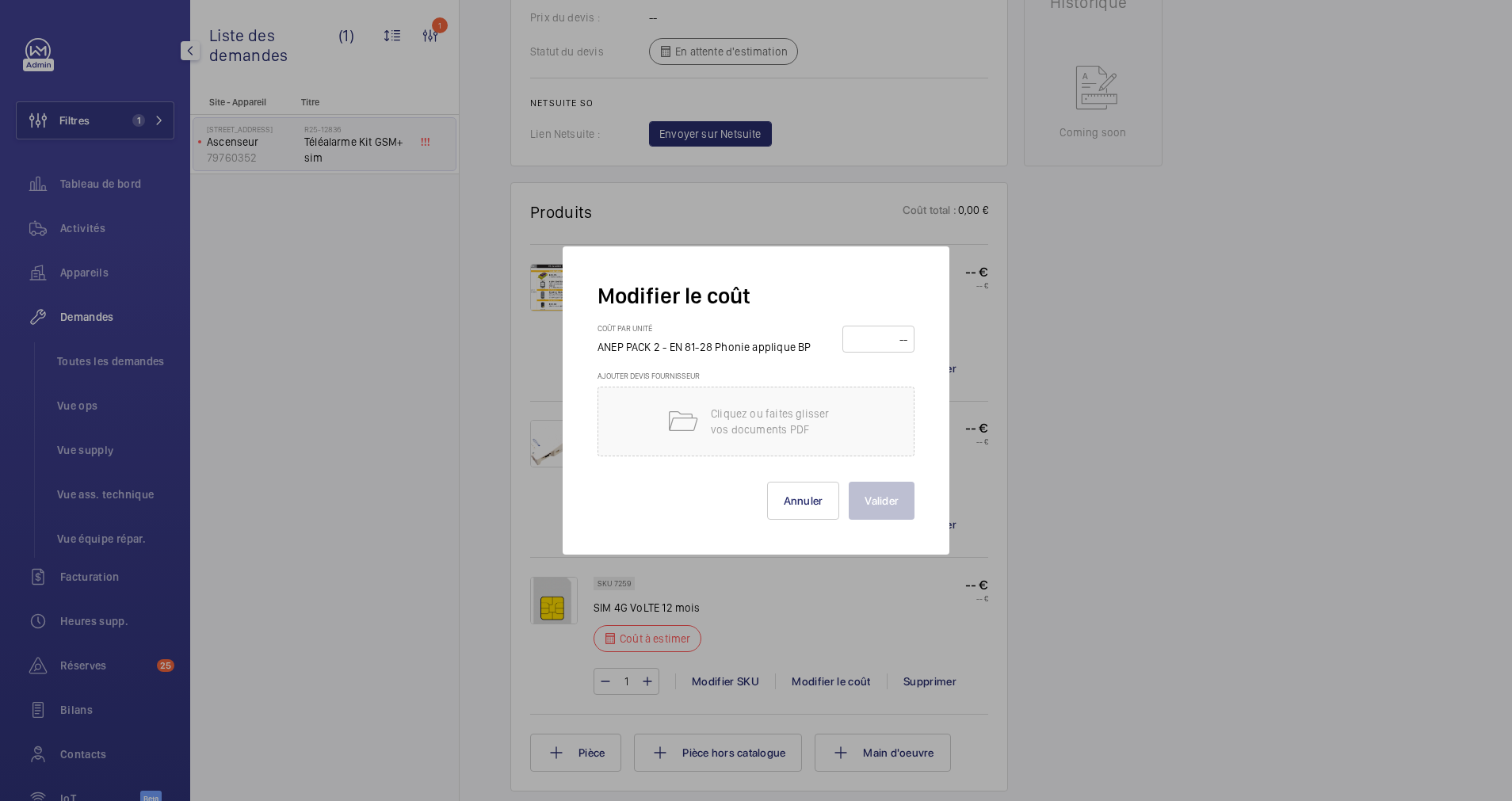
click at [875, 337] on input "number" at bounding box center [878, 339] width 61 height 26
type input "1"
click at [888, 490] on button "Valider" at bounding box center [881, 501] width 65 height 38
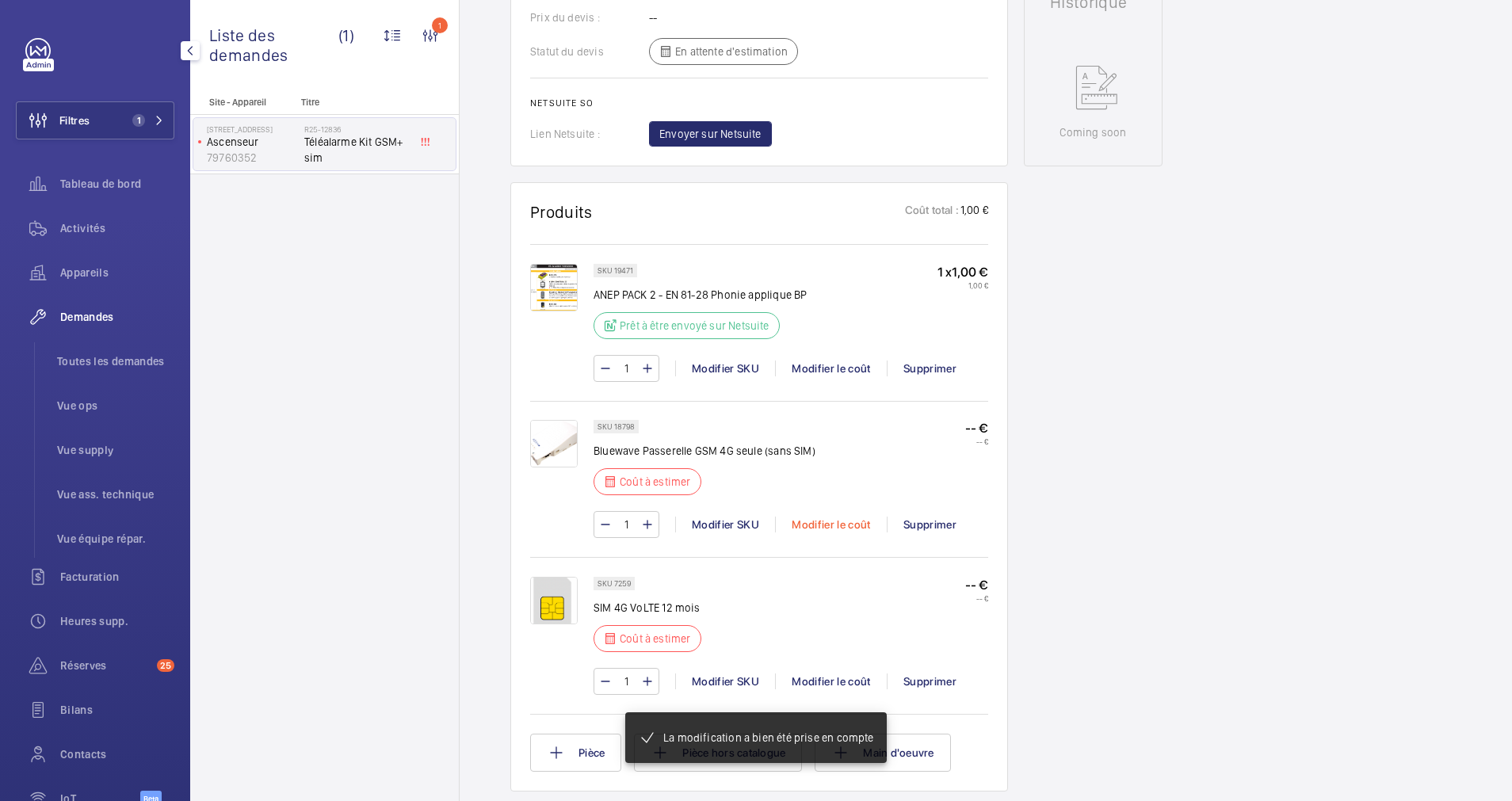
click at [846, 520] on div "Modifier le coût" at bounding box center [831, 525] width 112 height 16
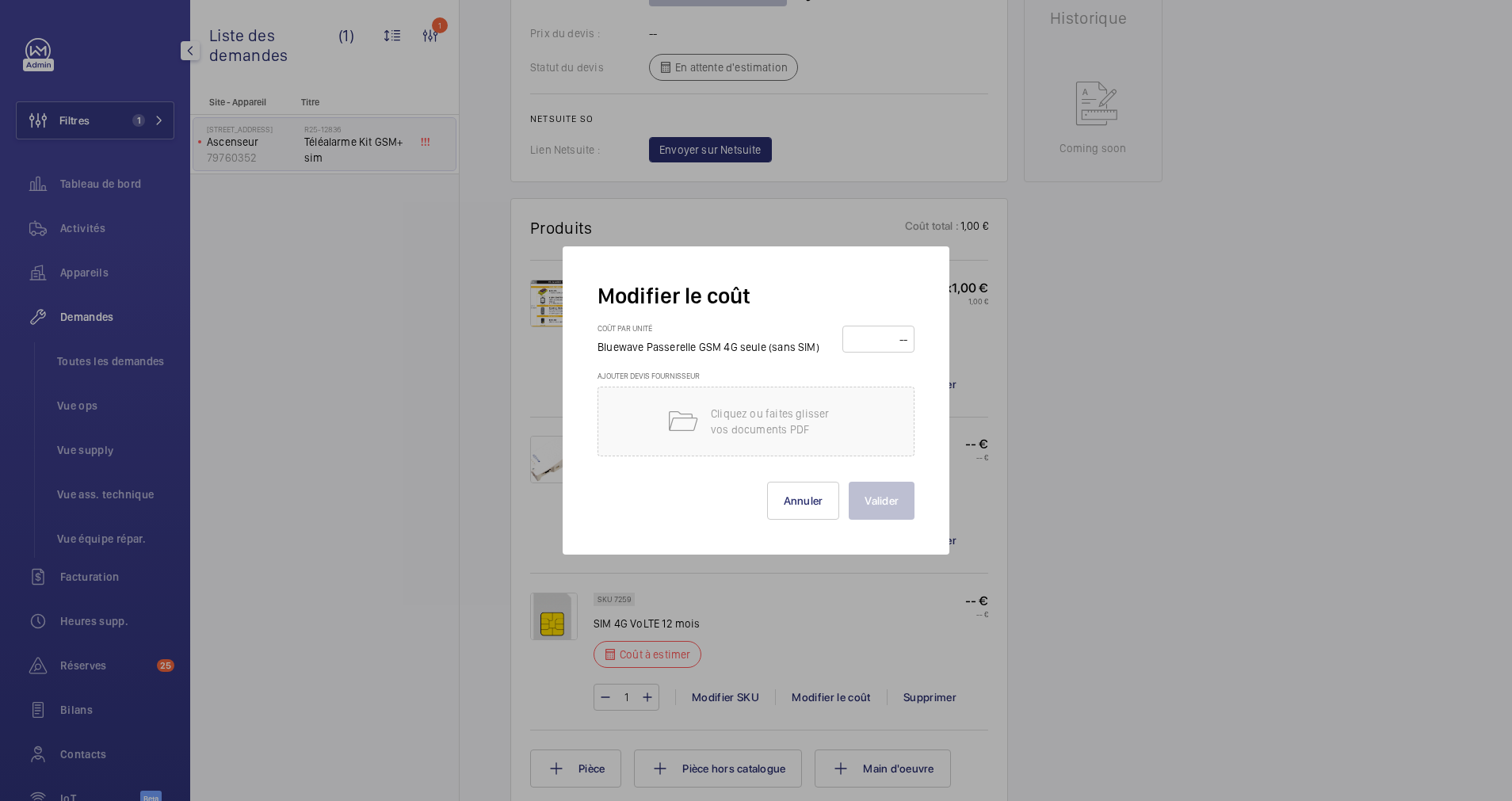
click at [862, 335] on input "number" at bounding box center [878, 339] width 61 height 26
type input "1"
click at [887, 491] on button "Valider" at bounding box center [881, 501] width 65 height 38
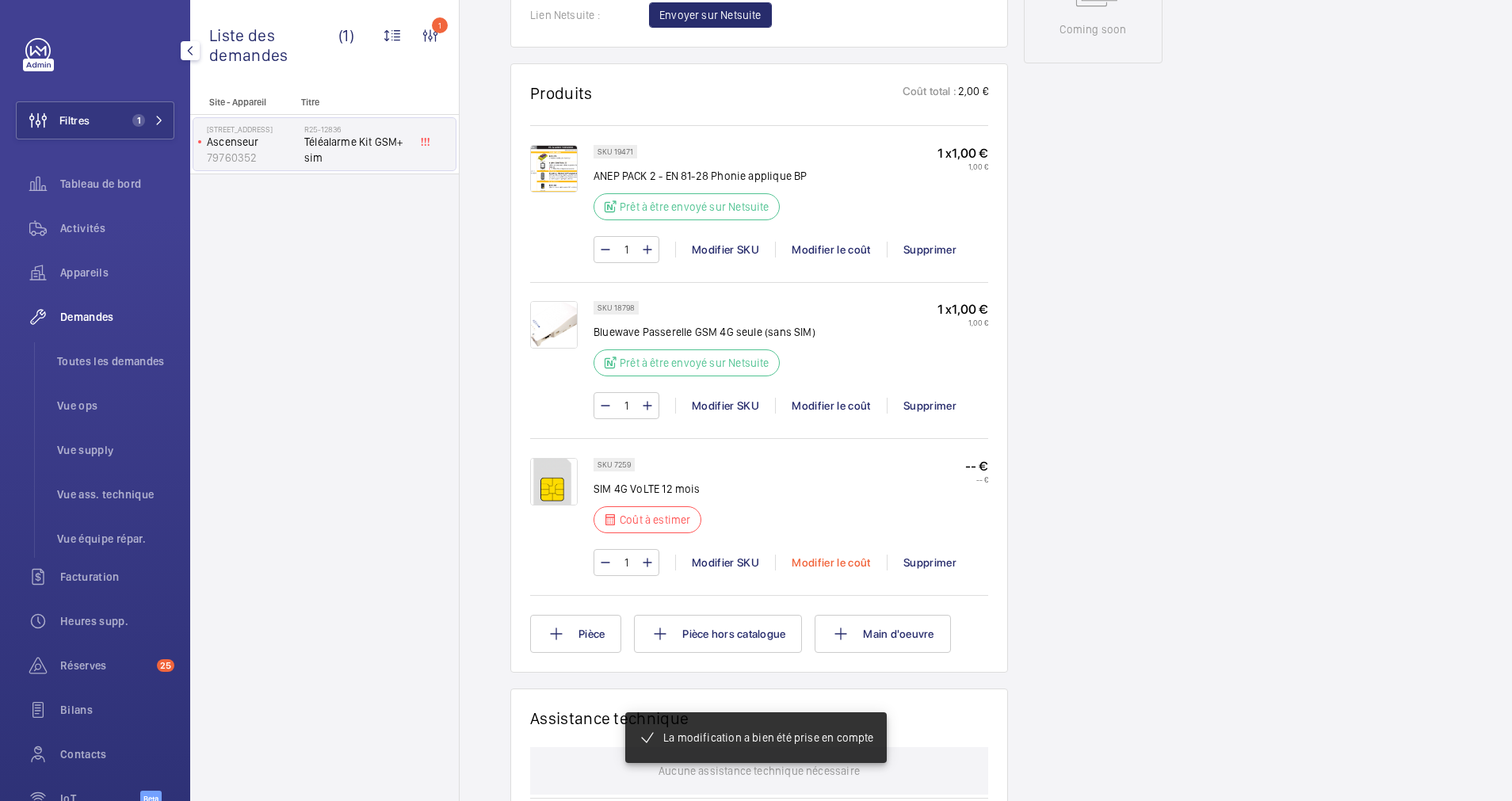
scroll to position [879, 0]
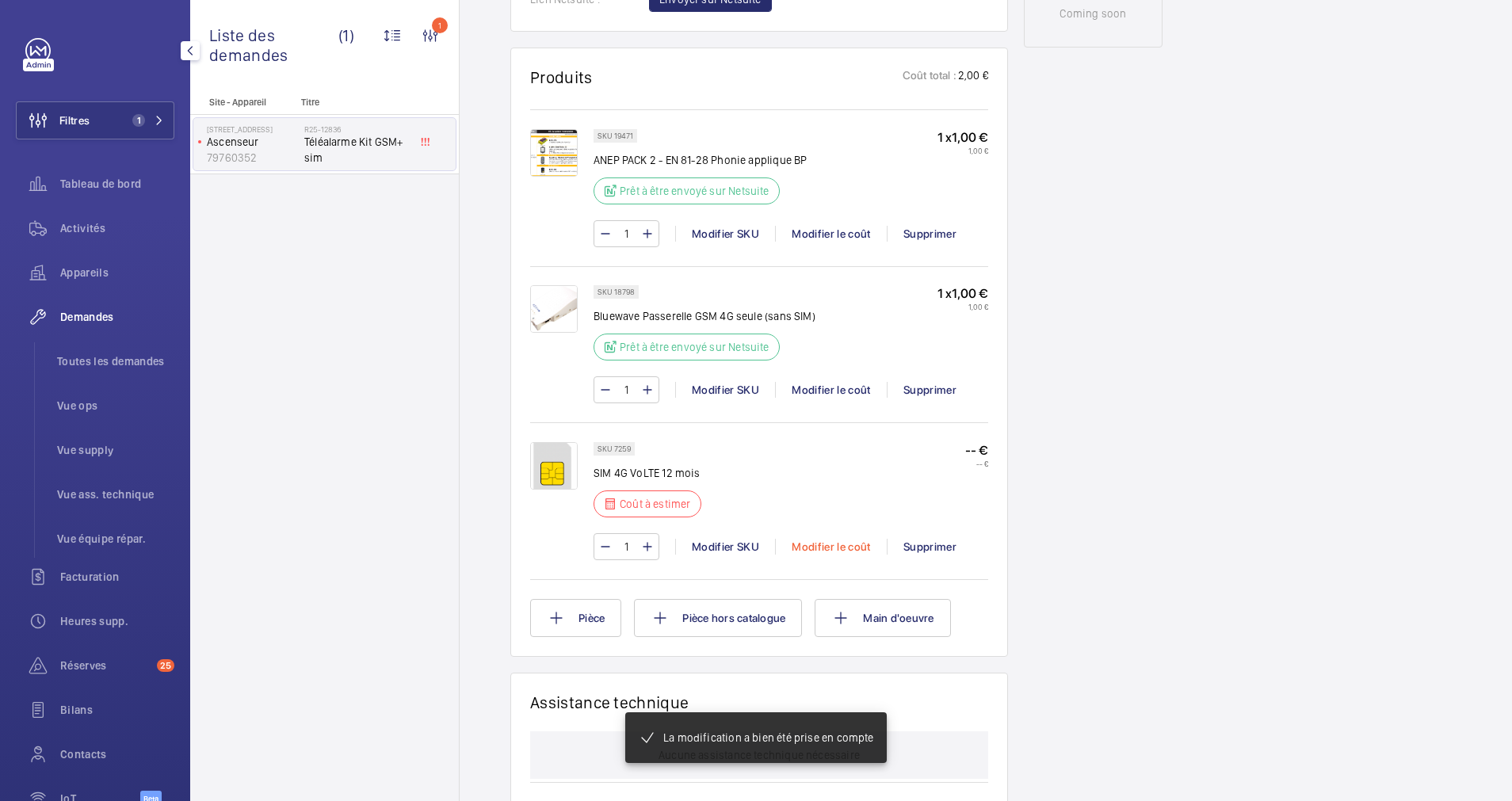
click at [829, 554] on div "Modifier le coût" at bounding box center [831, 547] width 112 height 16
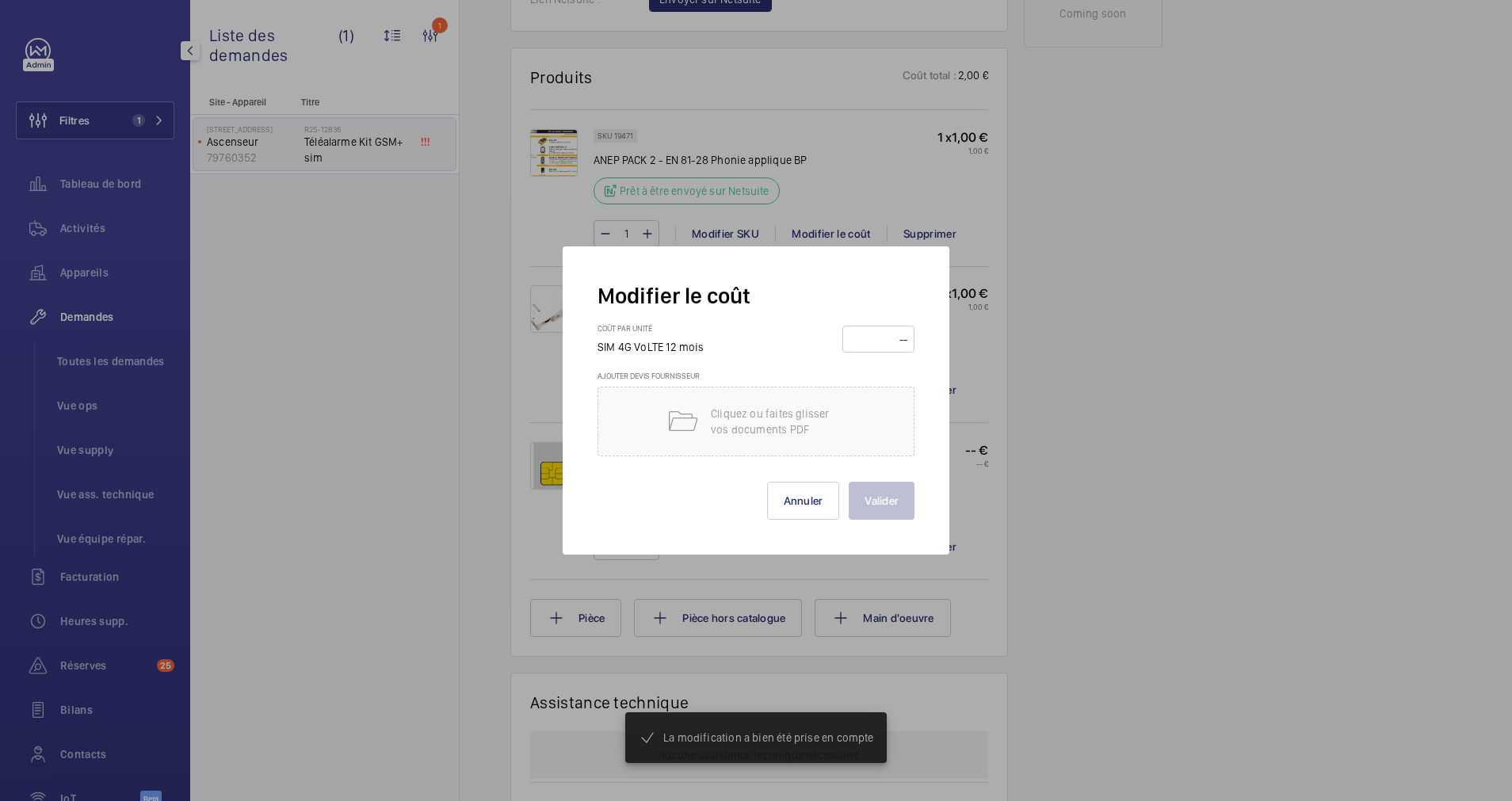
click at [873, 326] on form "Modifier le coût Coût par unité SIM 4G VoLTE 12 mois Ajouter devis fournisseur …" at bounding box center [756, 400] width 317 height 239
click at [873, 337] on input "number" at bounding box center [878, 339] width 61 height 26
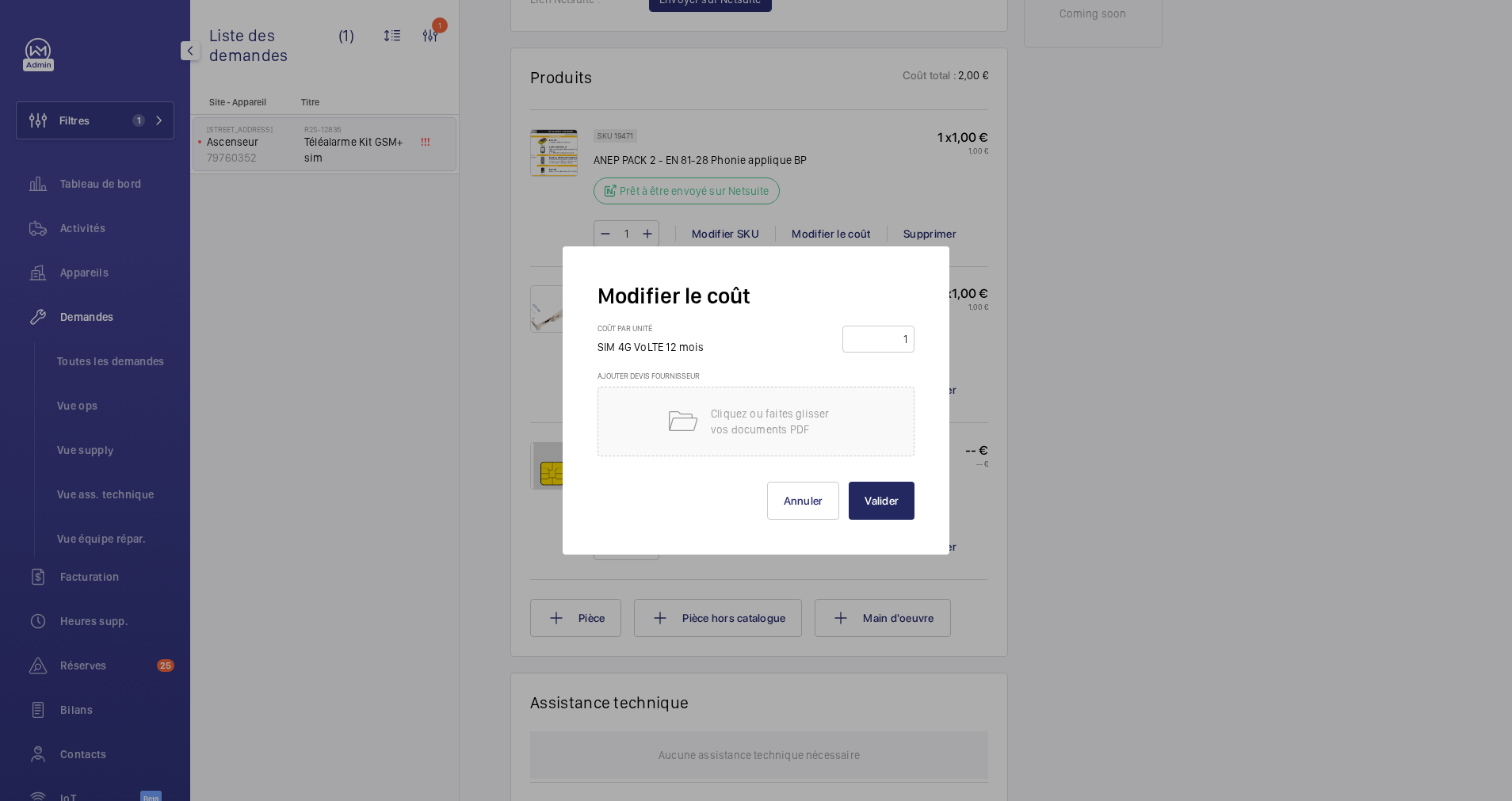
type input "1"
click at [903, 513] on button "Valider" at bounding box center [881, 501] width 65 height 38
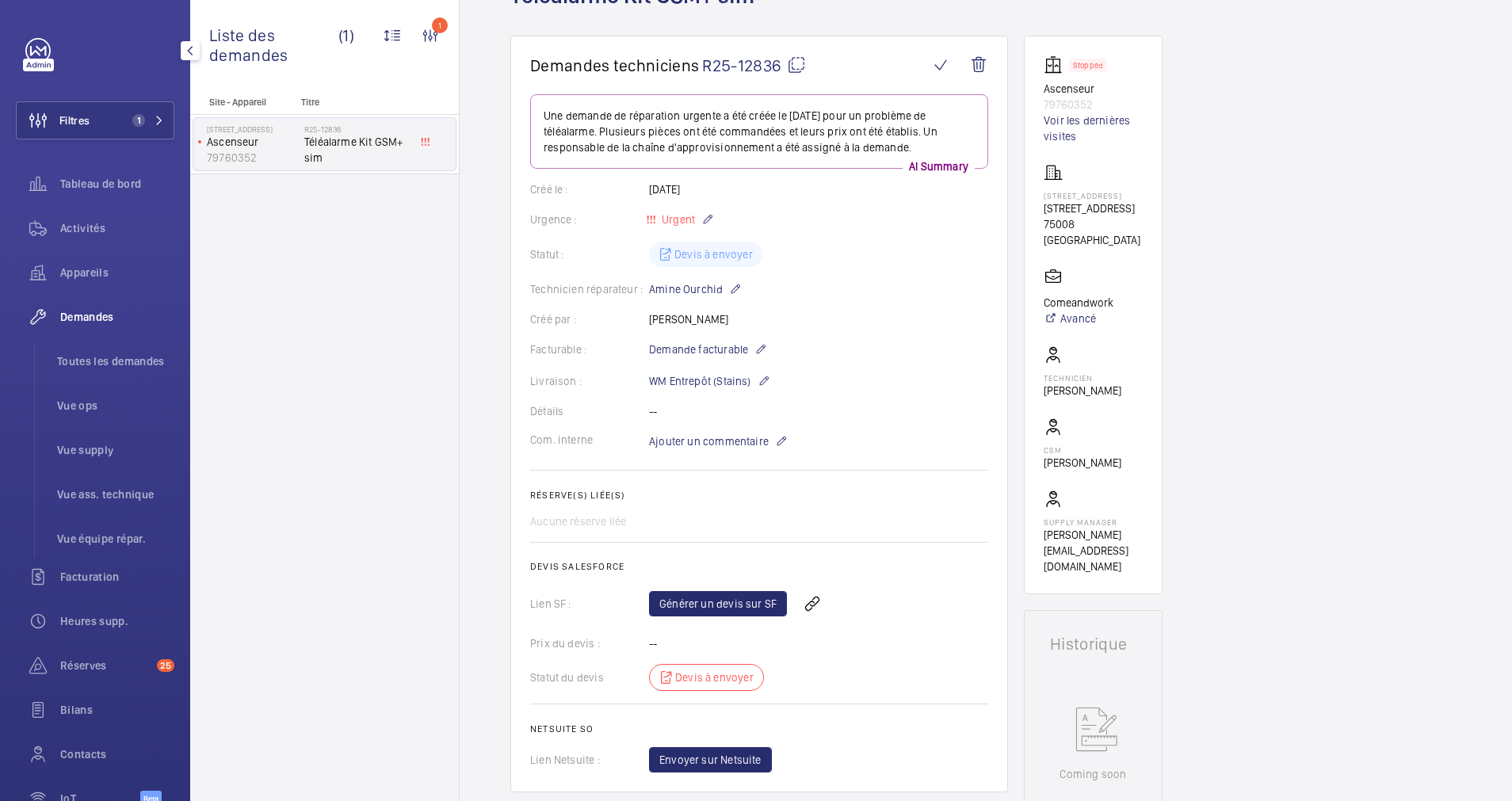
scroll to position [238, 0]
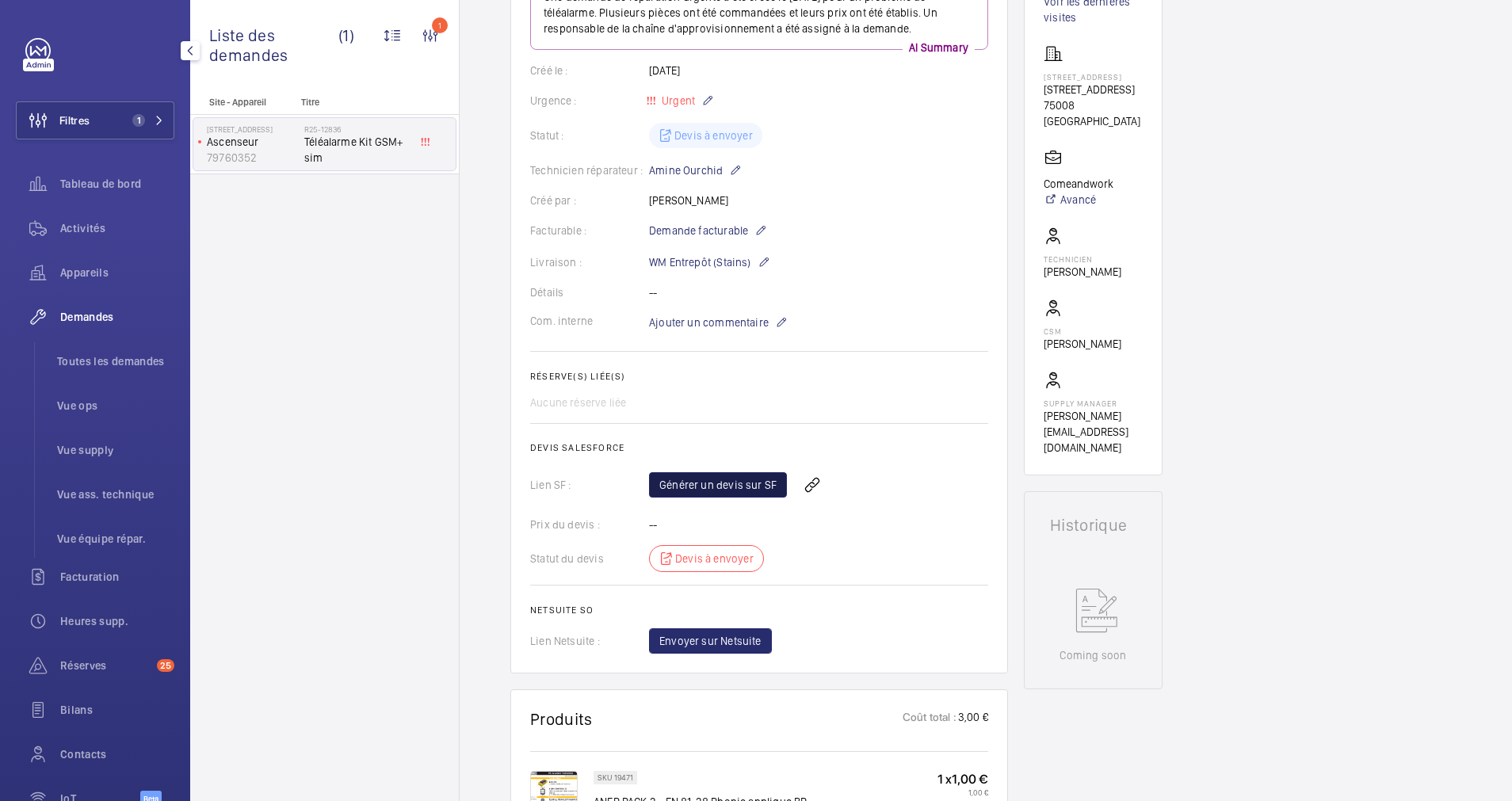
click at [724, 482] on link "Générer un devis sur SF" at bounding box center [717, 485] width 138 height 26
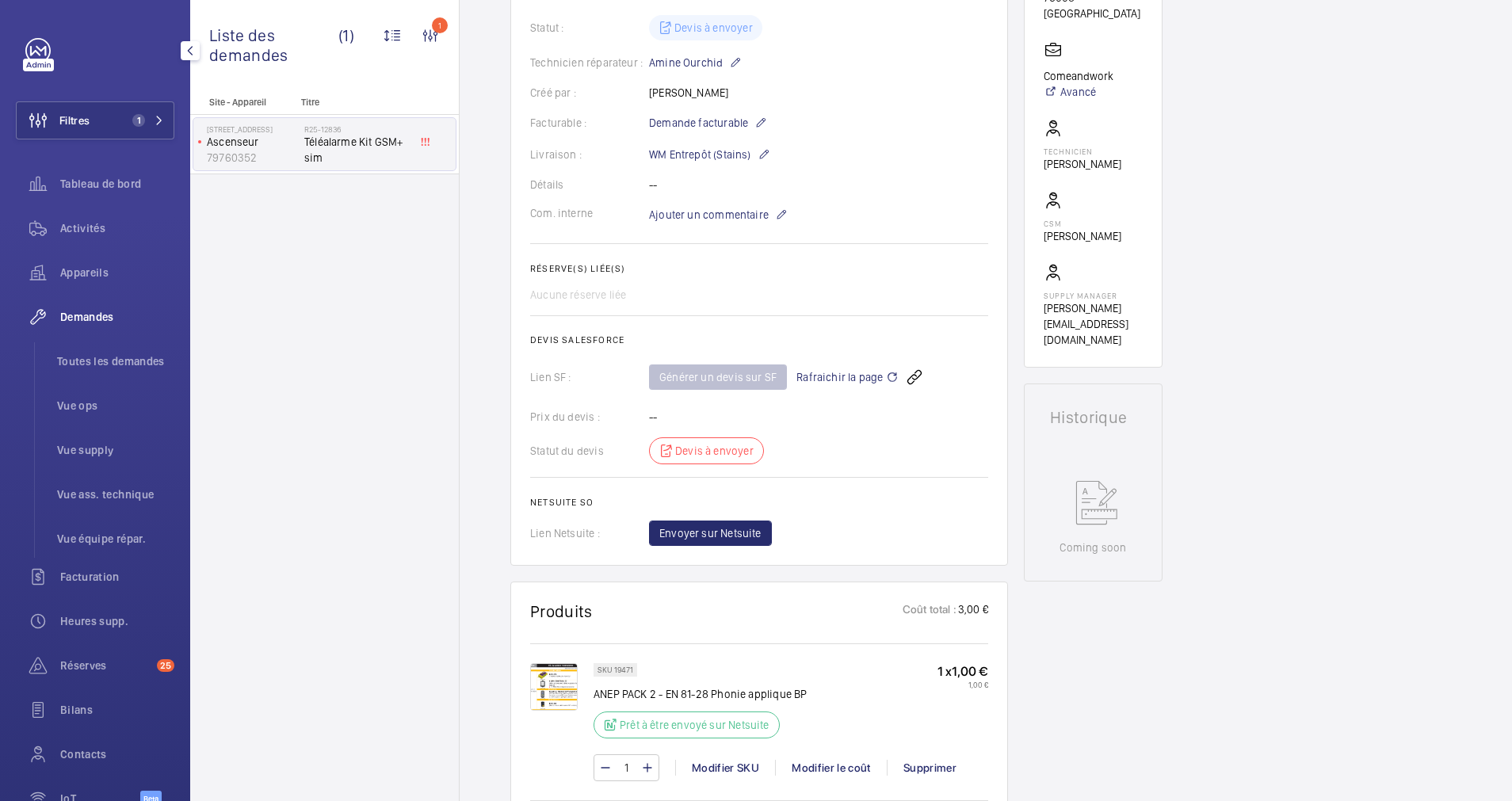
scroll to position [356, 0]
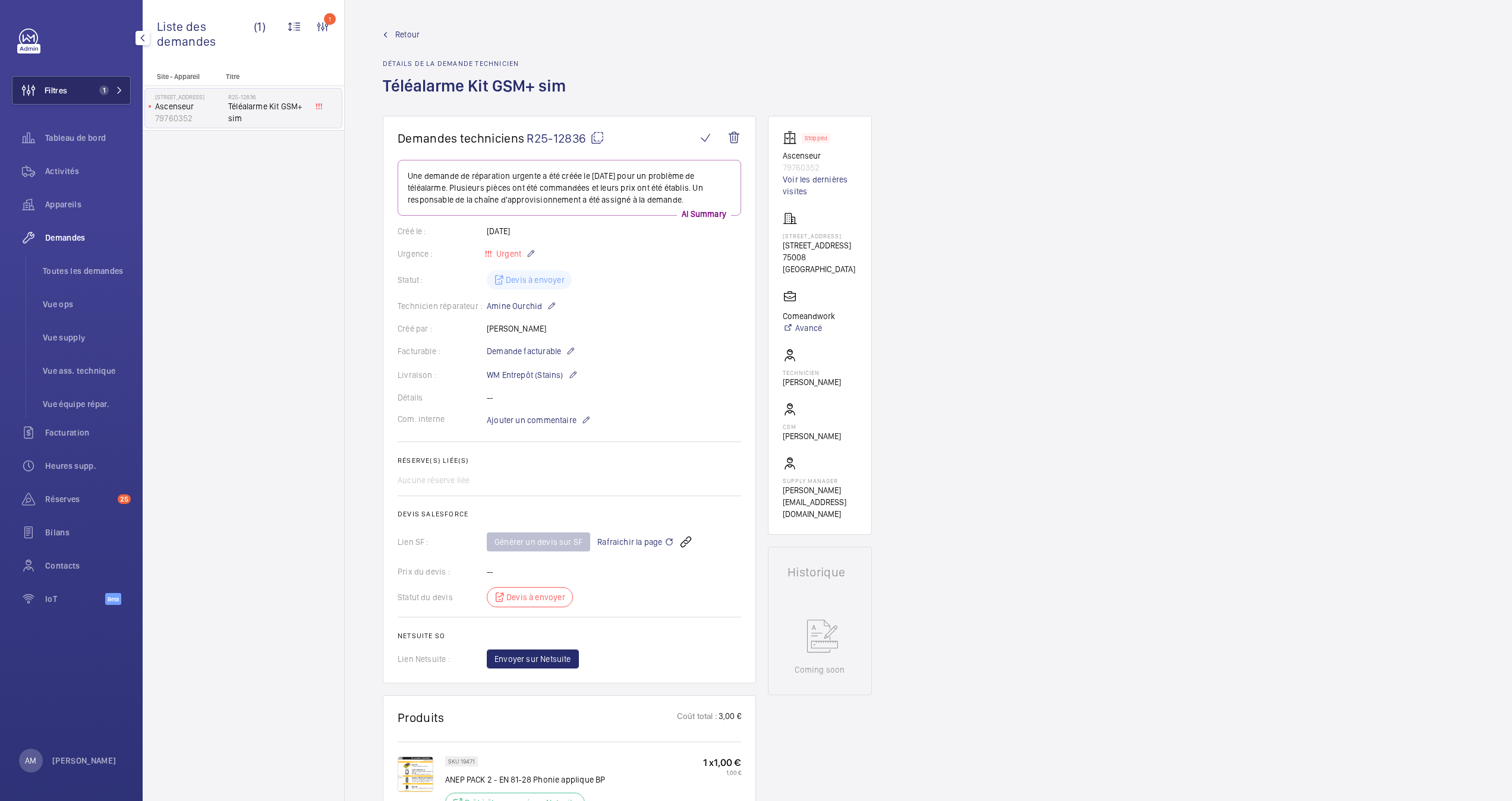
click at [95, 88] on span "1" at bounding box center [102, 90] width 14 height 10
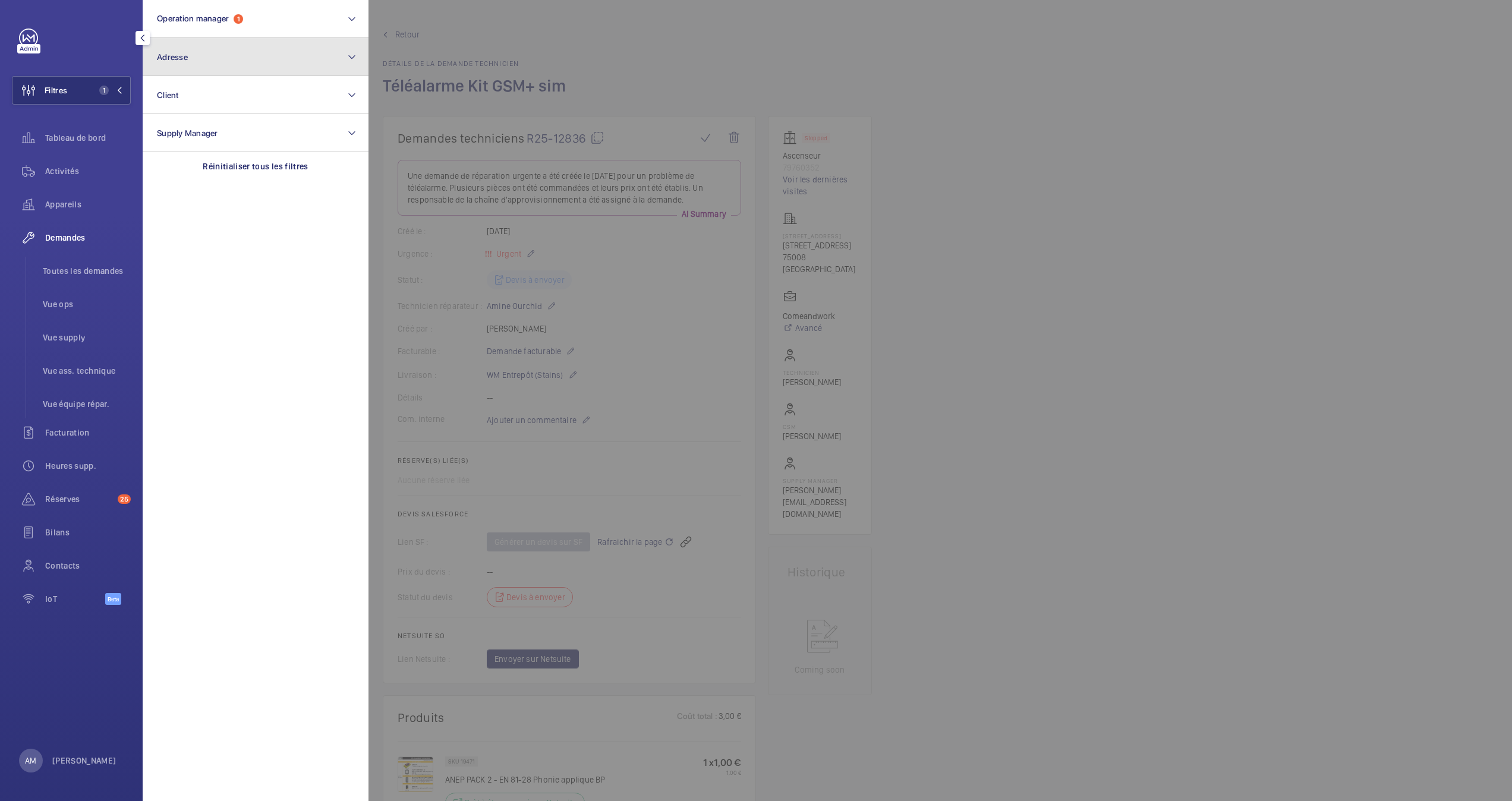
drag, startPoint x: 196, startPoint y: 64, endPoint x: 210, endPoint y: 68, distance: 14.6
click at [198, 64] on button "Adresse" at bounding box center [255, 56] width 226 height 38
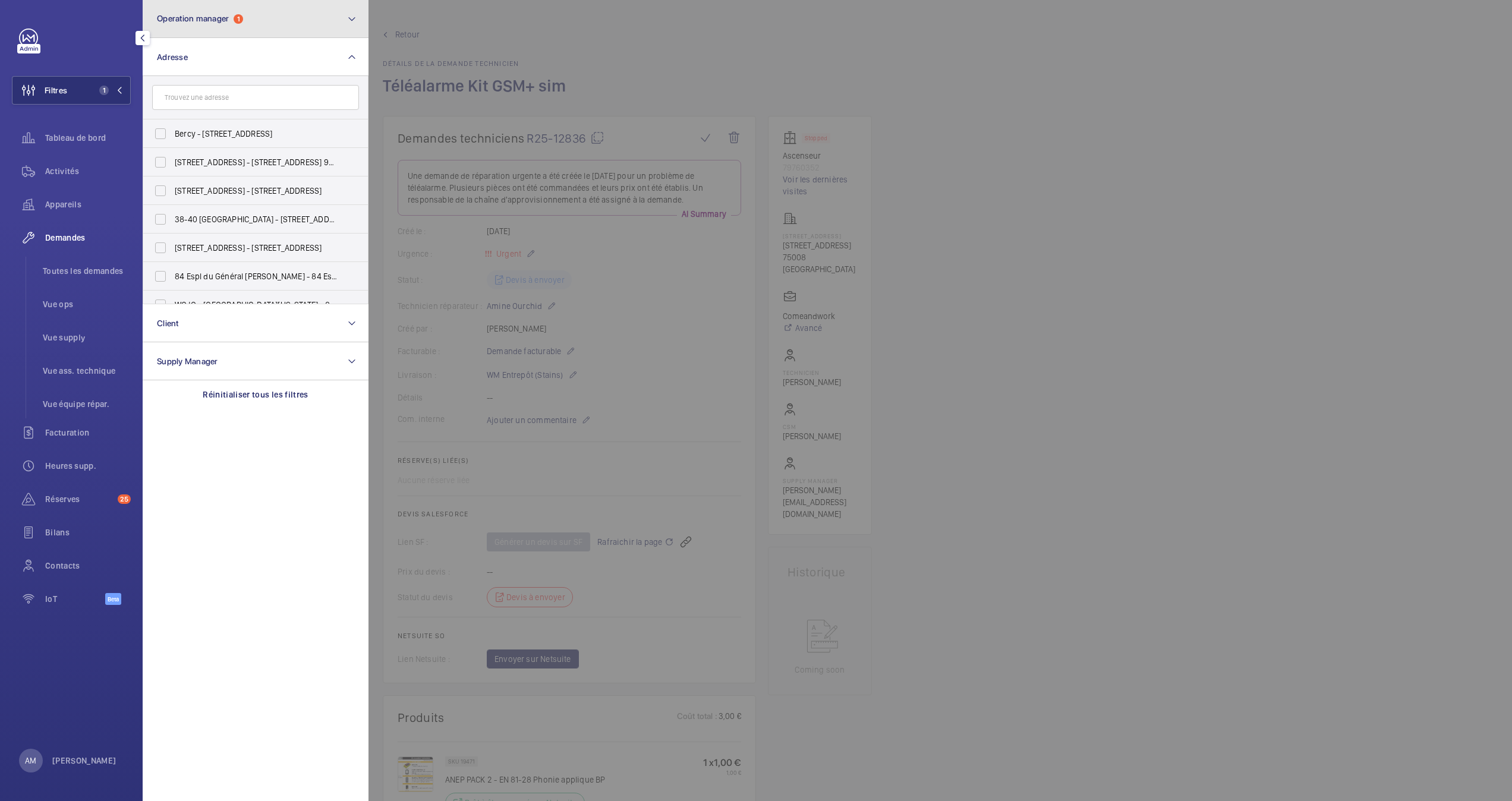
click at [290, 32] on button "Operation manager 1" at bounding box center [255, 19] width 226 height 38
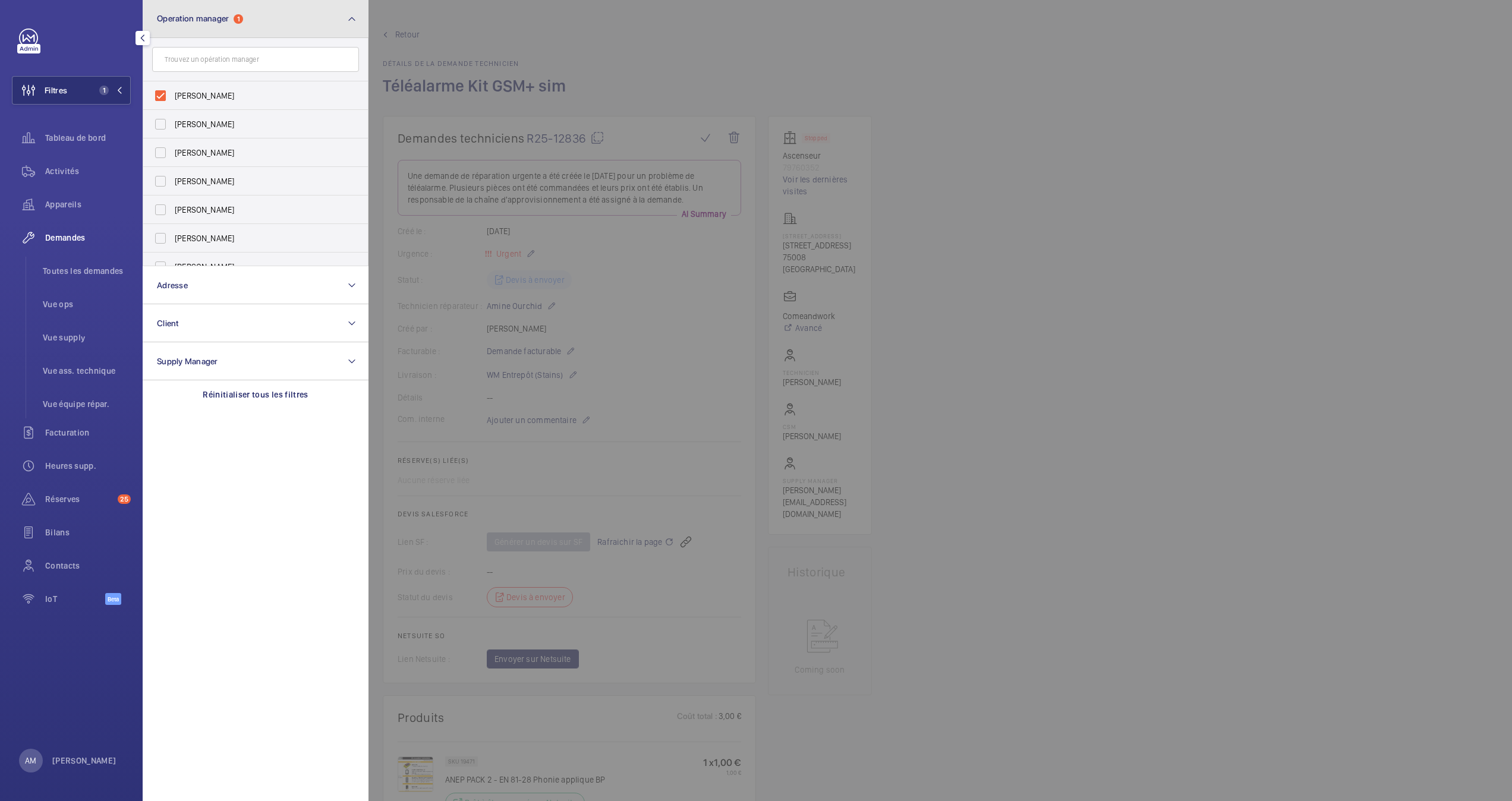
click at [294, 22] on button "Operation manager 1" at bounding box center [255, 19] width 226 height 38
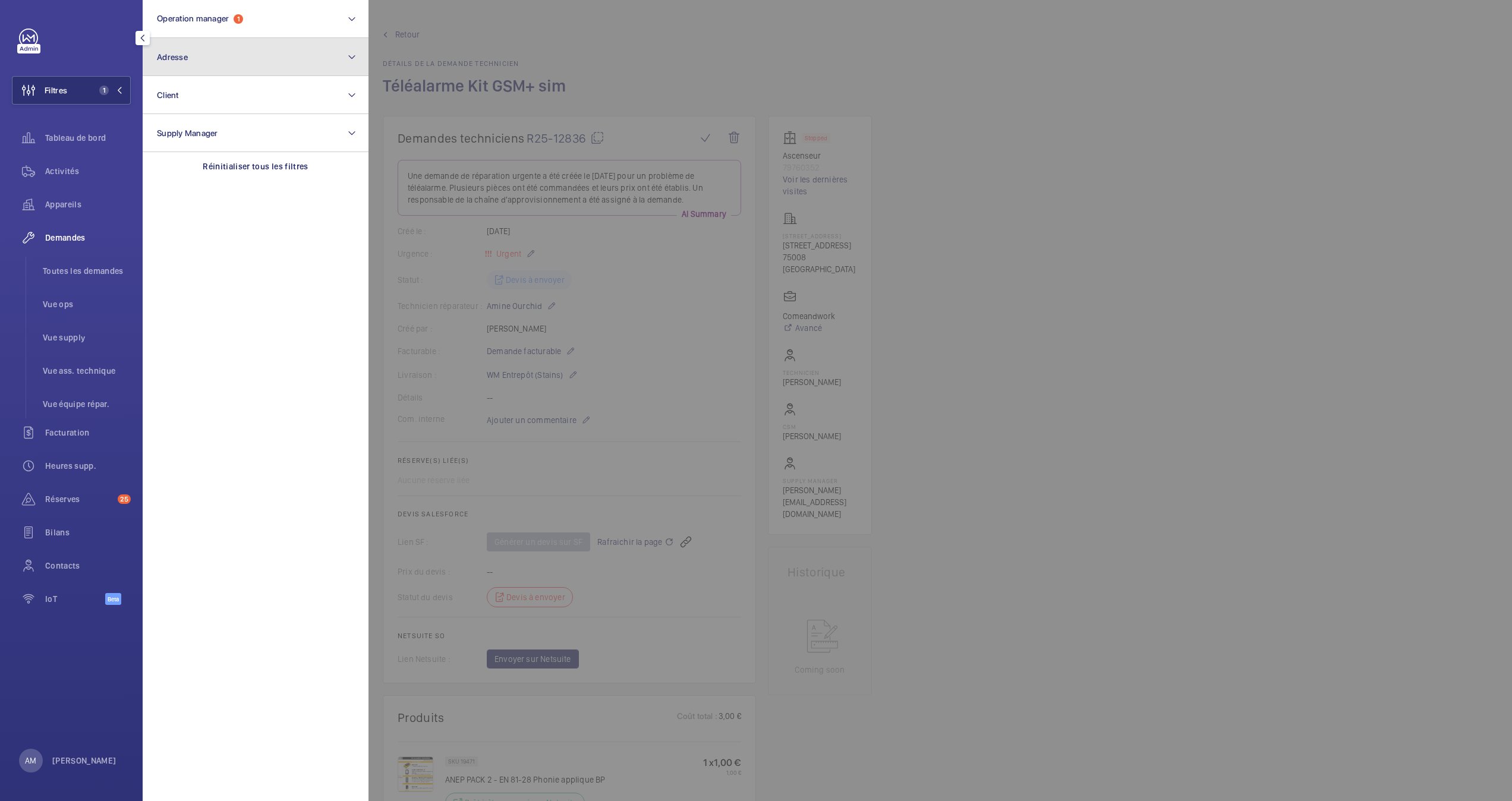
click at [255, 62] on button "Adresse" at bounding box center [255, 56] width 226 height 38
type input "m"
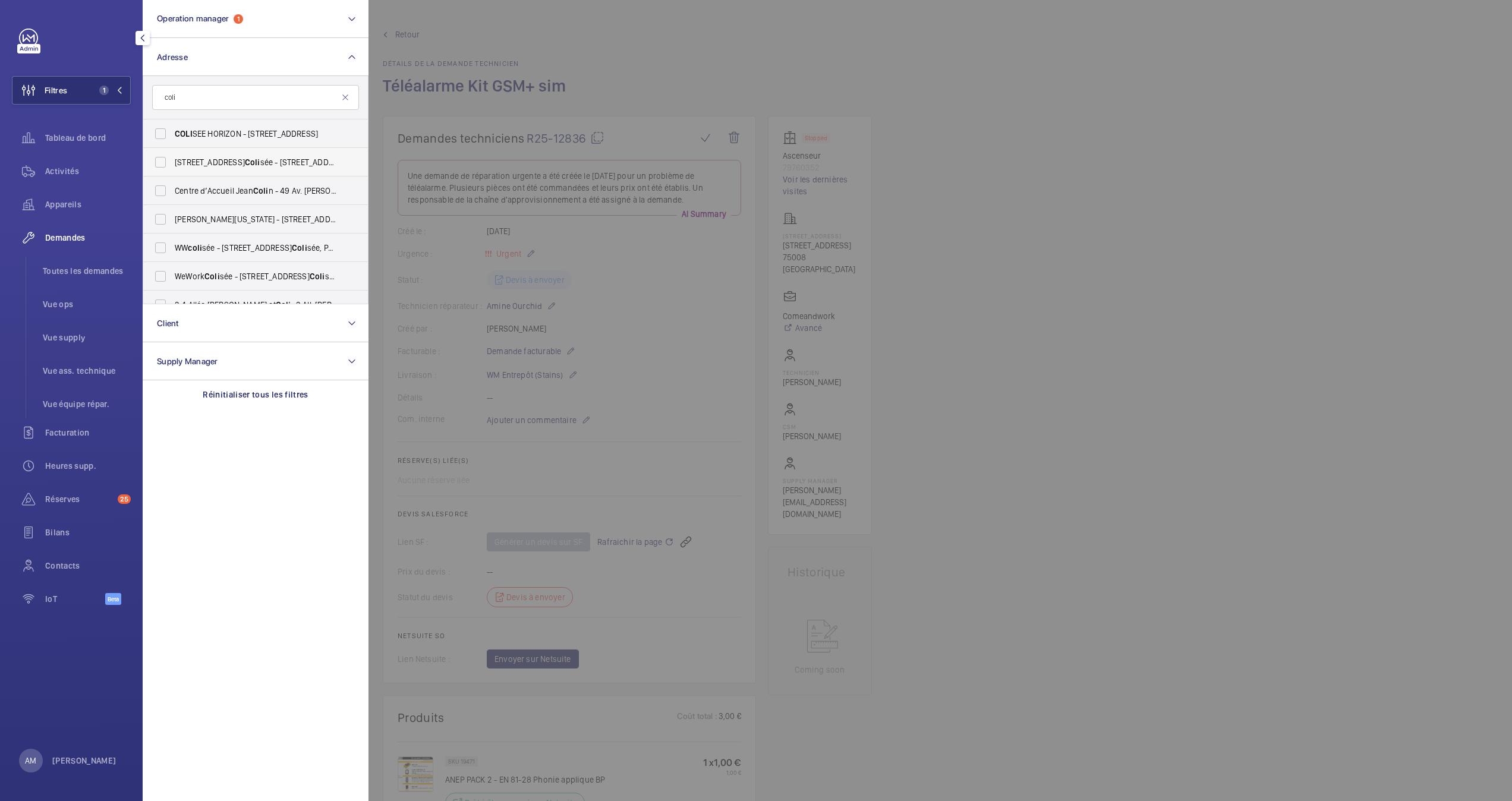
type input "coli"
click at [175, 162] on span "40 Rue du Coli sée - 40 Rue du Coli sée, 75008 PARIS, PARIS 75008" at bounding box center [256, 162] width 164 height 12
click at [173, 162] on input "40 Rue du Coli sée - 40 Rue du Coli sée, 75008 PARIS, PARIS 75008" at bounding box center [161, 162] width 24 height 24
checkbox input "true"
click at [156, 250] on input "WW coli sée - 40 Rue du Coli sée, PARIS 75008" at bounding box center [161, 248] width 24 height 24
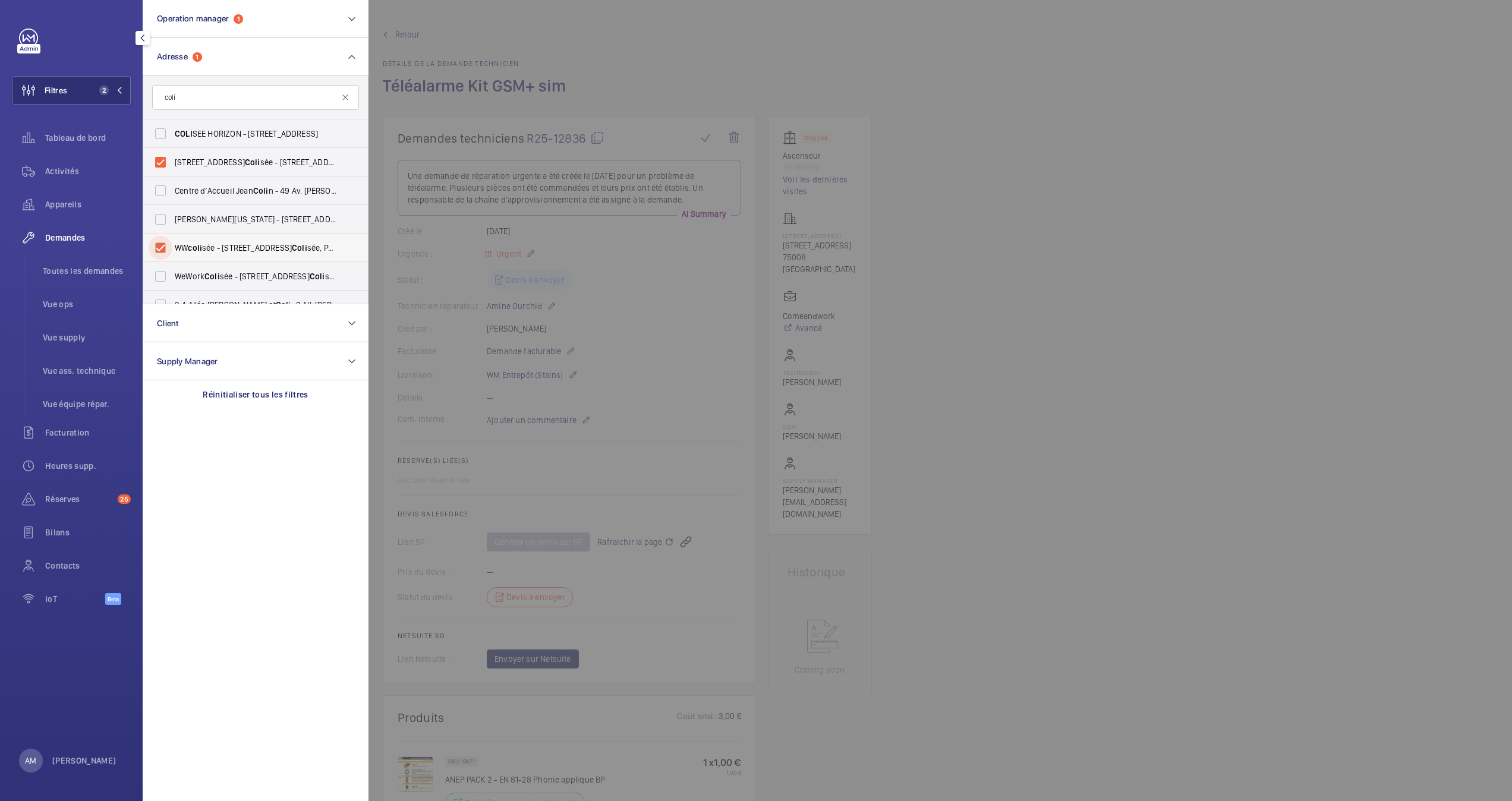
checkbox input "true"
click at [161, 276] on input "WeWork Coli sée - 40 Rue du Coli sée, PARIS 75008" at bounding box center [161, 276] width 24 height 24
checkbox input "true"
click at [65, 165] on span "Activités" at bounding box center [87, 171] width 86 height 12
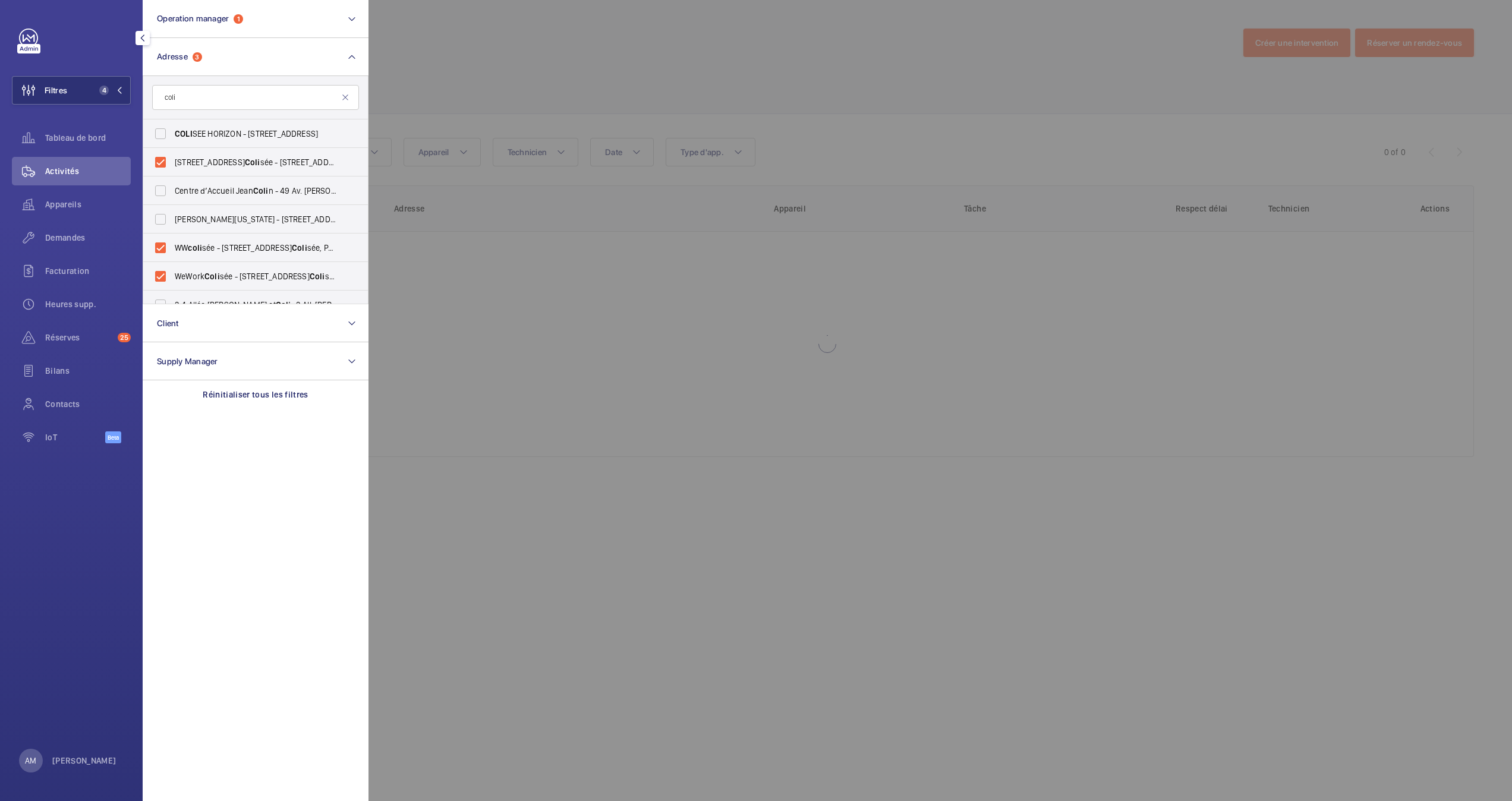
click at [609, 79] on div at bounding box center [1124, 400] width 1512 height 801
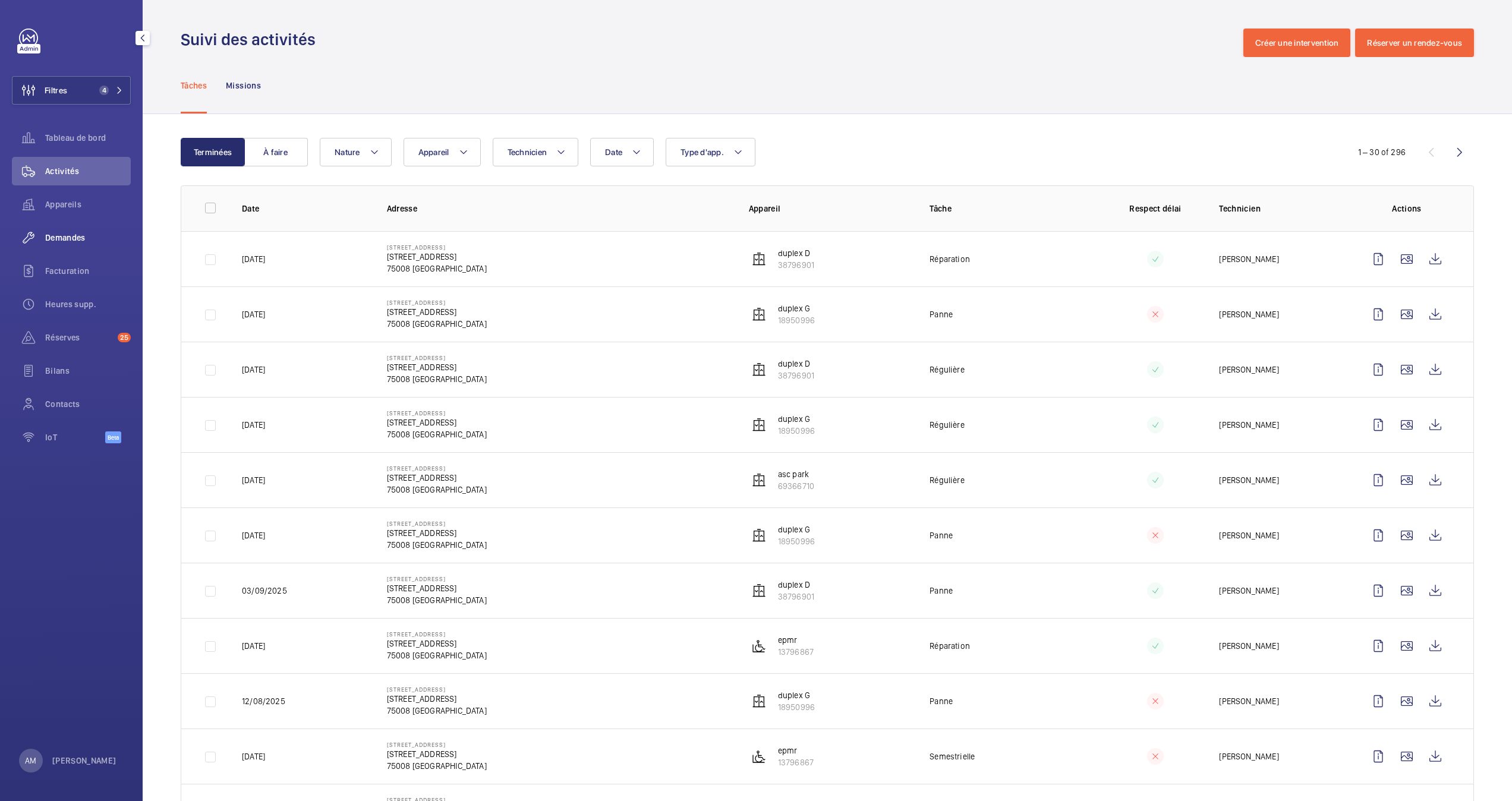
click at [55, 241] on span "Demandes" at bounding box center [87, 238] width 86 height 12
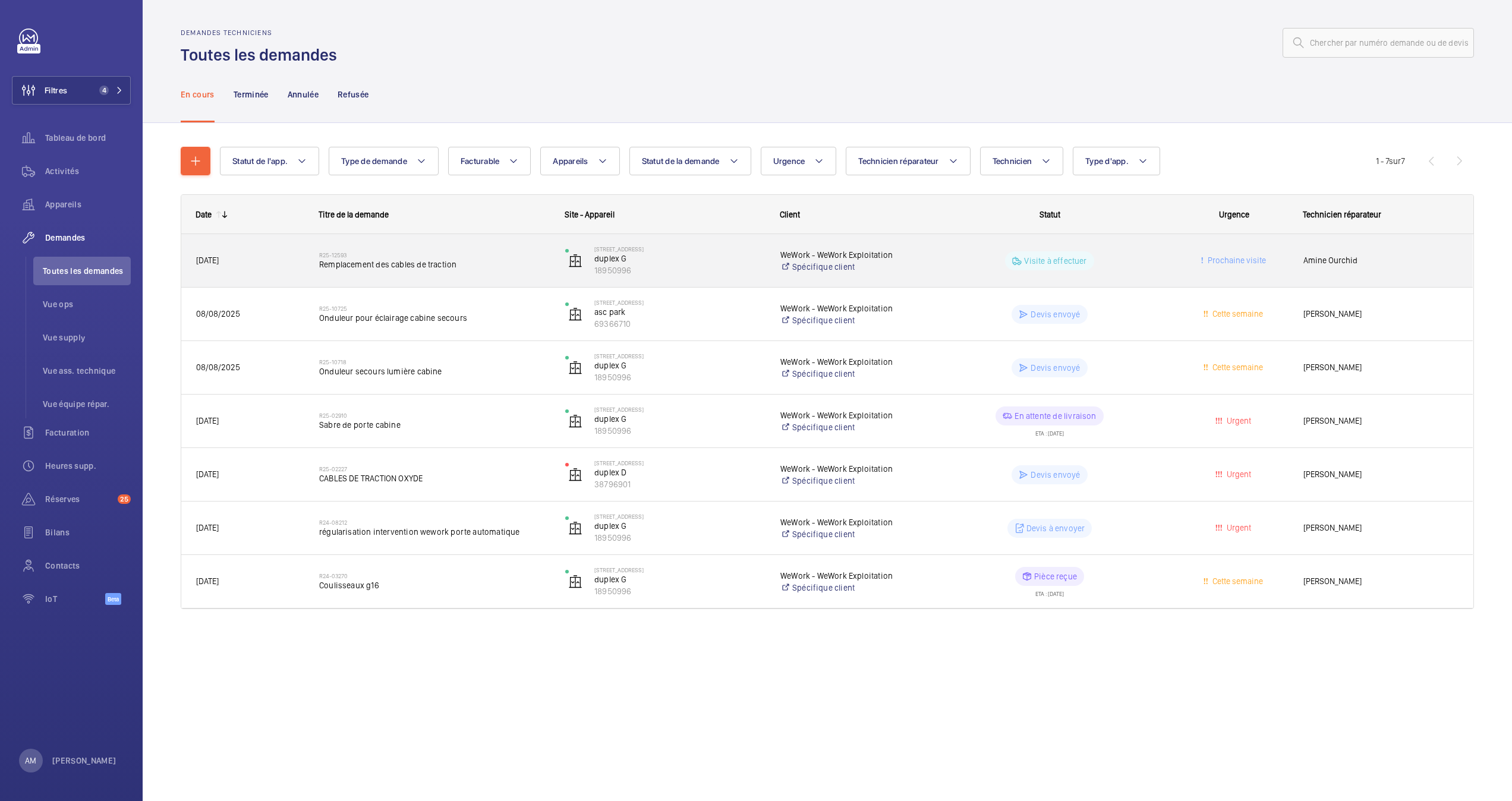
click at [498, 264] on span "Remplacement des cables de traction" at bounding box center [434, 265] width 231 height 12
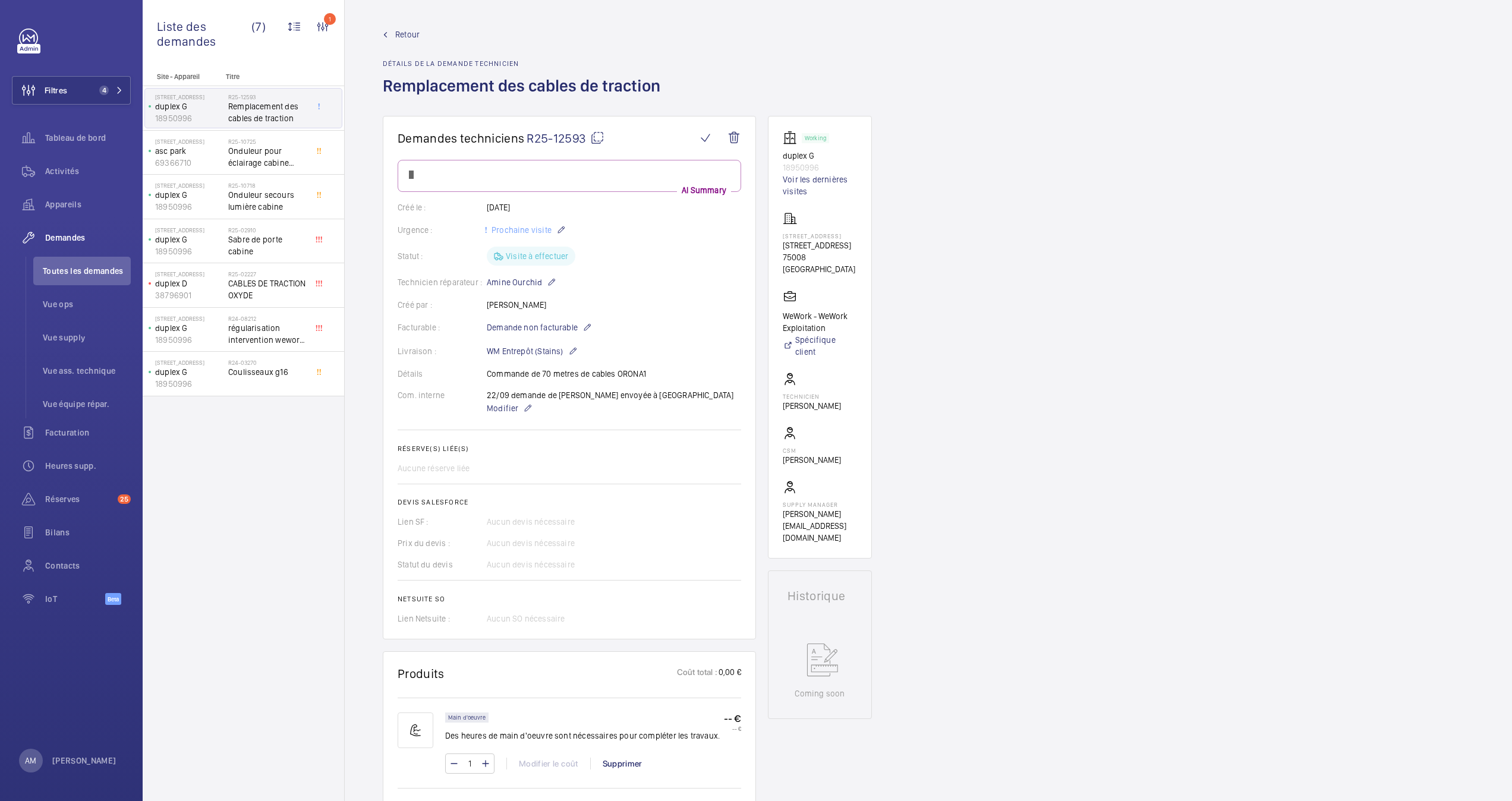
click at [403, 34] on span "Retour" at bounding box center [407, 35] width 25 height 12
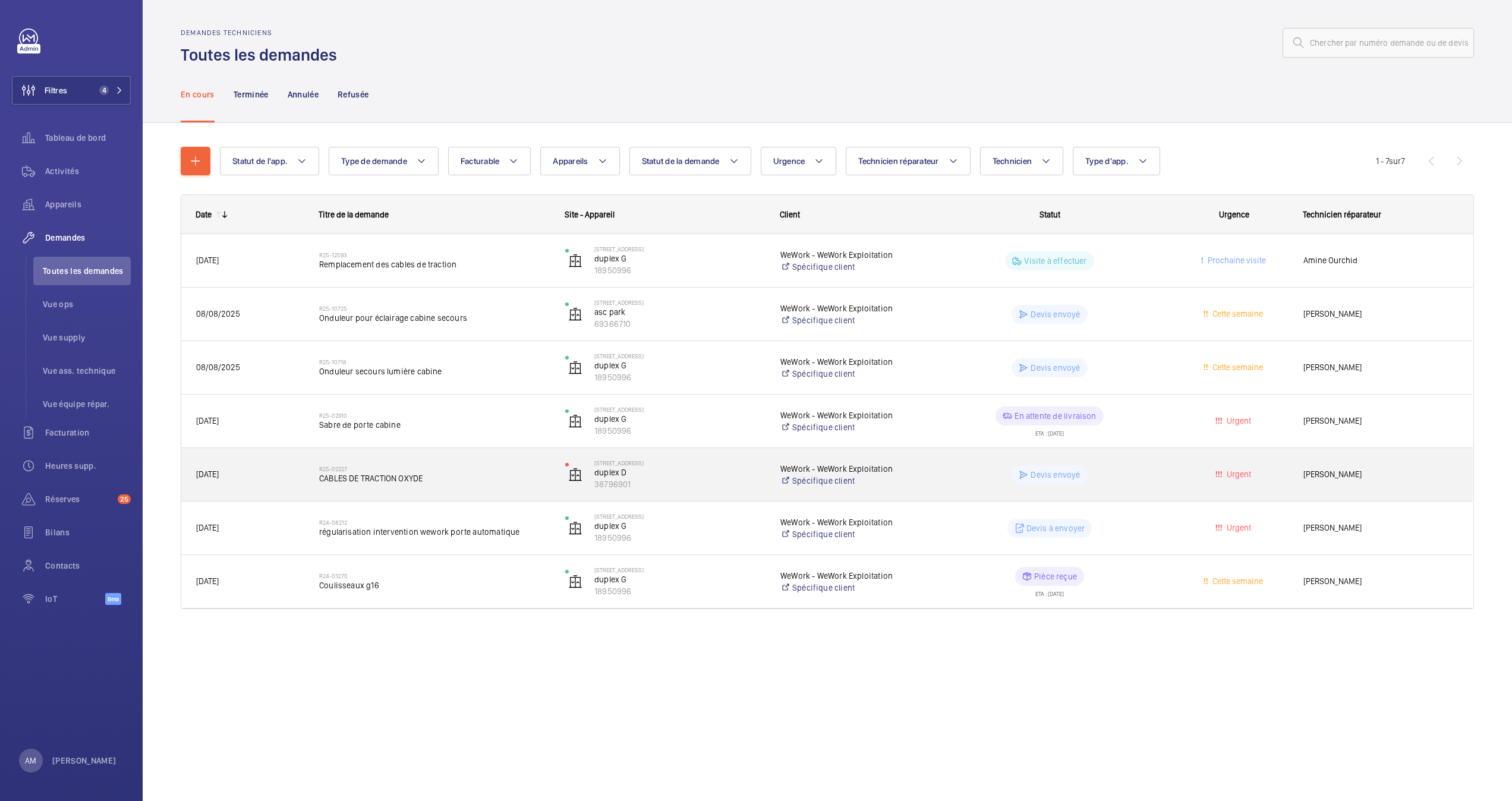
click at [468, 467] on h2 "R25-02227" at bounding box center [434, 469] width 231 height 7
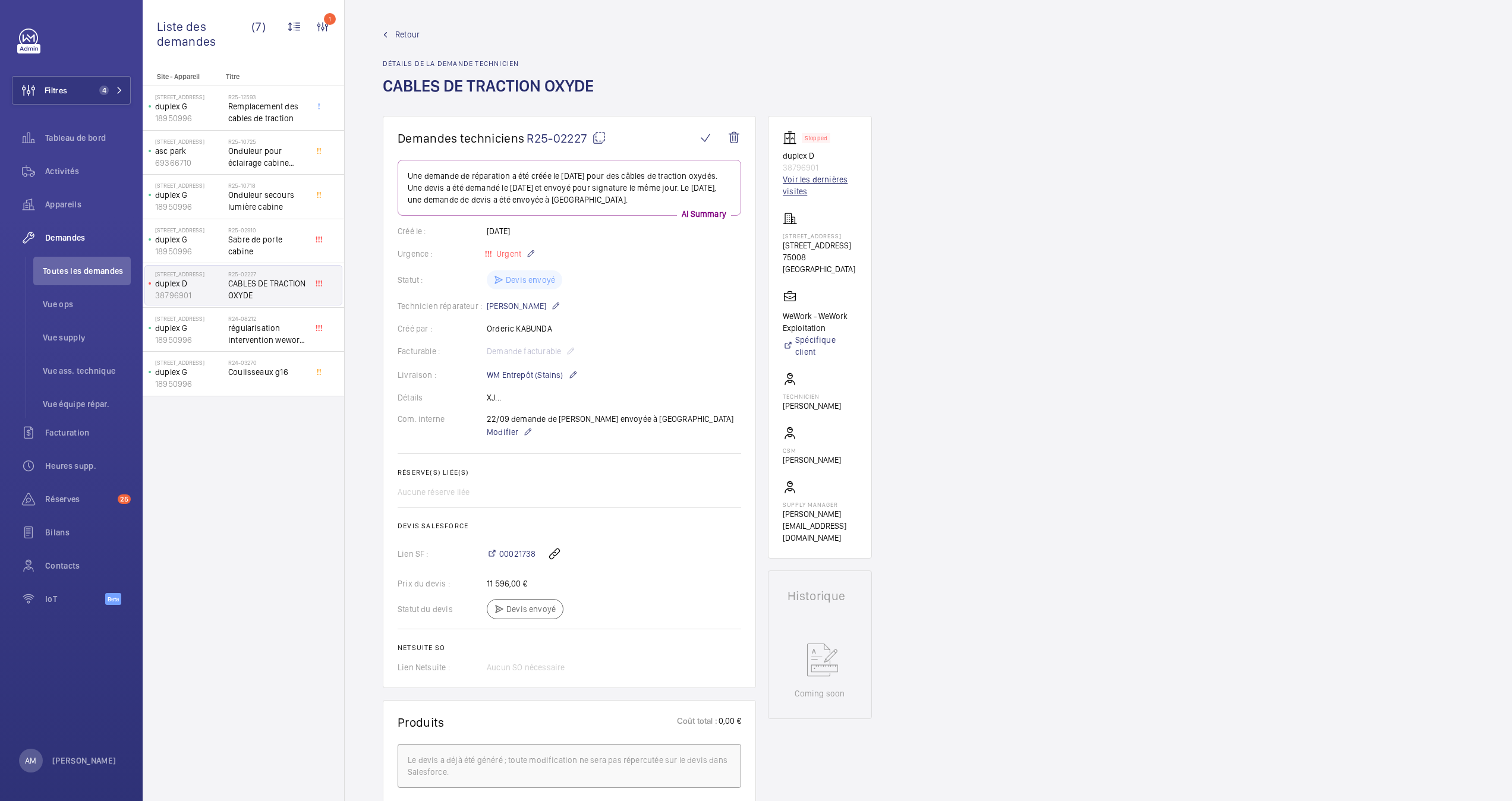
click at [794, 186] on link "Voir les dernières visites" at bounding box center [819, 186] width 74 height 24
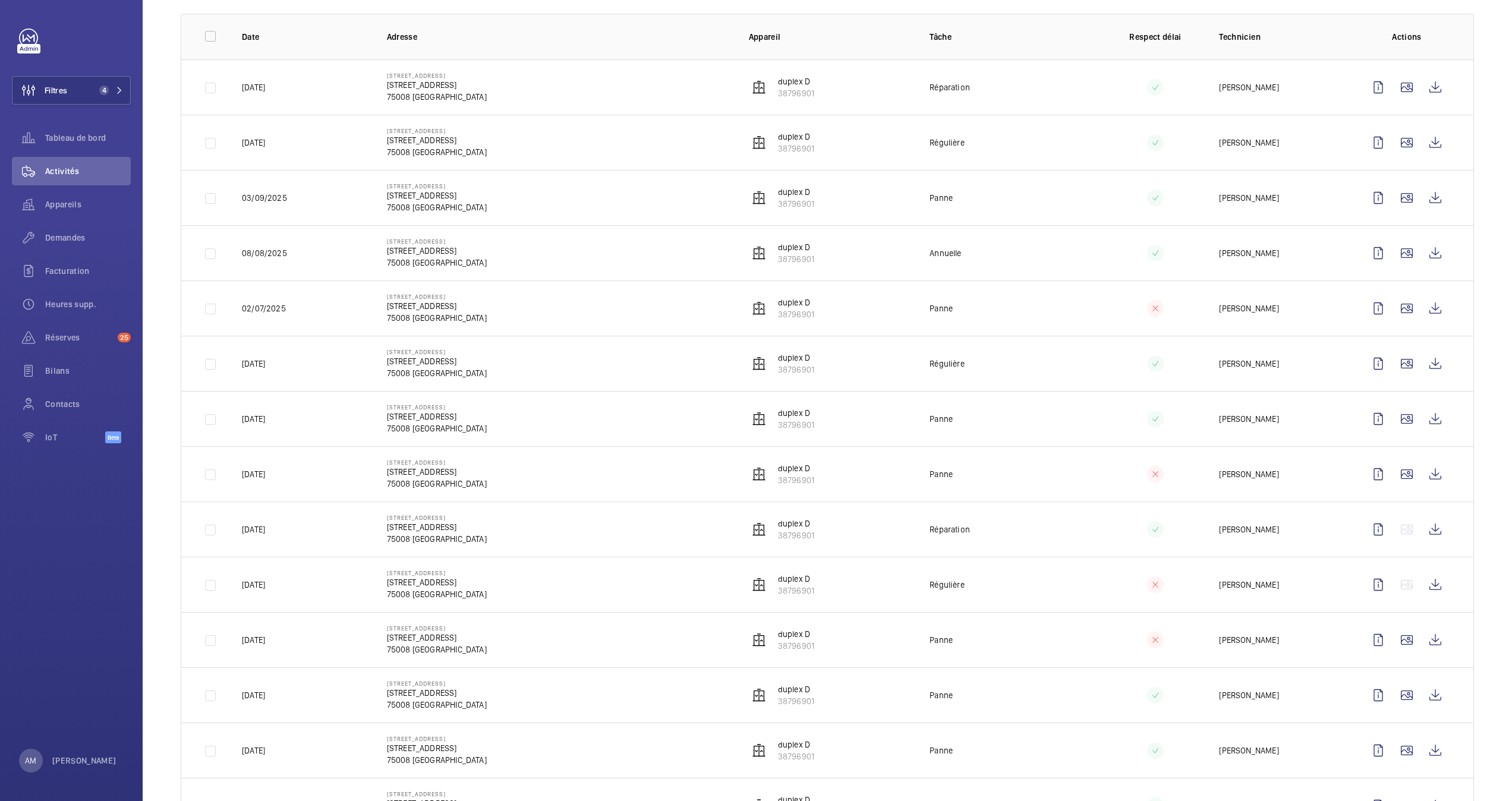
scroll to position [119, 0]
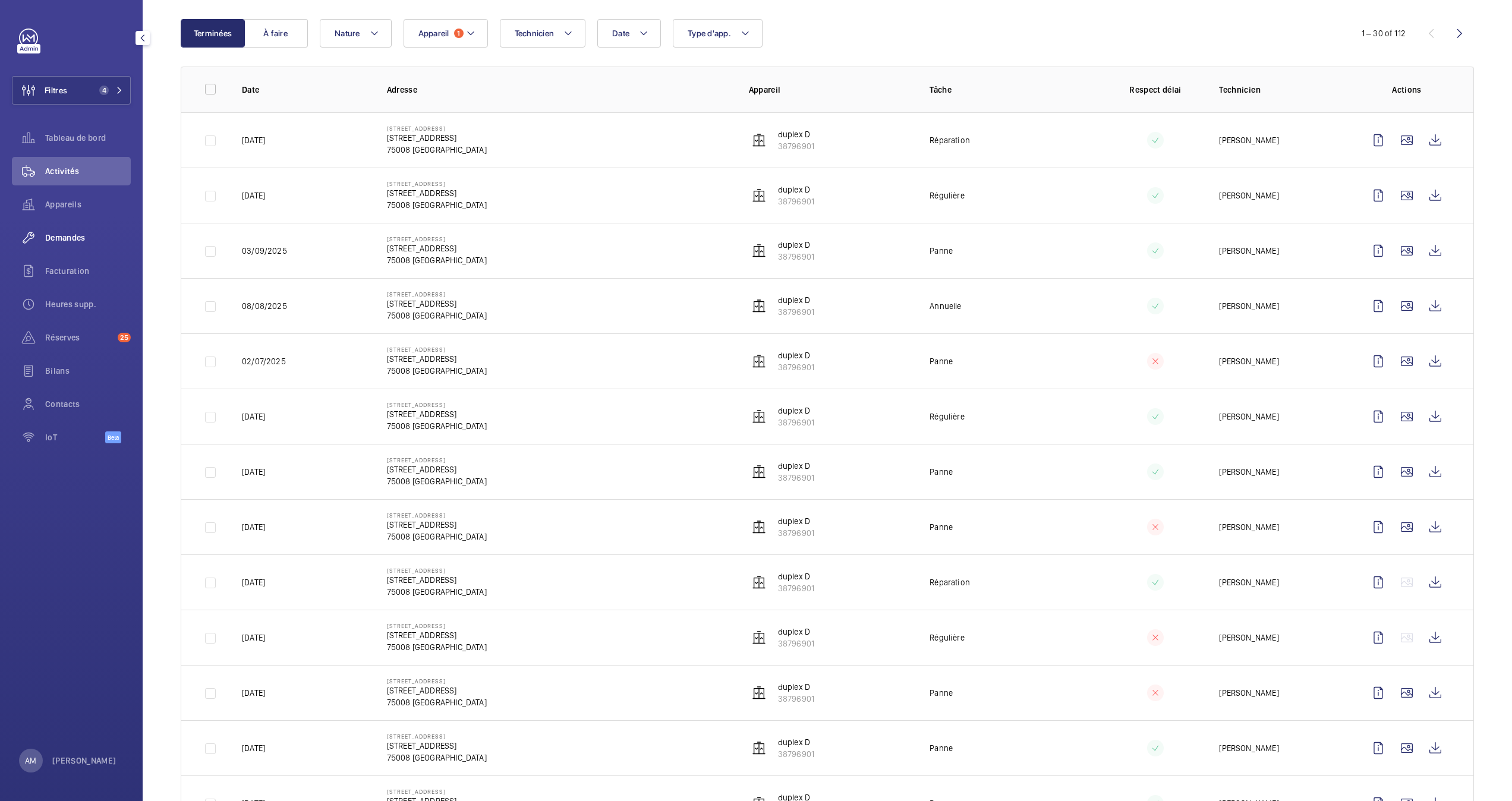
click at [65, 234] on span "Demandes" at bounding box center [87, 238] width 86 height 12
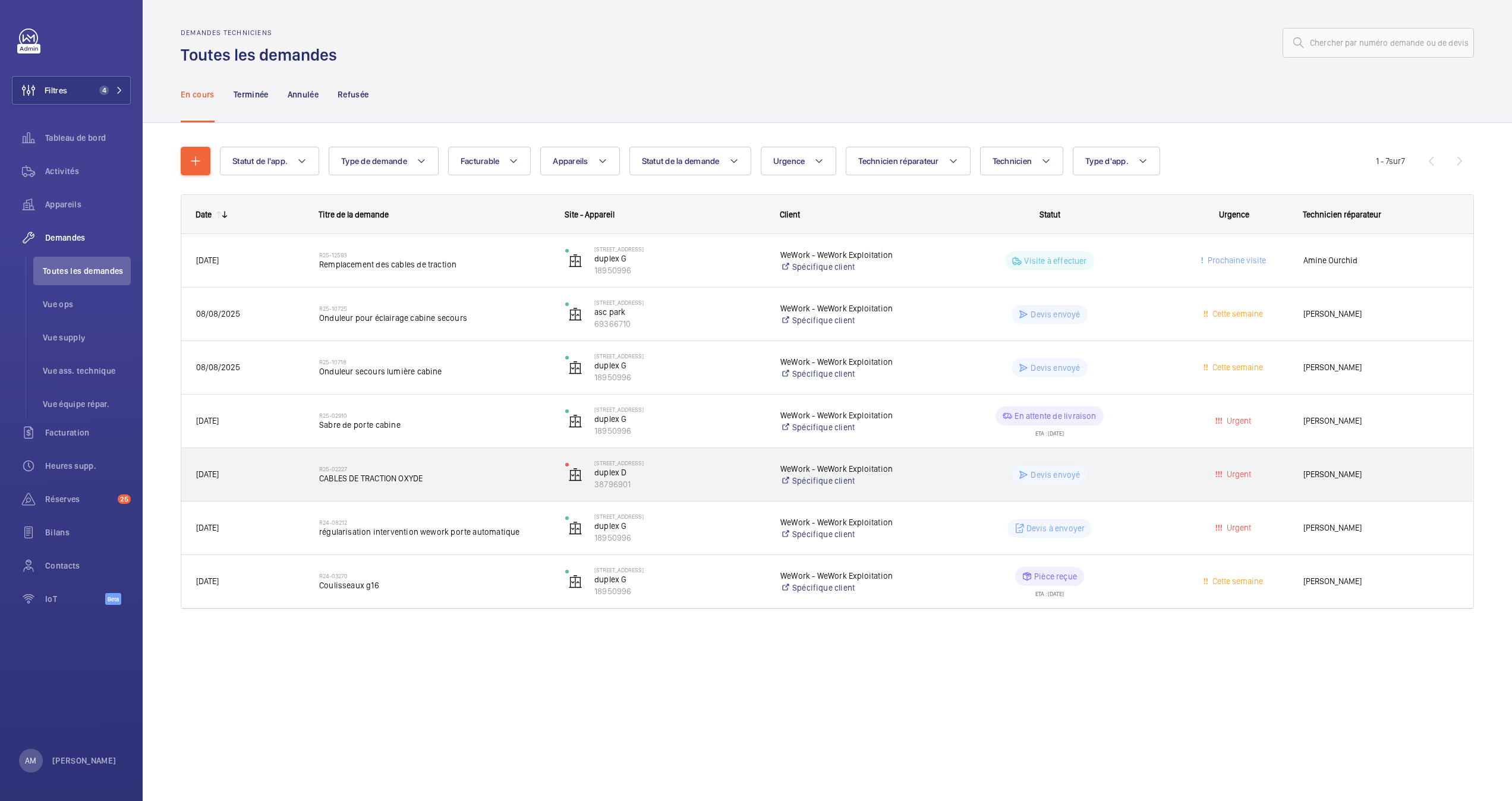
click at [446, 471] on h2 "R25-02227" at bounding box center [434, 469] width 231 height 7
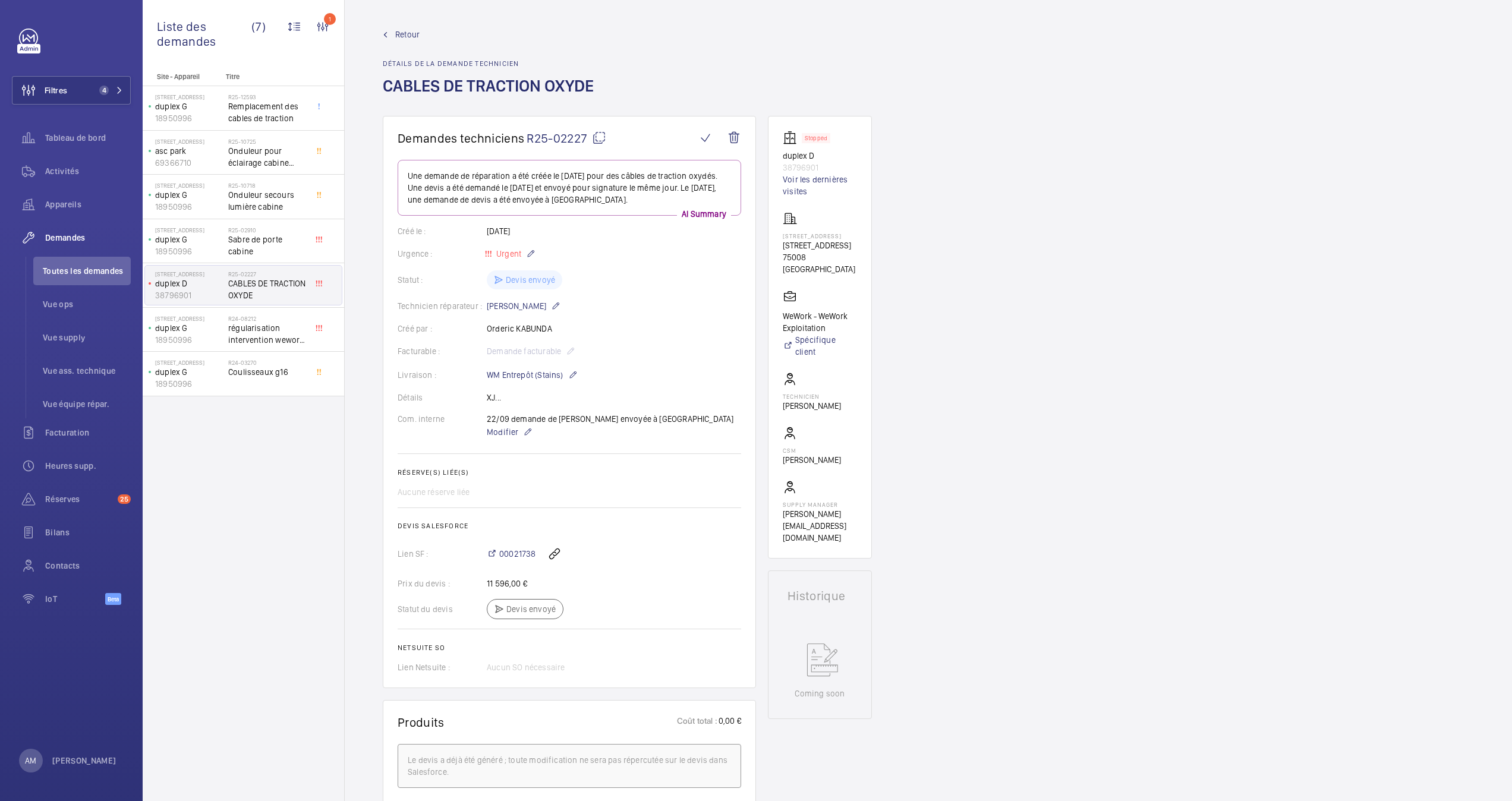
click at [391, 34] on link "Retour" at bounding box center [492, 35] width 218 height 12
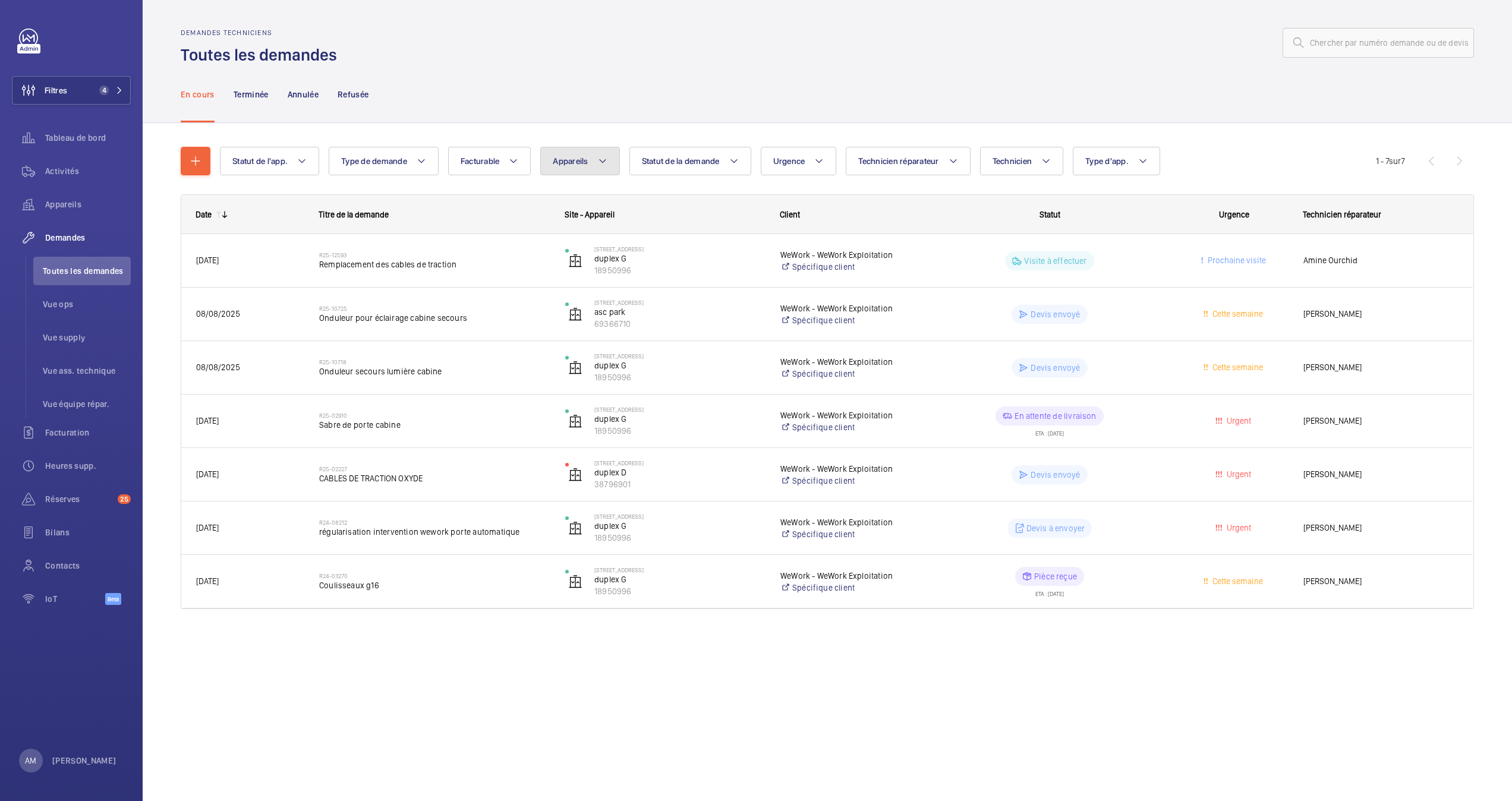
click at [598, 153] on button "Appareils" at bounding box center [580, 161] width 79 height 29
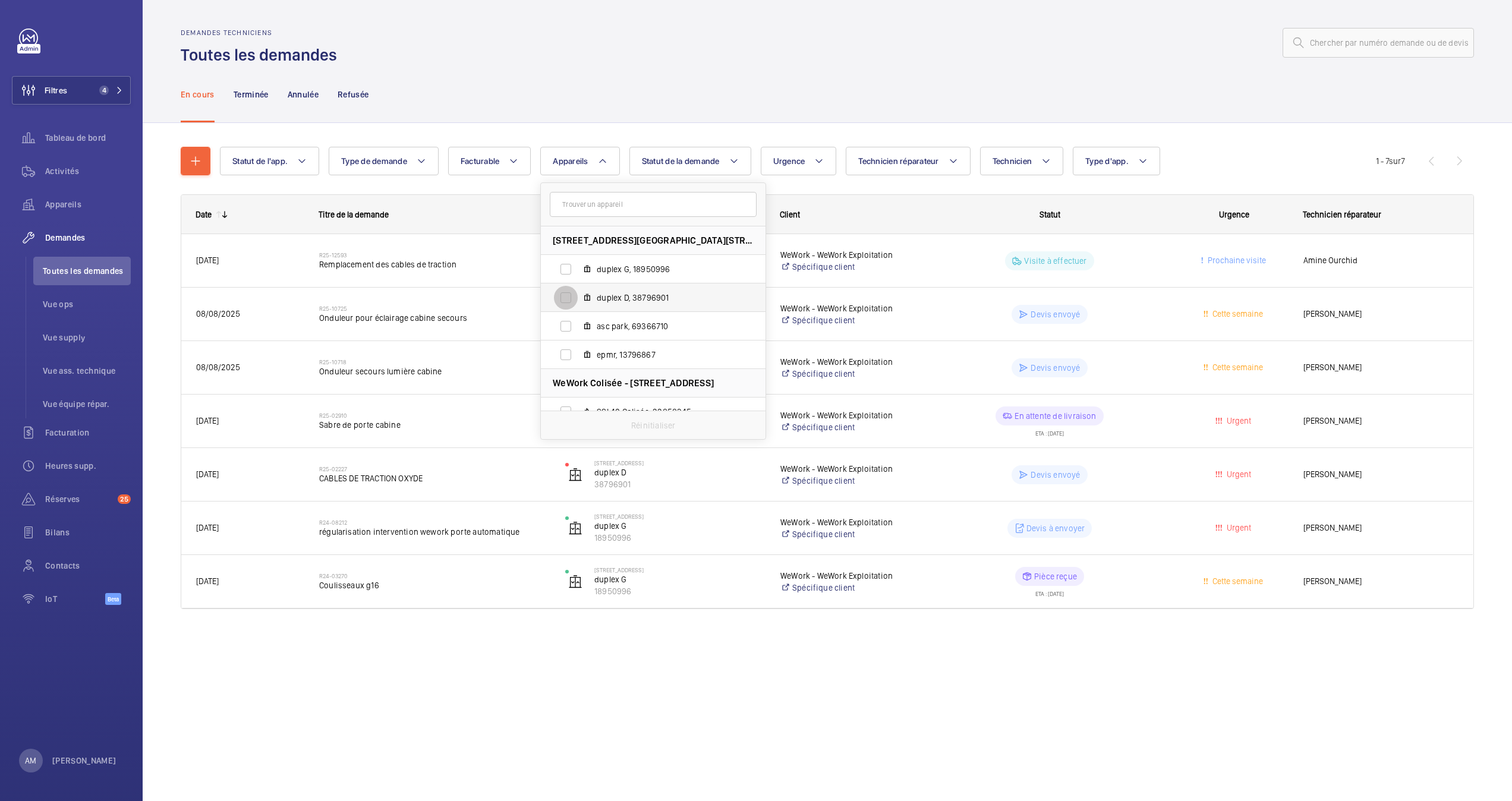
click at [567, 298] on input "duplex D, 38796901" at bounding box center [566, 298] width 24 height 24
checkbox input "true"
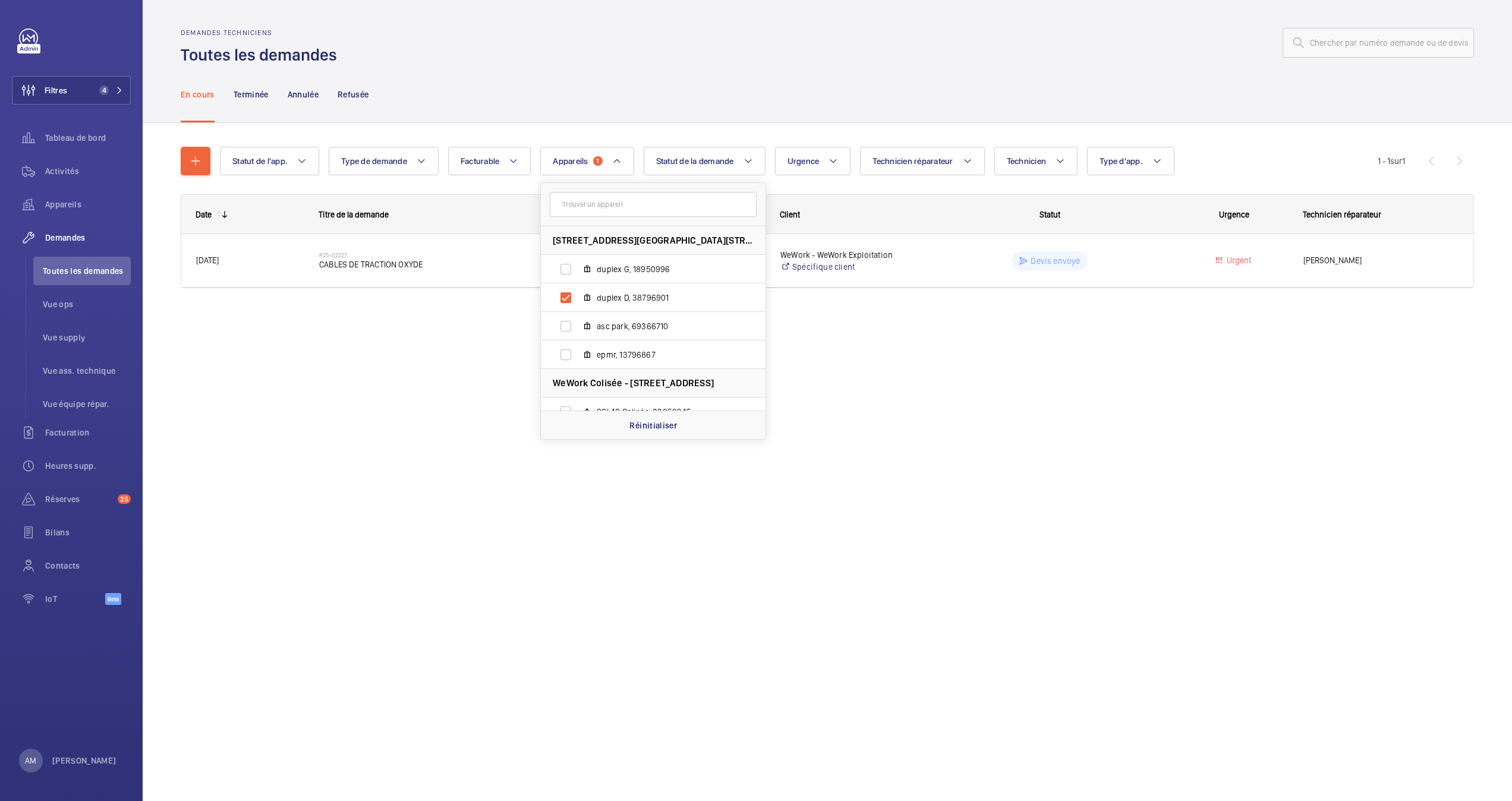
click at [761, 104] on div "En cours Terminée Annulée Refusée" at bounding box center [827, 94] width 1293 height 56
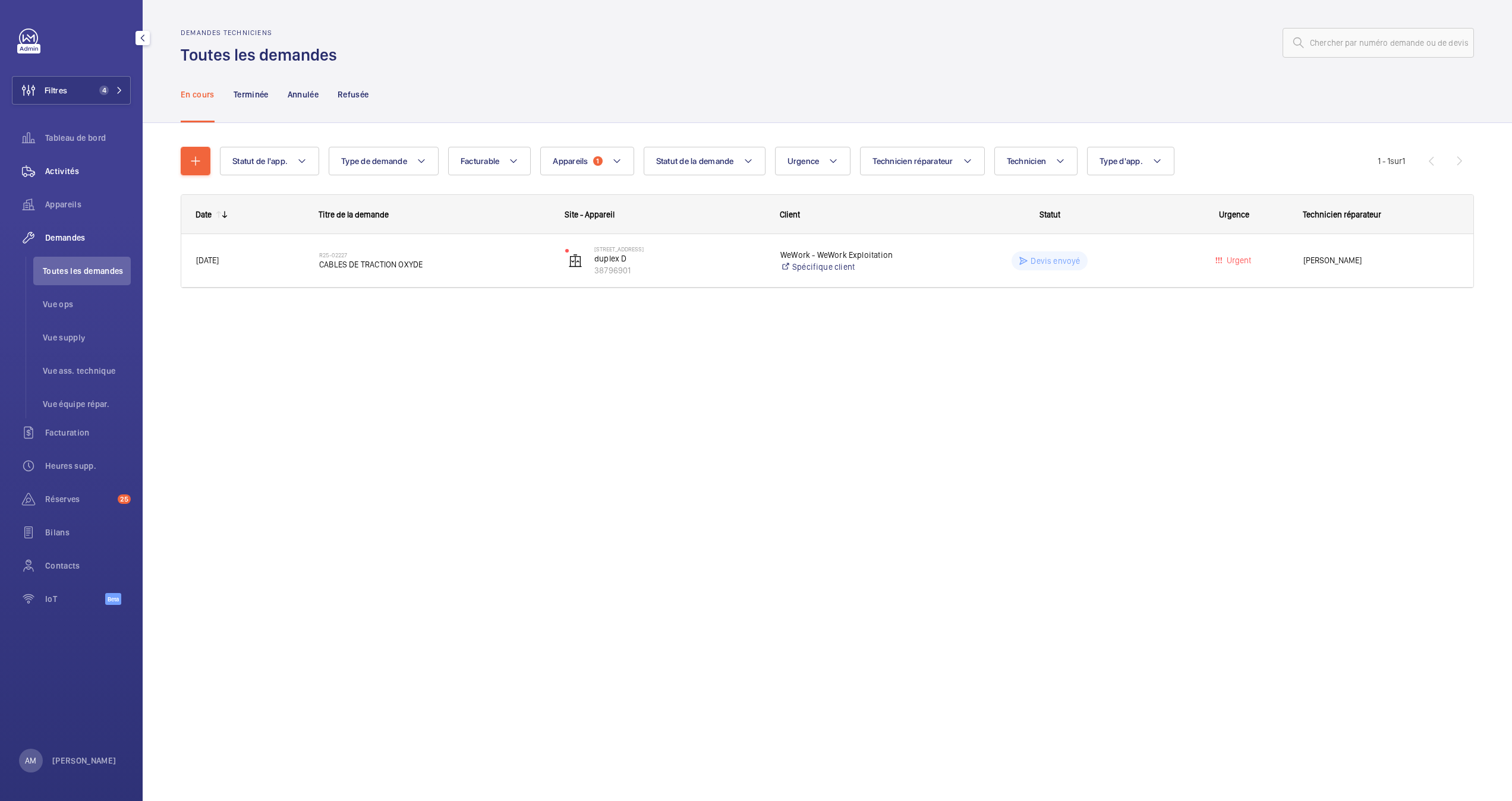
click at [72, 167] on span "Activités" at bounding box center [87, 171] width 86 height 12
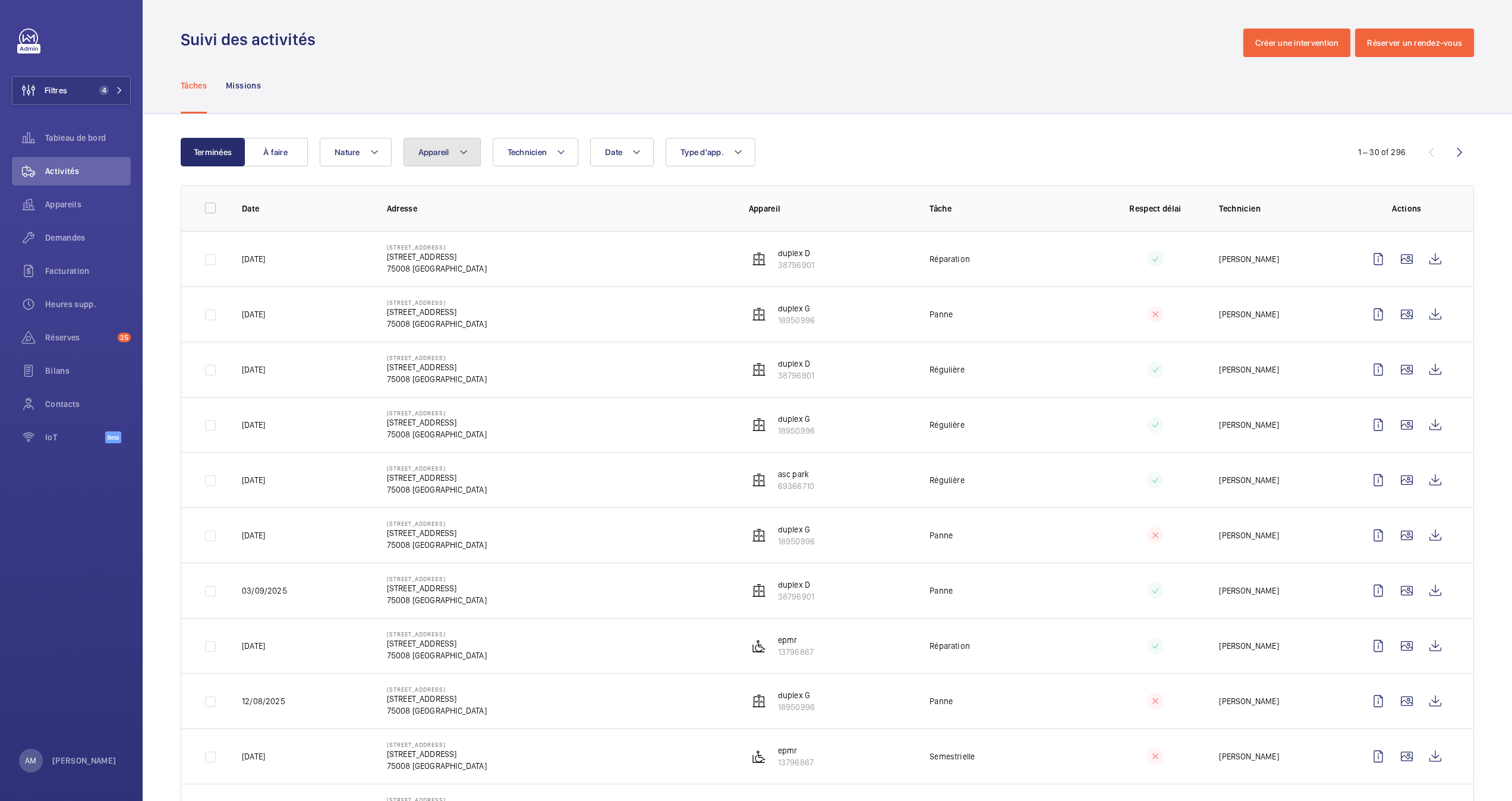
click at [461, 144] on button "Appareil" at bounding box center [442, 152] width 77 height 29
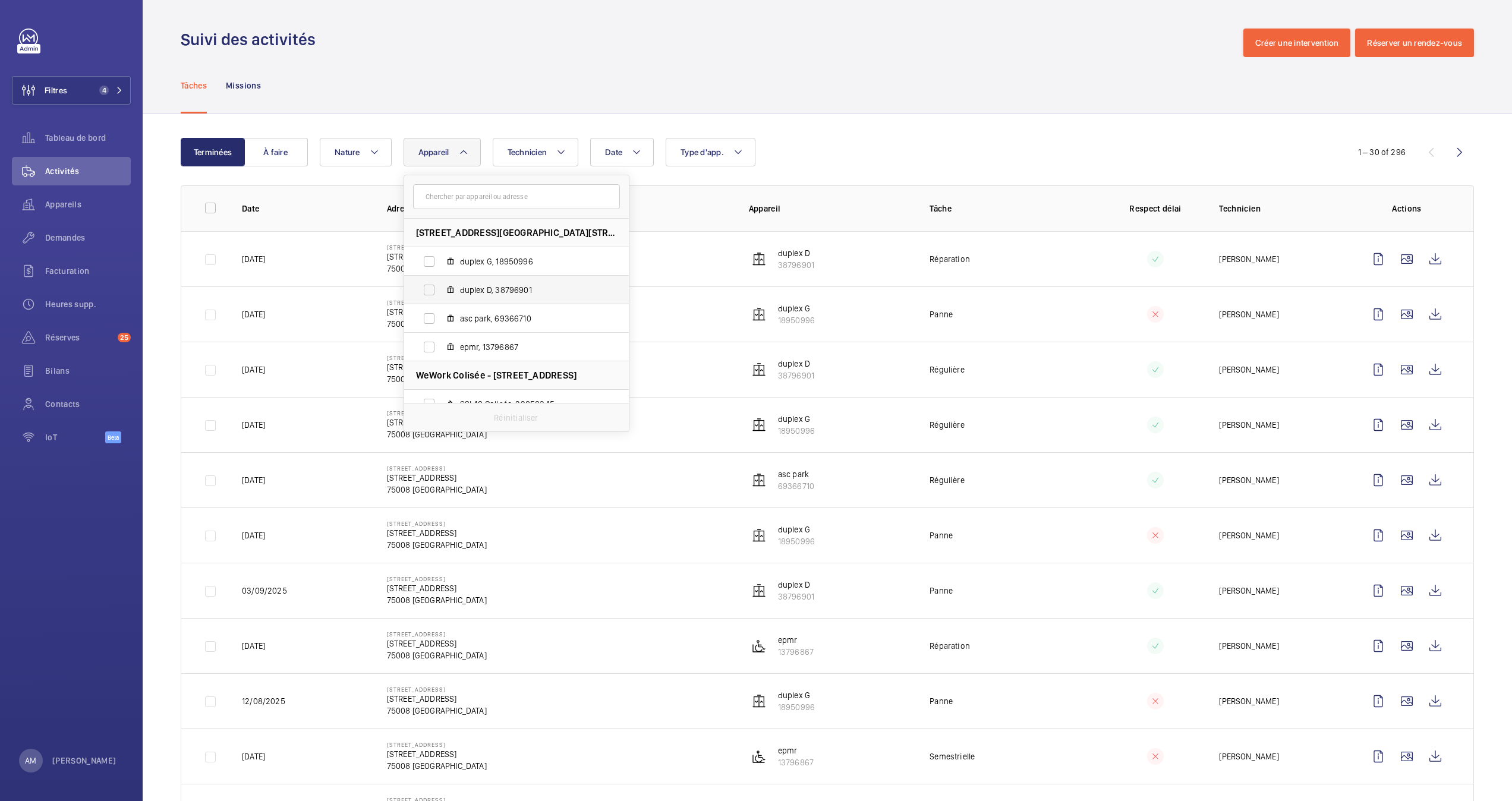
click at [501, 286] on span "duplex D, 38796901" at bounding box center [529, 290] width 138 height 12
click at [441, 286] on input "duplex D, 38796901" at bounding box center [429, 290] width 24 height 24
checkbox input "true"
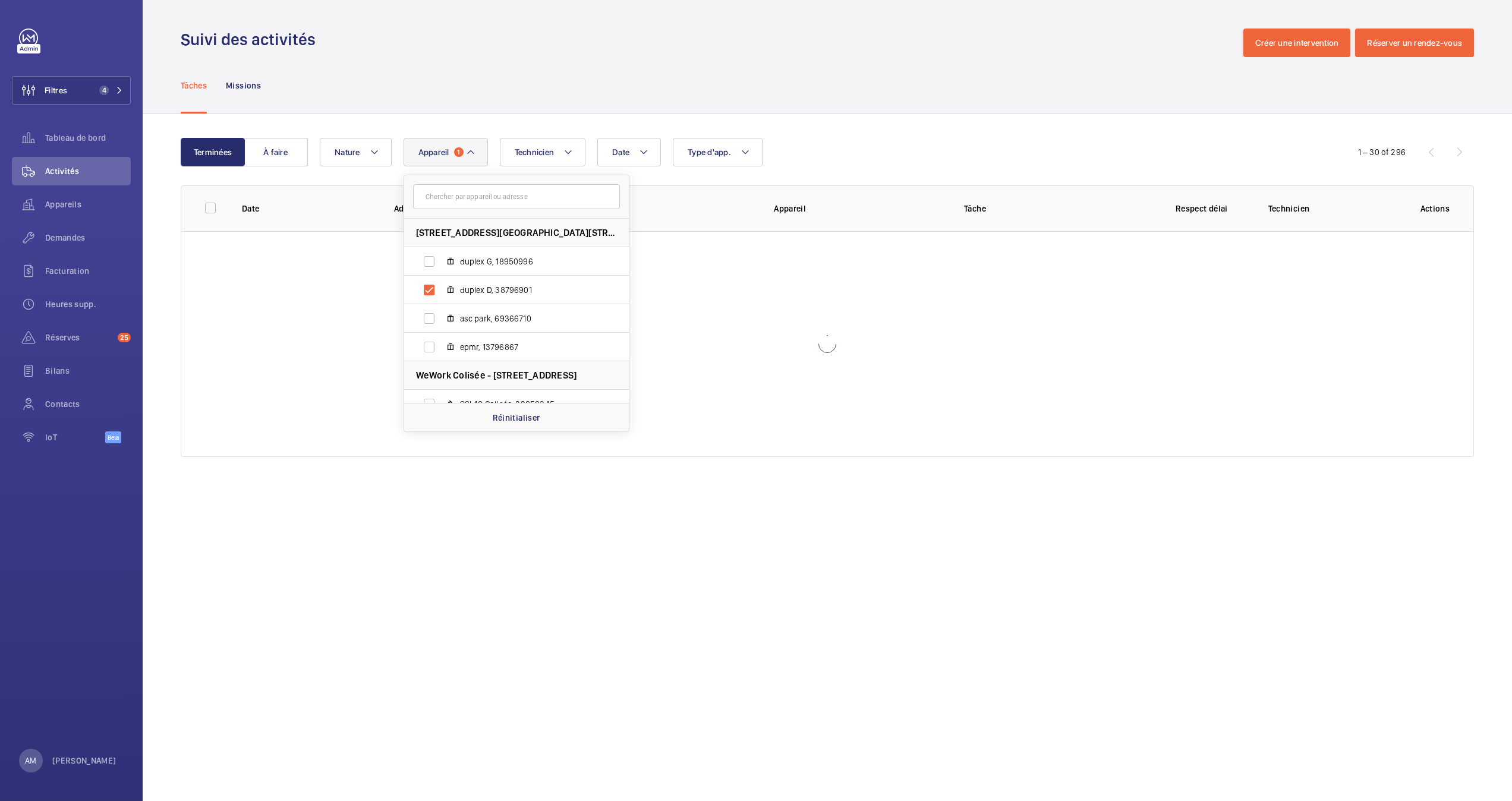
click at [779, 153] on div "Date Technicien Appareil 1 40 Rue du Colisée - 40 Rue du Colisée, 75008 PARIS, …" at bounding box center [825, 152] width 1011 height 29
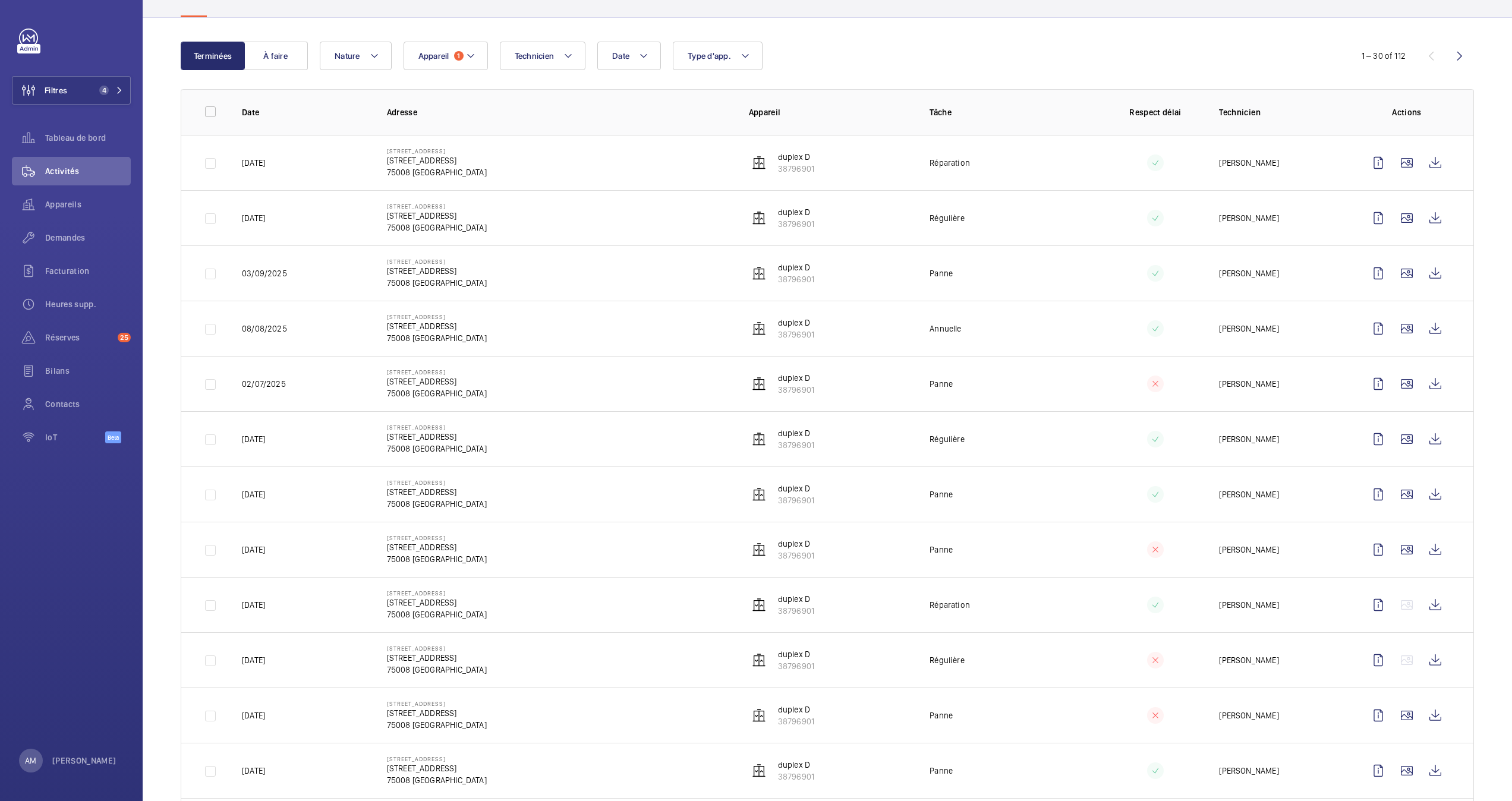
scroll to position [119, 0]
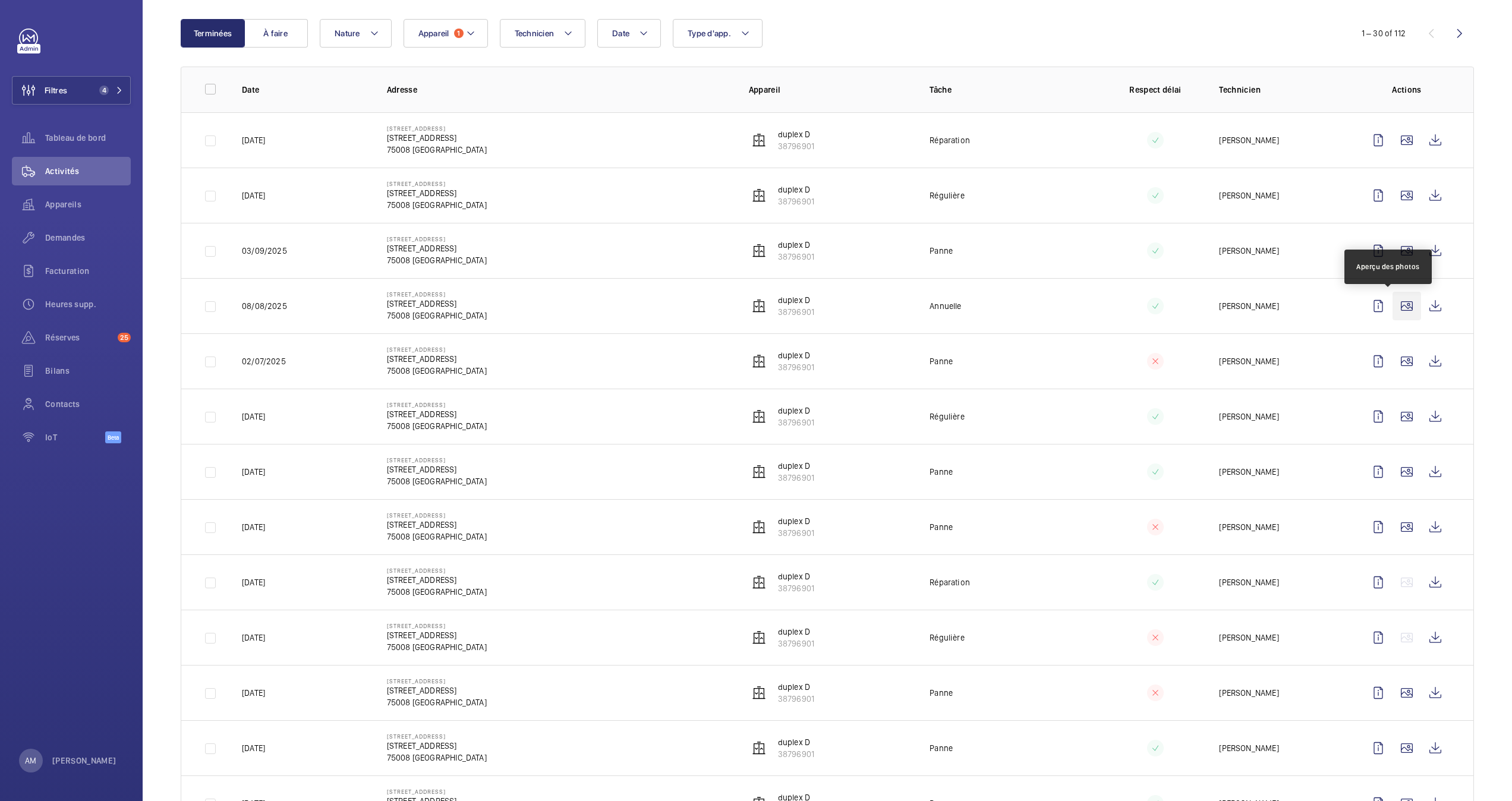
click at [1392, 306] on wm-front-icon-button at bounding box center [1407, 306] width 29 height 29
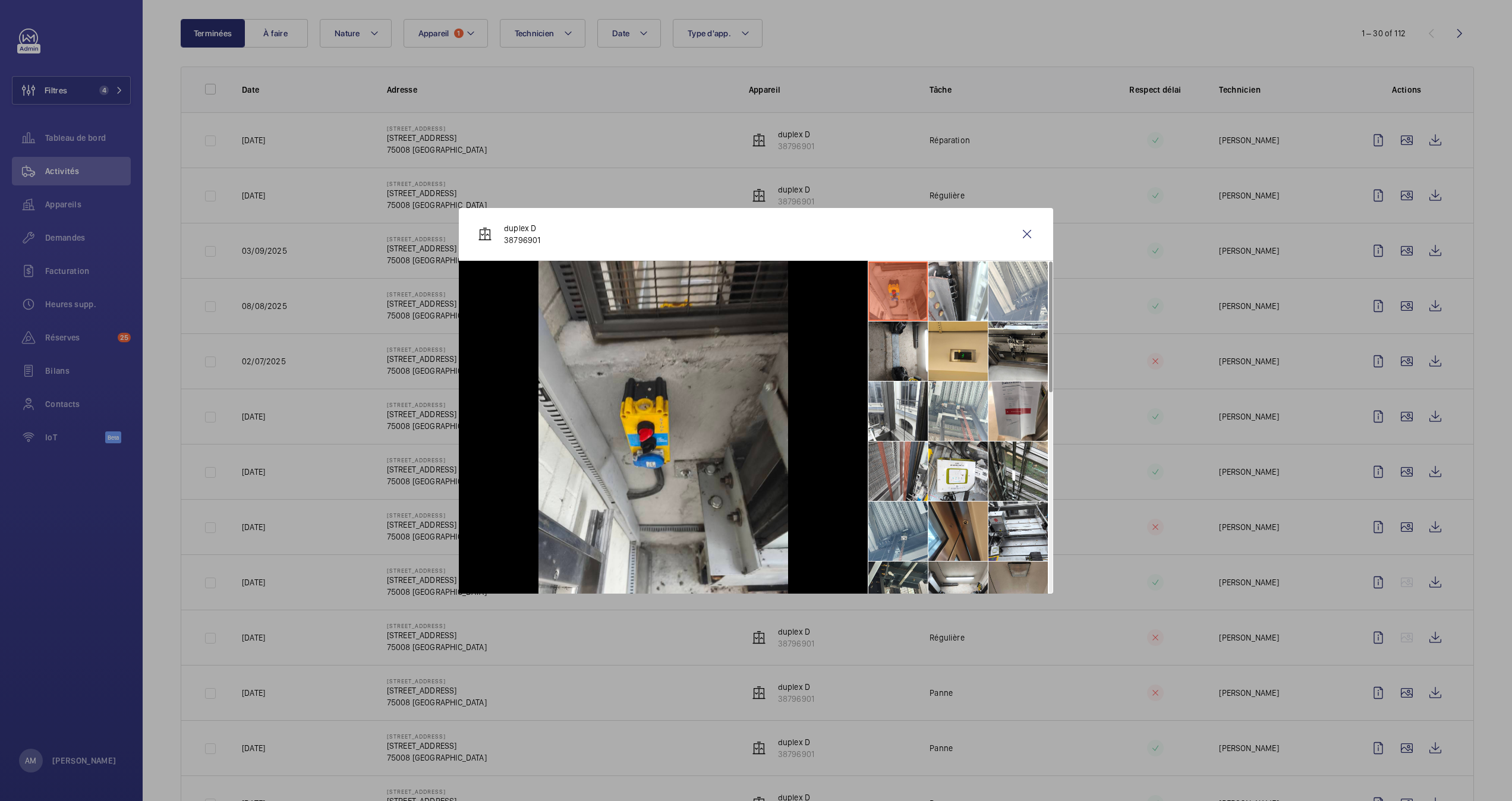
click at [888, 458] on li at bounding box center [897, 471] width 59 height 59
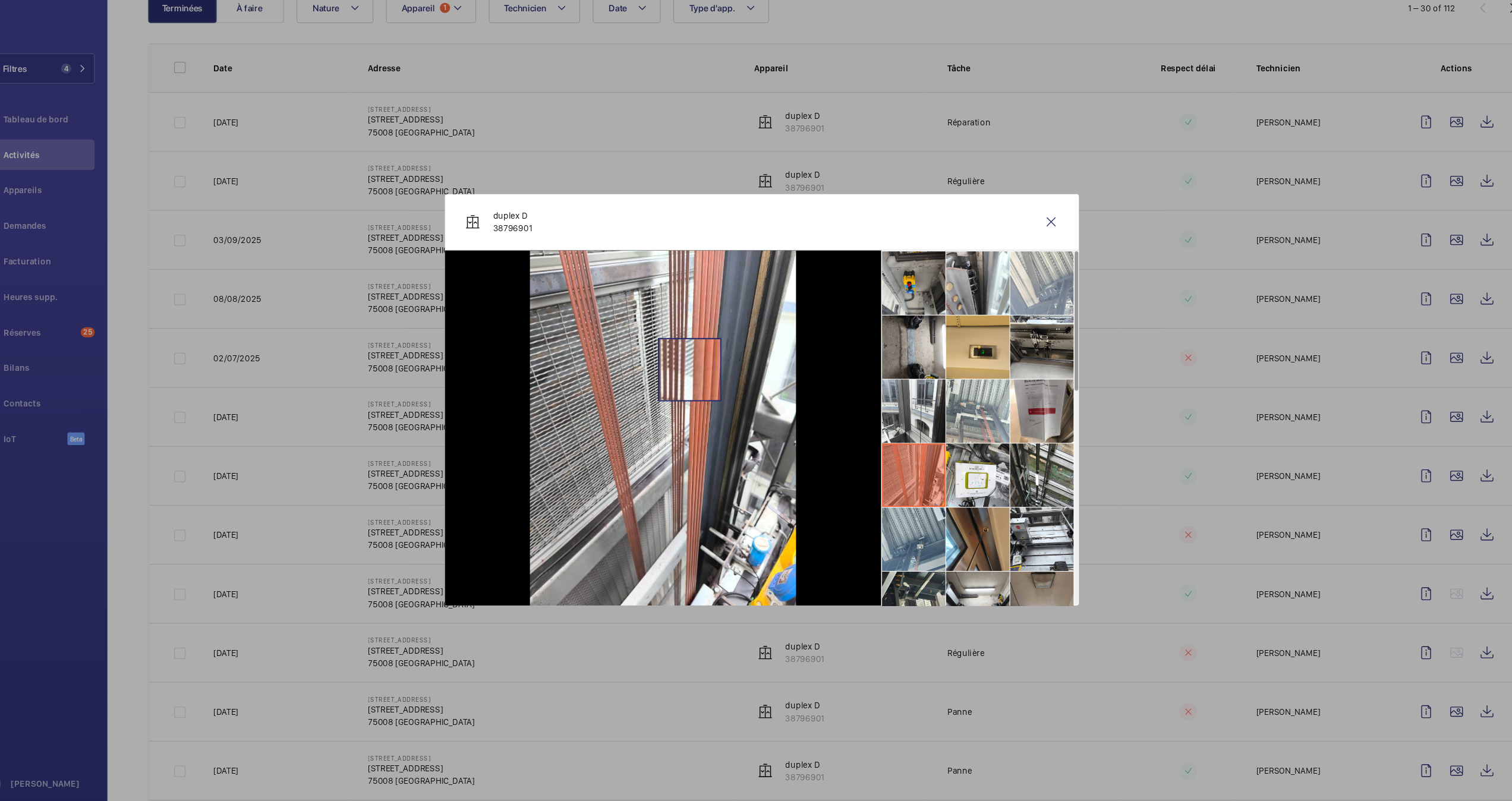
drag, startPoint x: 667, startPoint y: 409, endPoint x: 688, endPoint y: 372, distance: 42.5
click at [688, 372] on img at bounding box center [663, 427] width 250 height 333
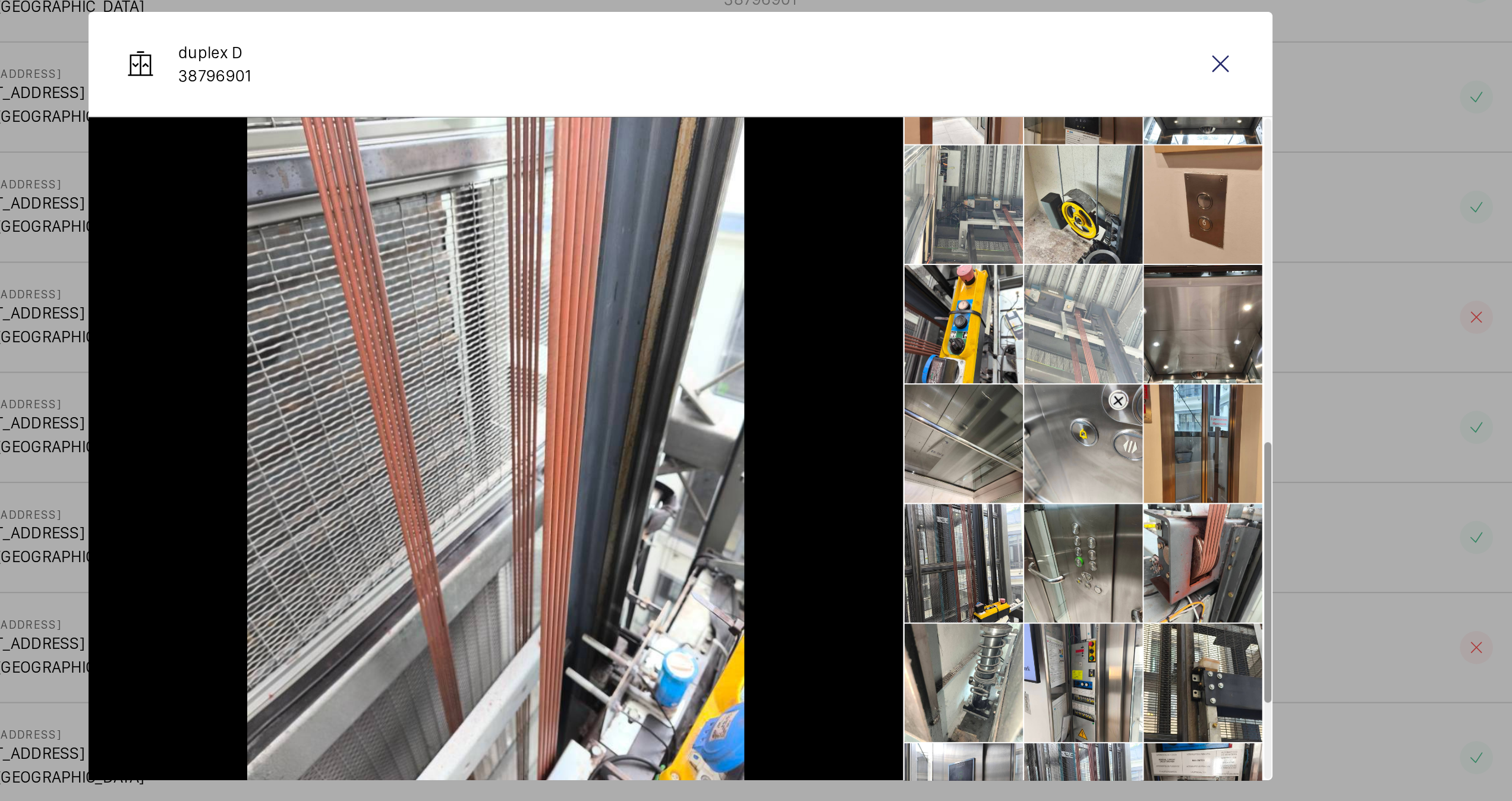
scroll to position [417, 0]
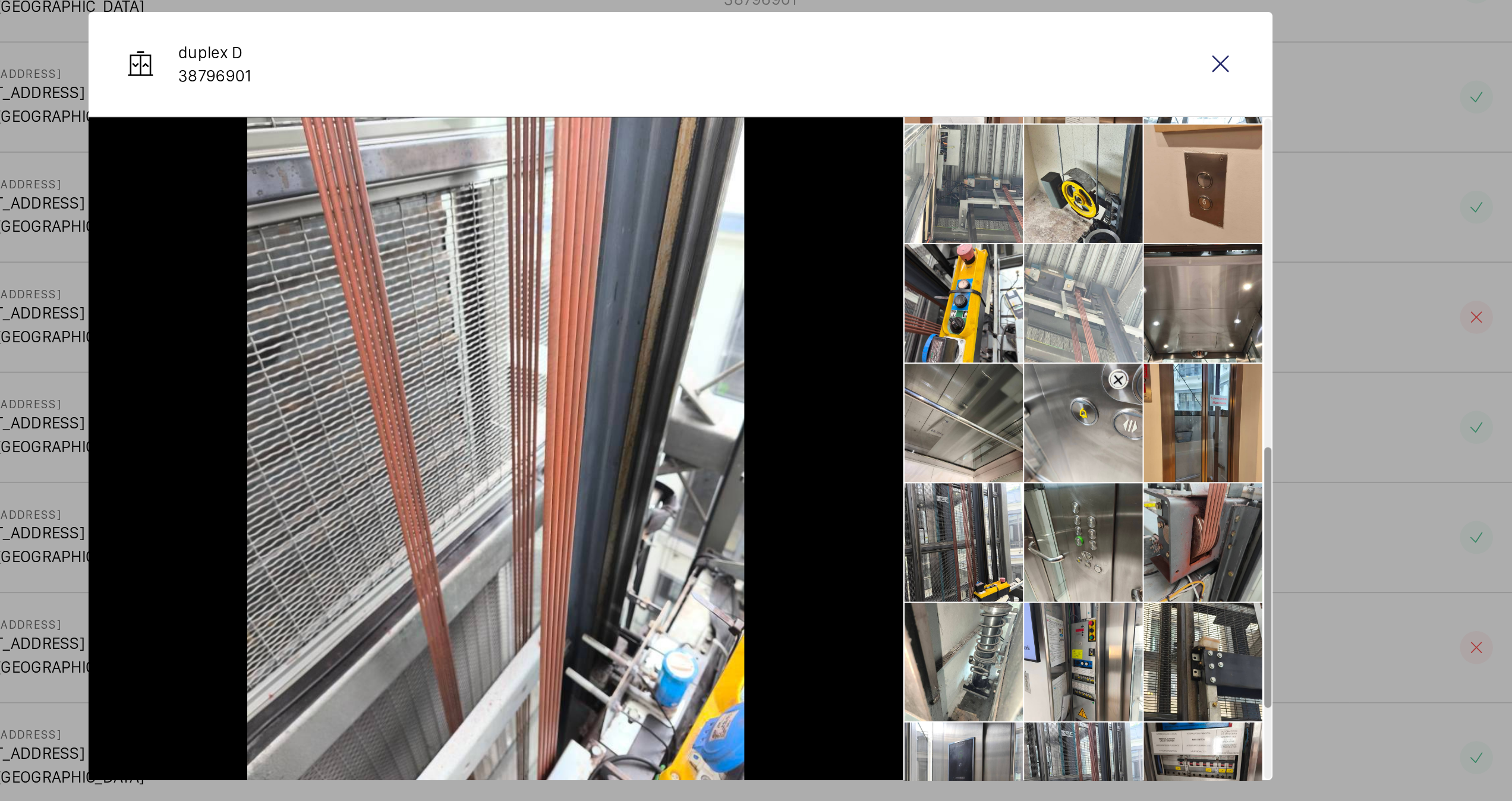
click at [1010, 475] on li at bounding box center [1018, 474] width 59 height 59
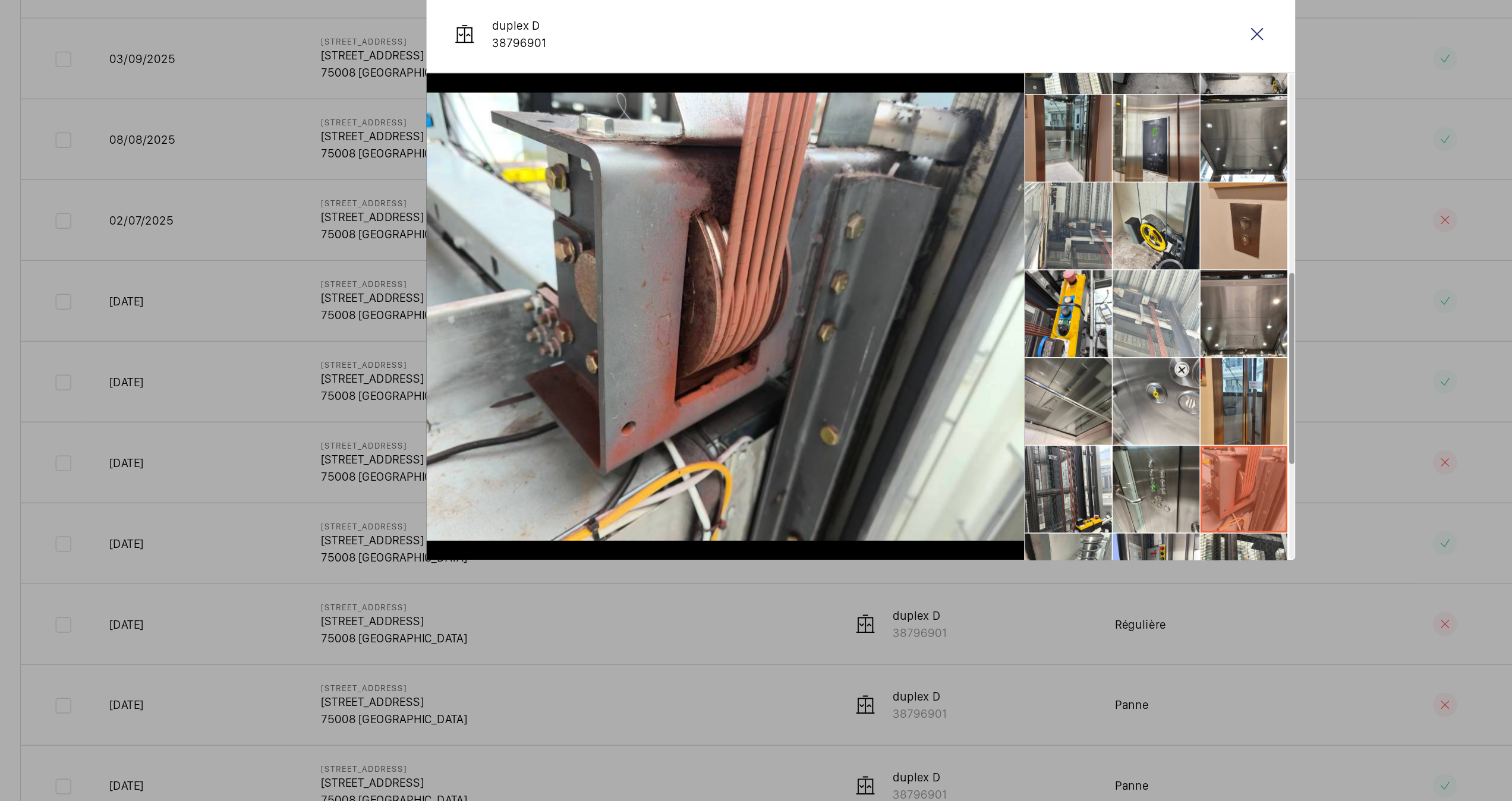
scroll to position [200, 0]
